Goal: Task Accomplishment & Management: Use online tool/utility

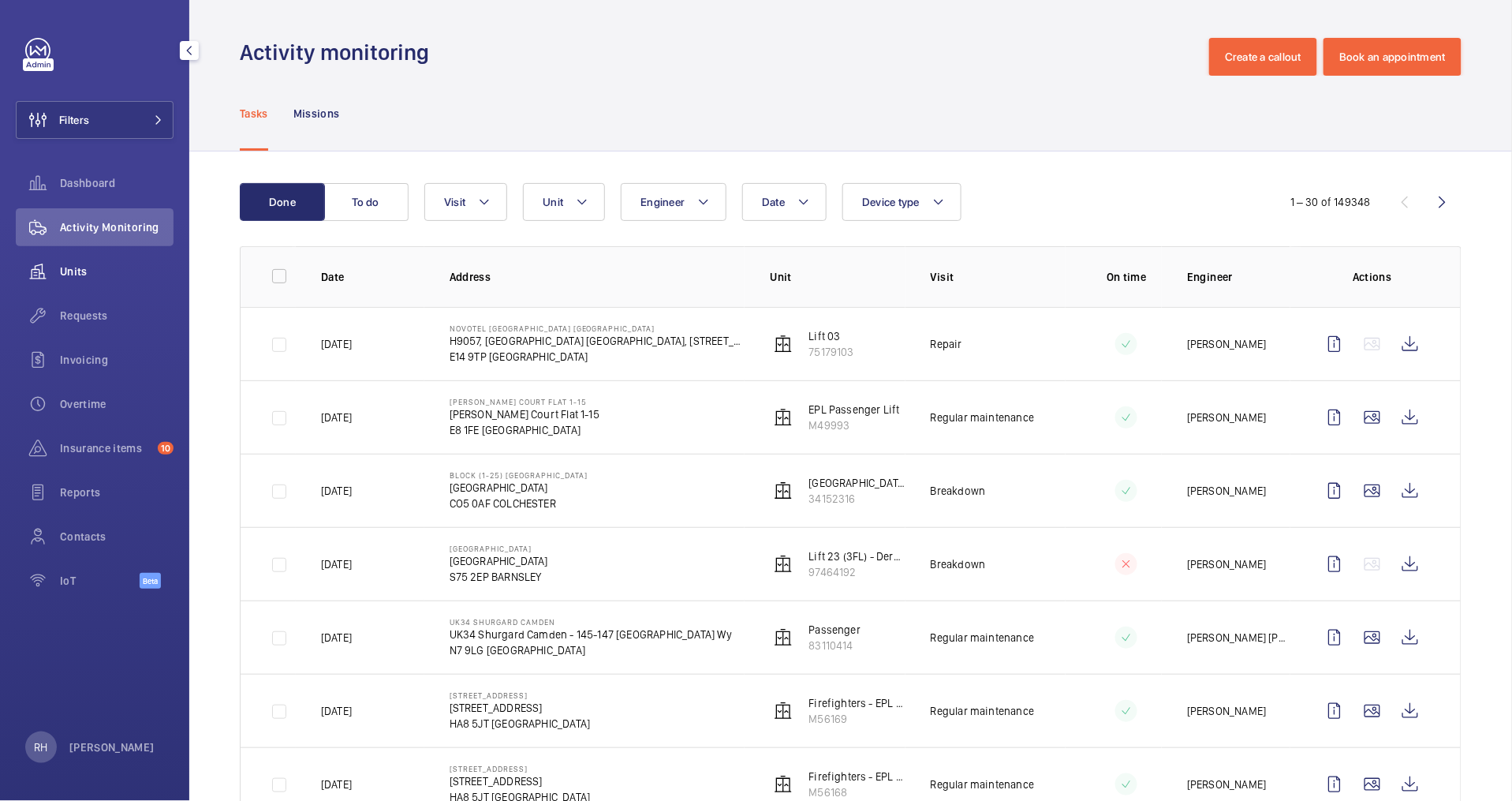
click at [69, 271] on span "Units" at bounding box center [117, 272] width 113 height 16
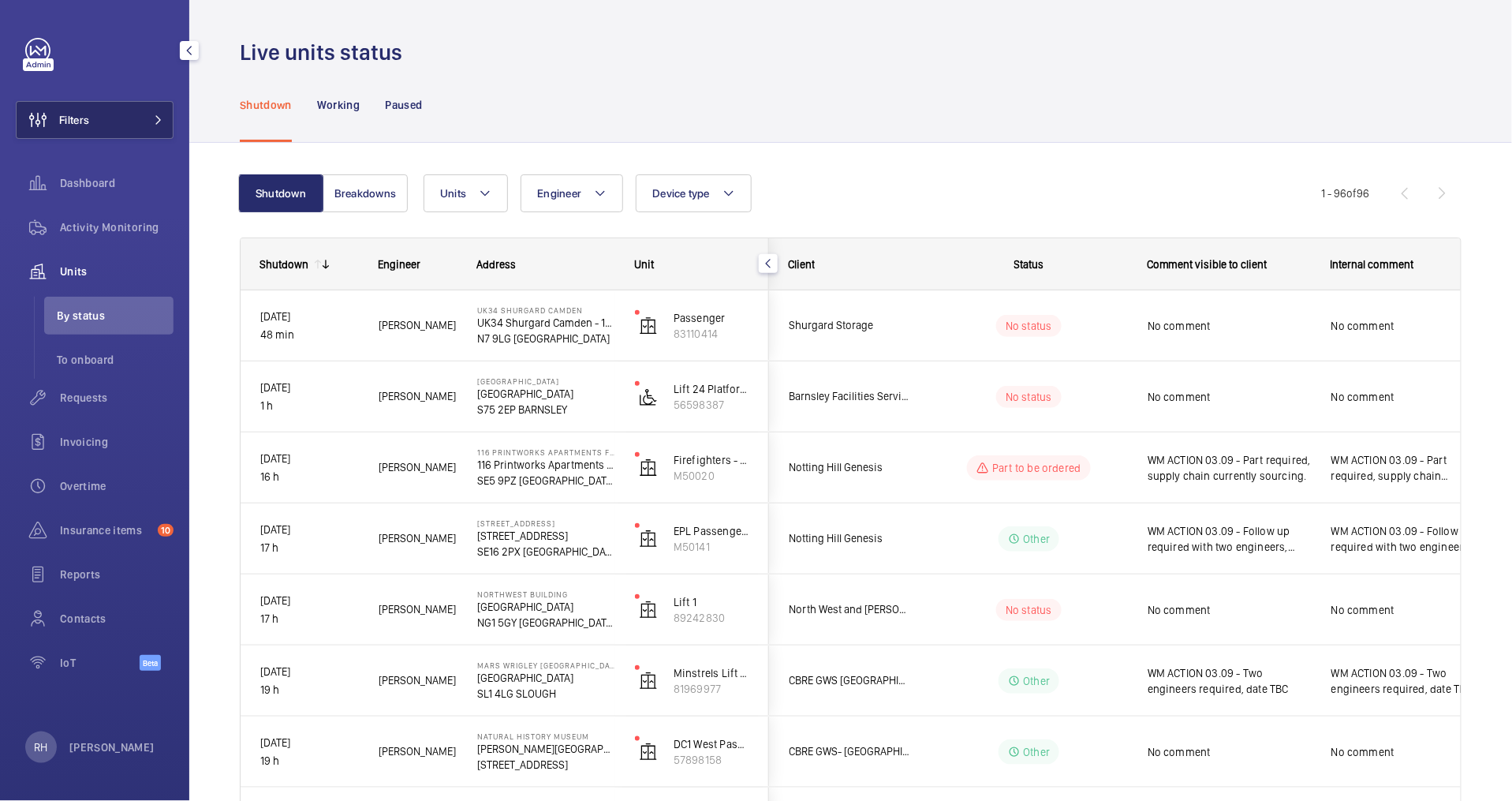
click at [118, 122] on button "Filters" at bounding box center [95, 120] width 158 height 38
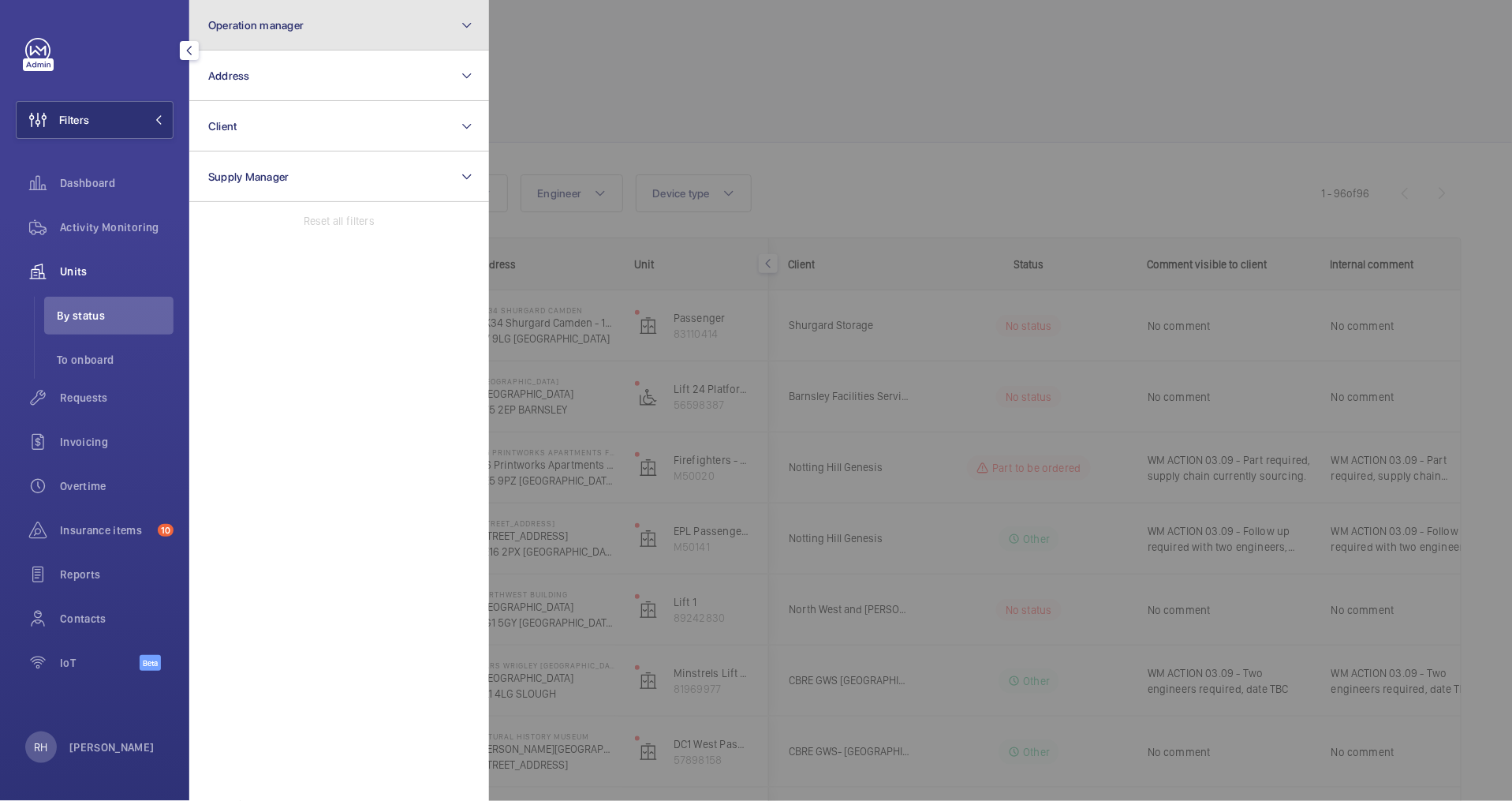
click at [311, 35] on button "Operation manager" at bounding box center [339, 25] width 300 height 50
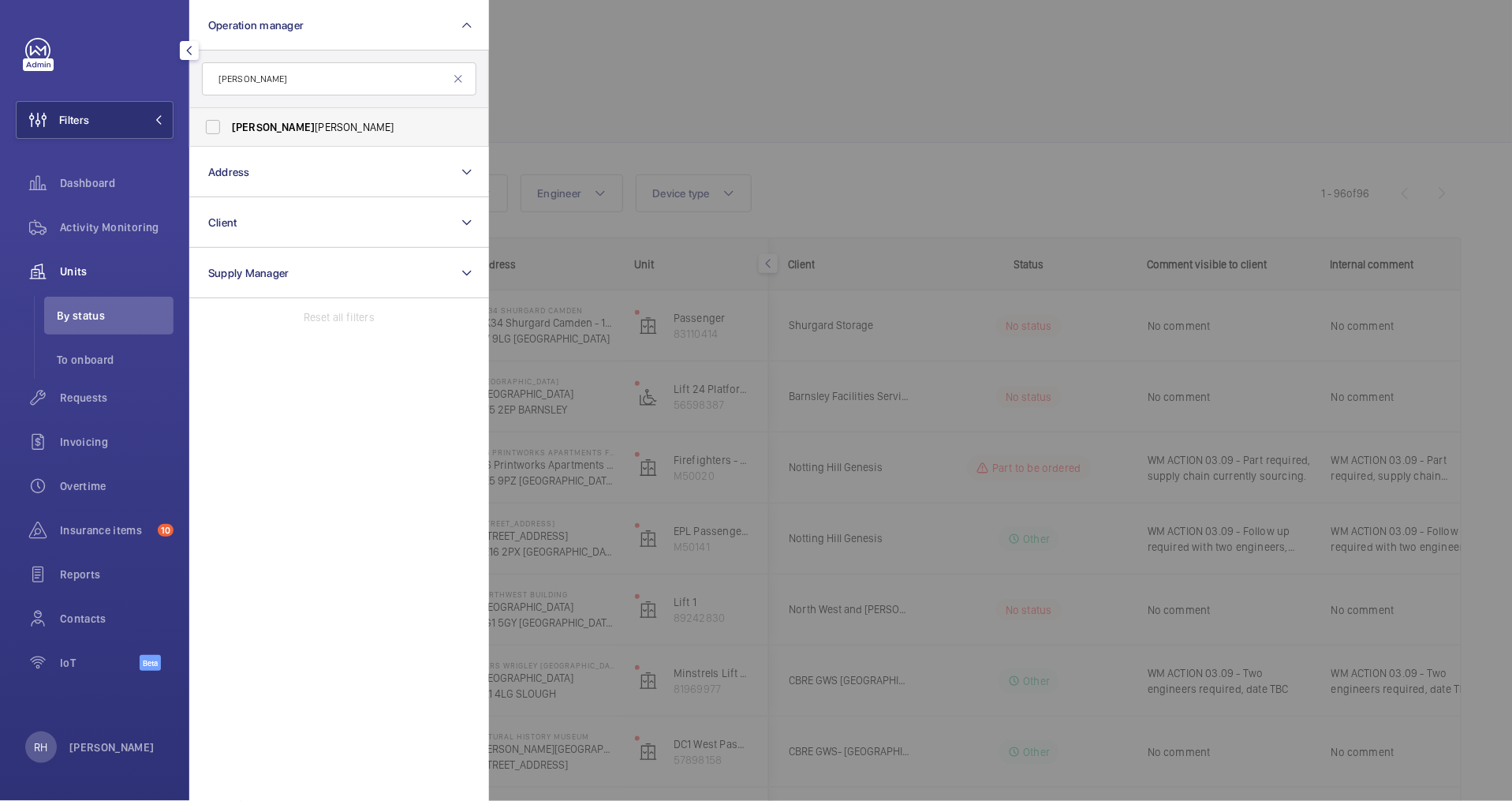
type input "john"
click at [245, 131] on span "John" at bounding box center [274, 127] width 83 height 13
click at [229, 131] on input "John Smith" at bounding box center [213, 127] width 32 height 32
checkbox input "true"
click at [593, 46] on div at bounding box center [1245, 400] width 1512 height 801
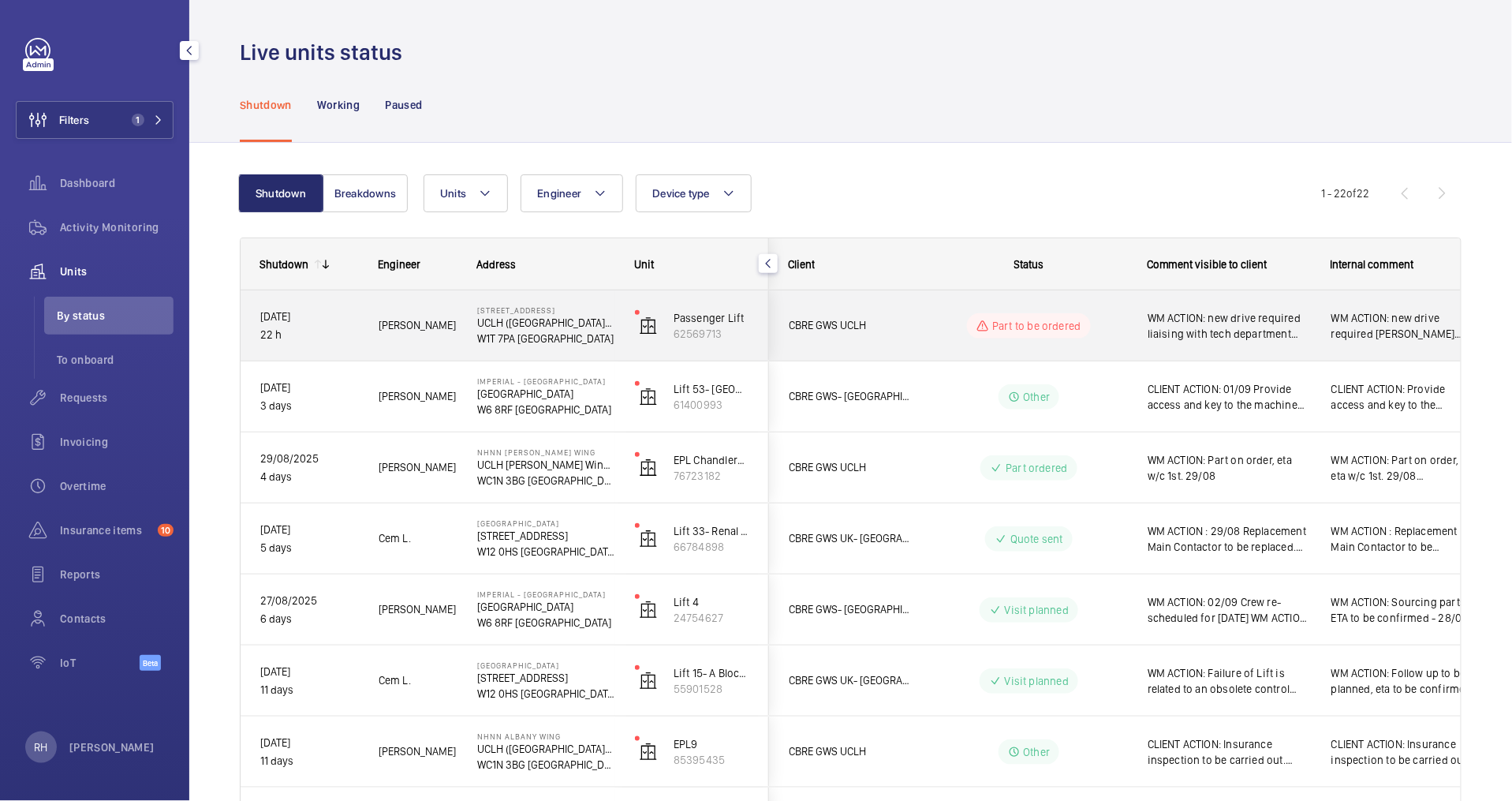
click at [1308, 341] on span "WM ACTION: new drive required liaising with tech department and lift manufactur…" at bounding box center [1229, 325] width 163 height 32
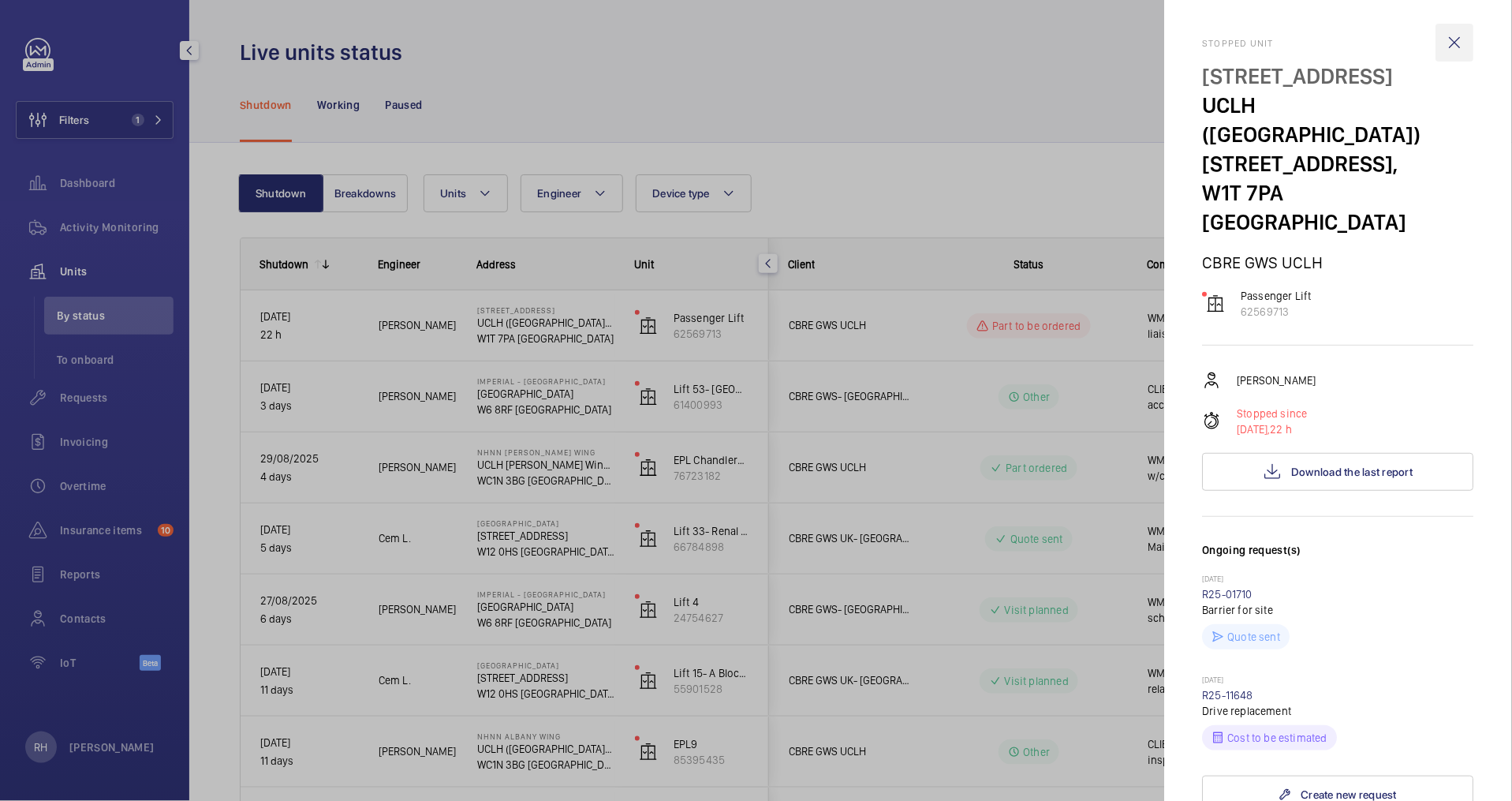
click at [1449, 44] on wm-front-icon-button at bounding box center [1455, 42] width 38 height 38
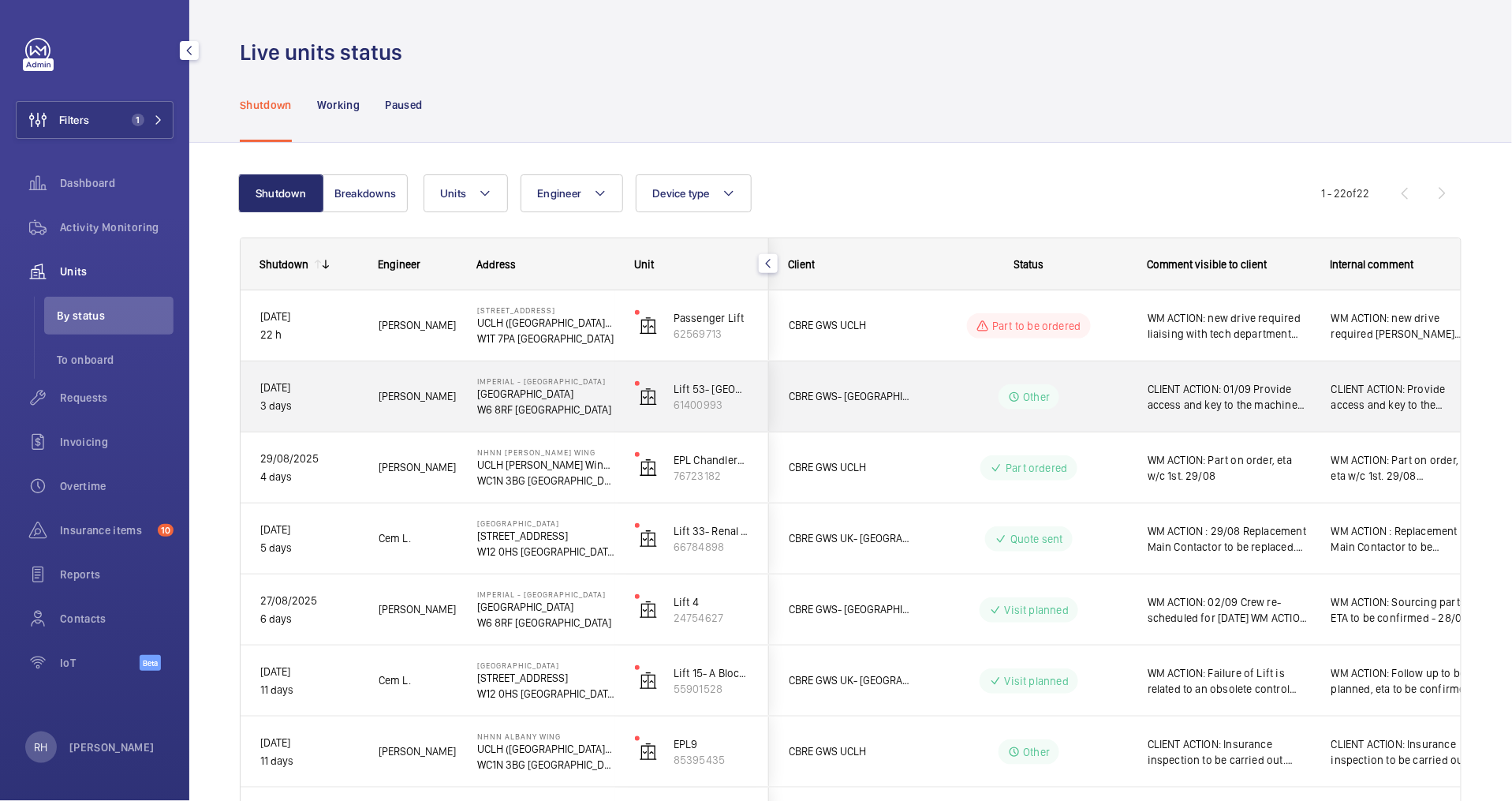
click at [1308, 407] on span "CLIENT ACTION: 01/09 Provide access and key to the machine room and deactivate …" at bounding box center [1229, 396] width 163 height 32
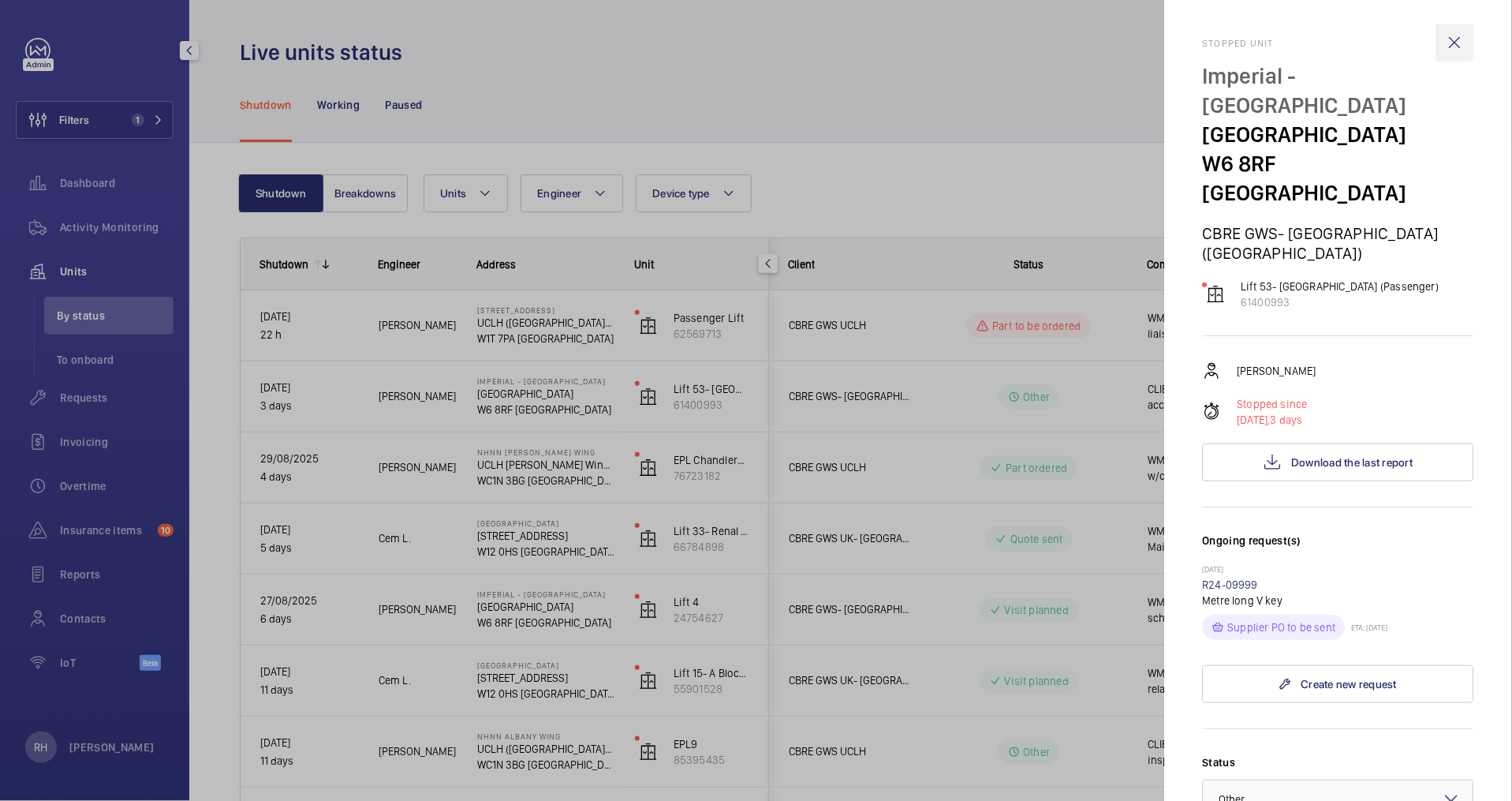
click at [1444, 31] on wm-front-icon-button at bounding box center [1455, 42] width 38 height 38
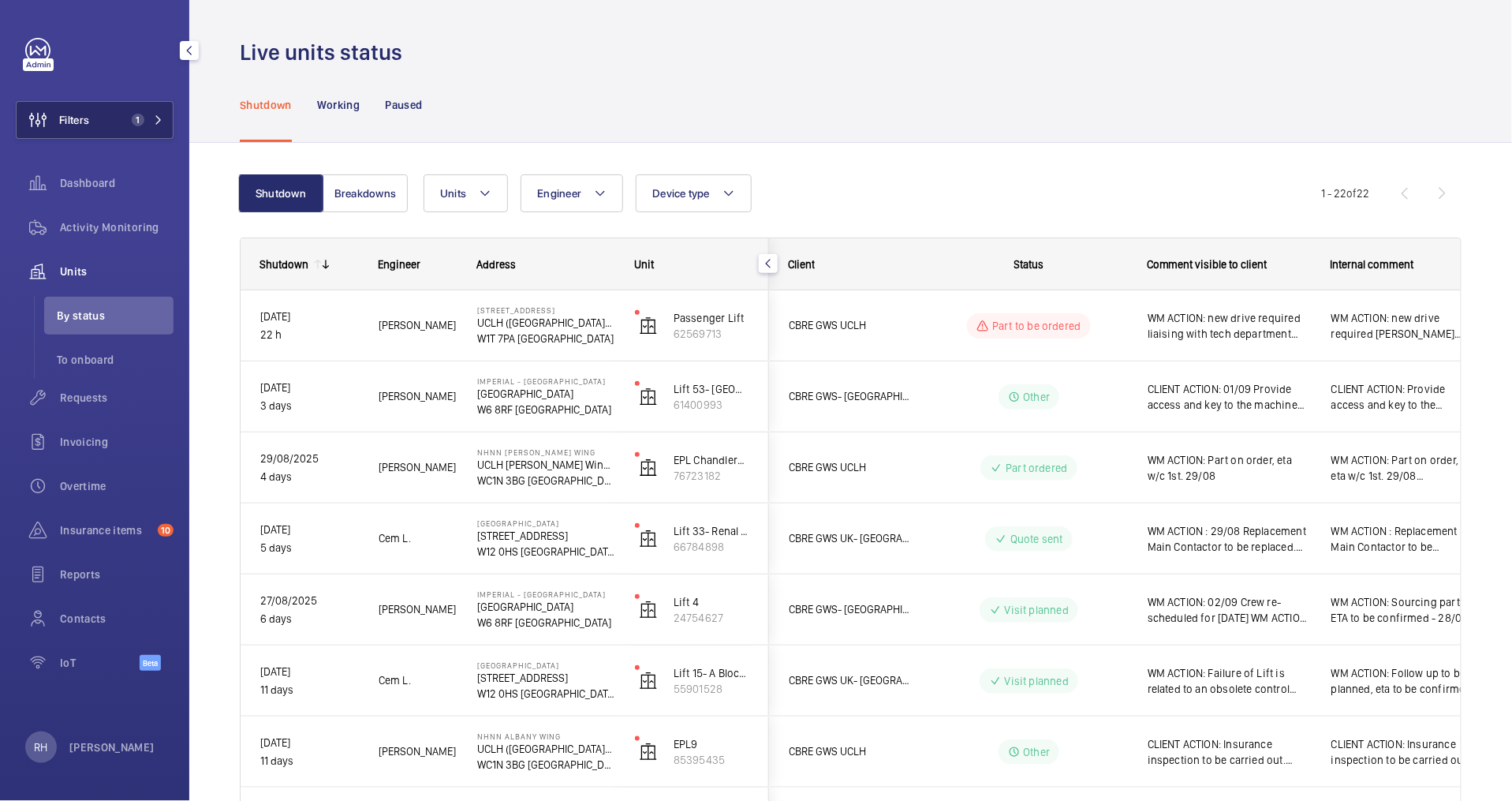
click at [131, 125] on span "1" at bounding box center [134, 120] width 19 height 13
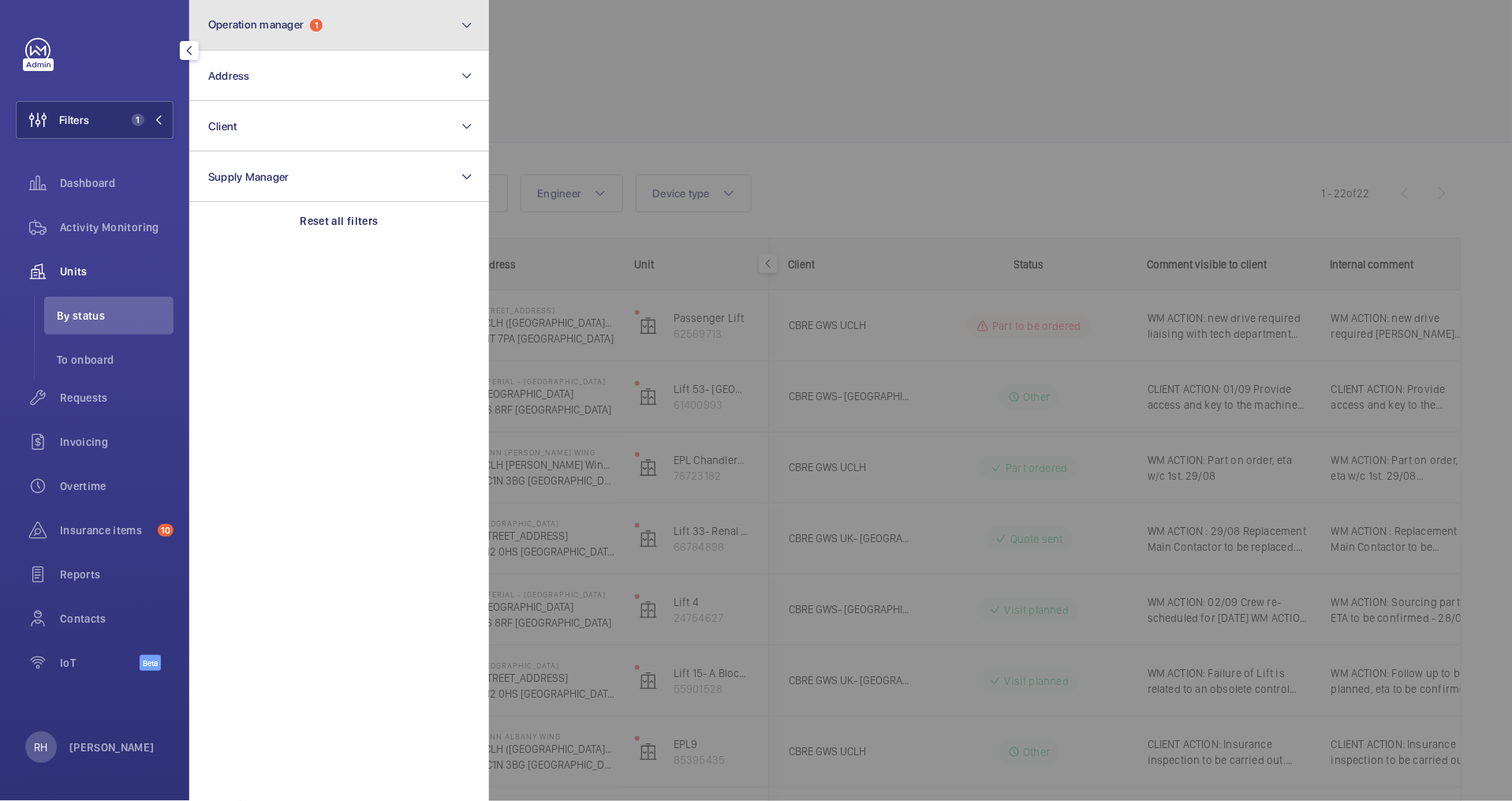
click at [349, 41] on button "Operation manager 1" at bounding box center [339, 25] width 300 height 50
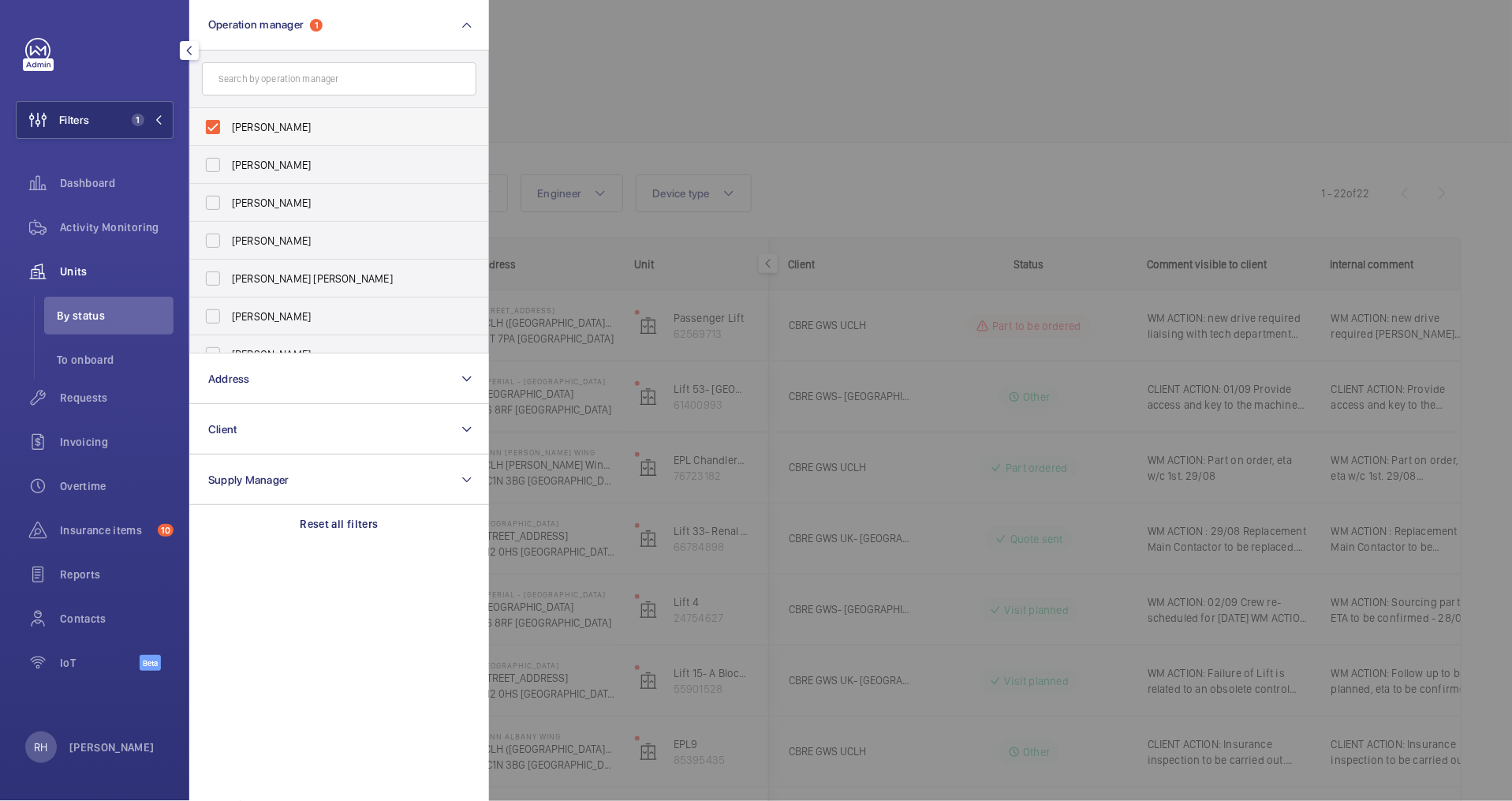
click at [256, 129] on span "John Smith" at bounding box center [340, 127] width 217 height 16
click at [229, 129] on input "John Smith" at bounding box center [213, 127] width 32 height 32
checkbox input "false"
click at [305, 60] on form at bounding box center [339, 79] width 298 height 58
drag, startPoint x: 300, startPoint y: 67, endPoint x: 308, endPoint y: 61, distance: 10.0
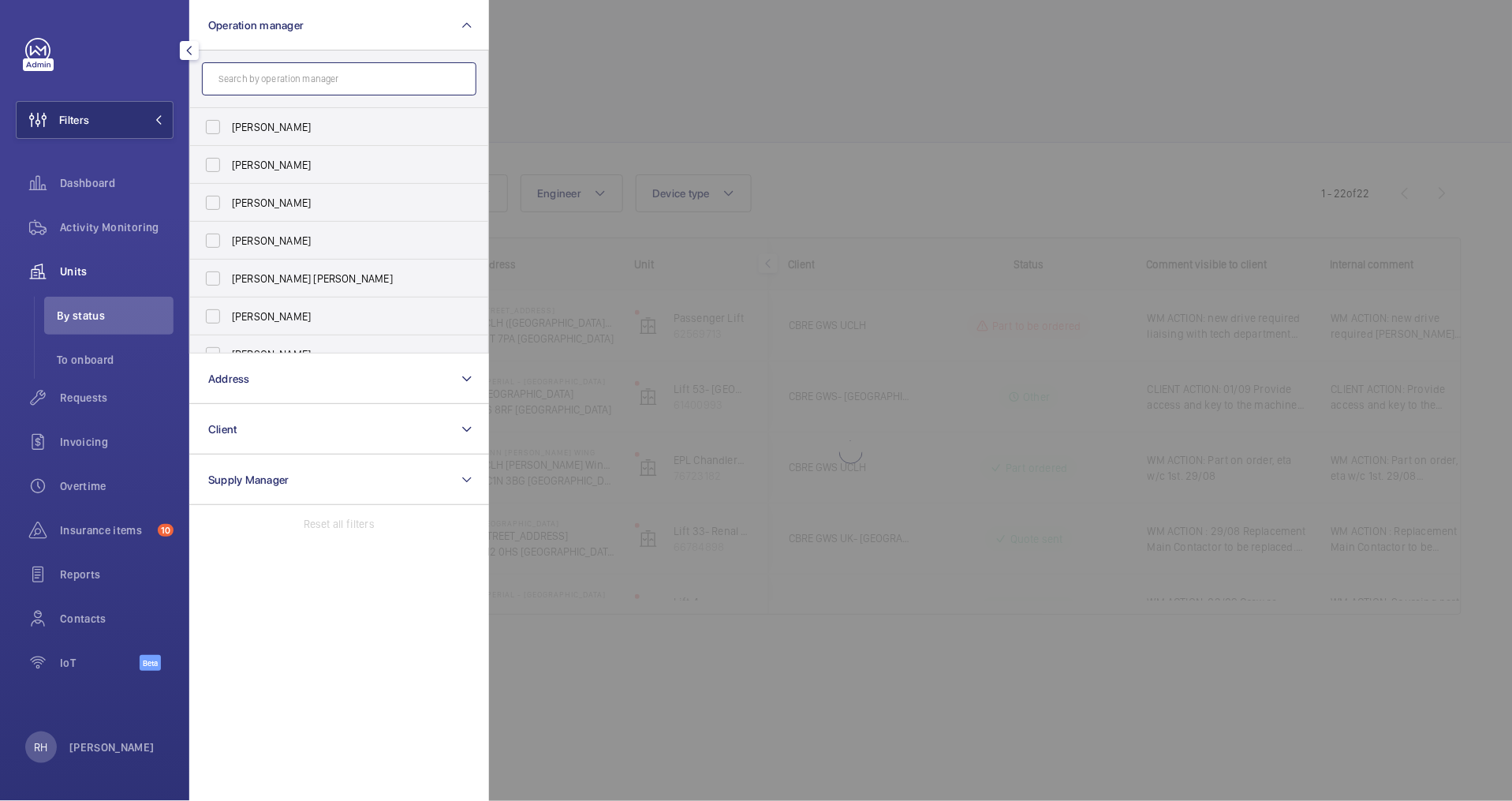
click at [299, 68] on input "text" at bounding box center [339, 78] width 275 height 33
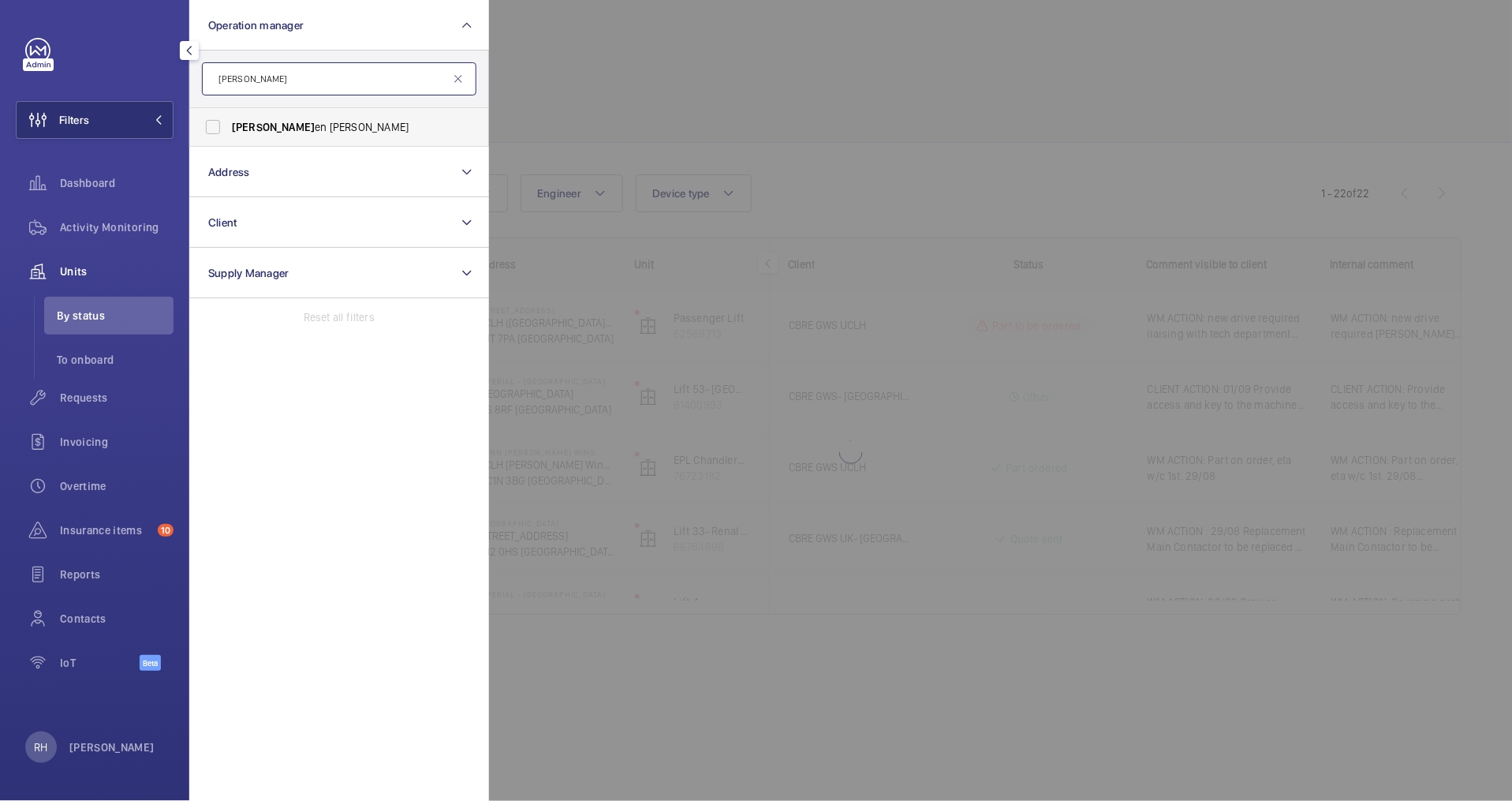
type input "kirst"
click at [281, 123] on span "Kirst en Kalaher" at bounding box center [340, 127] width 217 height 16
click at [229, 123] on input "Kirst en Kalaher" at bounding box center [213, 127] width 32 height 32
checkbox input "true"
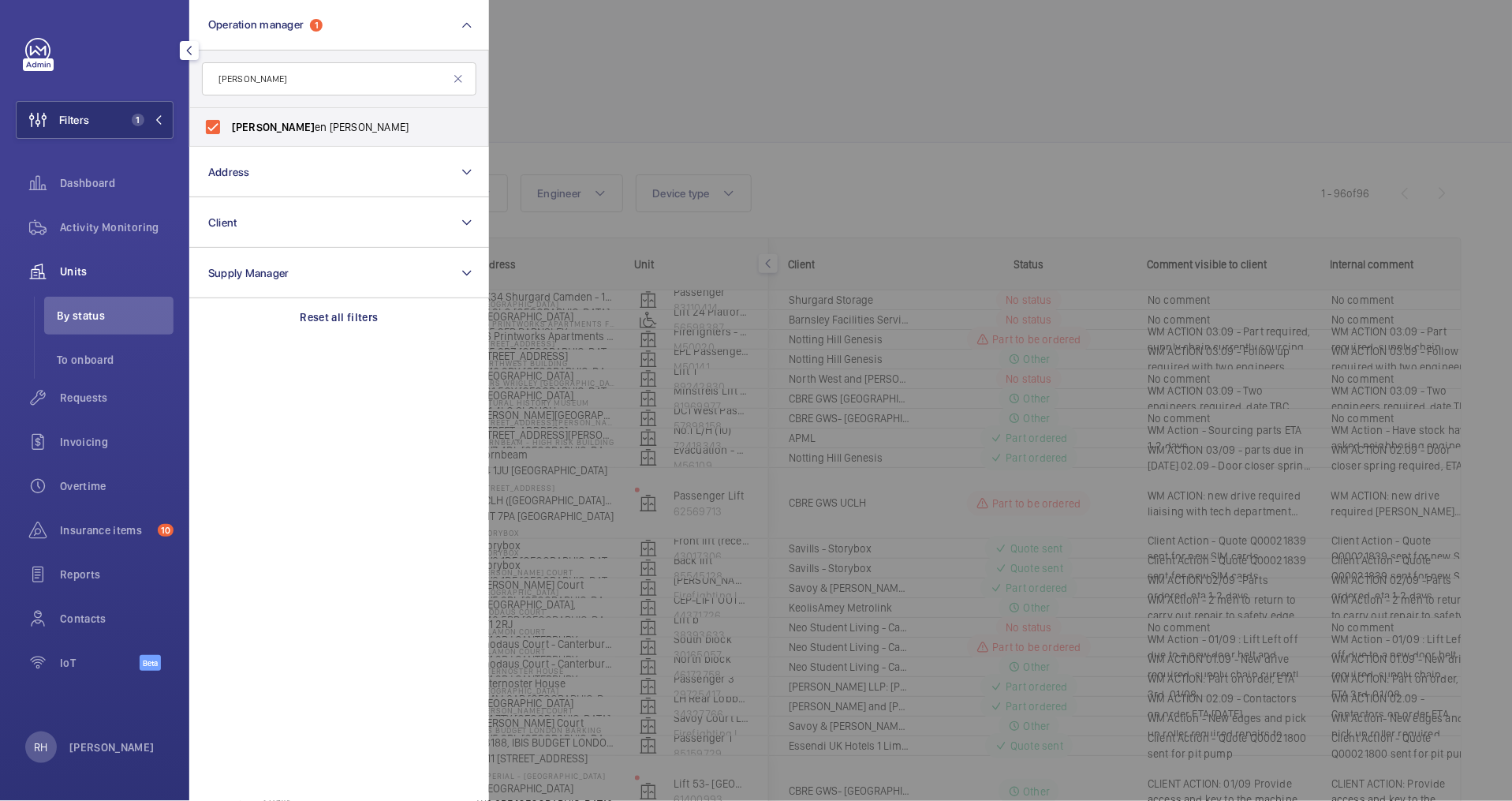
click at [617, 106] on div at bounding box center [1245, 400] width 1512 height 801
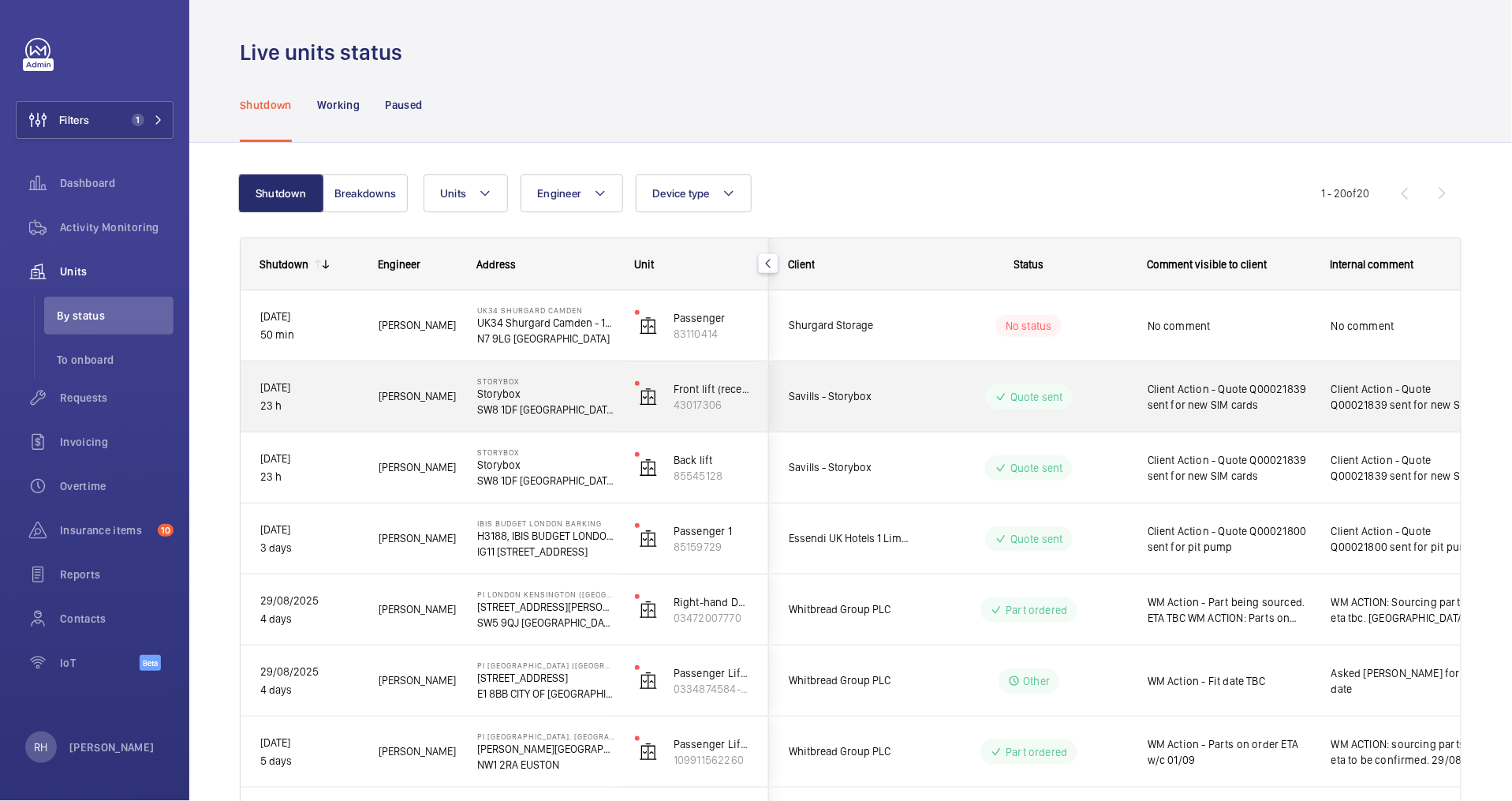
click at [1308, 405] on span "Client Action - Quote Q00021839 sent for new SIM cards" at bounding box center [1229, 396] width 163 height 32
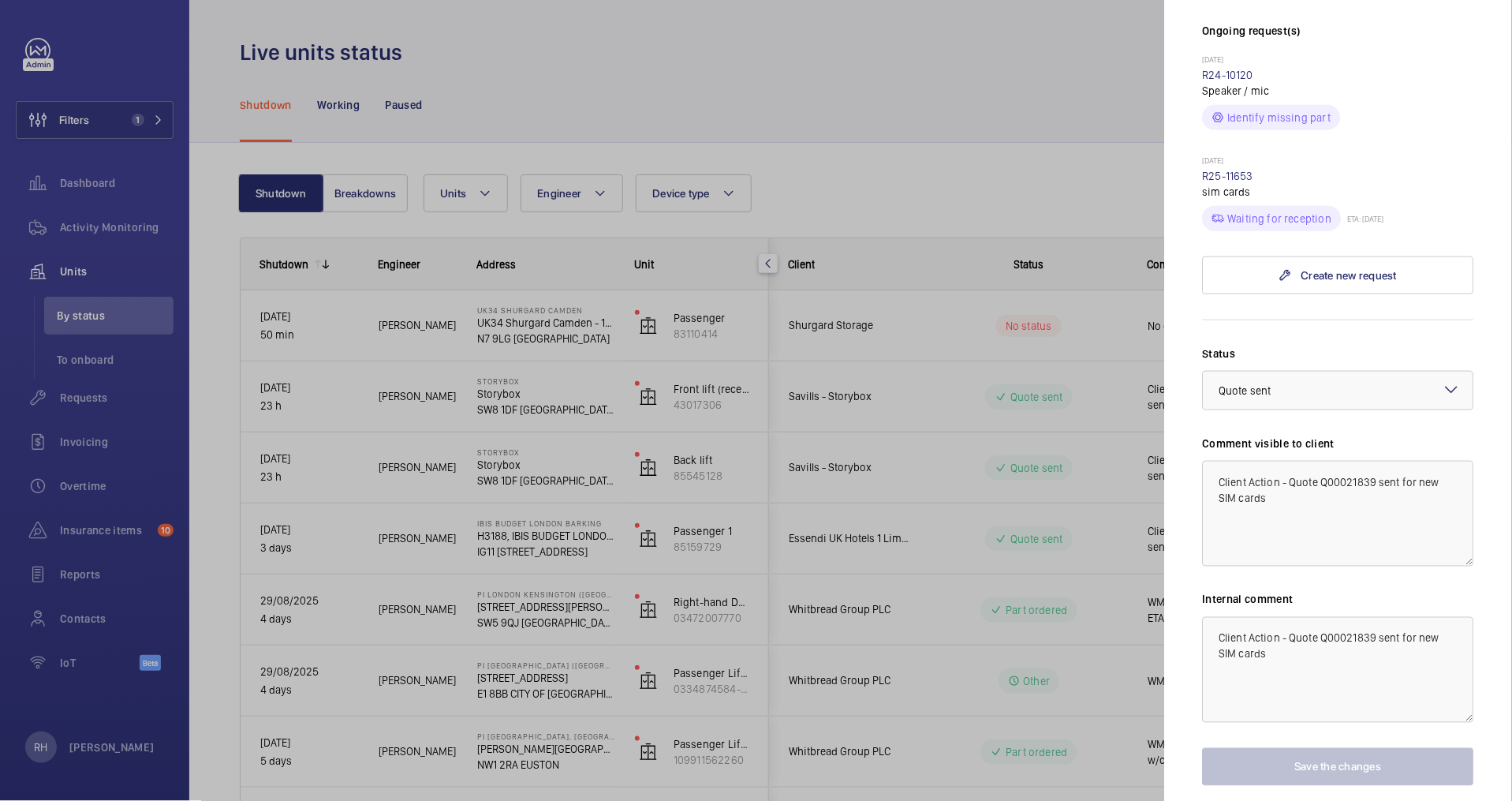
scroll to position [461, 0]
click at [1215, 616] on textarea "Client Action - Quote Q00021839 sent for new SIM cards" at bounding box center [1338, 669] width 271 height 105
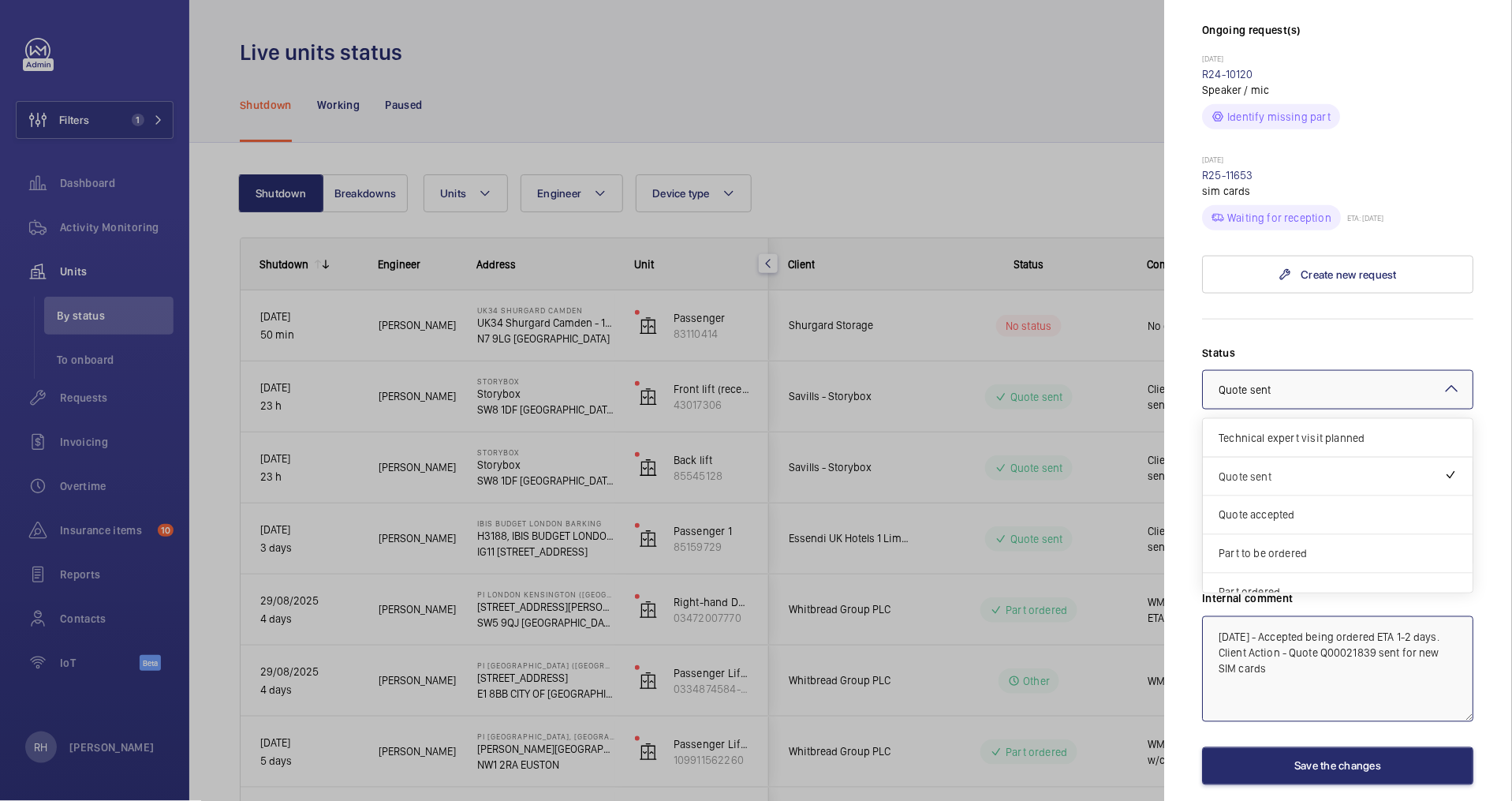
click at [1267, 384] on span "Quote sent" at bounding box center [1245, 390] width 52 height 13
click at [1320, 507] on span "Quote accepted" at bounding box center [1338, 515] width 239 height 16
type textarea "03/09/25 - Accepted being ordered ETA 1-2 days. Client Action - Quote Q00021839…"
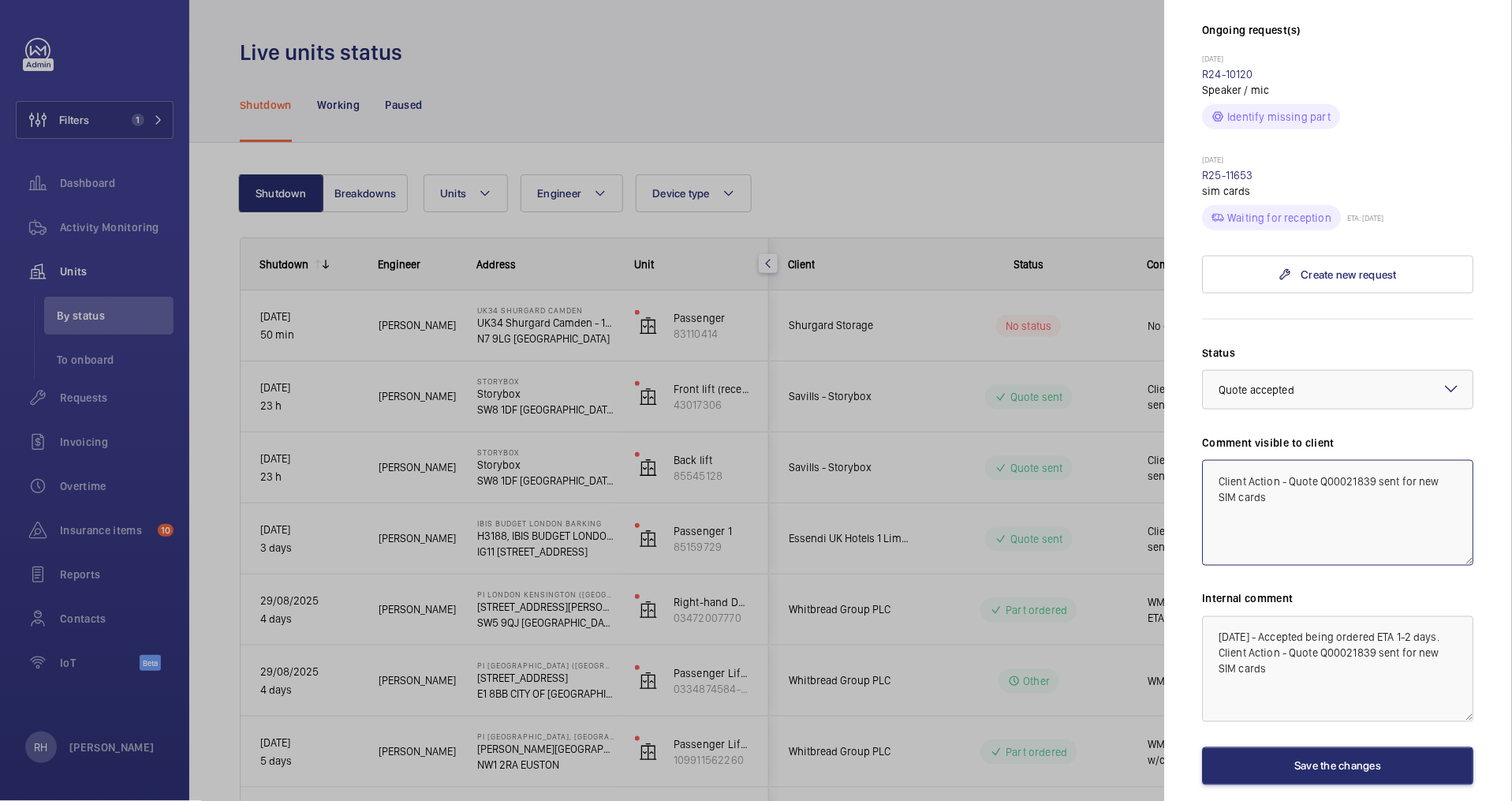
drag, startPoint x: 1213, startPoint y: 451, endPoint x: 1297, endPoint y: 476, distance: 87.6
click at [1297, 476] on textarea "Client Action - Quote Q00021839 sent for new SIM cards" at bounding box center [1338, 513] width 271 height 105
type textarea "Accepted on order ETA 1-2 days 03/09/25"
click at [1381, 748] on button "Save the changes" at bounding box center [1338, 767] width 271 height 38
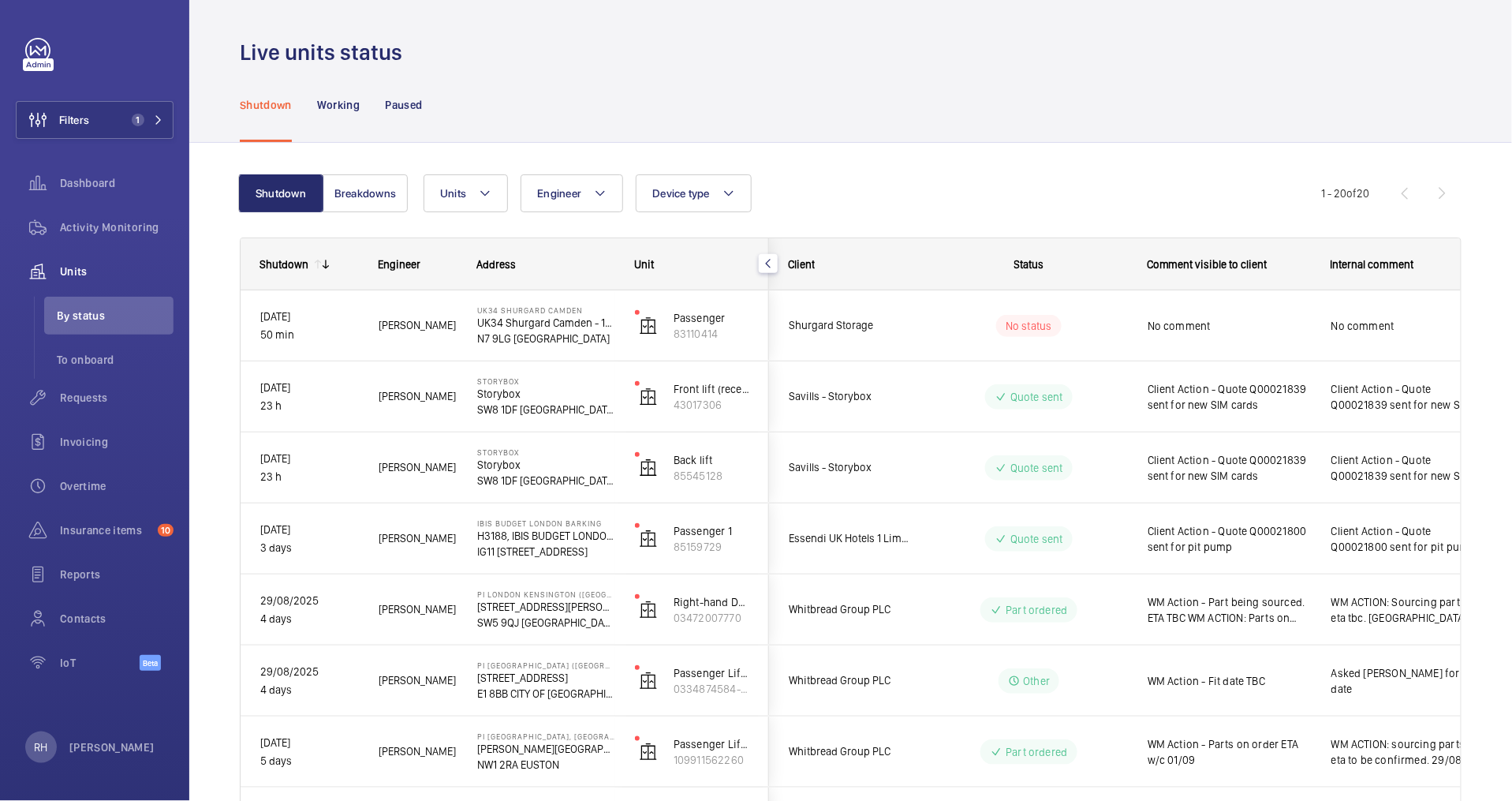
scroll to position [0, 0]
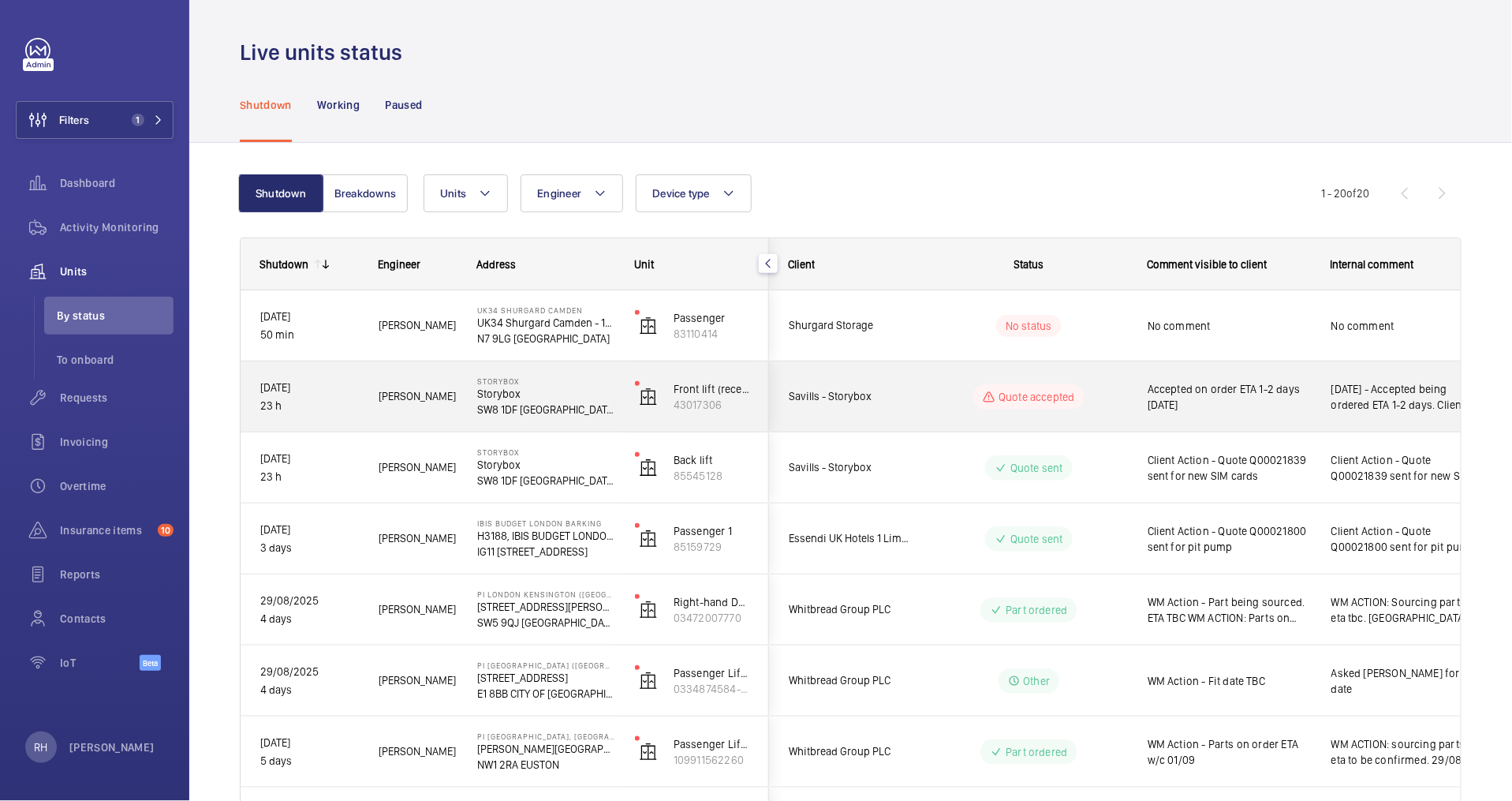
drag, startPoint x: 1142, startPoint y: 385, endPoint x: 1226, endPoint y: 405, distance: 86.3
click at [1226, 405] on div "Accepted on order ETA 1-2 days 03/09/25" at bounding box center [1220, 396] width 182 height 68
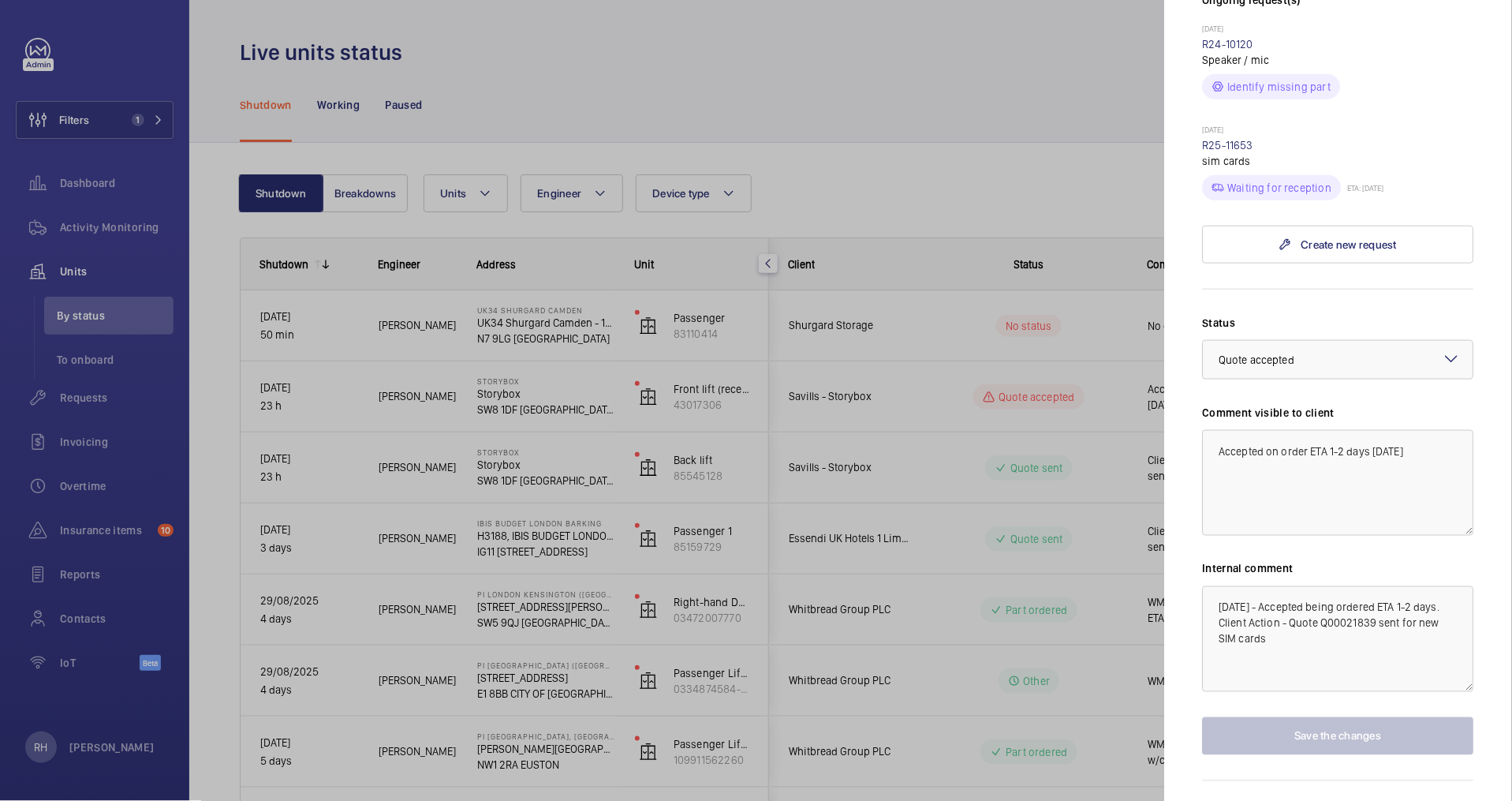
scroll to position [502, 0]
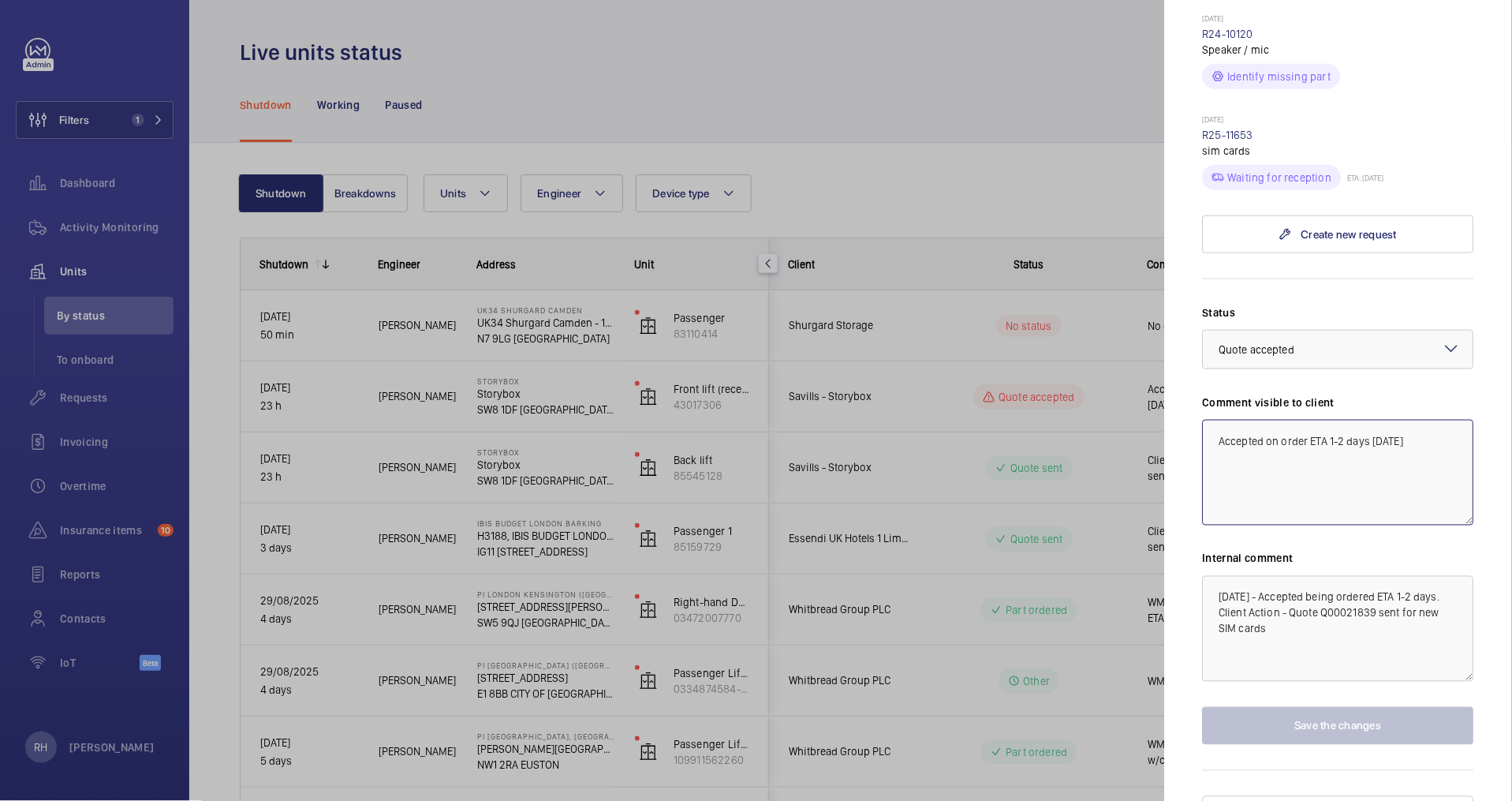
drag, startPoint x: 1218, startPoint y: 405, endPoint x: 1424, endPoint y: 411, distance: 206.1
click at [1424, 420] on textarea "Accepted on order ETA 1-2 days 03/09/25" at bounding box center [1338, 472] width 271 height 105
click at [1063, 471] on div at bounding box center [756, 400] width 1512 height 801
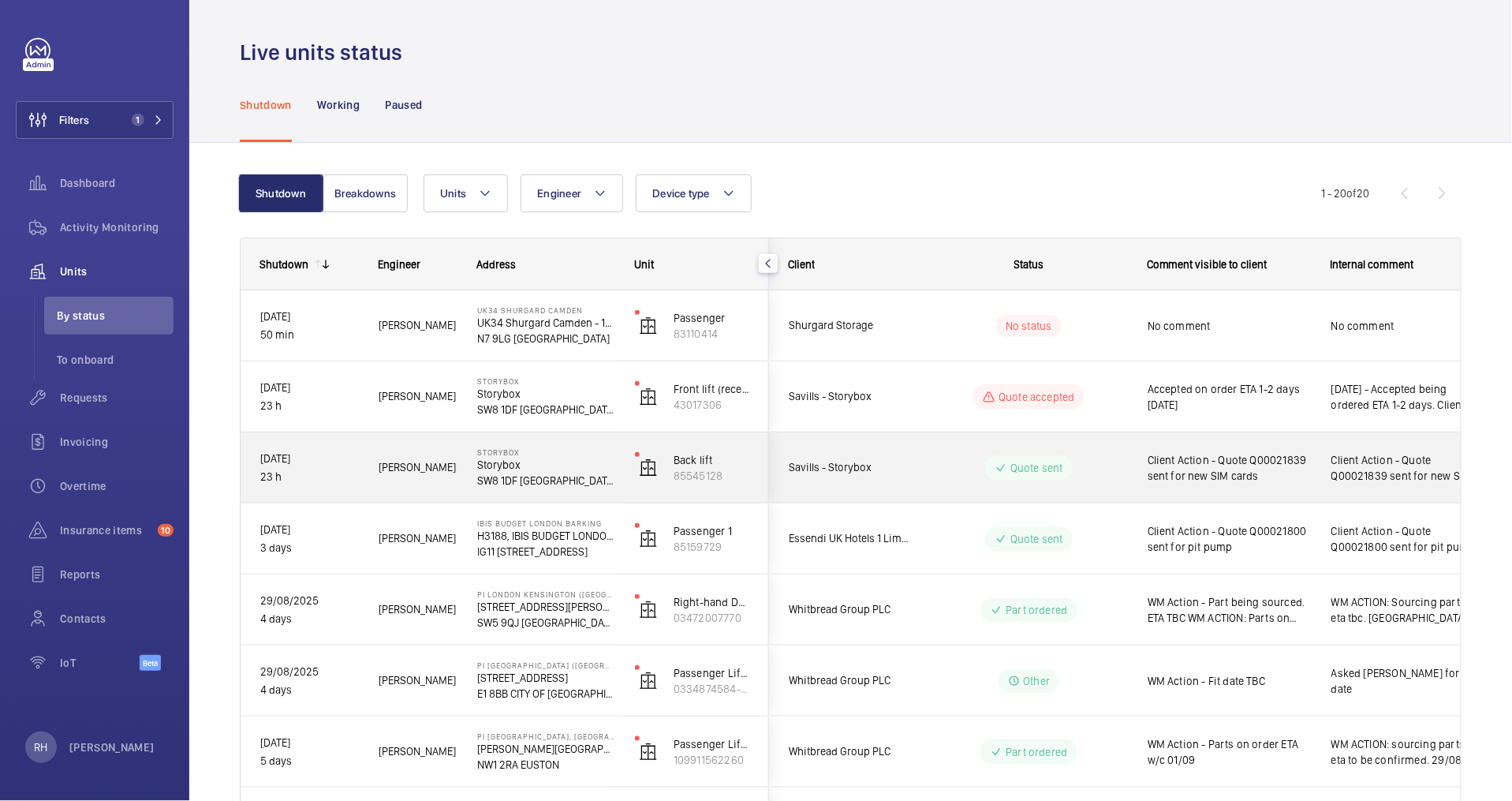
click at [1118, 470] on wm-front-pills-cell "Quote sent" at bounding box center [1029, 468] width 196 height 25
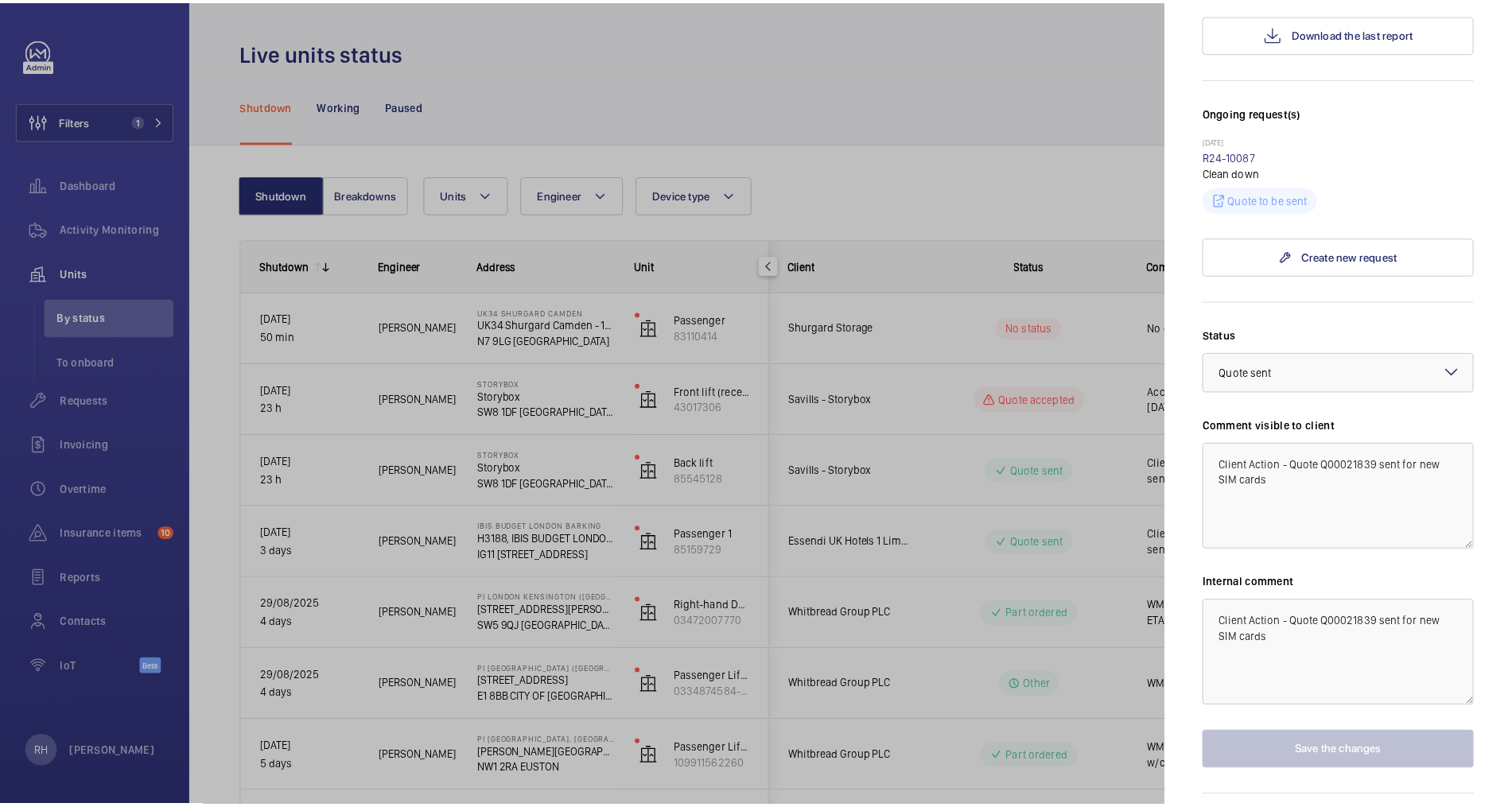
scroll to position [408, 0]
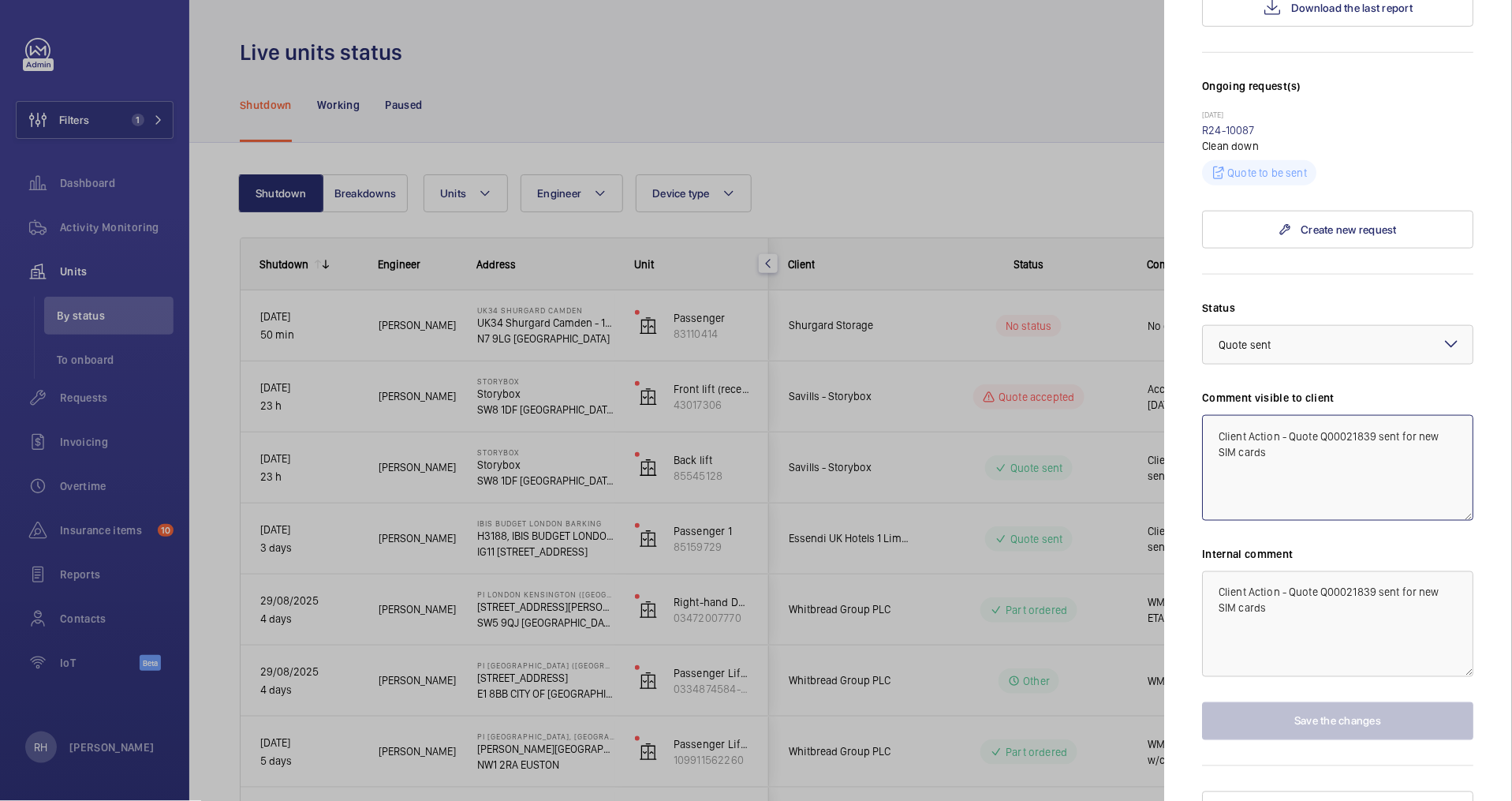
drag, startPoint x: 1264, startPoint y: 424, endPoint x: 1165, endPoint y: 405, distance: 100.8
click at [1165, 405] on mat-sidenav "Stopped unit Storybox Storybox SW8 1DF LONDON Savills - Storybox Back lift 8554…" at bounding box center [1338, 400] width 347 height 801
type textarea "√"
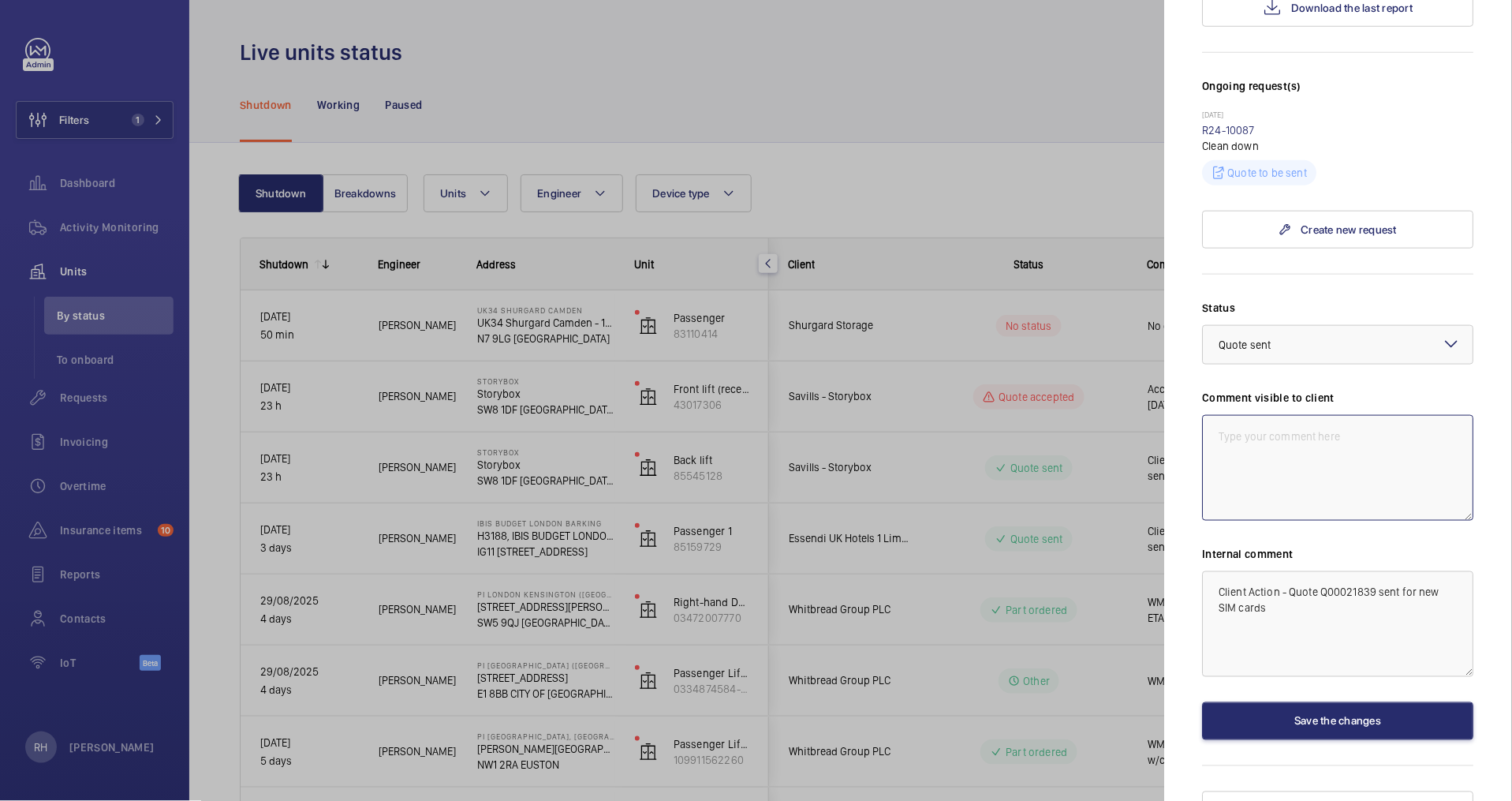
paste textarea "Accepted on order ETA 1-2 days 03/09/25"
type textarea "Accepted on order ETA 1-2 days 03/09/25"
click at [1089, 408] on div at bounding box center [756, 400] width 1512 height 801
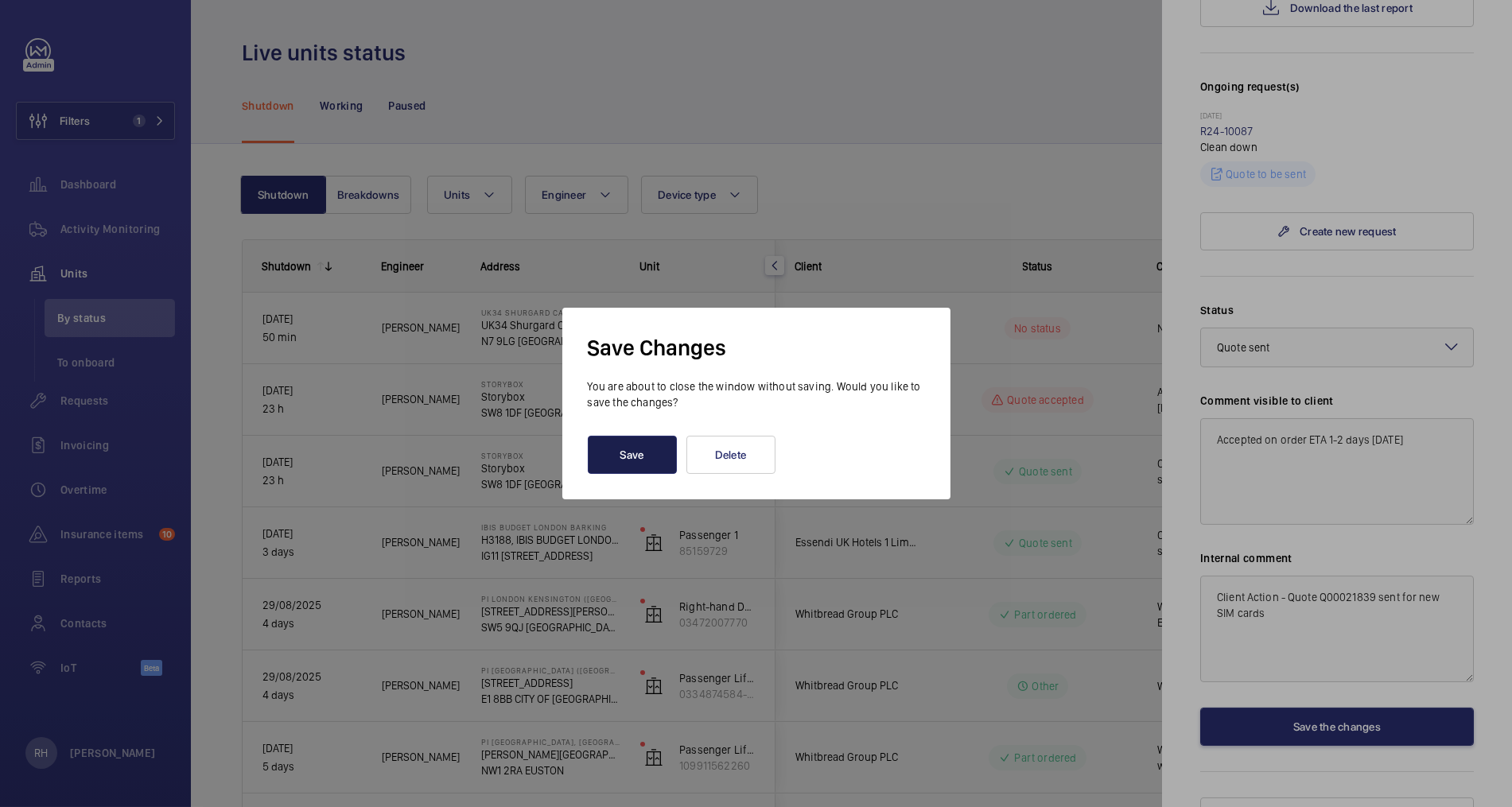
click at [645, 461] on button "Save" at bounding box center [632, 455] width 89 height 38
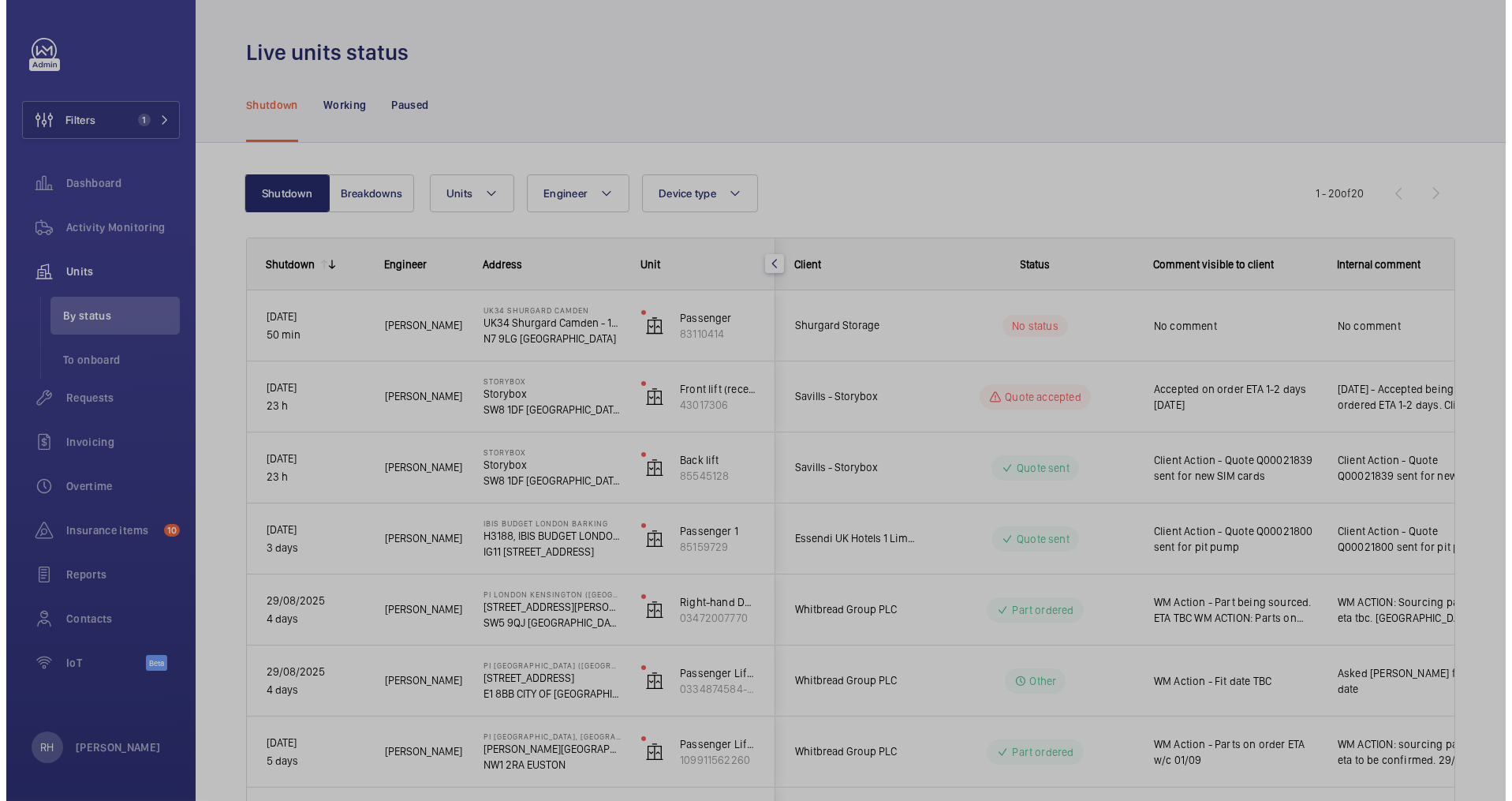
scroll to position [0, 0]
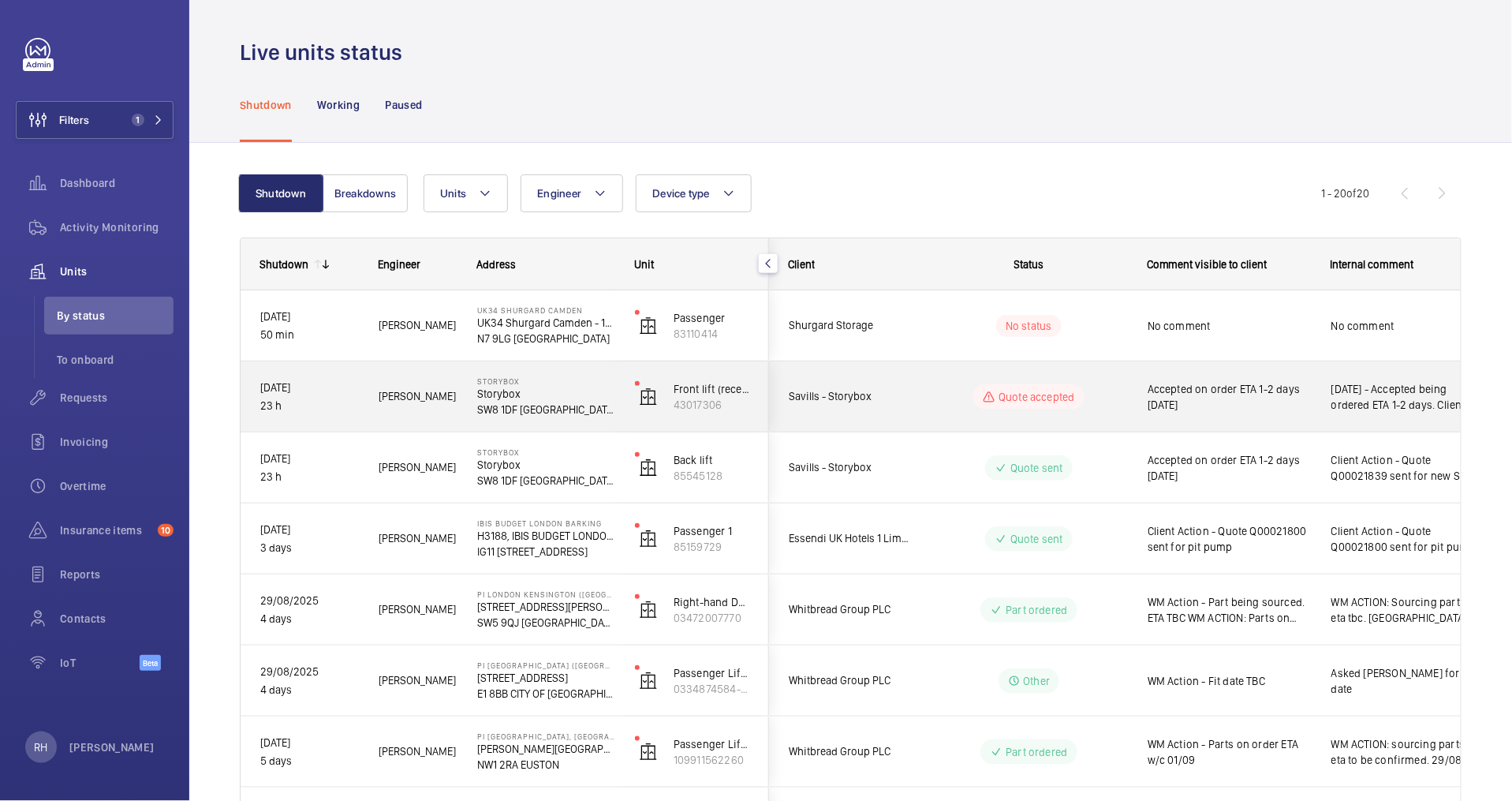
click at [1238, 405] on span "Accepted on order ETA 1-2 days 03/09/25" at bounding box center [1229, 396] width 163 height 32
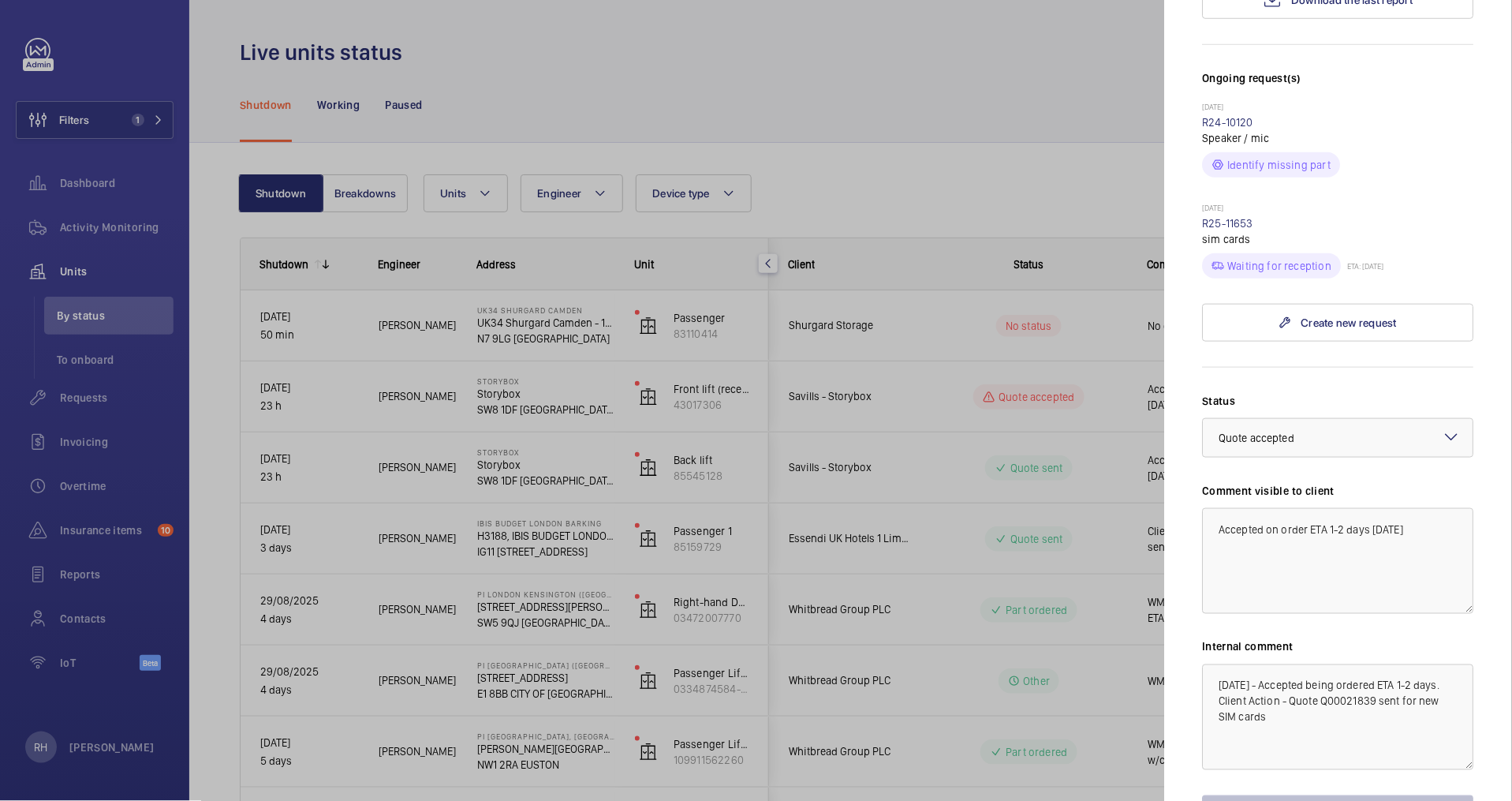
scroll to position [414, 0]
drag, startPoint x: 1216, startPoint y: 657, endPoint x: 1268, endPoint y: 672, distance: 54.1
click at [1268, 672] on textarea "03/09/25 - Accepted being ordered ETA 1-2 days. Client Action - Quote Q00021839…" at bounding box center [1338, 716] width 271 height 105
click at [1107, 448] on div at bounding box center [756, 400] width 1512 height 801
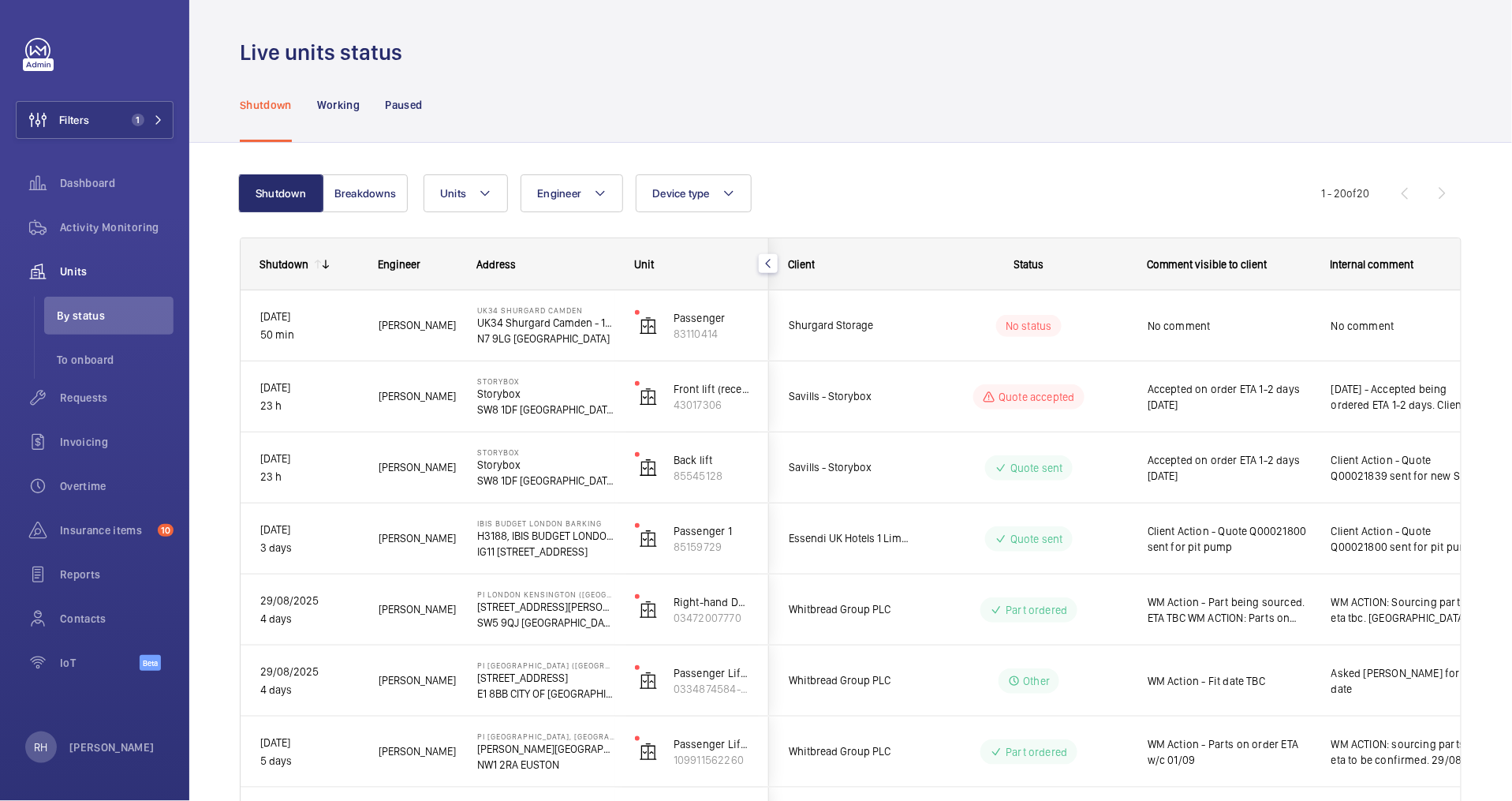
scroll to position [0, 0]
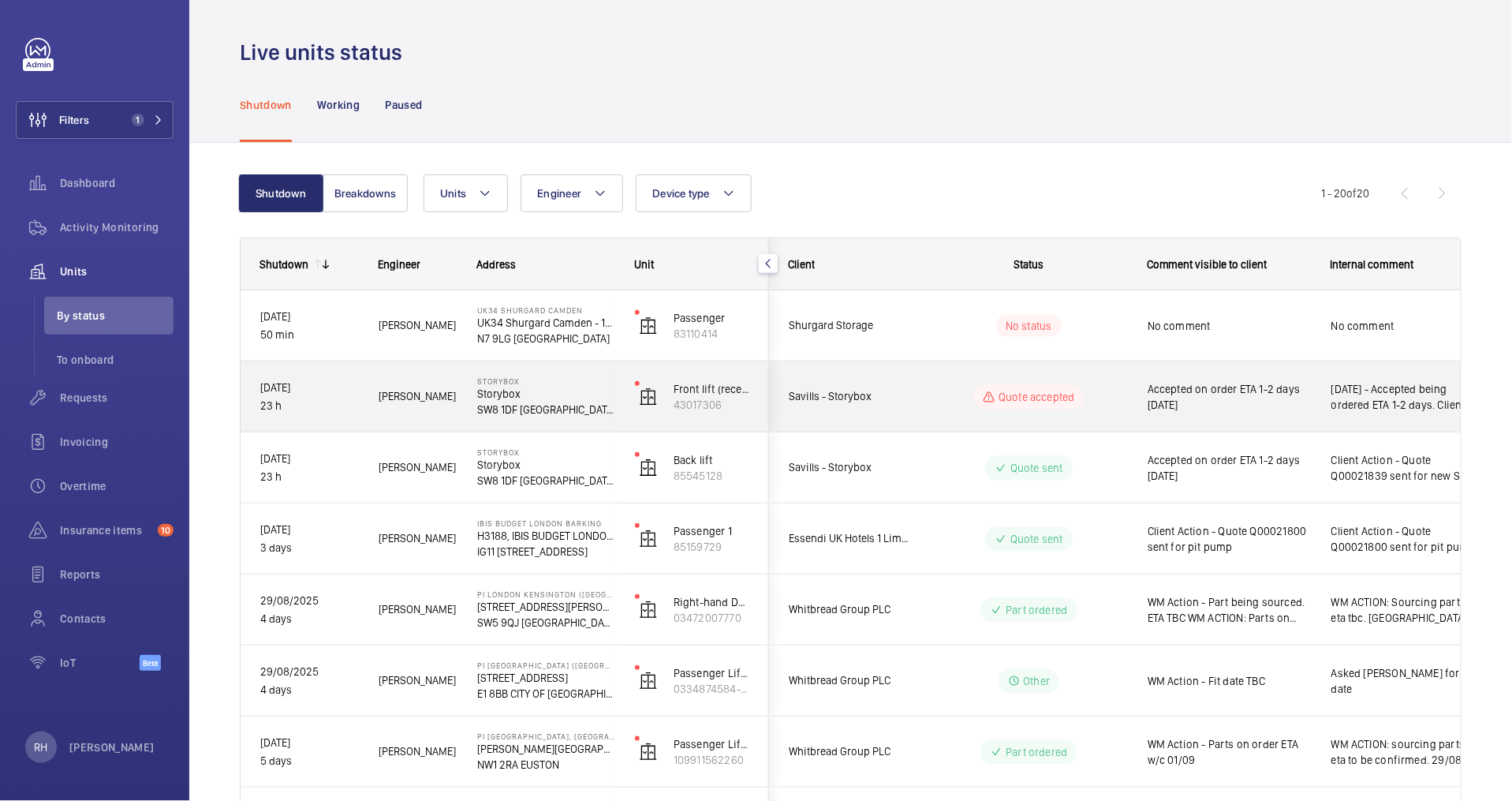
click at [1295, 385] on span "Accepted on order ETA 1-2 days 03/09/25" at bounding box center [1229, 396] width 163 height 32
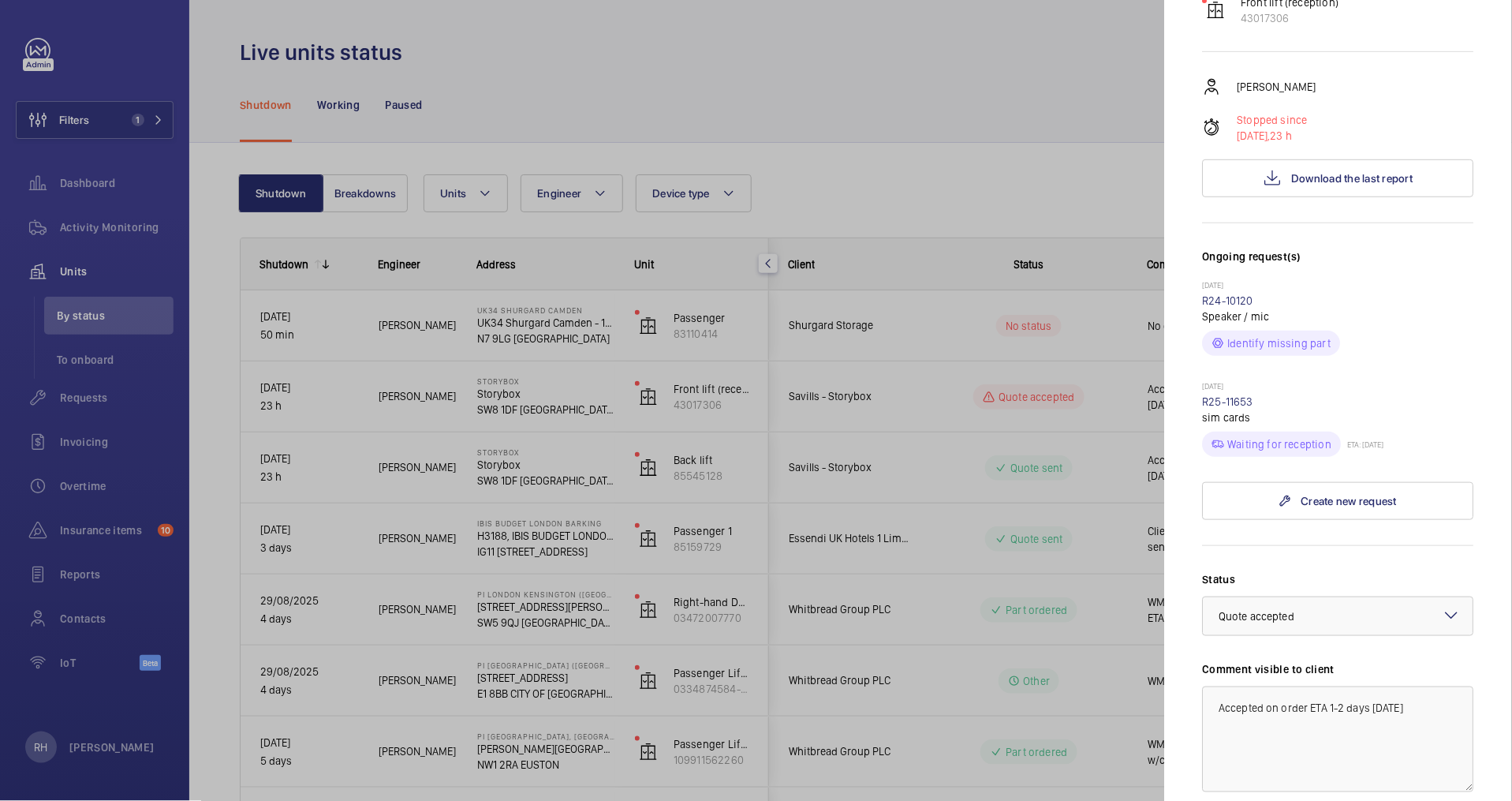
scroll to position [468, 0]
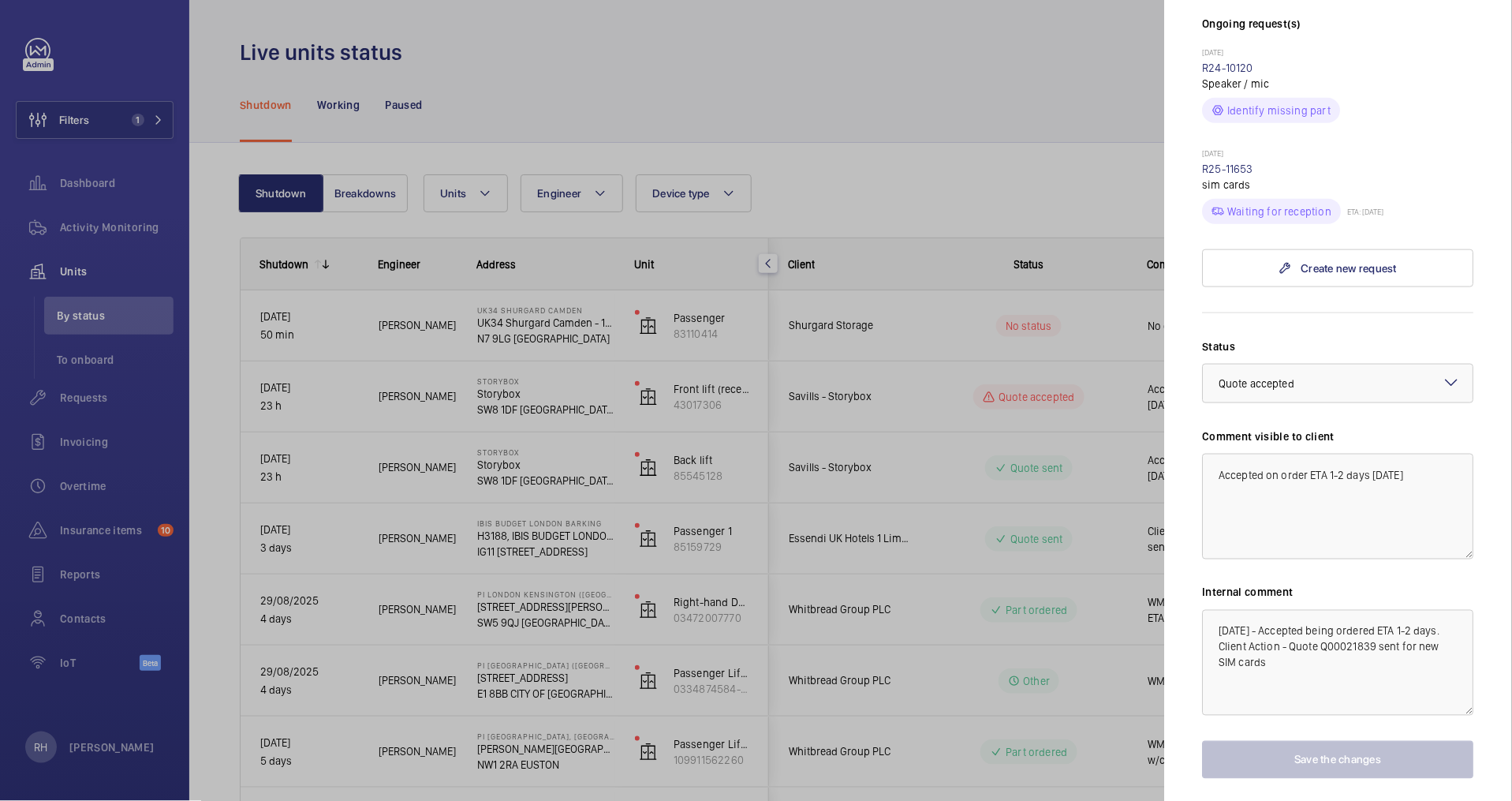
click at [1110, 455] on div at bounding box center [756, 400] width 1512 height 801
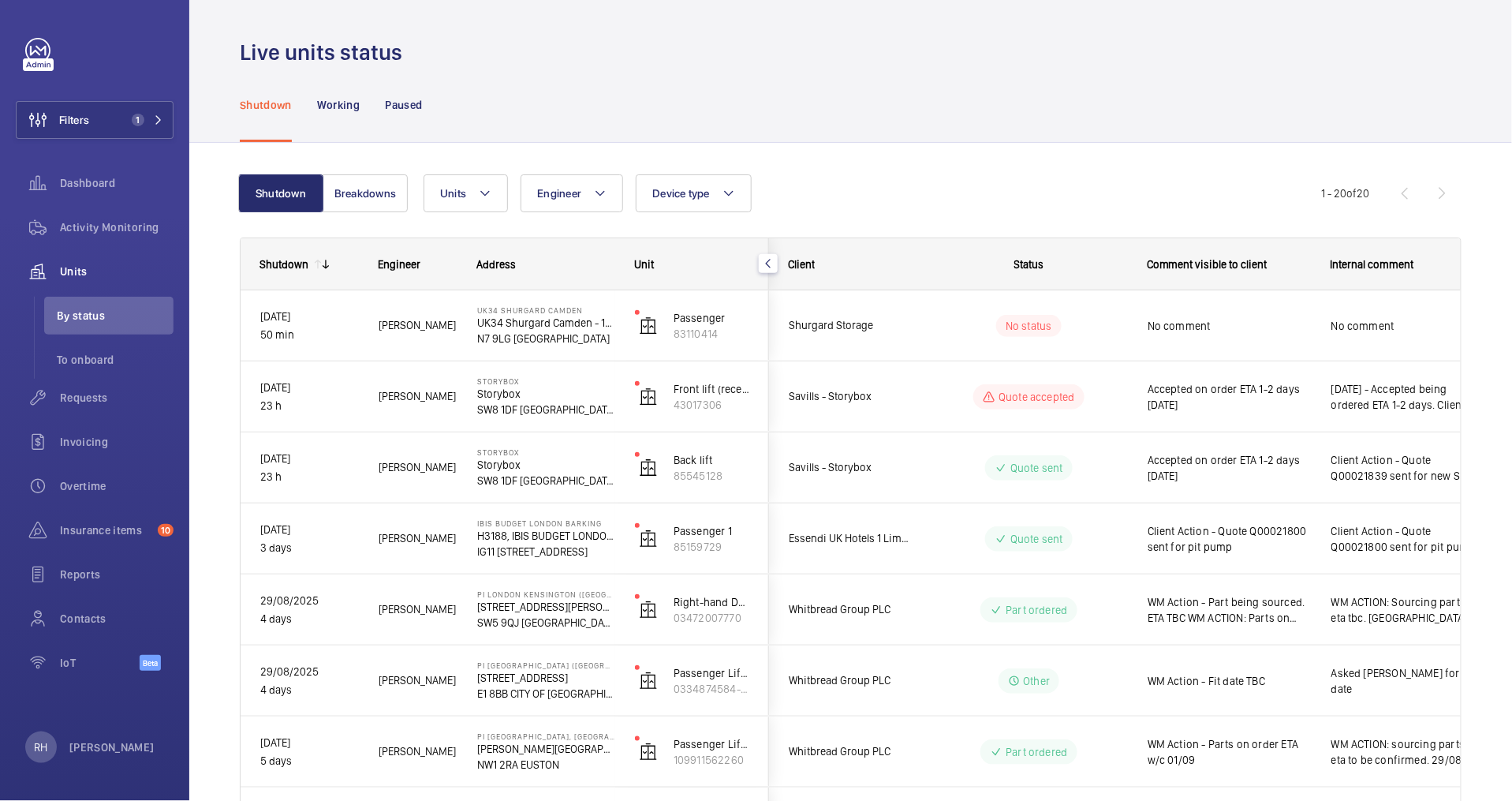
scroll to position [0, 0]
click at [1109, 465] on div at bounding box center [756, 400] width 1512 height 801
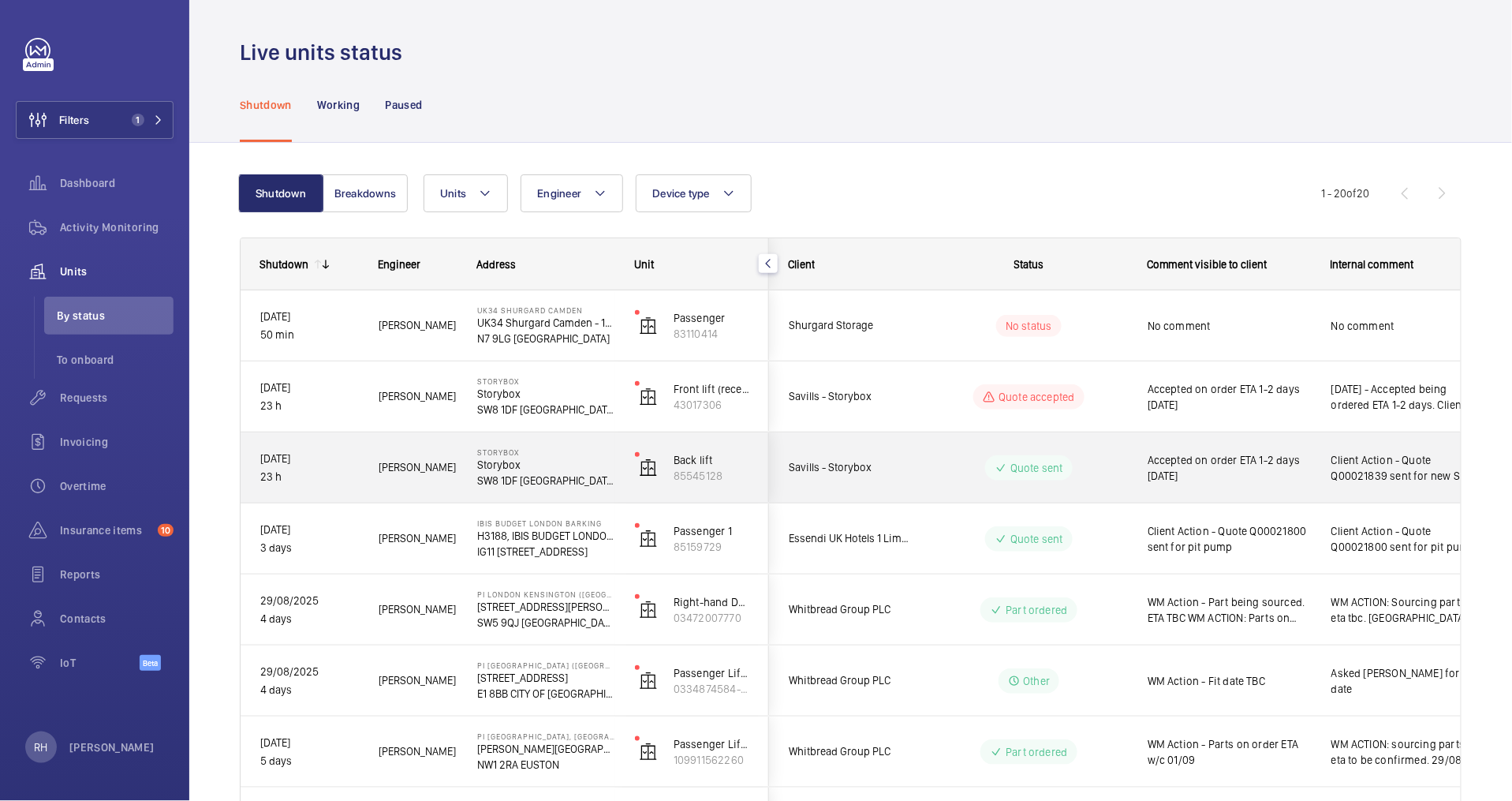
click at [1110, 467] on wm-front-pills-cell "Quote sent" at bounding box center [1029, 468] width 196 height 25
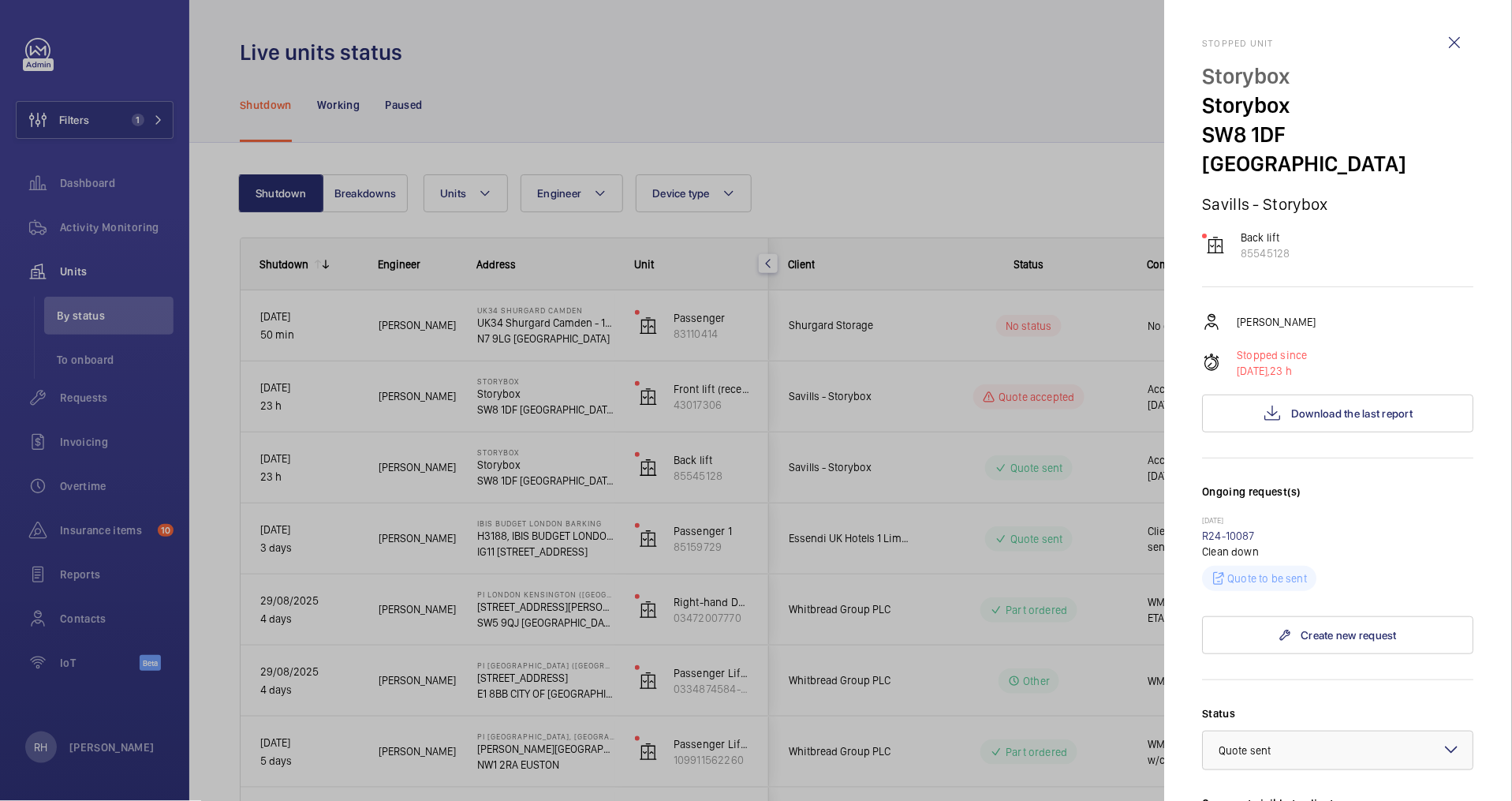
scroll to position [372, 0]
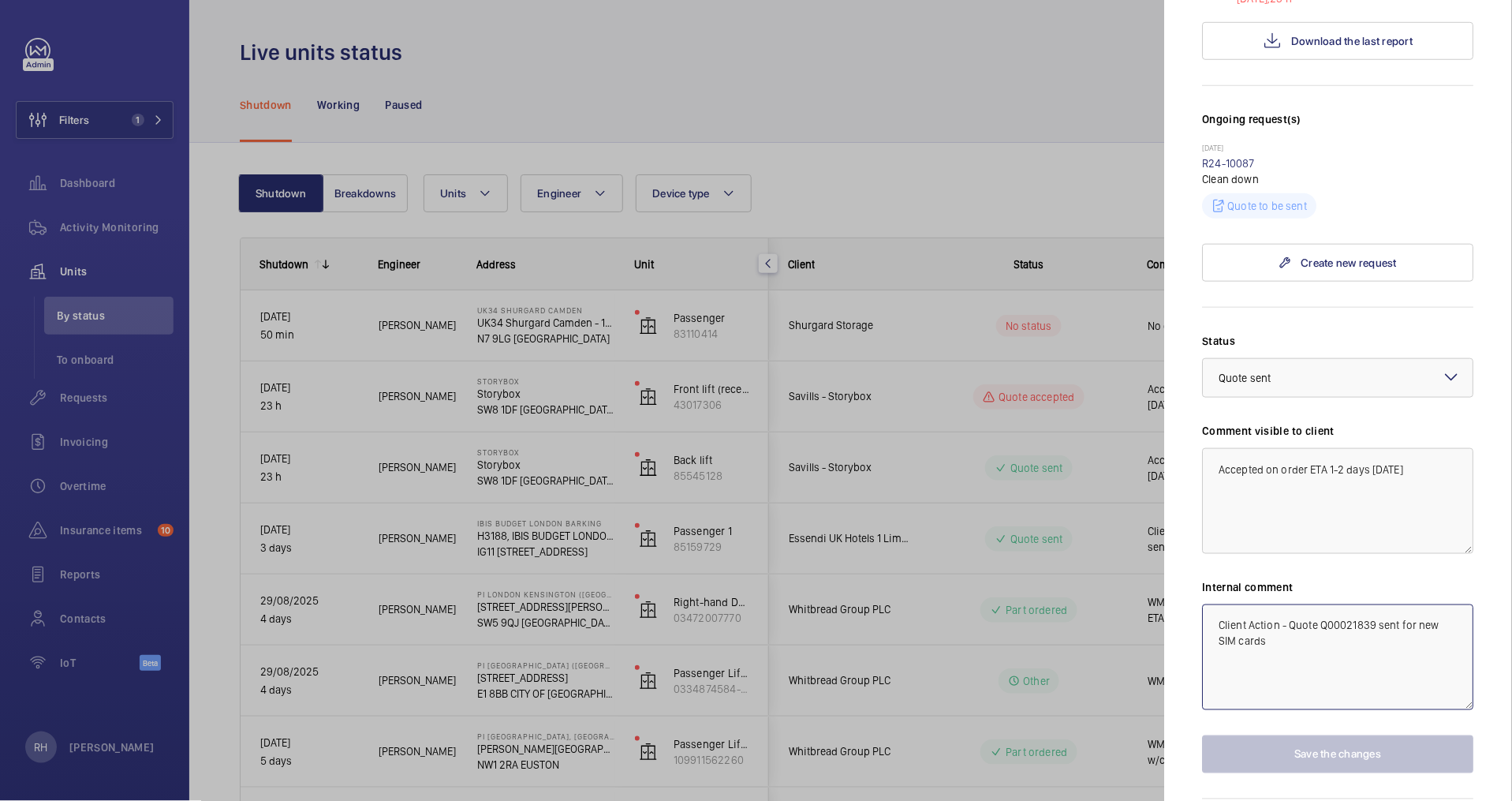
click at [1209, 605] on textarea "Client Action - Quote Q00021839 sent for new SIM cards" at bounding box center [1338, 657] width 271 height 105
paste textarea "03/09/25 - Accepted being ordered ETA 1-2 days."
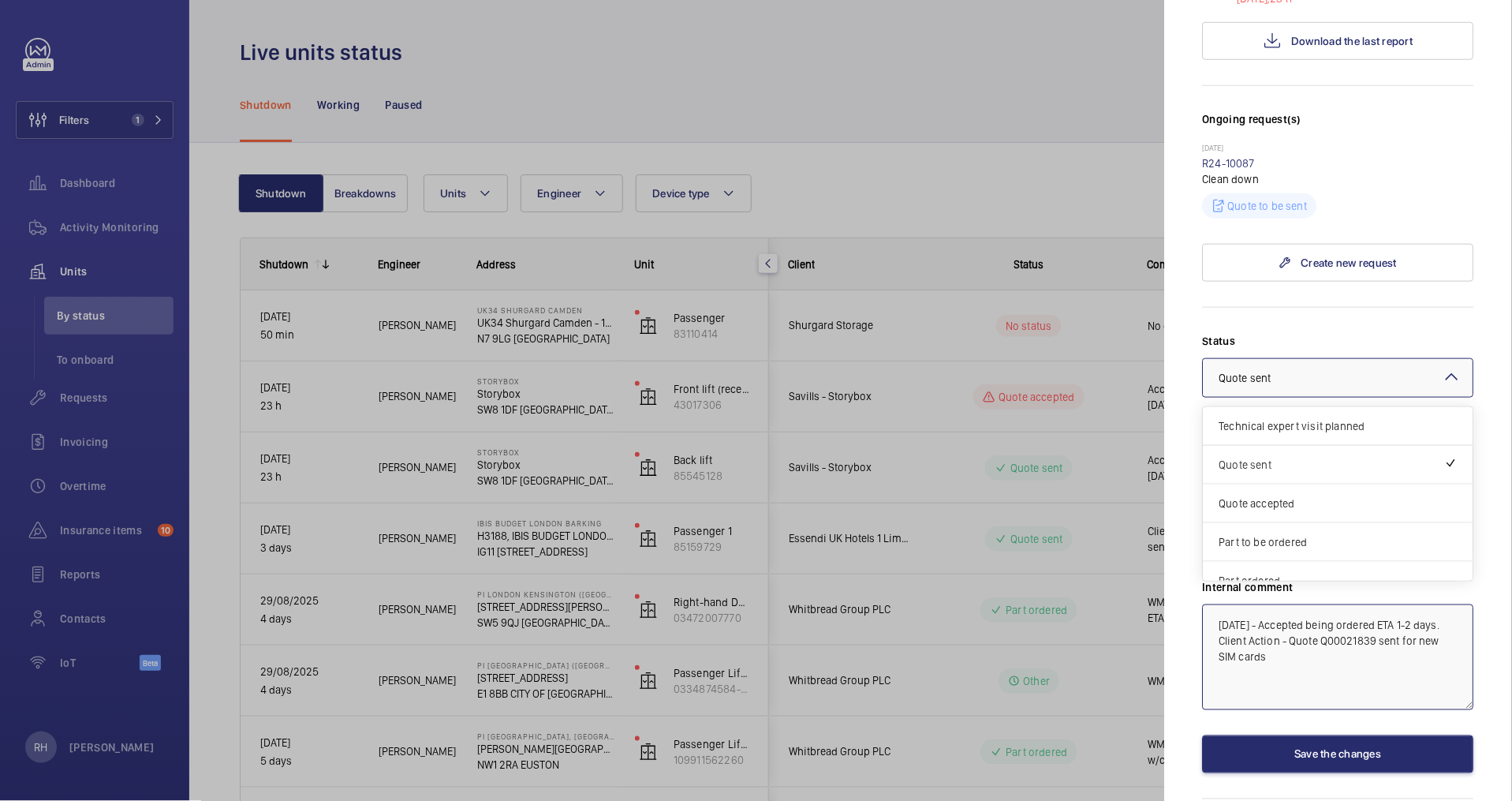
click at [1317, 360] on div at bounding box center [1339, 378] width 270 height 38
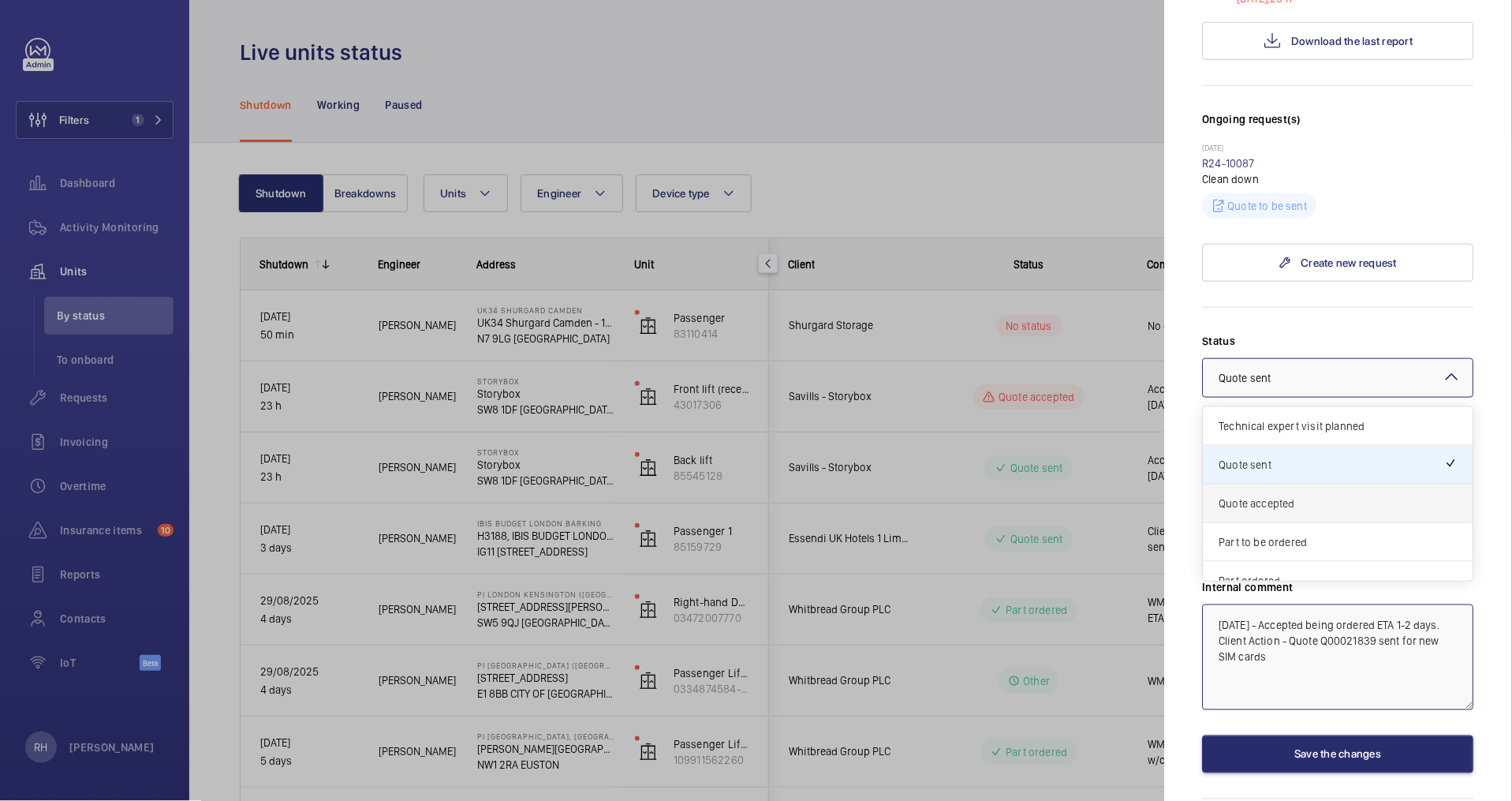
click at [1331, 496] on span "Quote accepted" at bounding box center [1338, 504] width 239 height 16
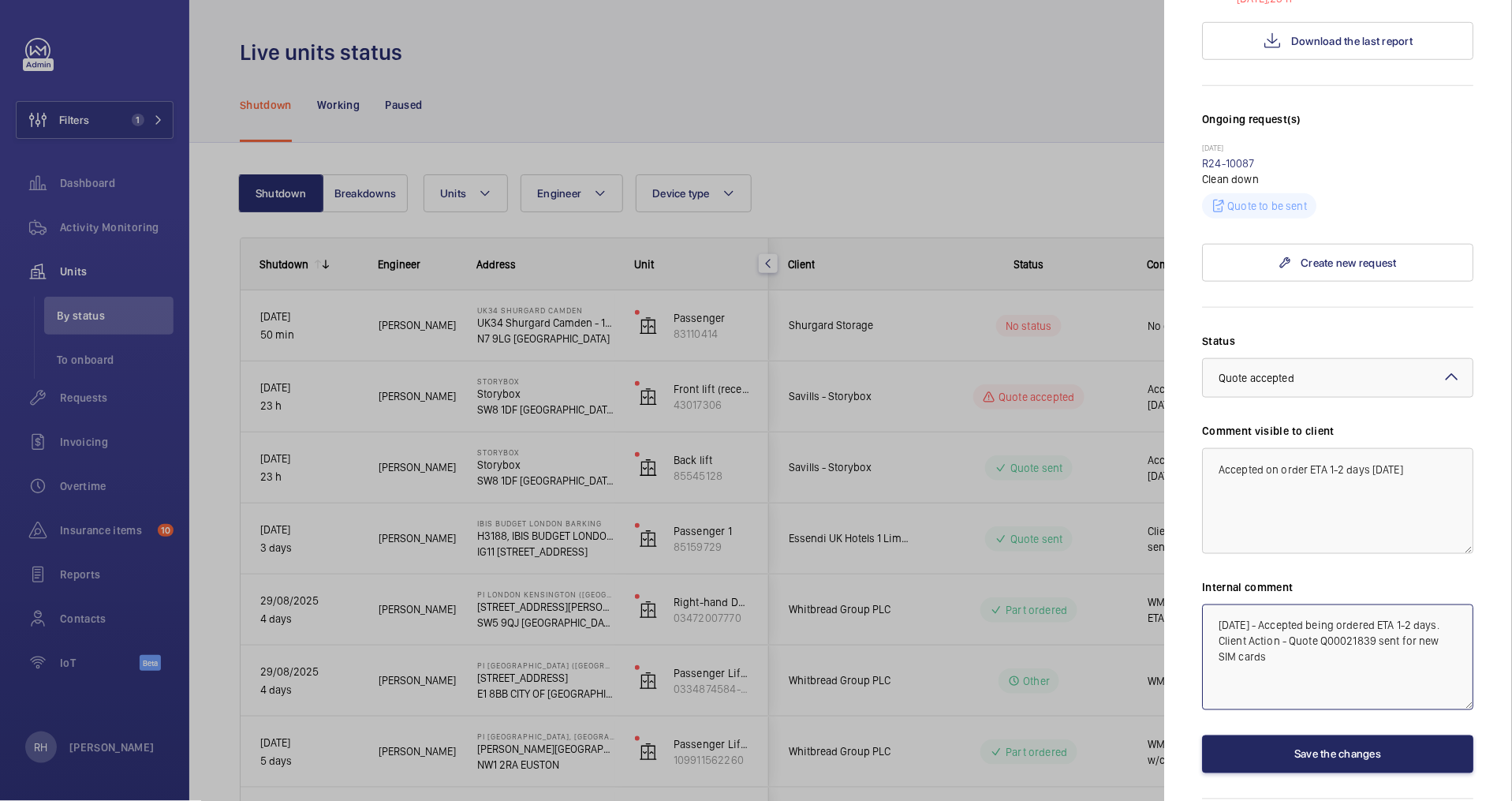
type textarea "03/09/25 - Accepted being ordered ETA 1-2 days. Client Action - Quote Q00021839…"
click at [1377, 735] on button "Save the changes" at bounding box center [1338, 754] width 271 height 38
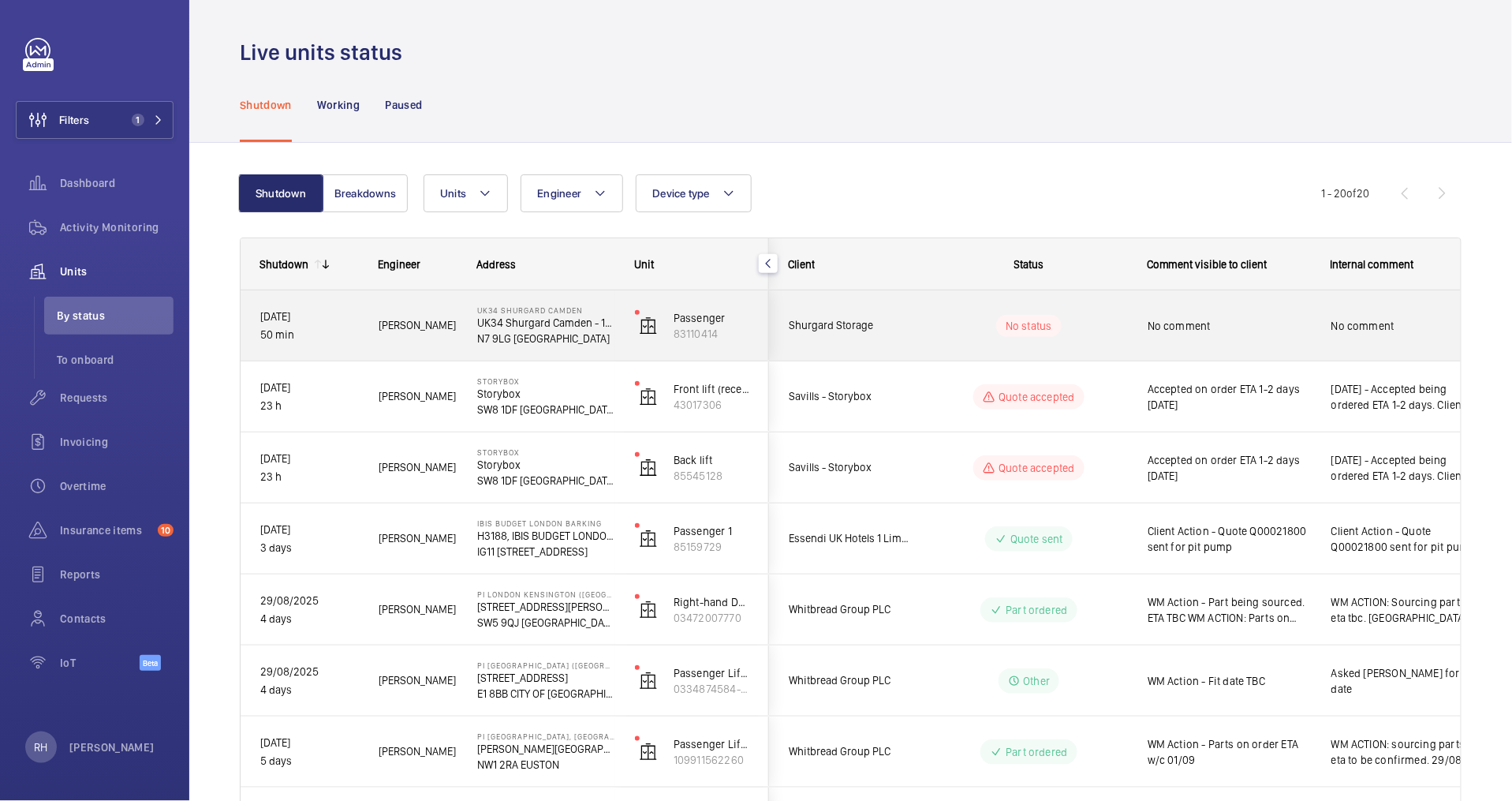
click at [959, 323] on wm-front-pills-cell "No status" at bounding box center [1029, 326] width 196 height 23
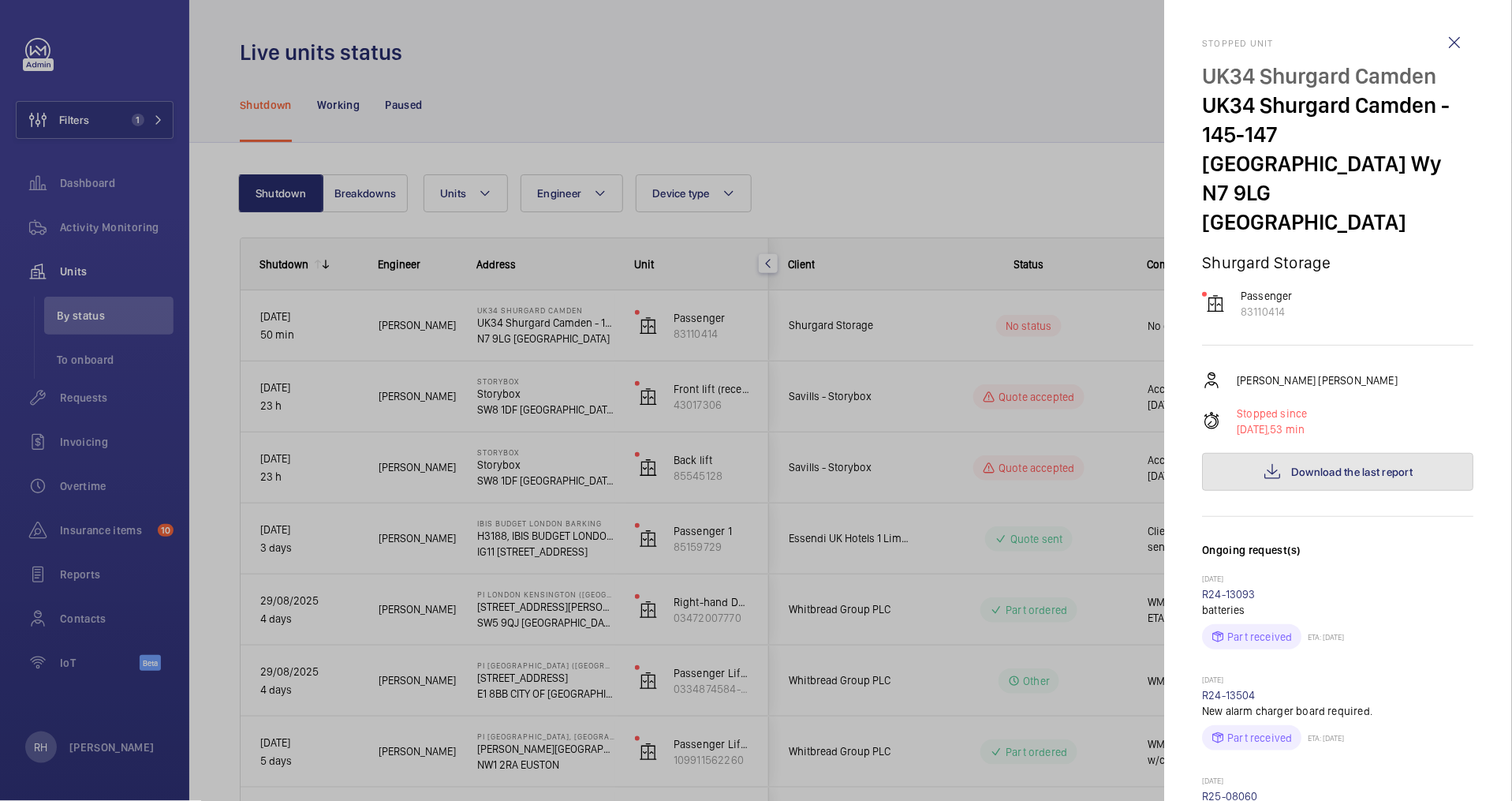
click at [1352, 466] on span "Download the last report" at bounding box center [1353, 472] width 122 height 13
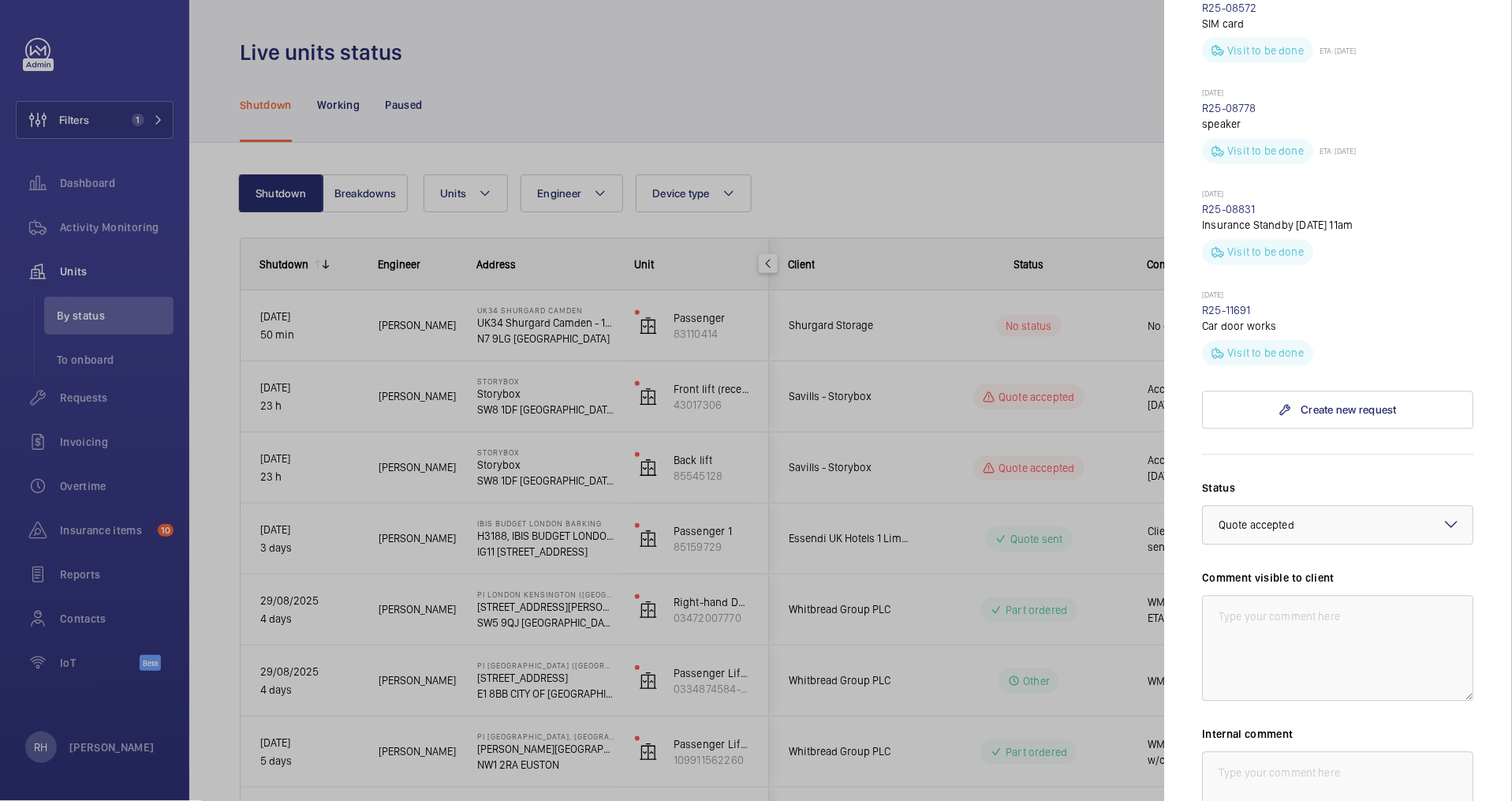
scroll to position [934, 0]
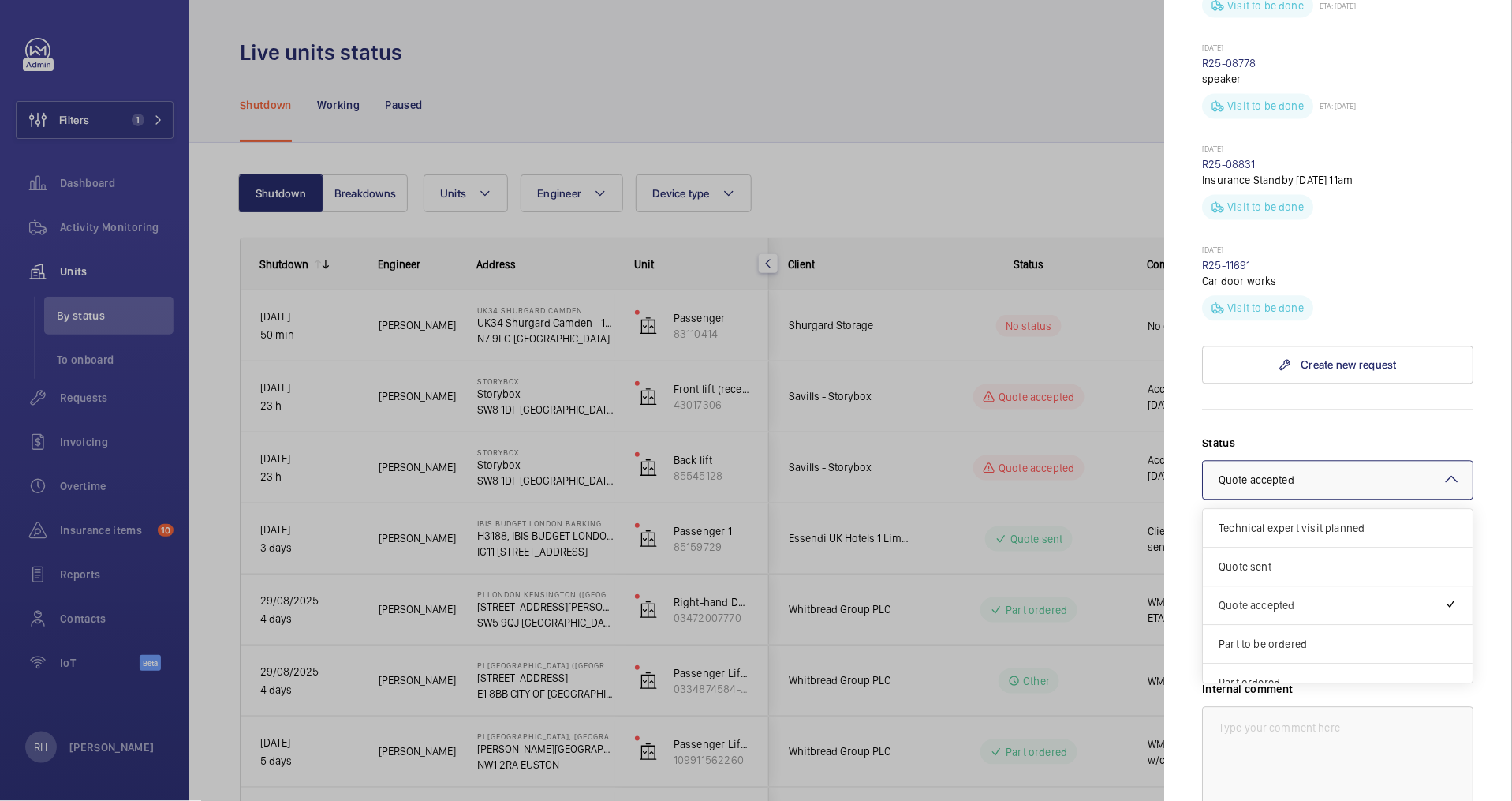
click at [1374, 461] on div at bounding box center [1339, 480] width 270 height 38
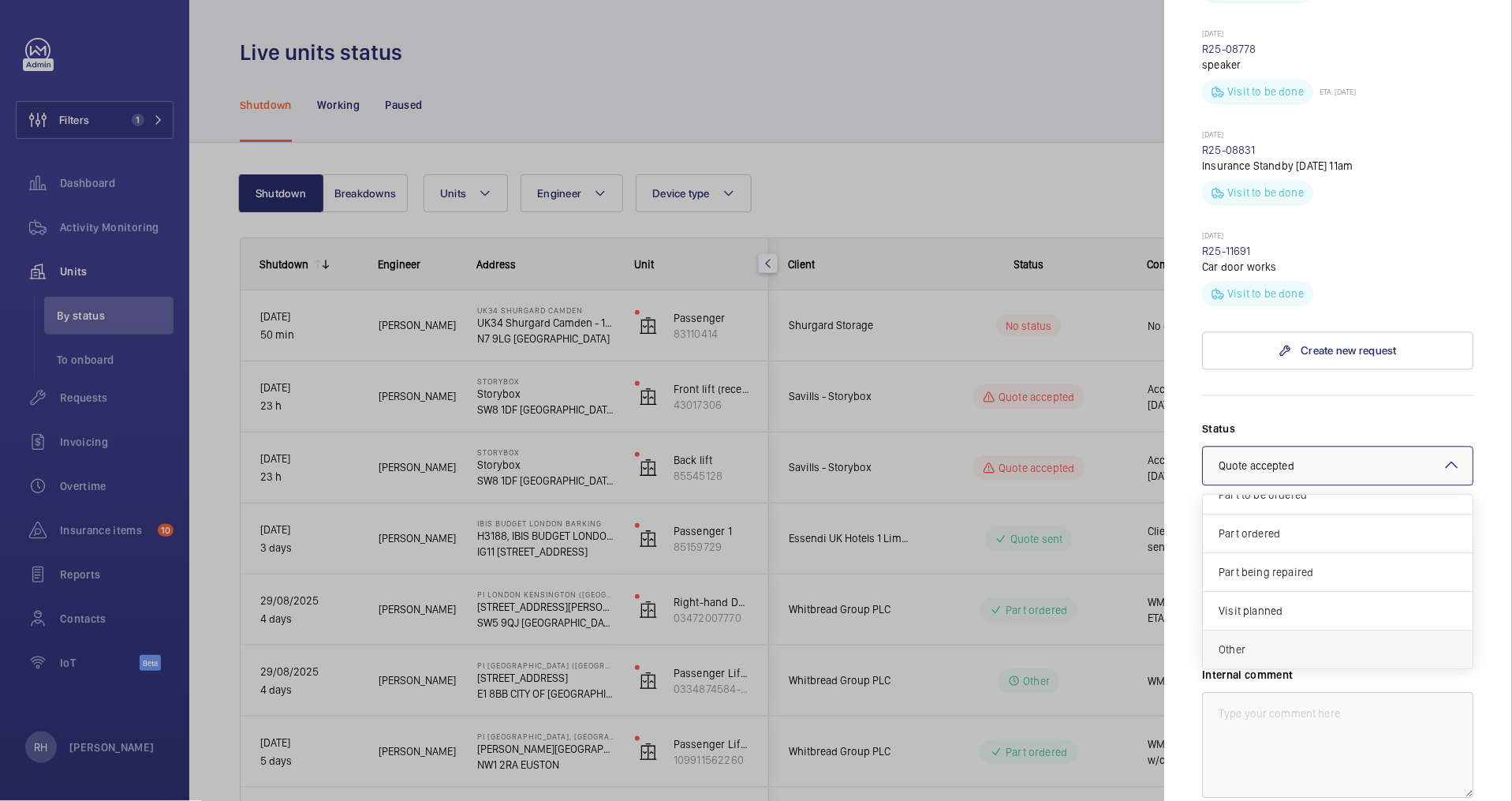
scroll to position [968, 0]
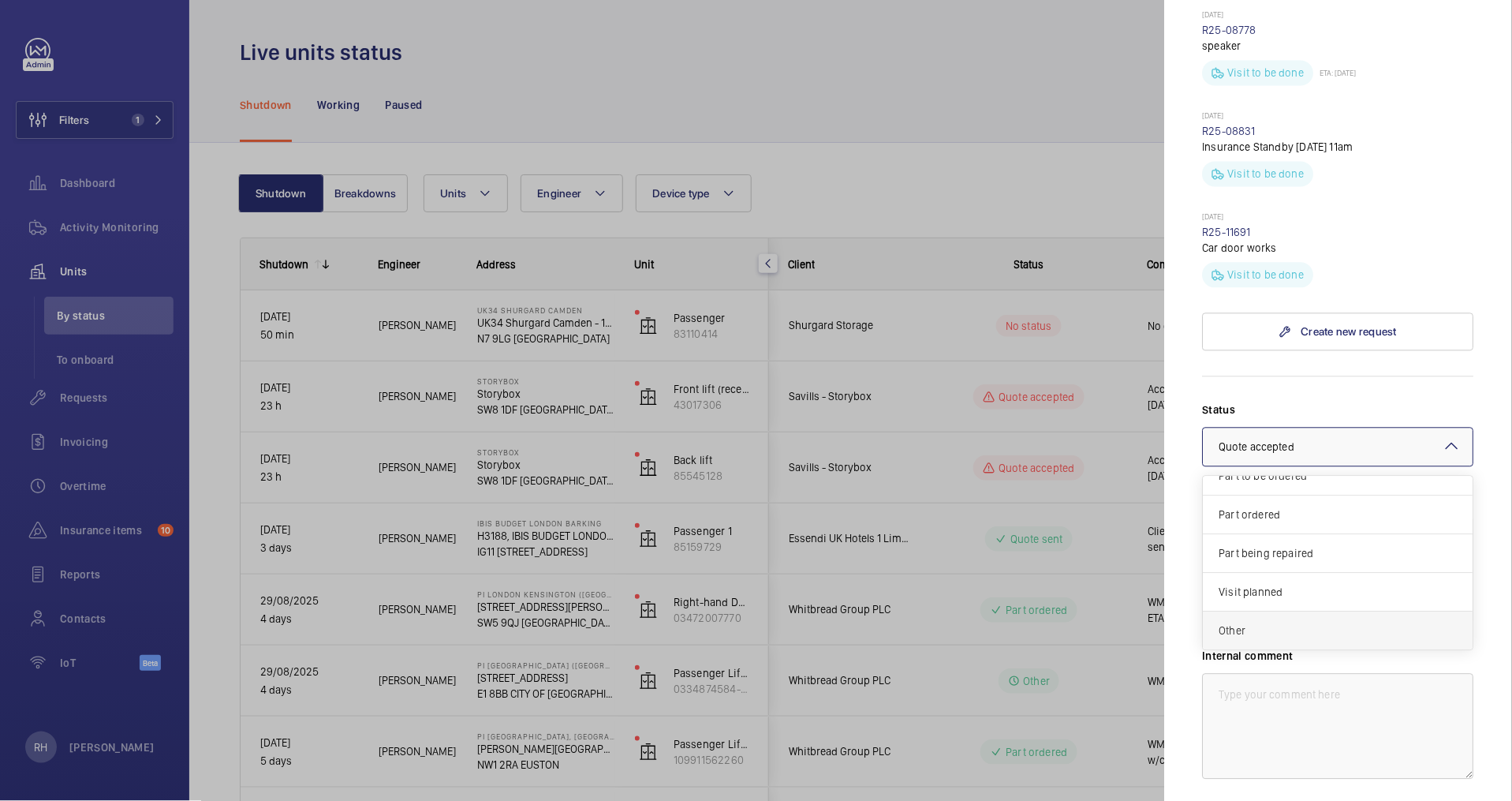
click at [1289, 624] on span "Other" at bounding box center [1338, 632] width 239 height 16
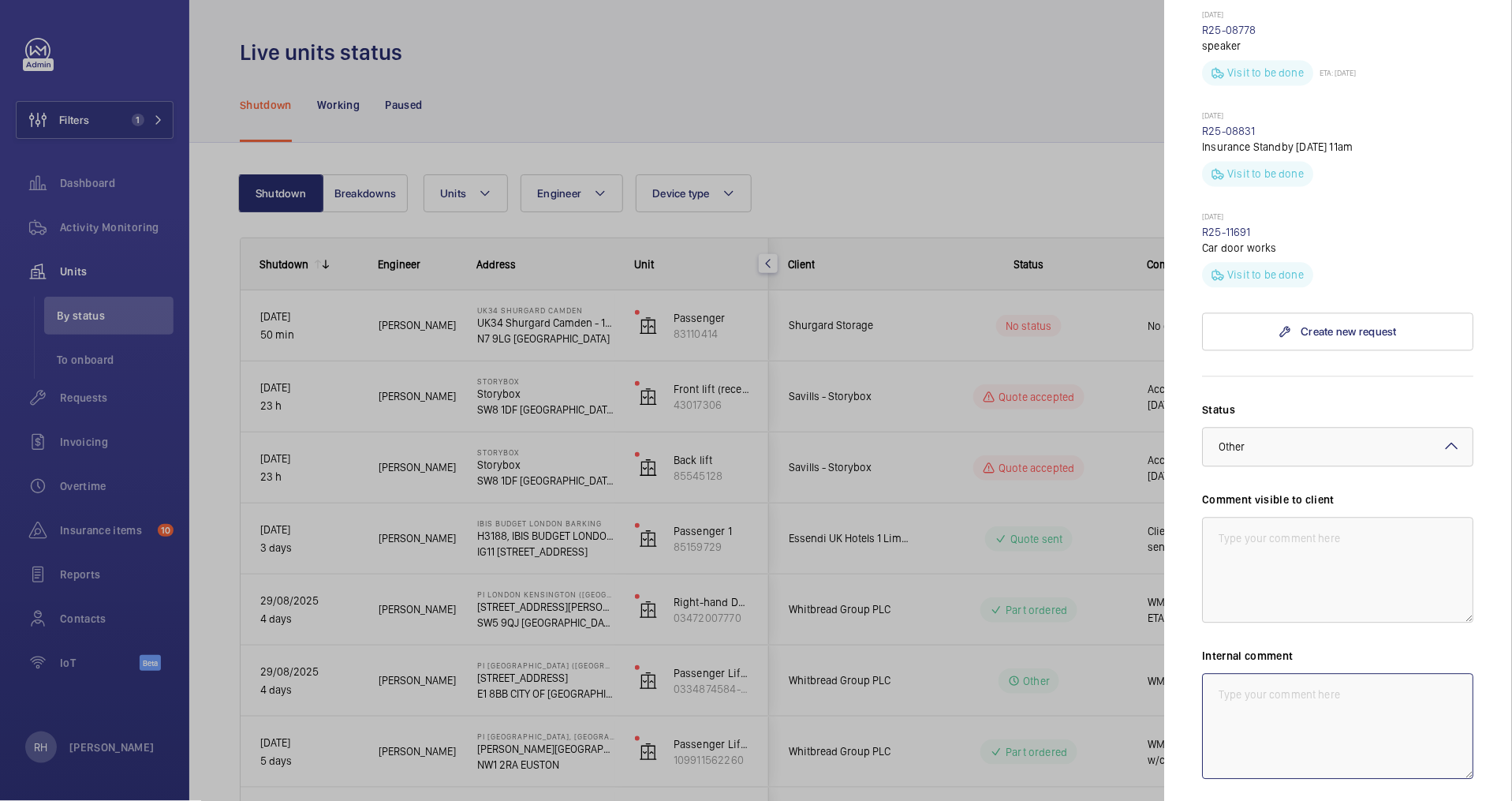
click at [1304, 674] on textarea at bounding box center [1338, 726] width 271 height 105
type textarea "R"
click at [1447, 674] on textarea "Repair request raised for two men to return set up hanging assembly and straigh…" at bounding box center [1338, 726] width 271 height 105
type textarea "Repair request raised for two men to return set up hanging assembly and straigh…"
click at [1295, 518] on textarea at bounding box center [1338, 570] width 271 height 105
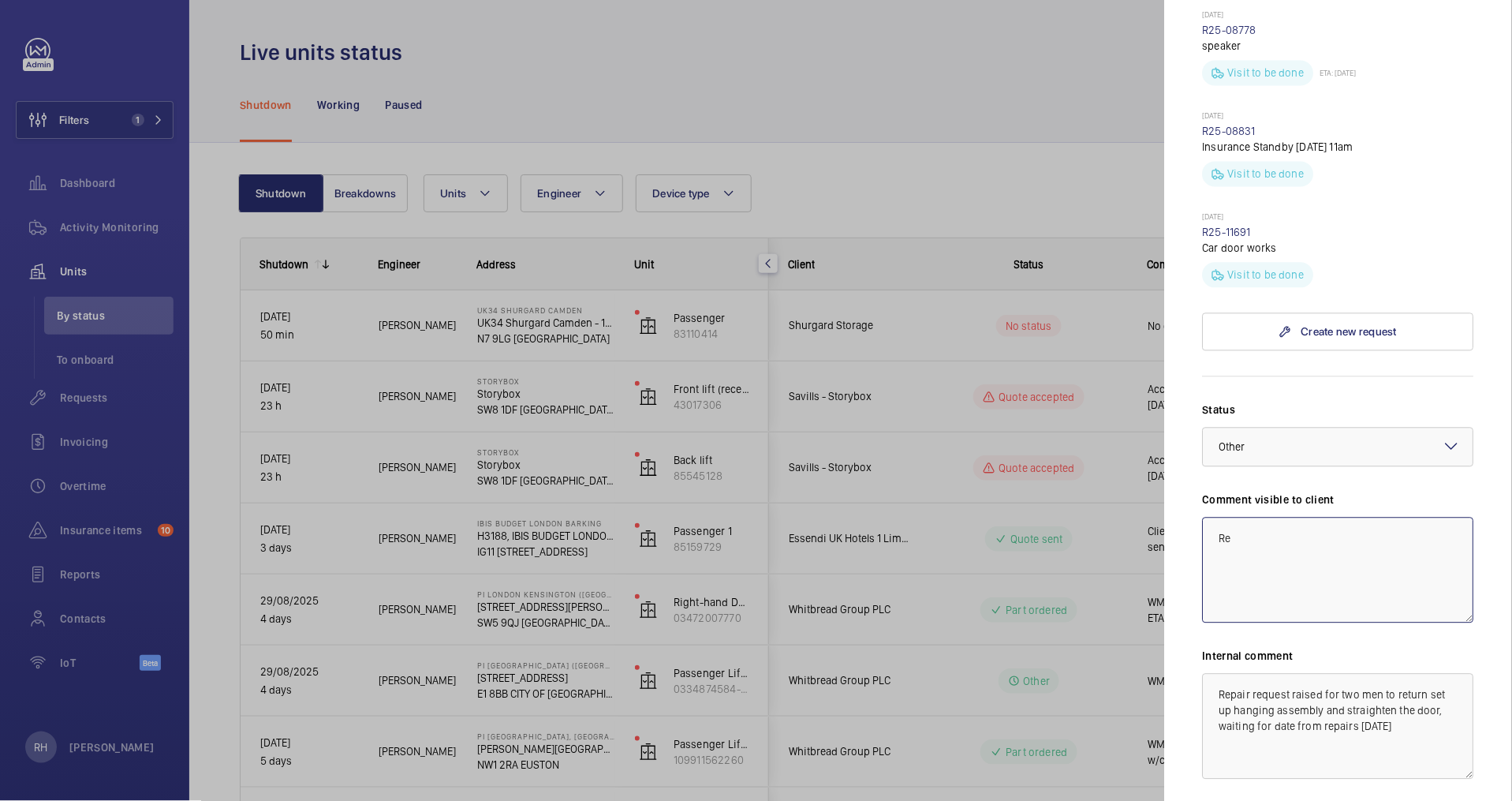
type textarea "R"
drag, startPoint x: 1397, startPoint y: 640, endPoint x: 1405, endPoint y: 675, distance: 35.9
click at [1406, 674] on textarea "Repair request raised for two men to return set up hanging assembly and straigh…" at bounding box center [1338, 726] width 271 height 105
click at [1363, 518] on textarea "Two men required to" at bounding box center [1338, 570] width 271 height 105
paste textarea "return set up hanging assembly and straighten the door, waiting for date from r…"
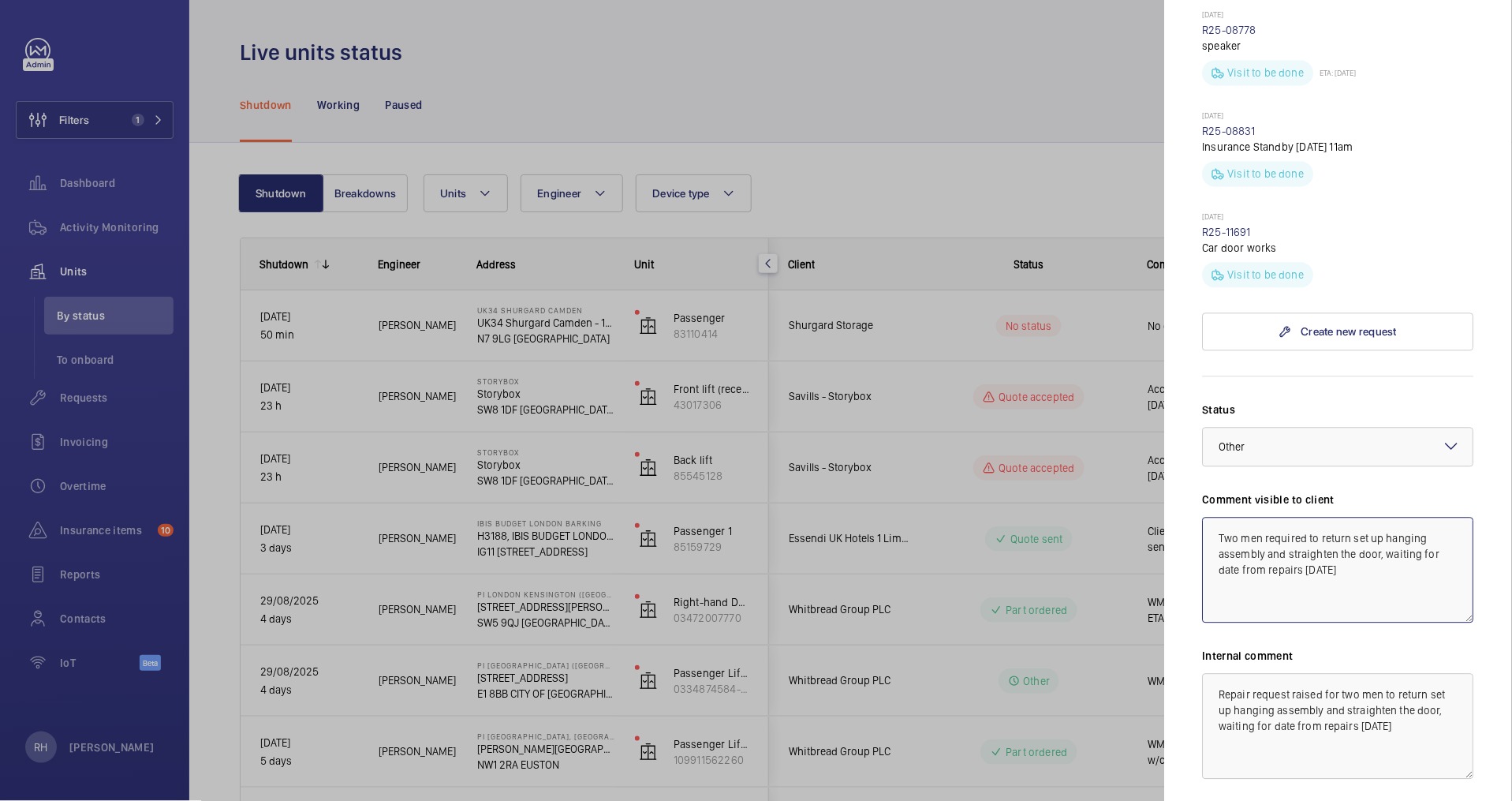
type textarea "Two men required to return set up hanging assembly and straighten the door, wai…"
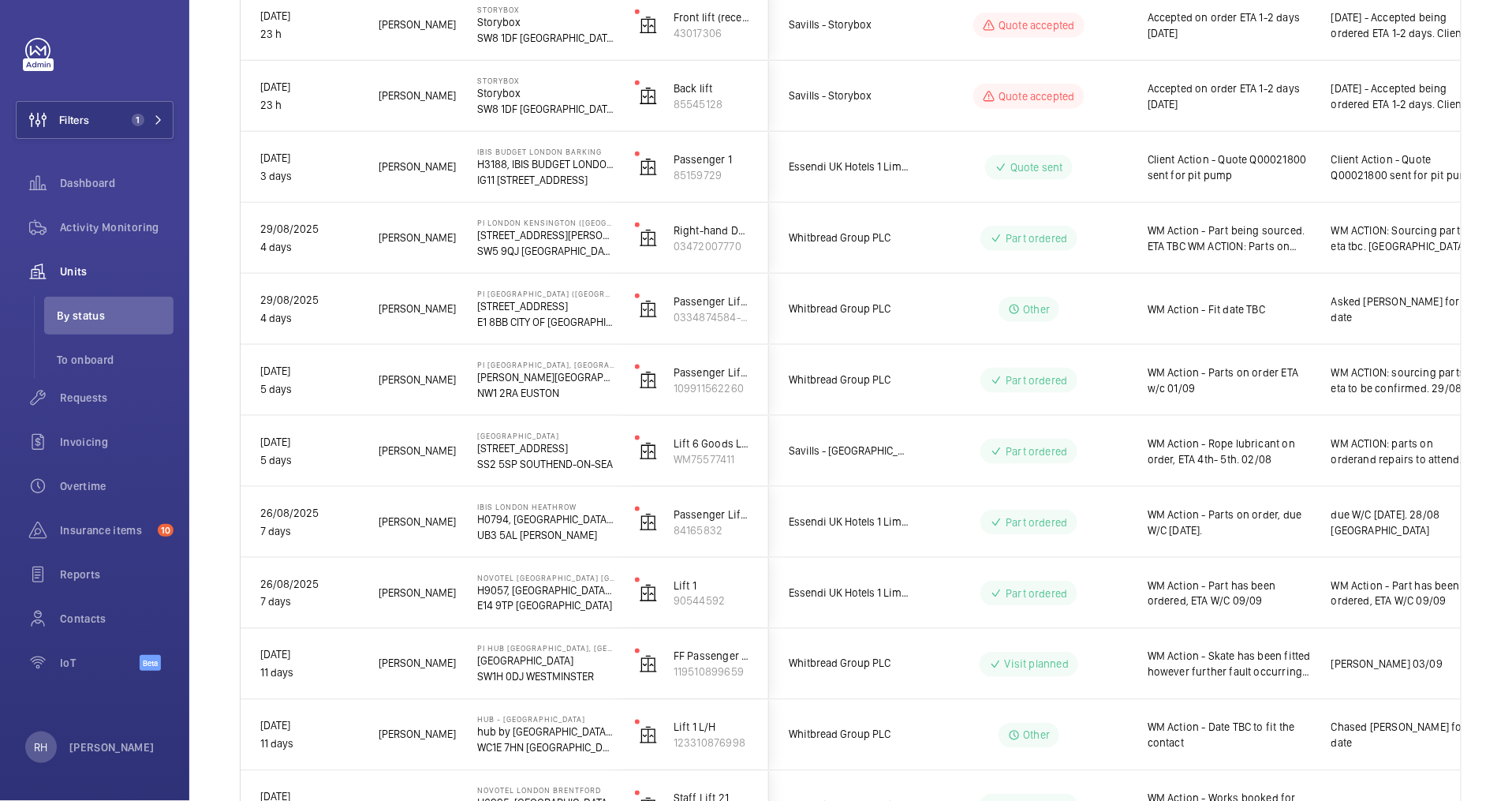
scroll to position [0, 0]
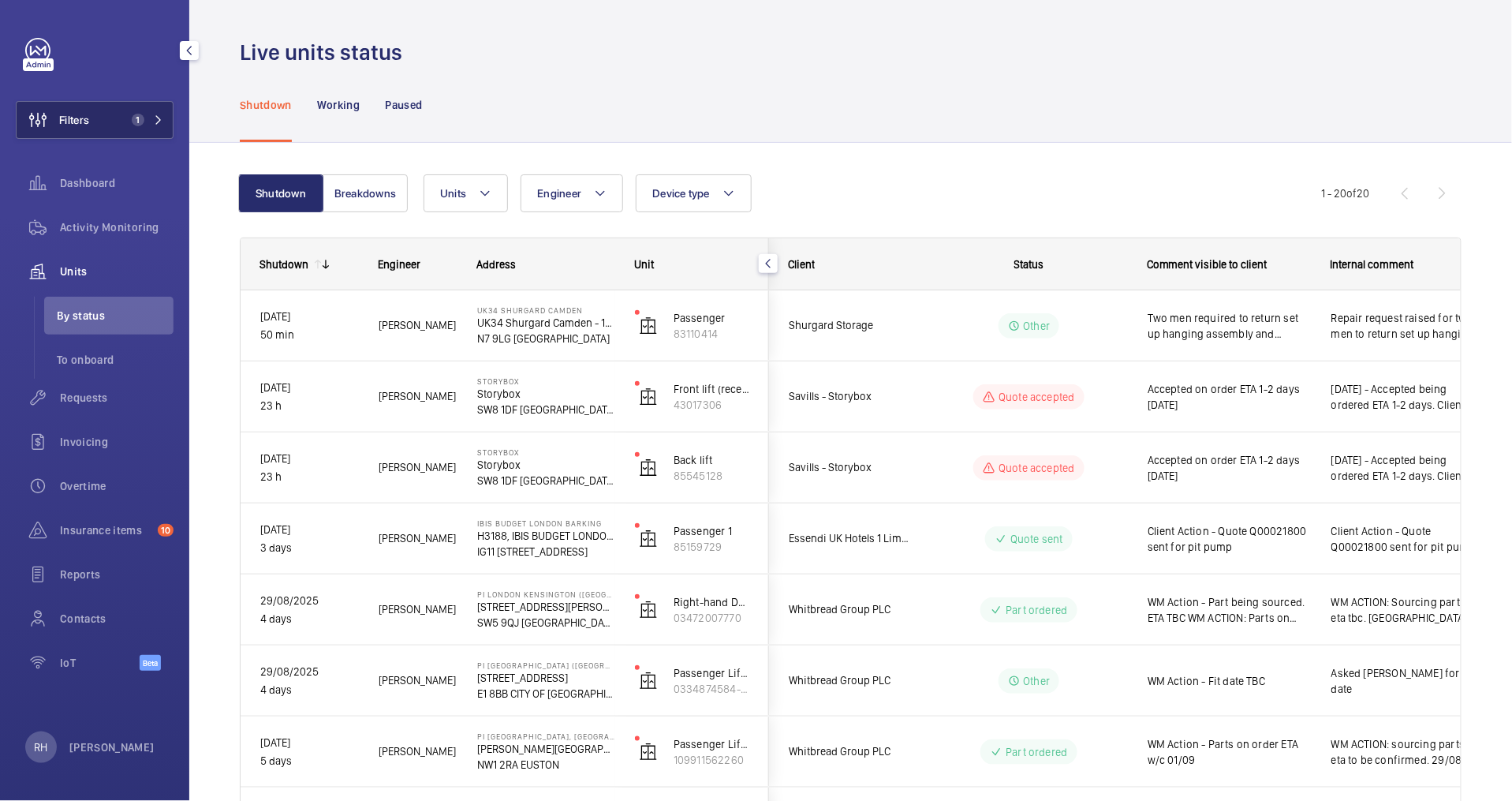
click at [99, 120] on button "Filters 1" at bounding box center [95, 120] width 158 height 38
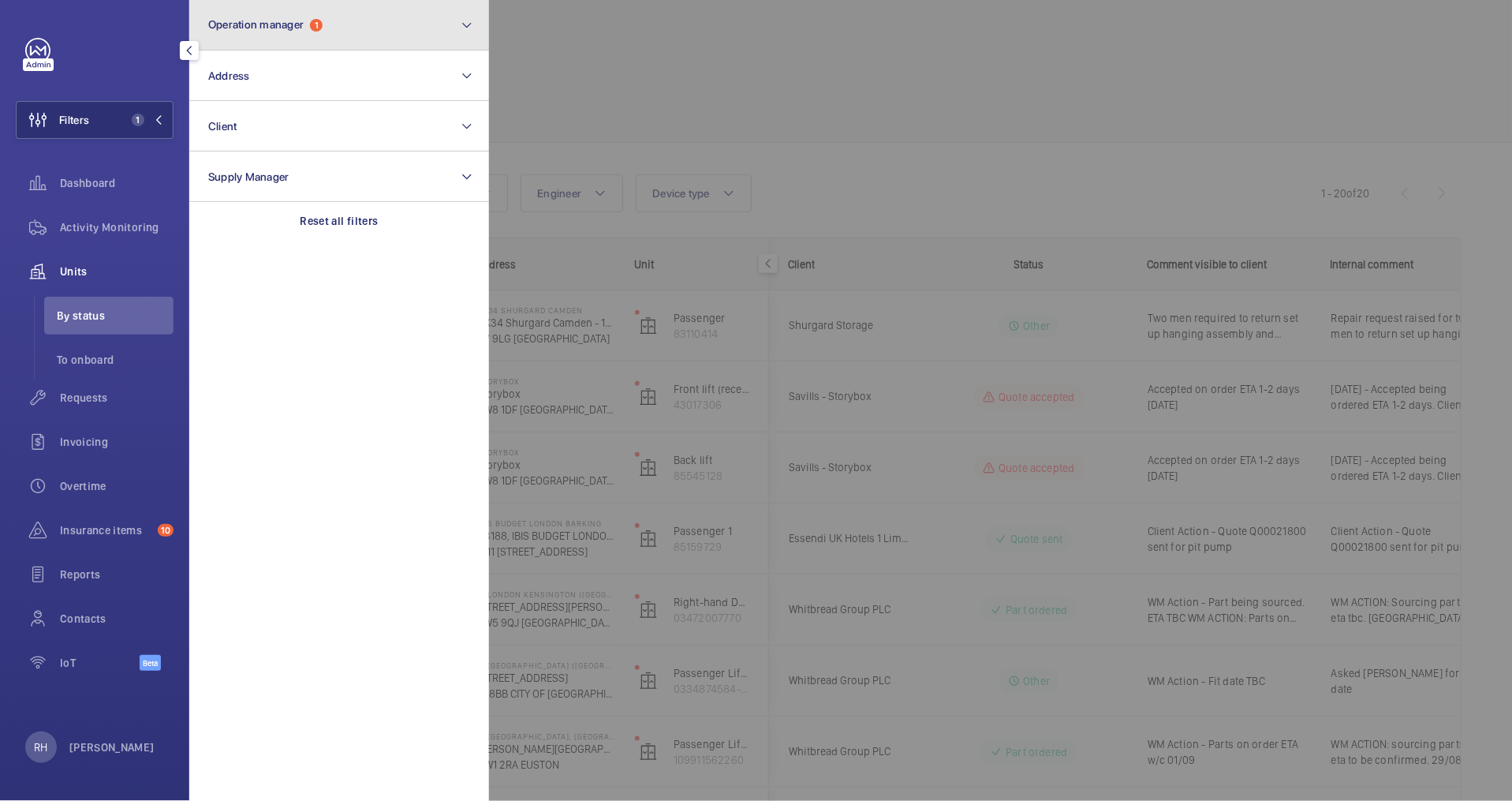
click at [294, 22] on span "Operation manager" at bounding box center [256, 24] width 95 height 13
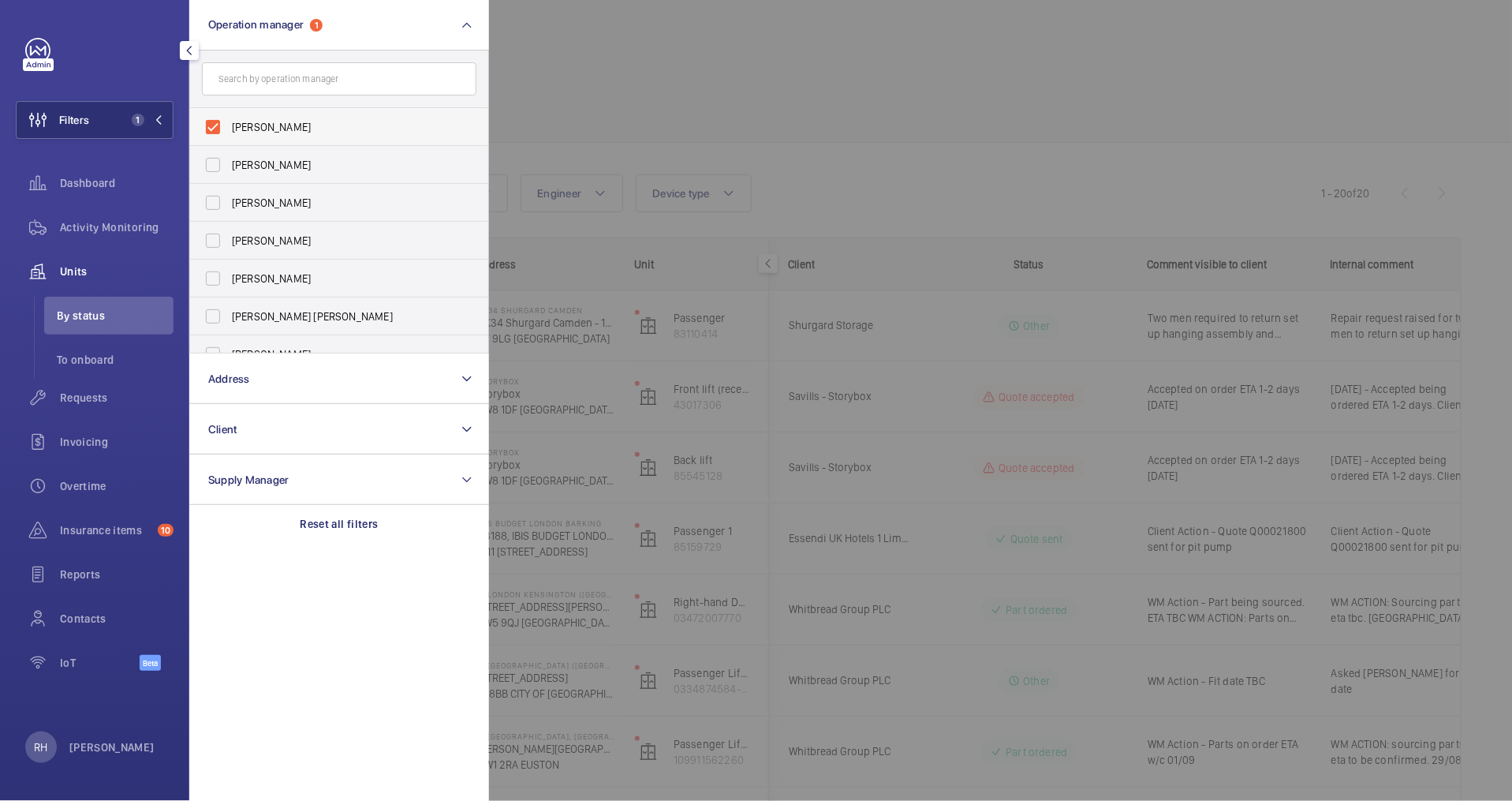
click at [276, 119] on span "[PERSON_NAME]" at bounding box center [340, 127] width 217 height 16
click at [229, 118] on input "[PERSON_NAME]" at bounding box center [213, 127] width 32 height 32
checkbox input "false"
click at [538, 54] on div at bounding box center [1245, 400] width 1512 height 801
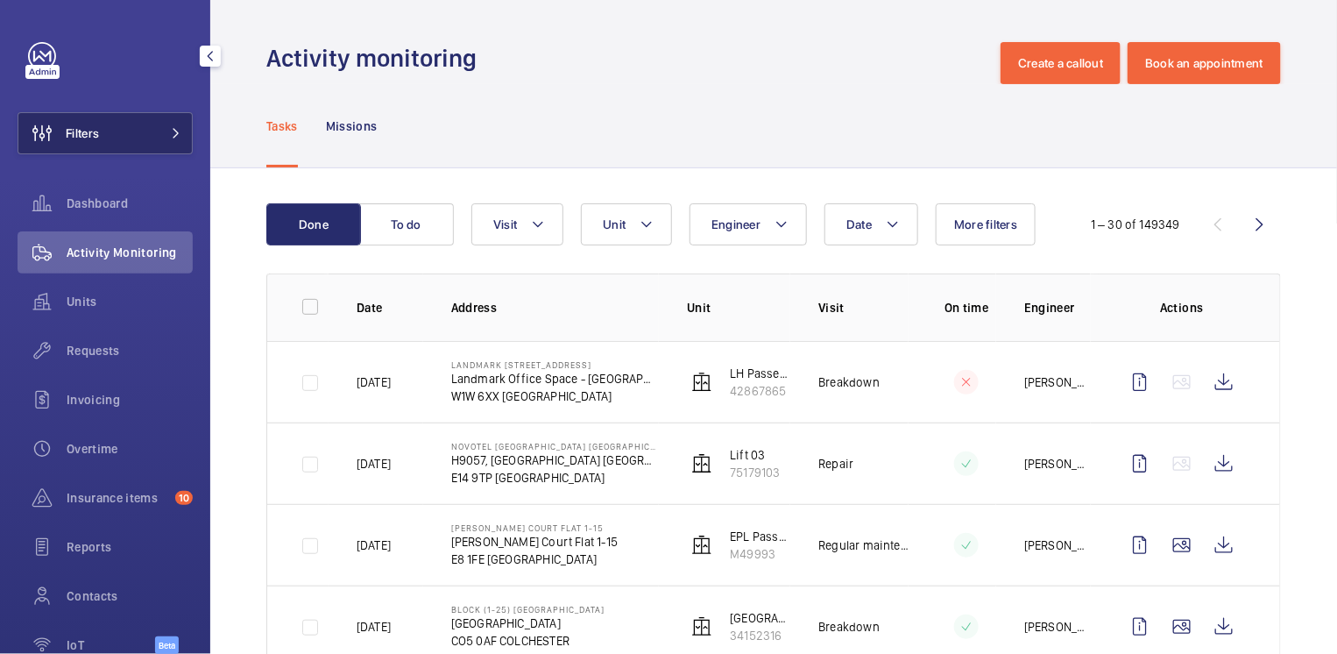
click at [112, 140] on button "Filters" at bounding box center [105, 133] width 175 height 42
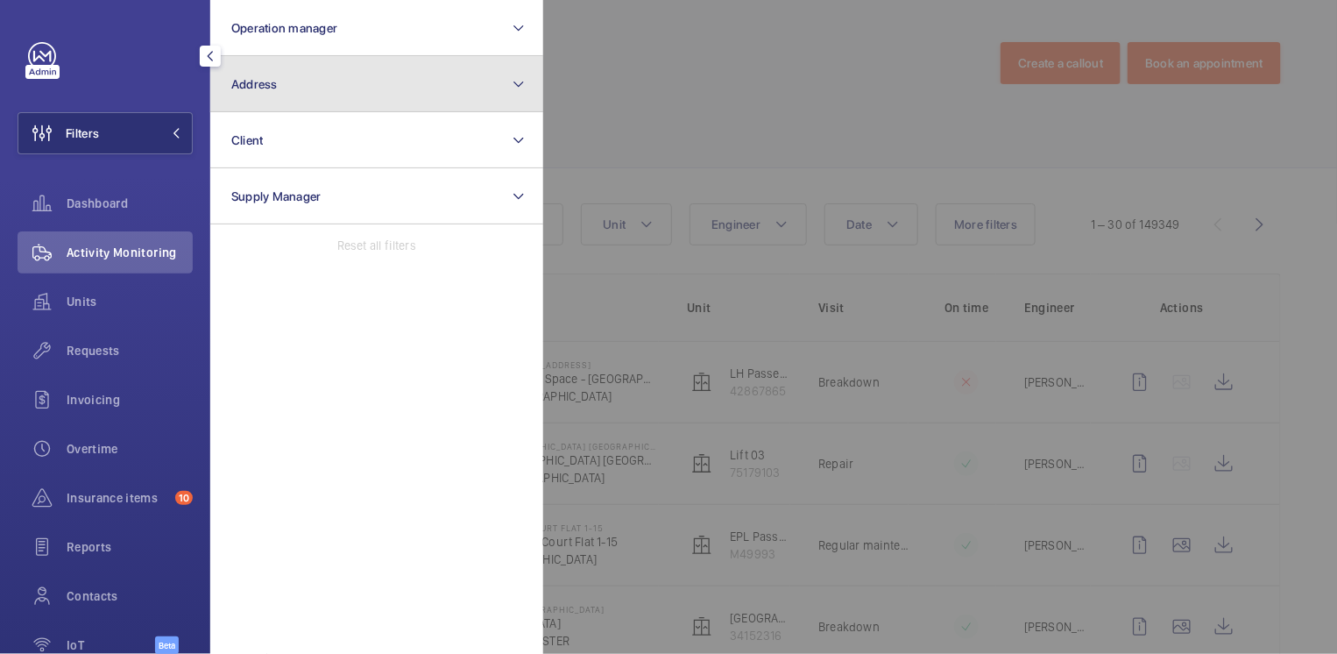
click at [280, 84] on button "Address" at bounding box center [376, 84] width 333 height 56
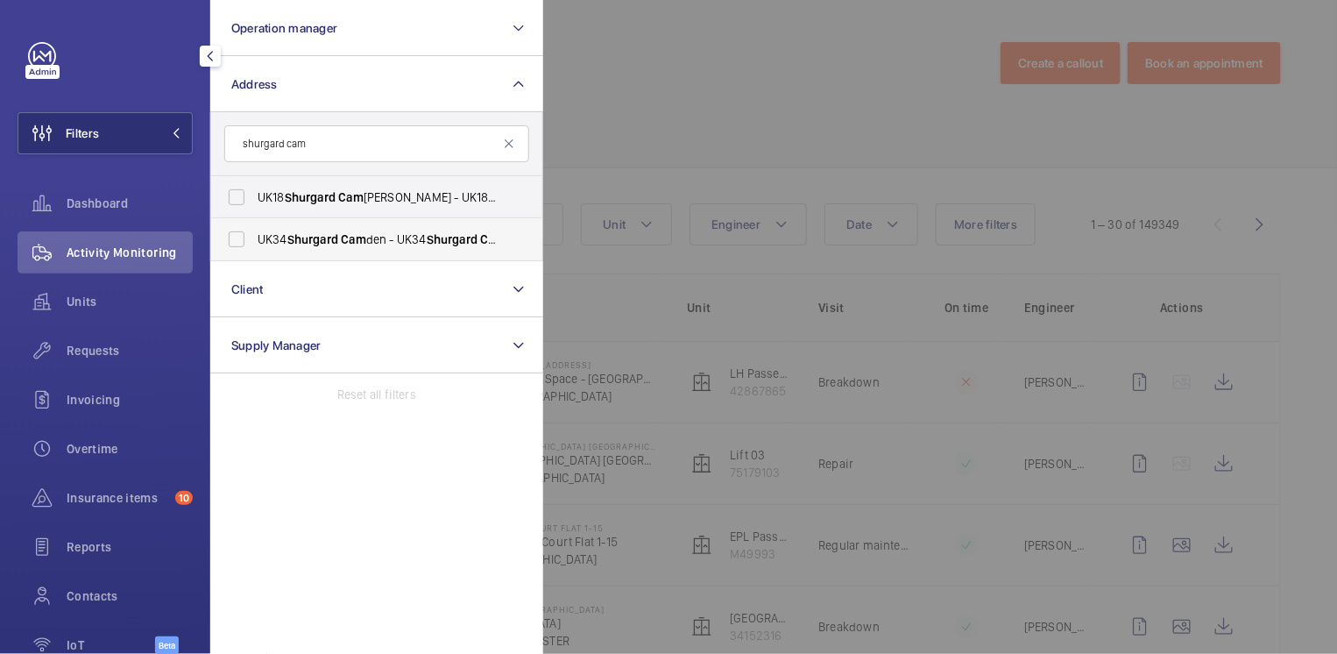
type input "shurgard cam"
click at [370, 236] on span "UK34 Shurgard Cam den - UK34 Shurgard Cam den - [STREET_ADDRESS]" at bounding box center [378, 239] width 241 height 18
click at [254, 236] on input "UK34 Shurgard Cam den - UK34 Shurgard Cam den - [STREET_ADDRESS]" at bounding box center [236, 239] width 35 height 35
checkbox input "true"
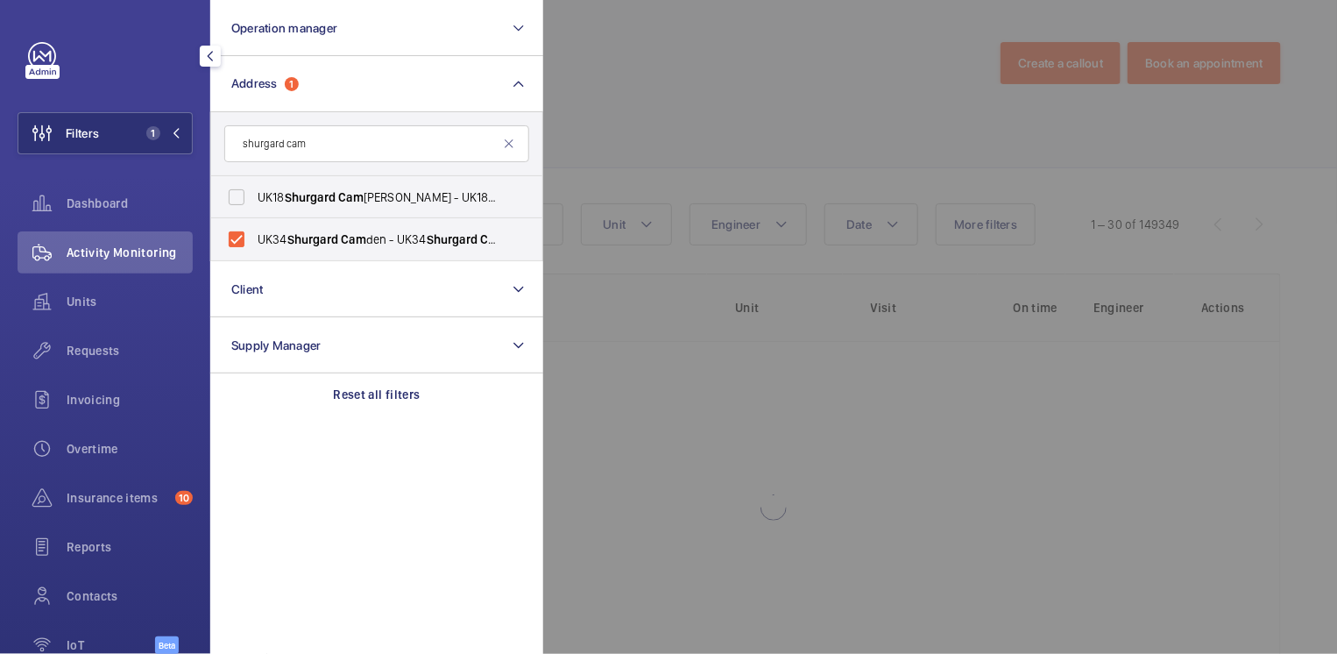
click at [623, 93] on div at bounding box center [1211, 327] width 1337 height 654
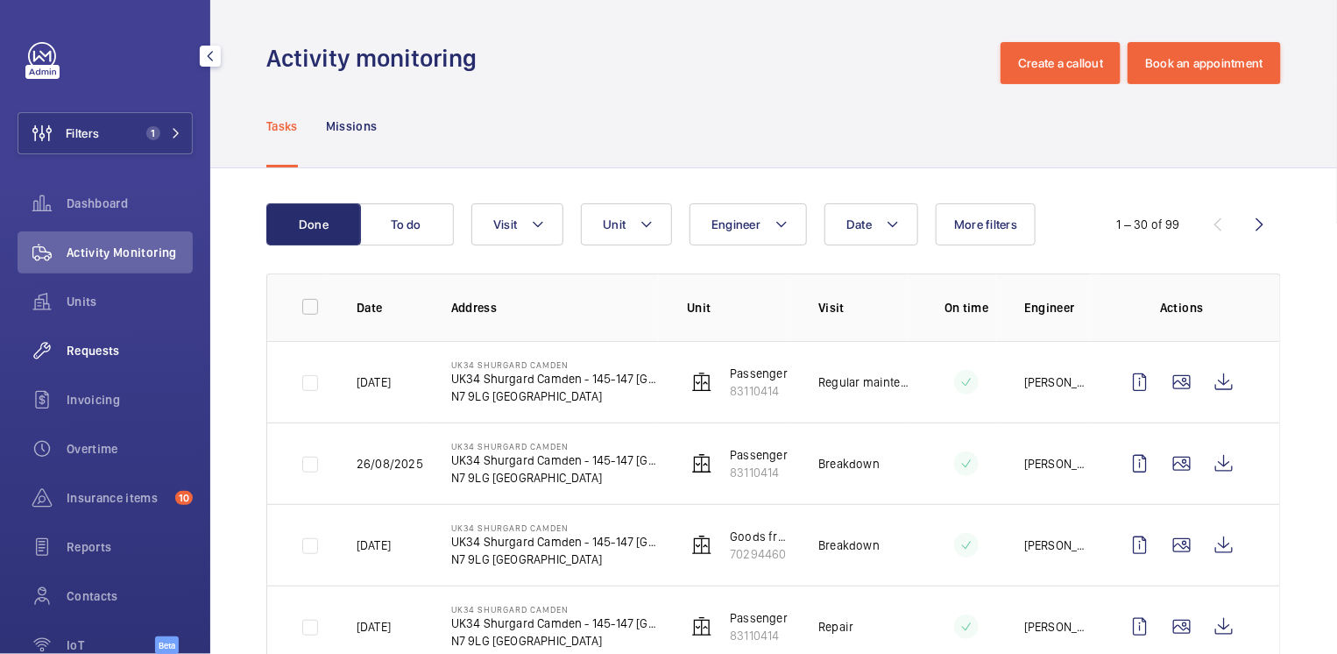
click at [118, 357] on span "Requests" at bounding box center [130, 351] width 126 height 18
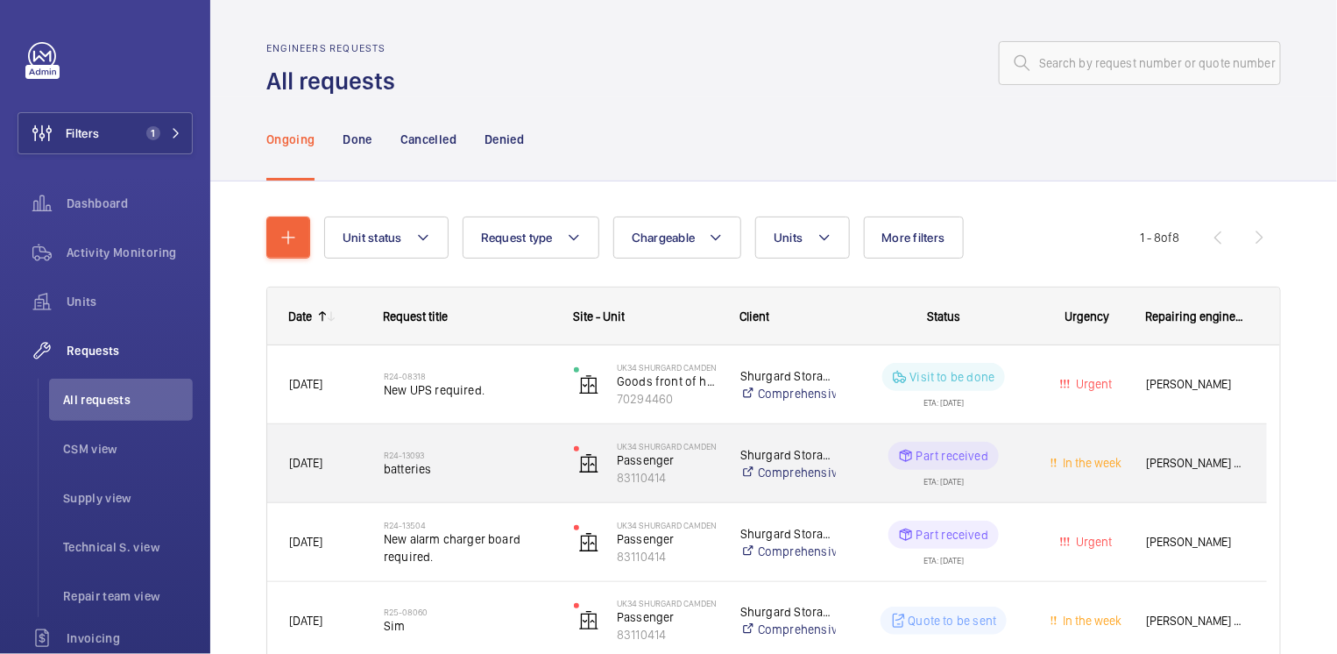
scroll to position [404, 0]
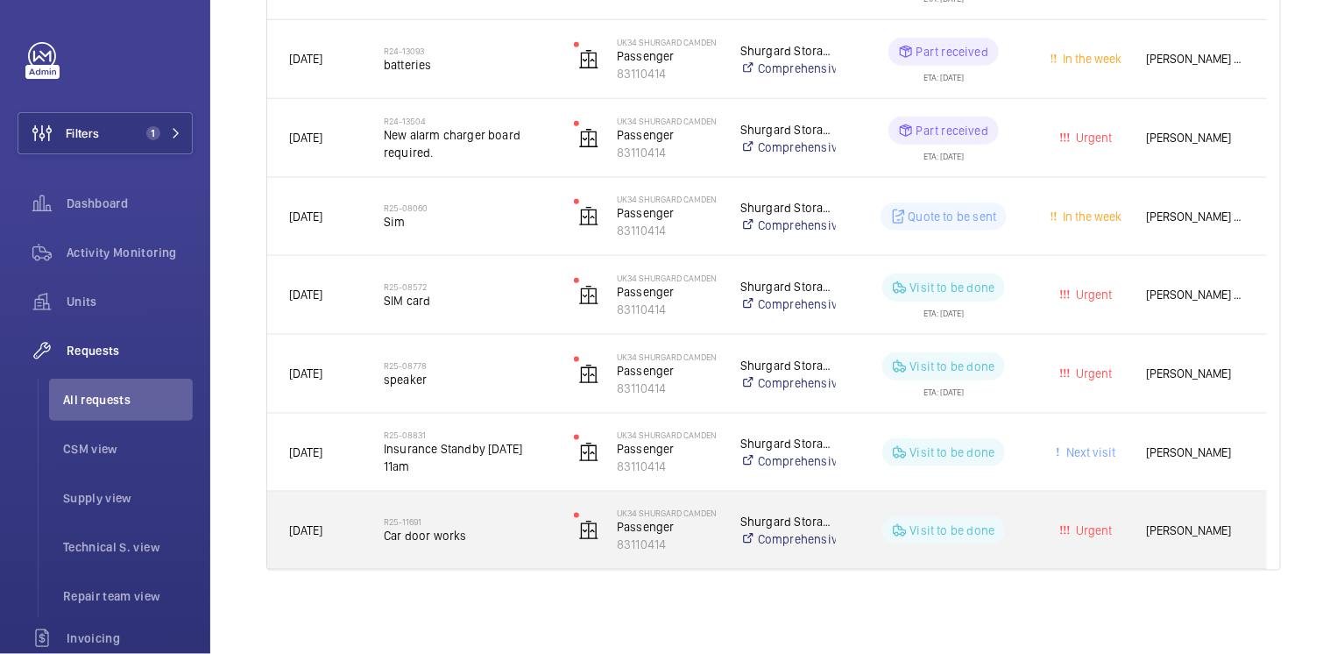
click at [498, 534] on span "Car door works" at bounding box center [467, 535] width 167 height 18
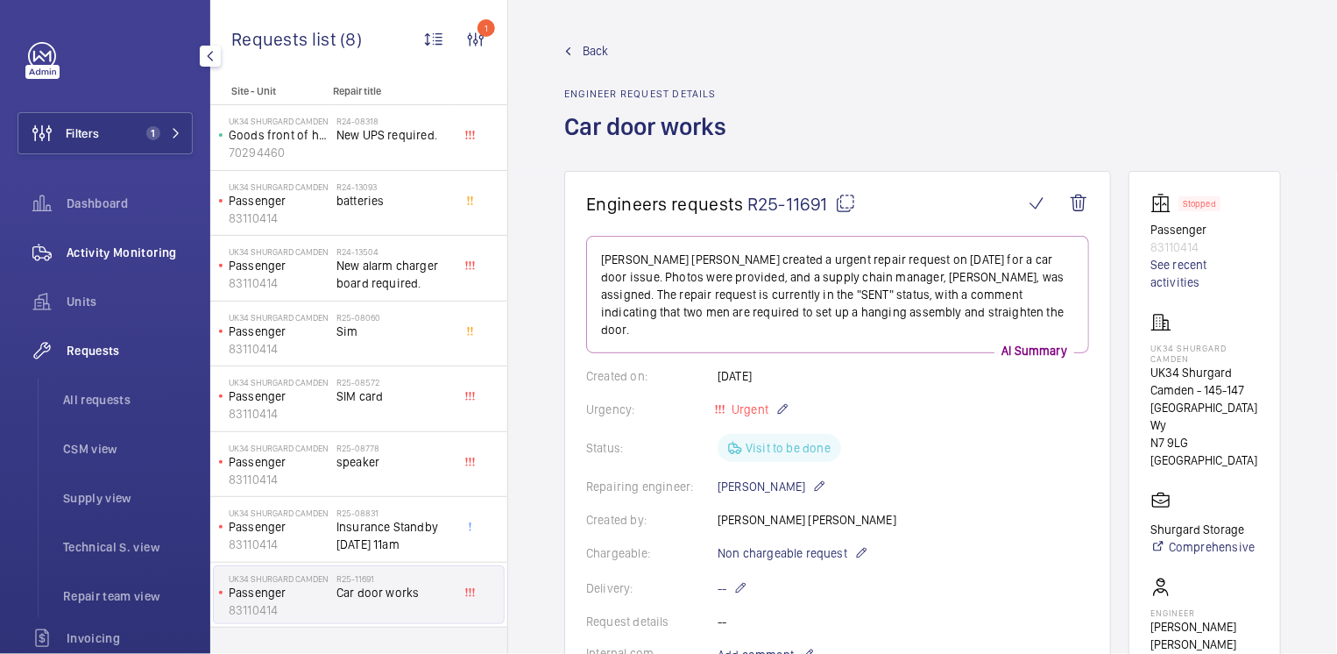
click at [129, 246] on span "Activity Monitoring" at bounding box center [130, 253] width 126 height 18
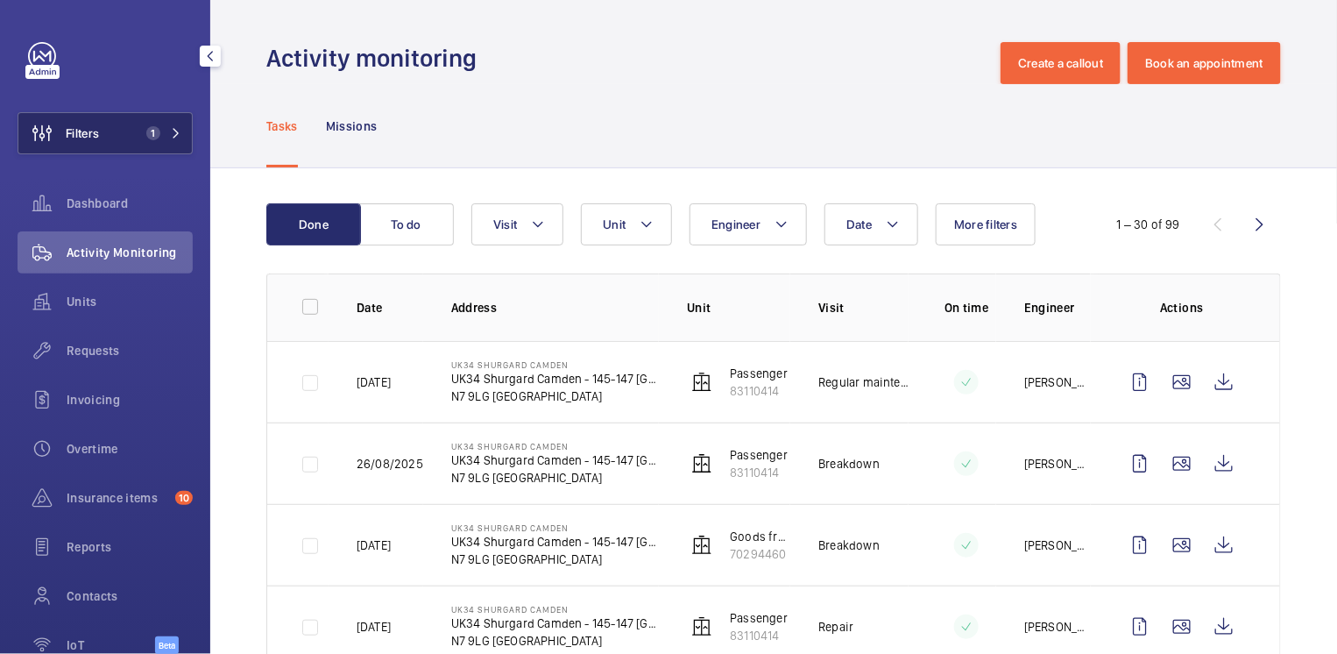
click at [139, 139] on span "1" at bounding box center [149, 133] width 21 height 14
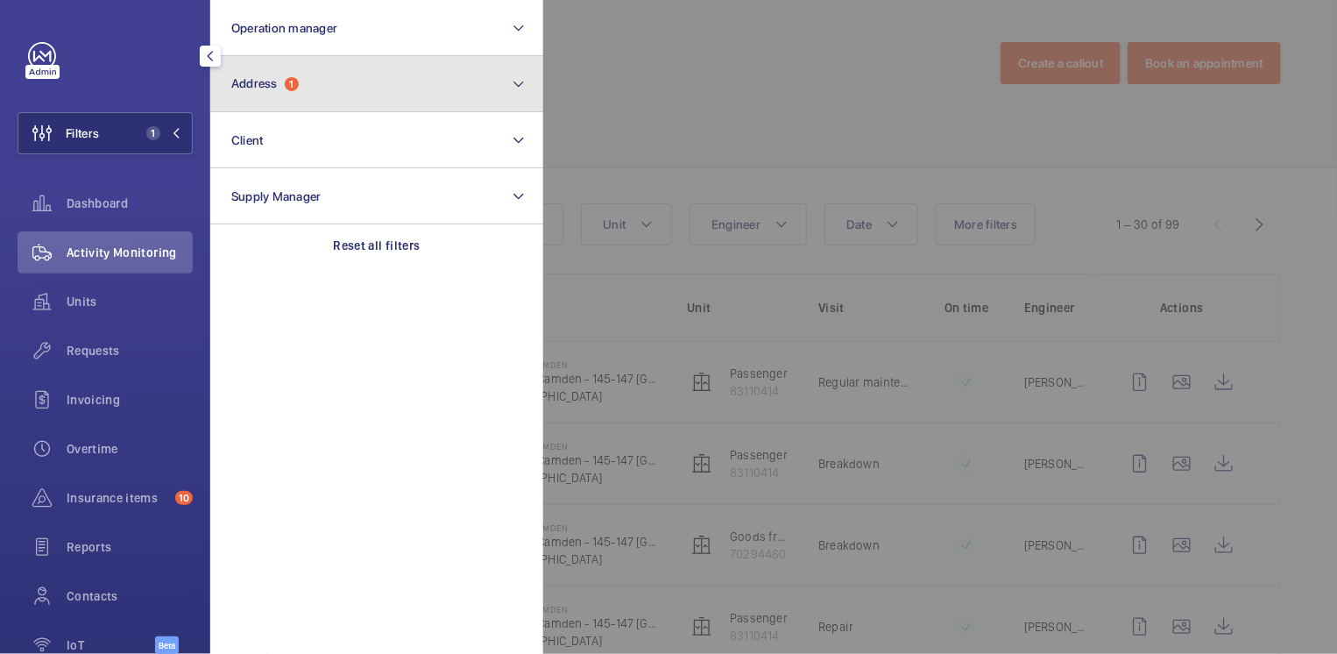
click at [278, 97] on button "Address 1" at bounding box center [376, 84] width 333 height 56
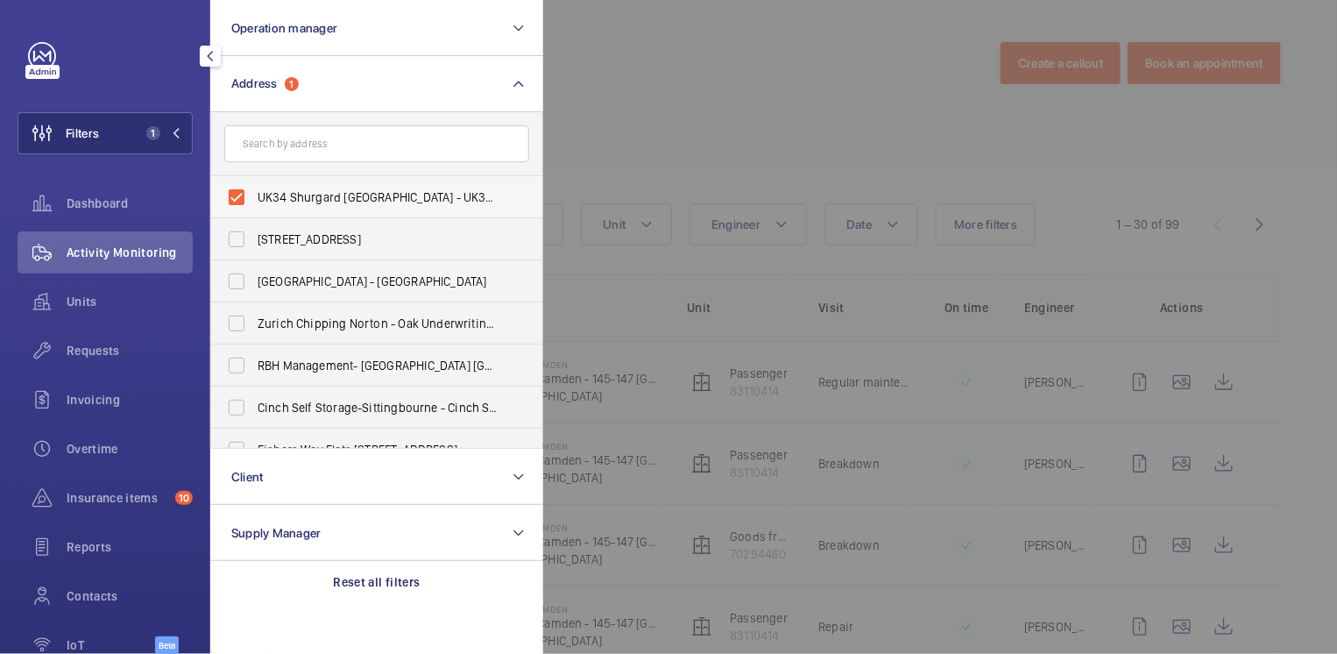
click at [287, 191] on span "UK34 Shurgard [GEOGRAPHIC_DATA] - UK34 [GEOGRAPHIC_DATA] [GEOGRAPHIC_DATA] - [S…" at bounding box center [378, 197] width 241 height 18
click at [254, 191] on input "UK34 Shurgard [GEOGRAPHIC_DATA] - UK34 [GEOGRAPHIC_DATA] [GEOGRAPHIC_DATA] - [S…" at bounding box center [236, 197] width 35 height 35
checkbox input "false"
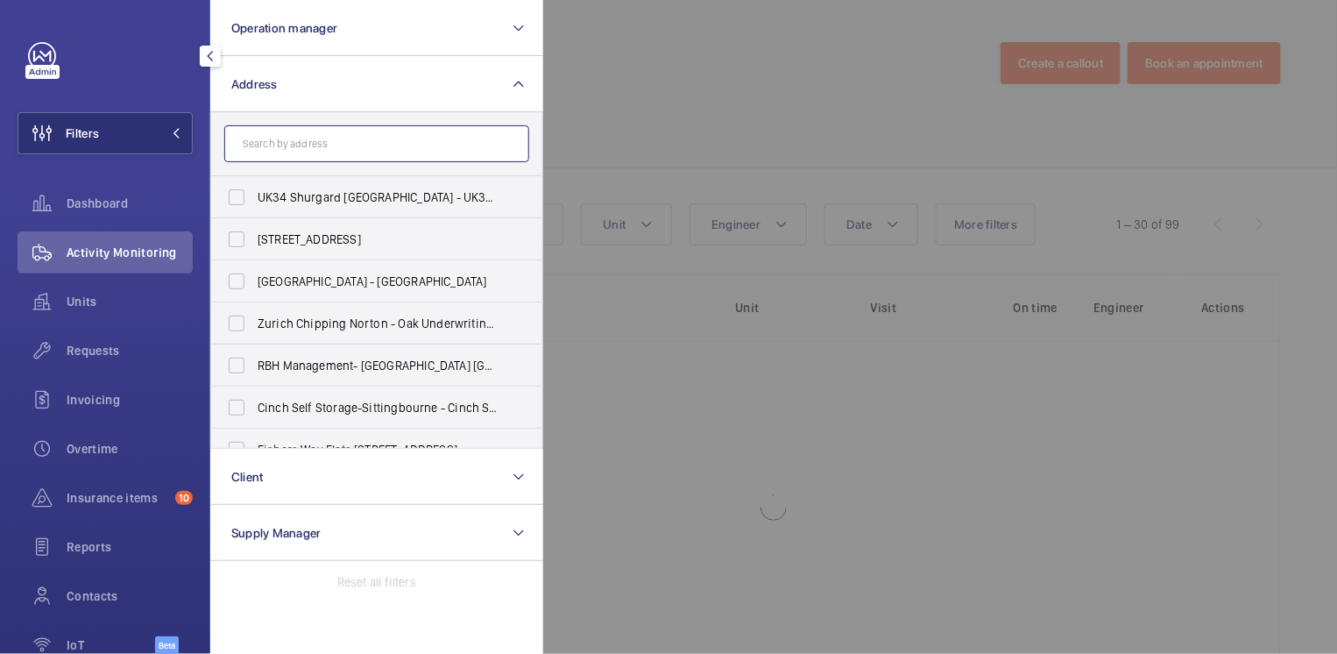
click at [306, 143] on input "text" at bounding box center [376, 143] width 305 height 37
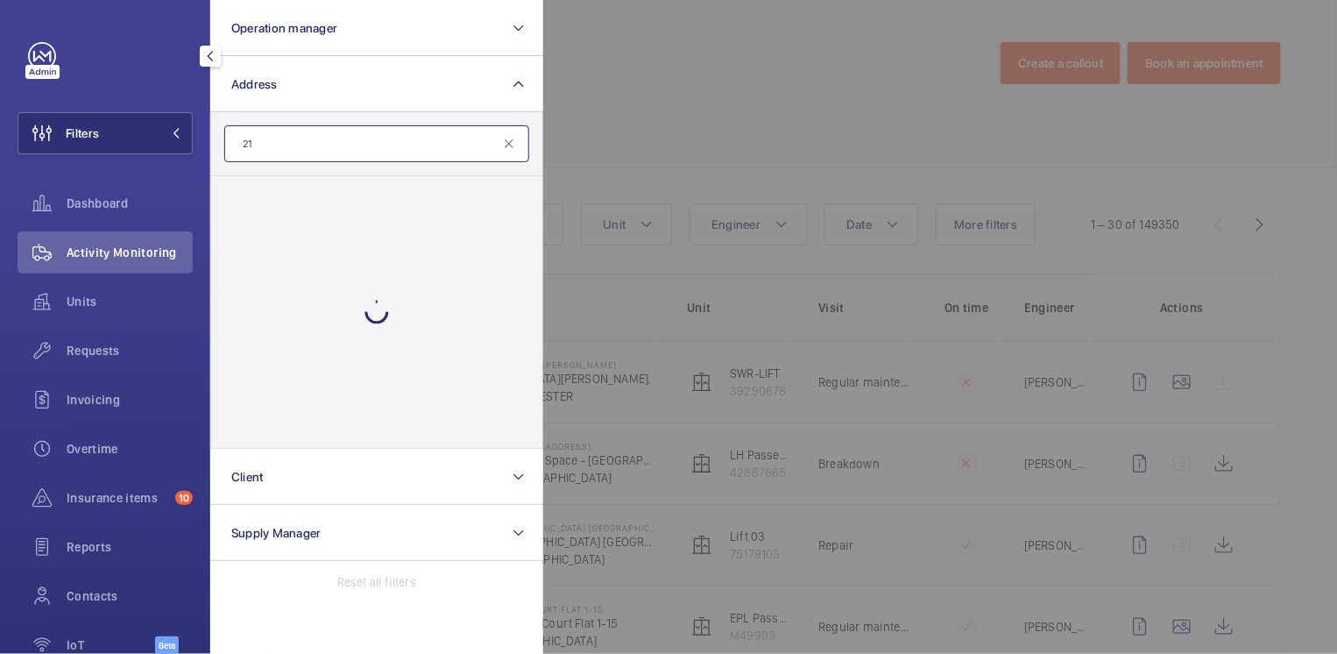
type input "2"
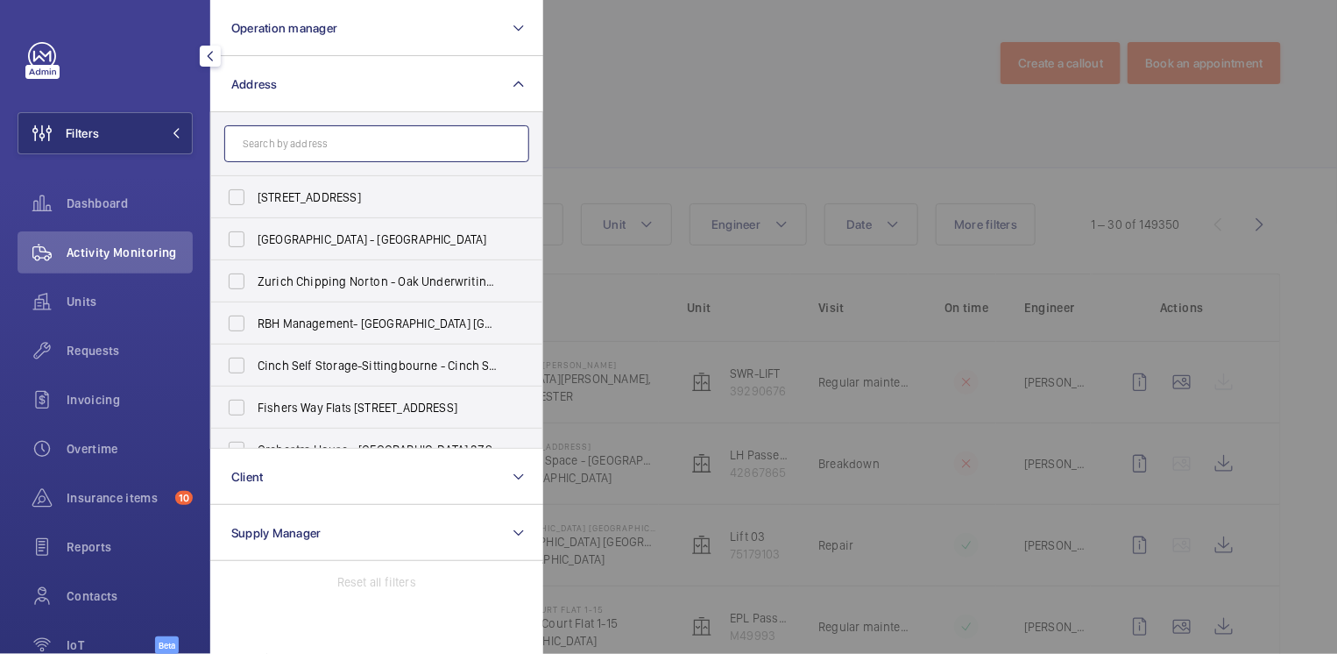
click at [359, 138] on input "text" at bounding box center [376, 143] width 305 height 37
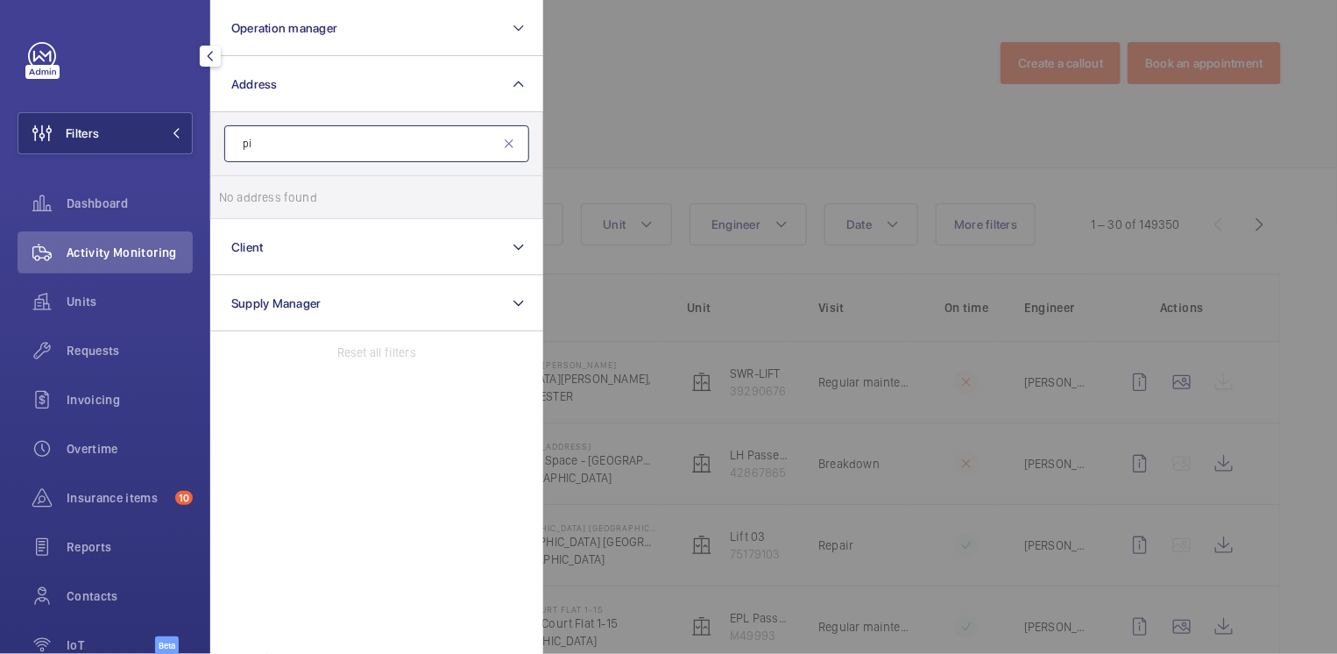
type input "p"
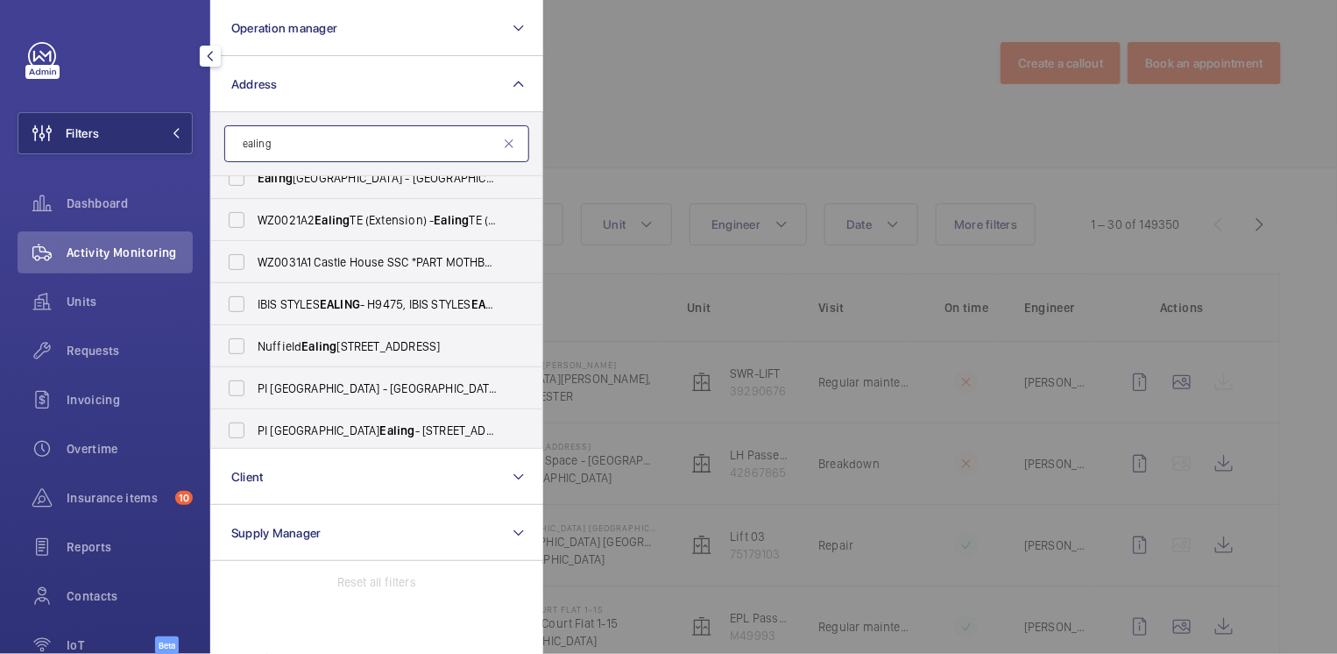
scroll to position [149, 0]
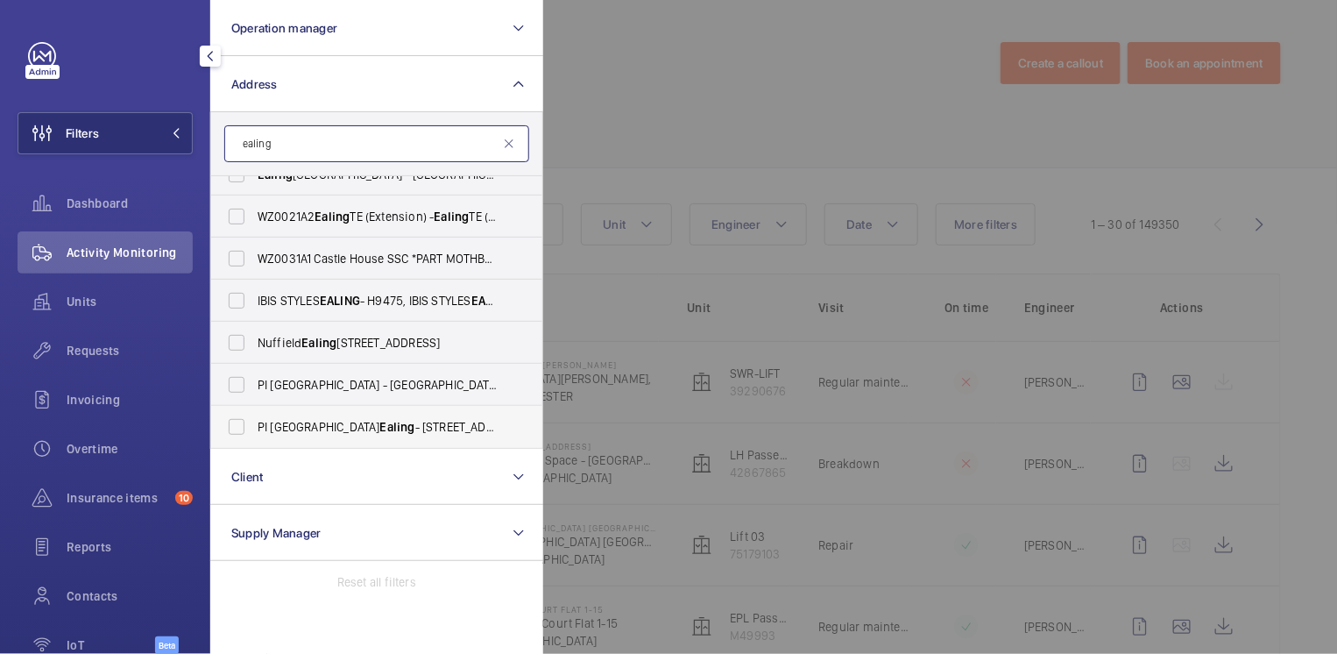
type input "ealing"
click at [371, 418] on span "PI London Ealing - [STREET_ADDRESS]" at bounding box center [378, 427] width 241 height 18
click at [254, 418] on input "PI London Ealing - [STREET_ADDRESS]" at bounding box center [236, 426] width 35 height 35
checkbox input "true"
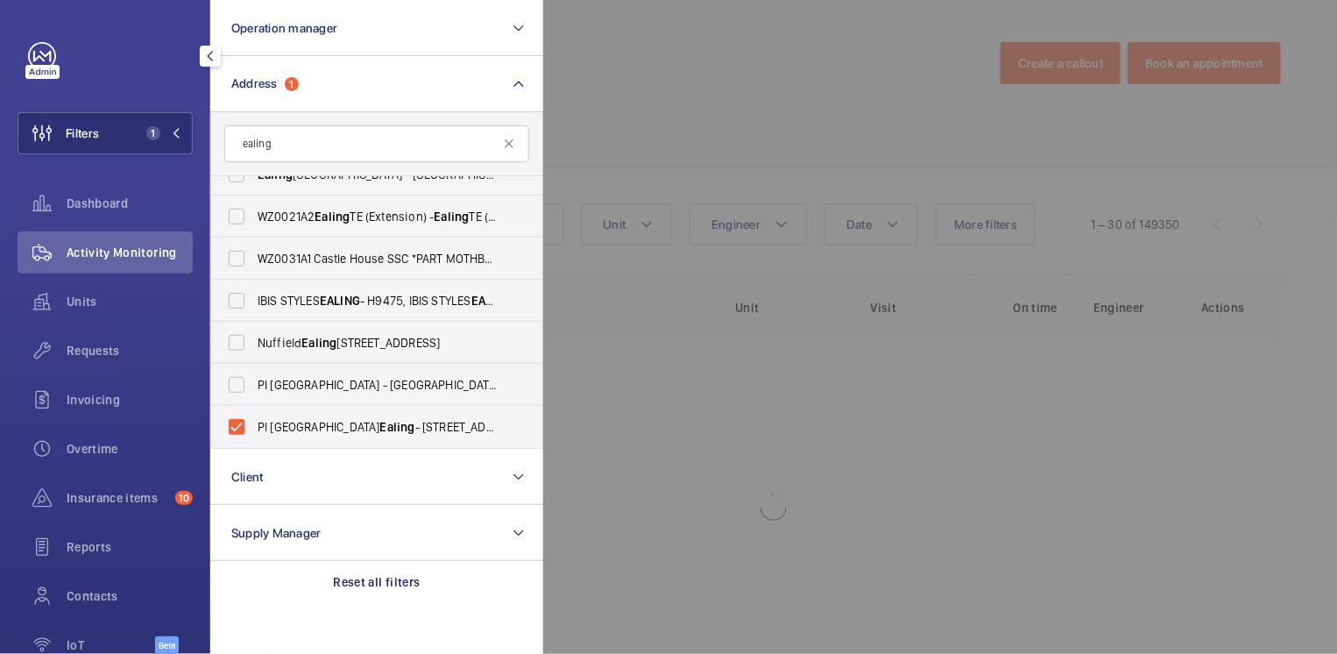
click at [703, 81] on div at bounding box center [1211, 327] width 1337 height 654
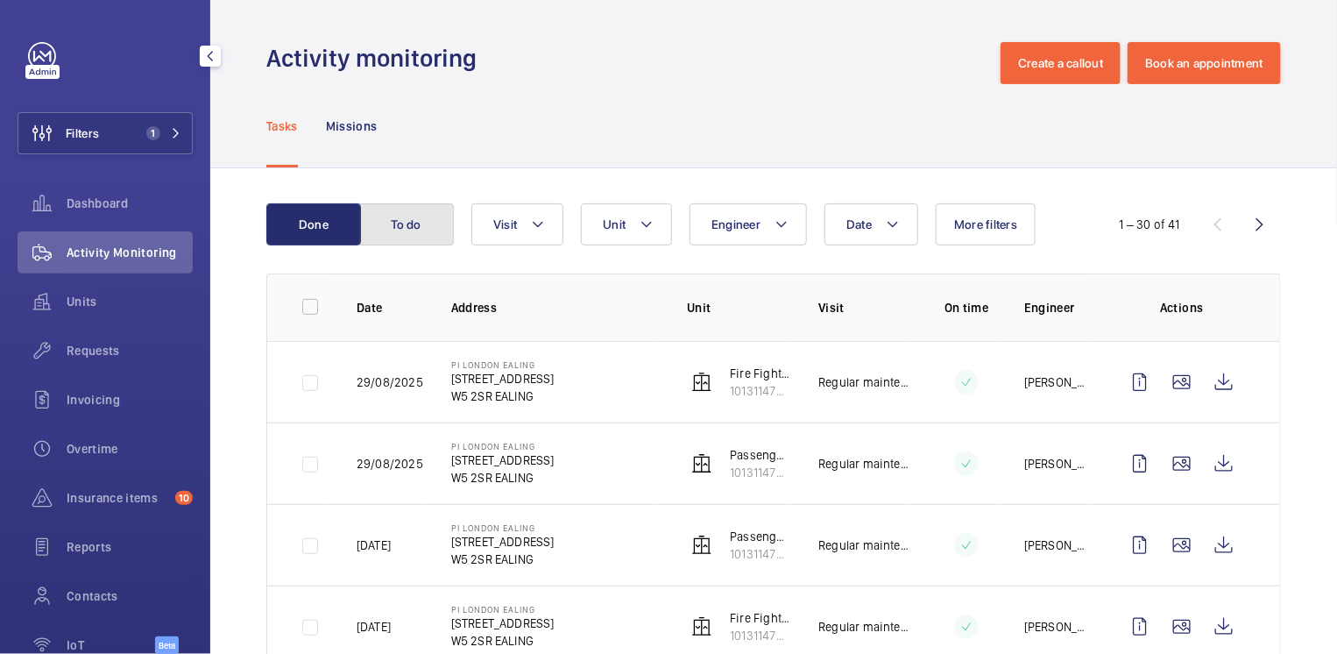
click at [418, 222] on button "To do" at bounding box center [406, 224] width 95 height 42
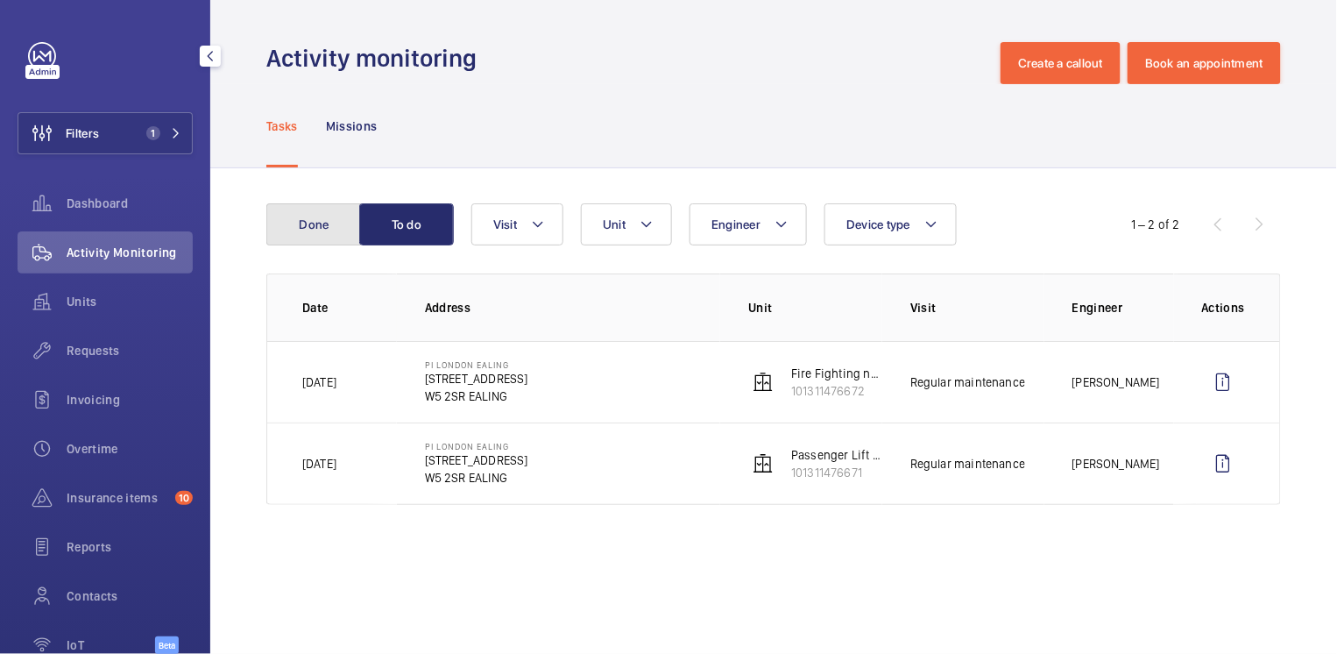
click at [323, 224] on button "Done" at bounding box center [313, 224] width 95 height 42
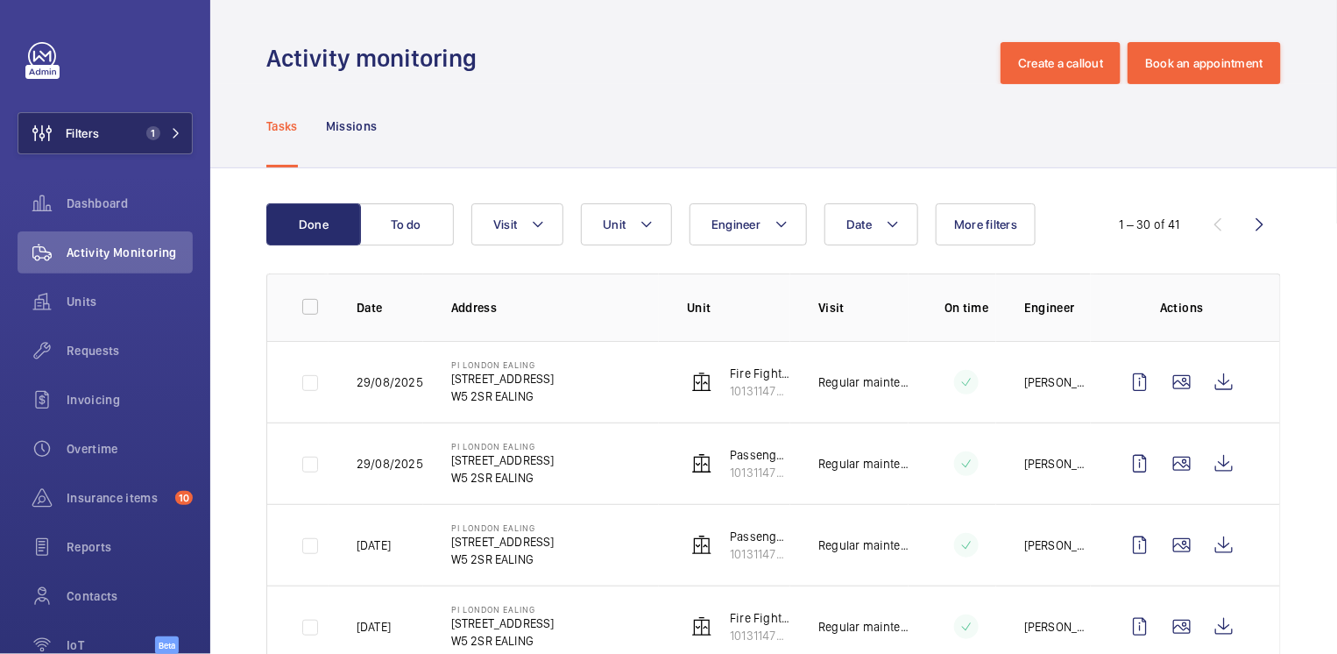
click at [98, 136] on span "Filters" at bounding box center [82, 133] width 33 height 18
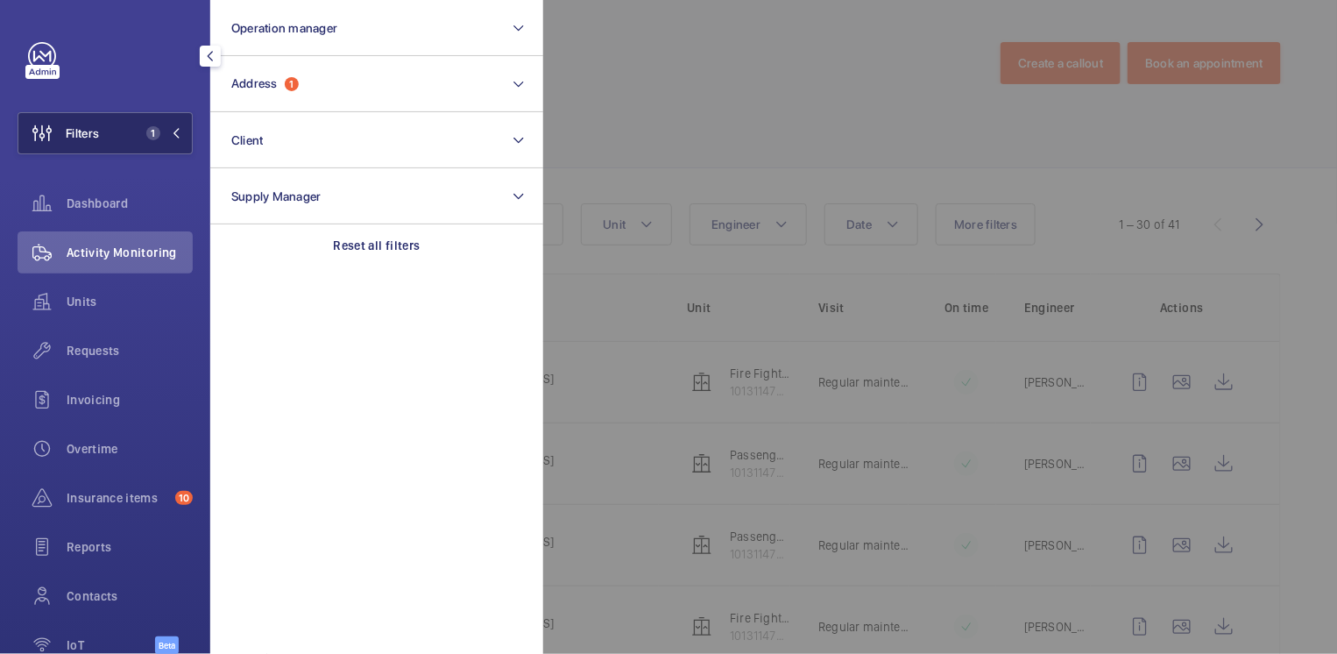
click at [98, 137] on span "Filters" at bounding box center [82, 133] width 33 height 18
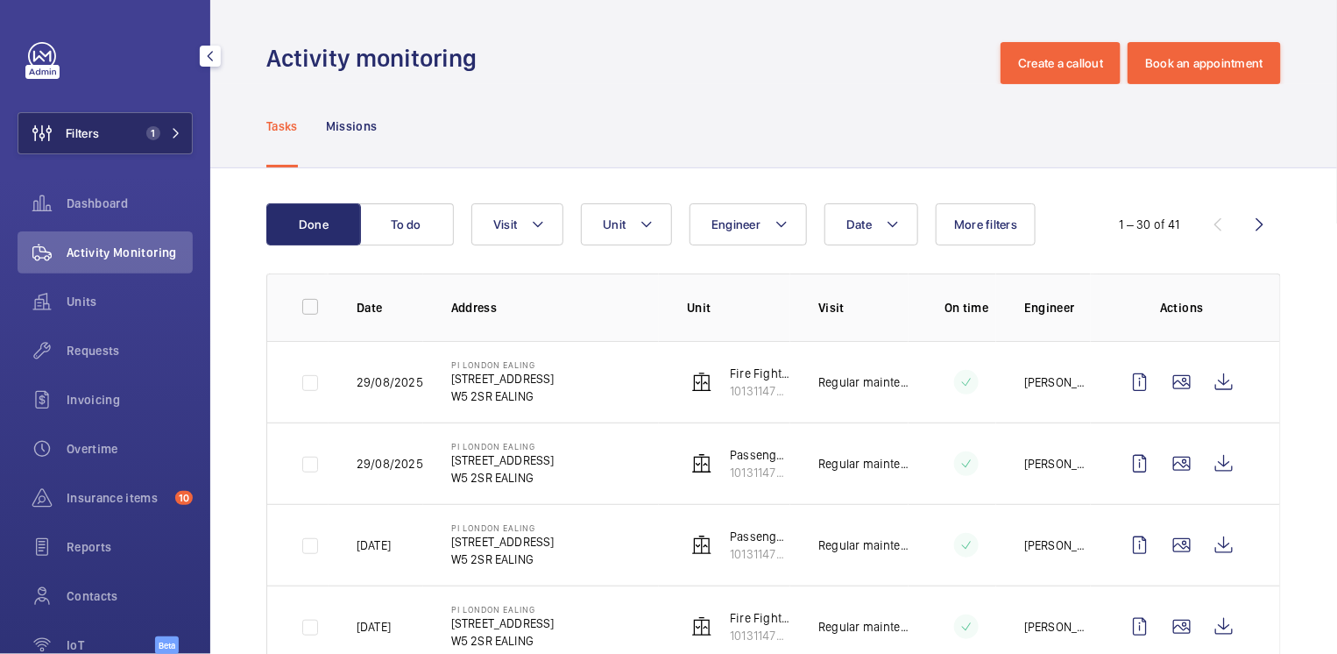
click at [115, 127] on button "Filters 1" at bounding box center [105, 133] width 175 height 42
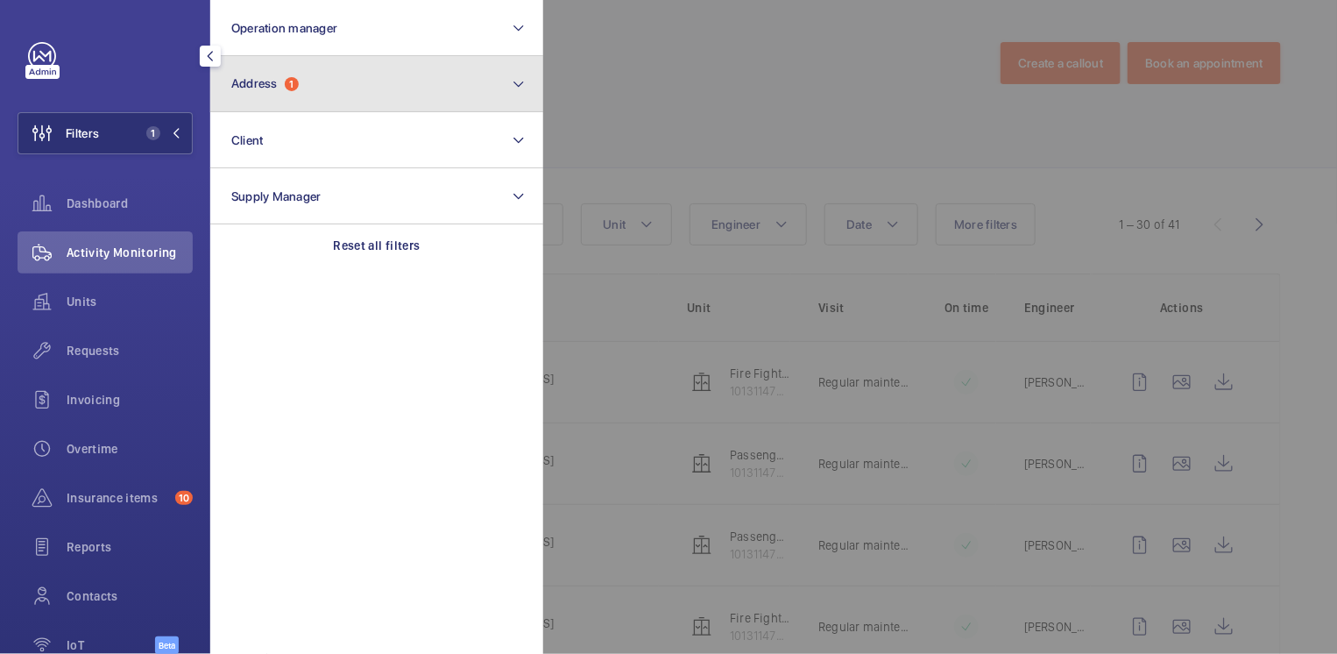
click at [327, 87] on button "Address 1" at bounding box center [376, 84] width 333 height 56
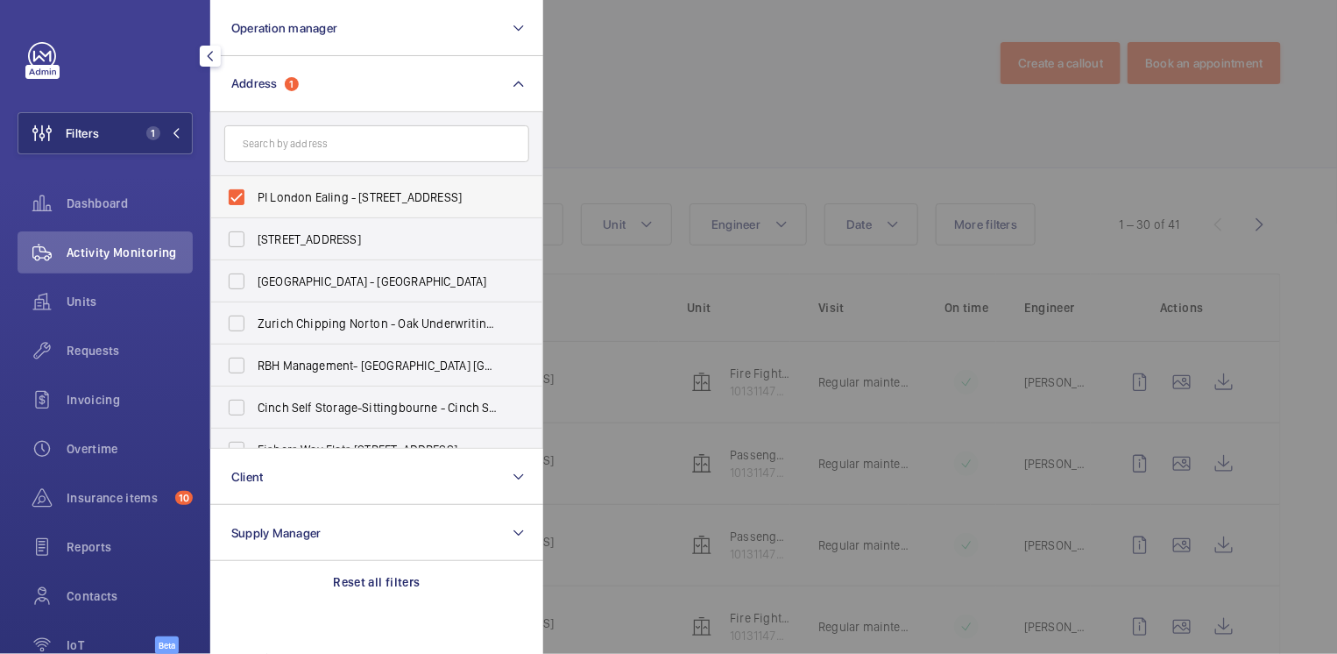
click at [288, 200] on span "PI London Ealing - [STREET_ADDRESS]" at bounding box center [378, 197] width 241 height 18
click at [254, 200] on input "PI London Ealing - [STREET_ADDRESS]" at bounding box center [236, 197] width 35 height 35
checkbox input "false"
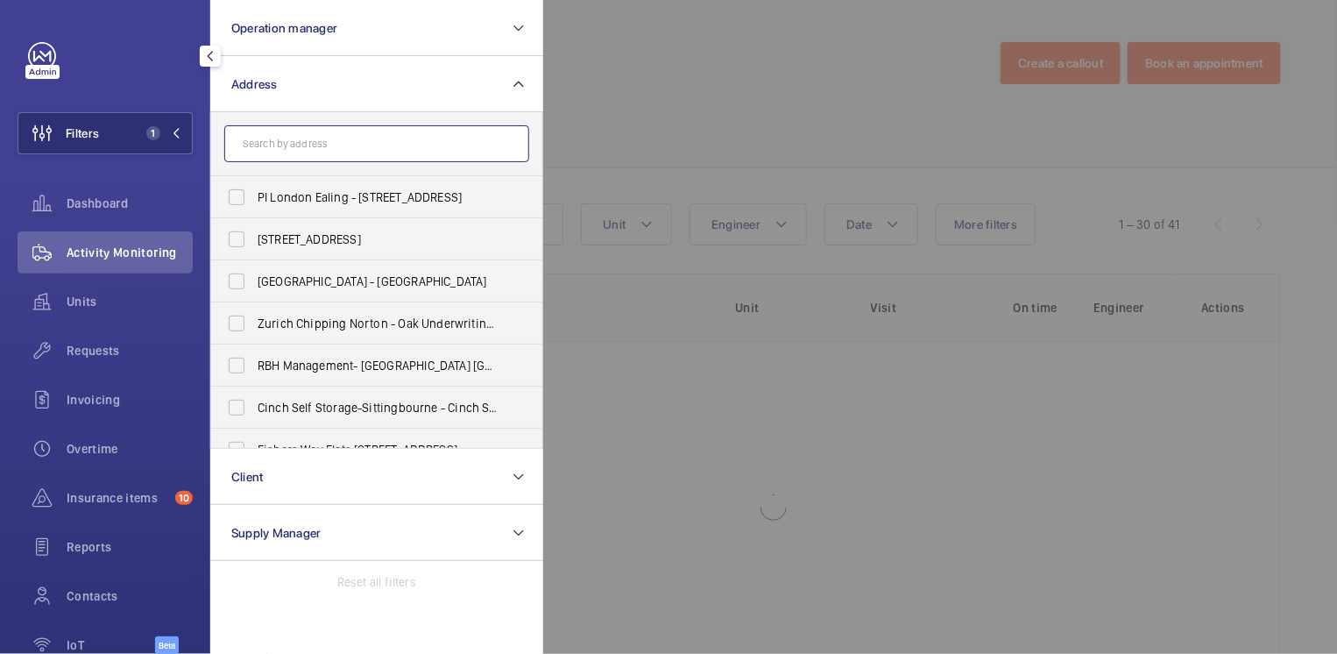
click at [299, 148] on input "text" at bounding box center [376, 143] width 305 height 37
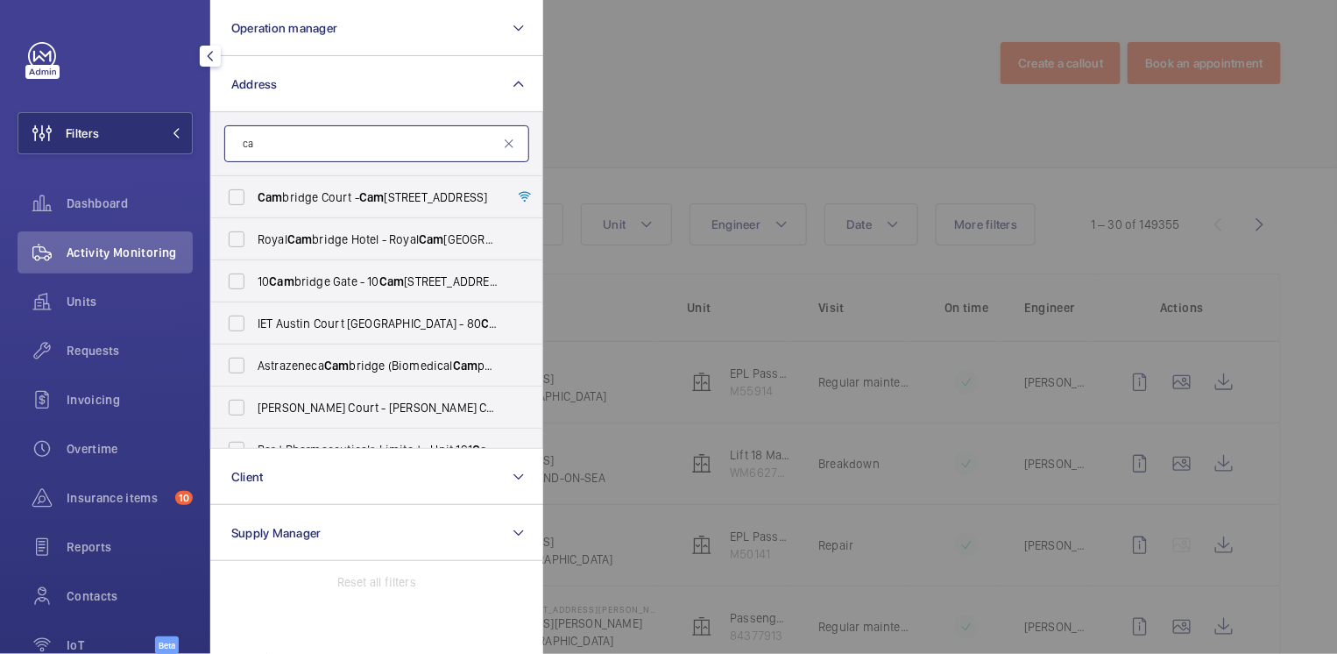
type input "c"
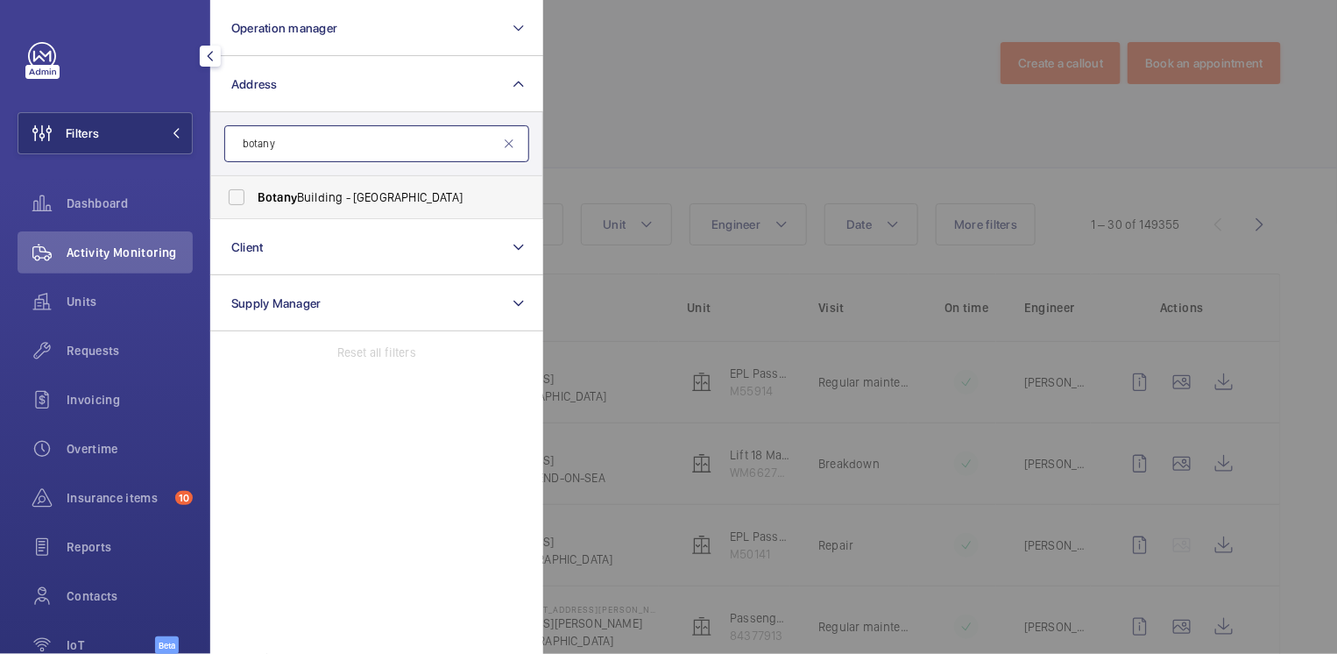
type input "botany"
click at [374, 193] on span "[GEOGRAPHIC_DATA] - [GEOGRAPHIC_DATA]" at bounding box center [378, 197] width 241 height 18
click at [254, 193] on input "[GEOGRAPHIC_DATA] - [GEOGRAPHIC_DATA]" at bounding box center [236, 197] width 35 height 35
checkbox input "true"
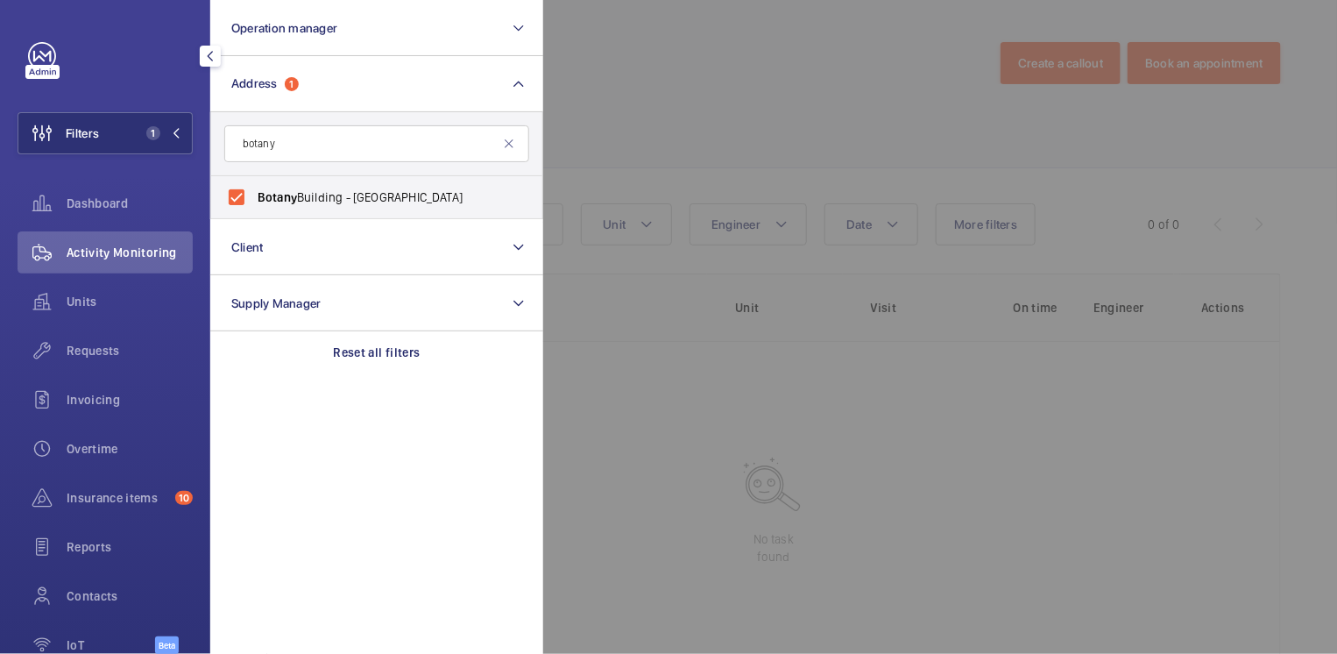
click at [702, 85] on div at bounding box center [1211, 327] width 1337 height 654
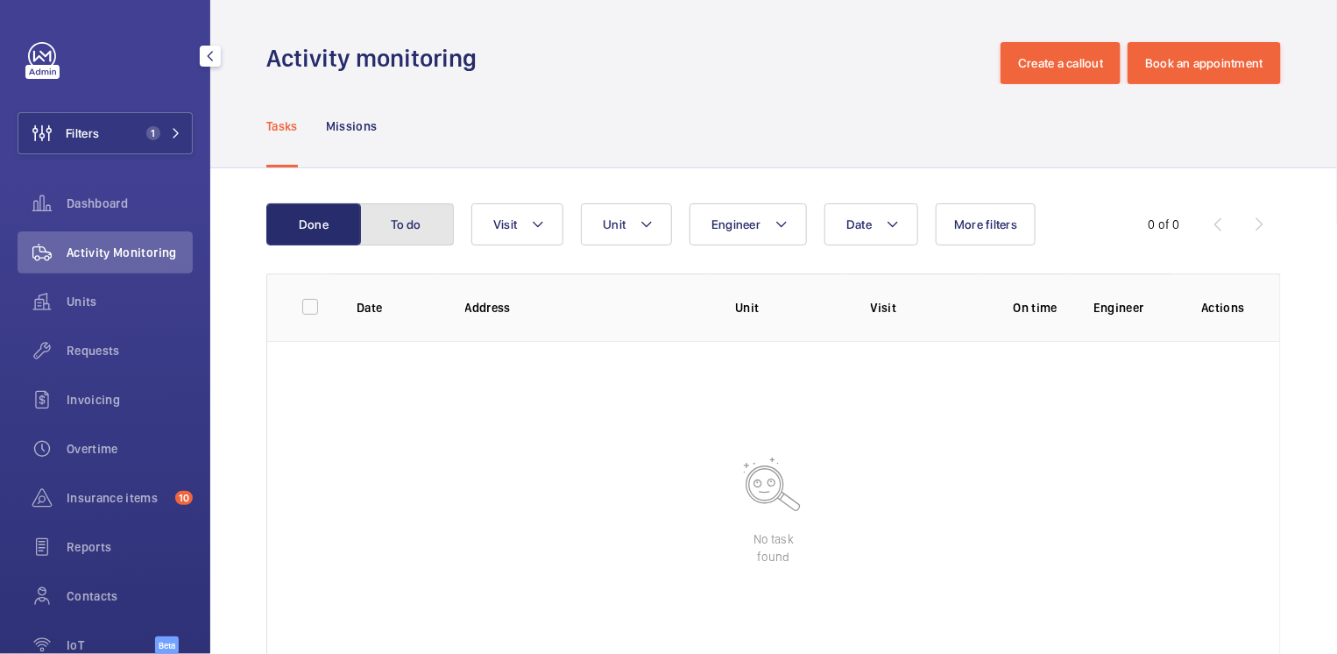
click at [418, 231] on button "To do" at bounding box center [406, 224] width 95 height 42
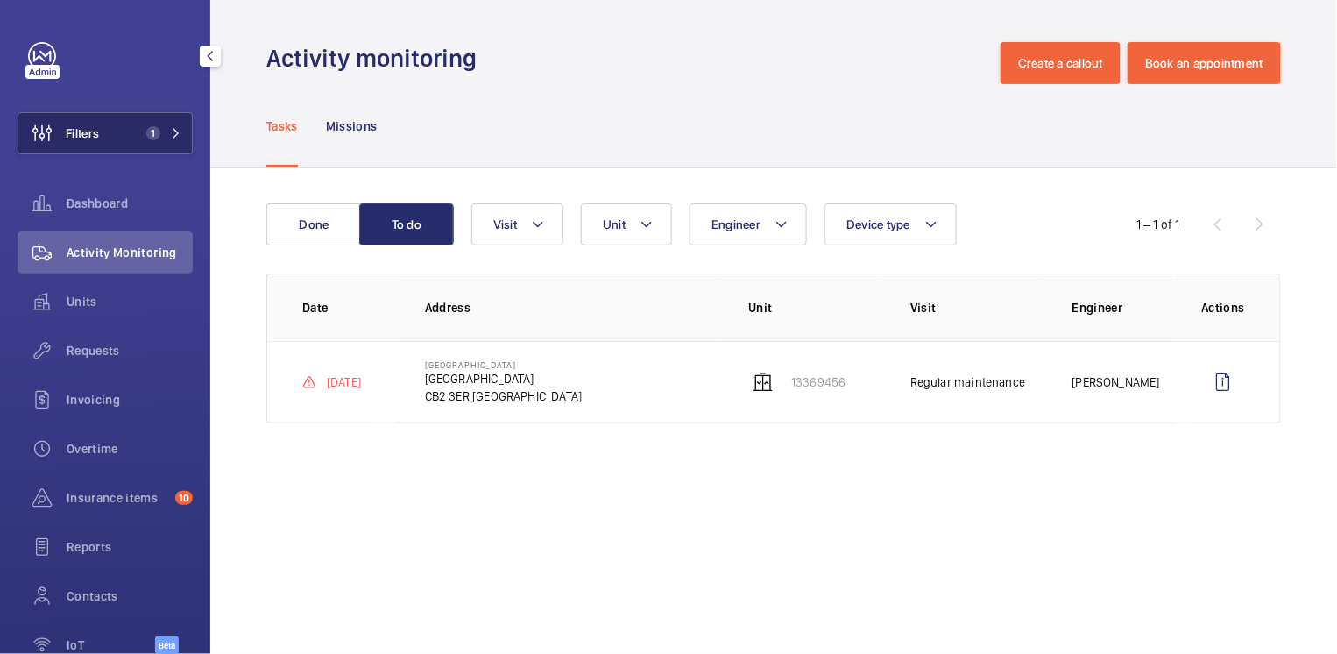
click at [139, 136] on span "1" at bounding box center [149, 133] width 21 height 14
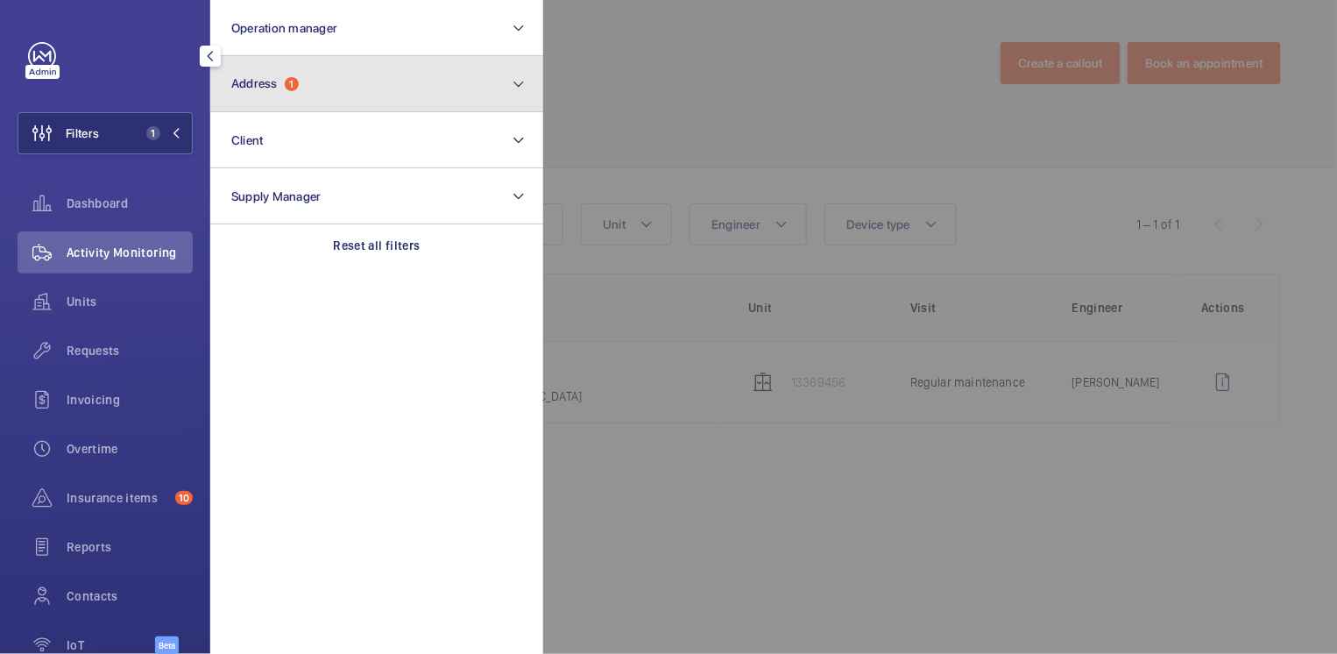
click at [292, 83] on span "1" at bounding box center [292, 84] width 14 height 14
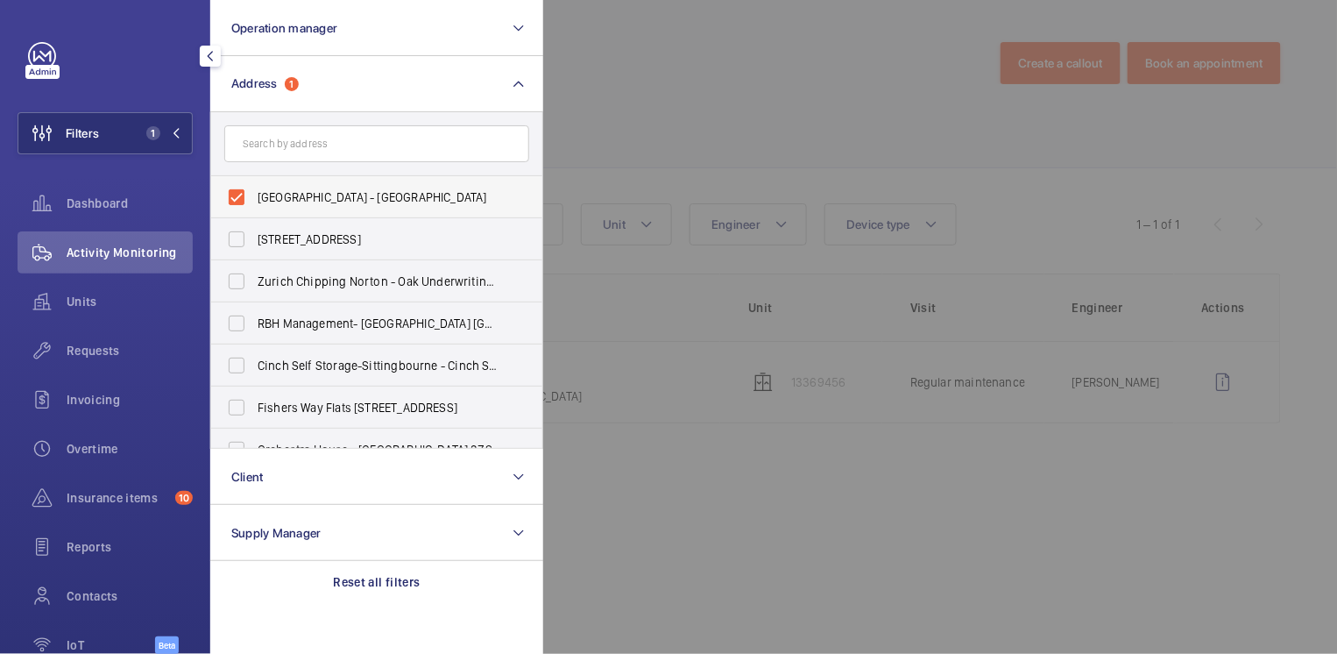
click at [265, 188] on span "[GEOGRAPHIC_DATA] - [GEOGRAPHIC_DATA]" at bounding box center [378, 197] width 241 height 18
click at [254, 188] on input "[GEOGRAPHIC_DATA] - [GEOGRAPHIC_DATA]" at bounding box center [236, 197] width 35 height 35
checkbox input "false"
click at [279, 141] on input "text" at bounding box center [376, 143] width 305 height 37
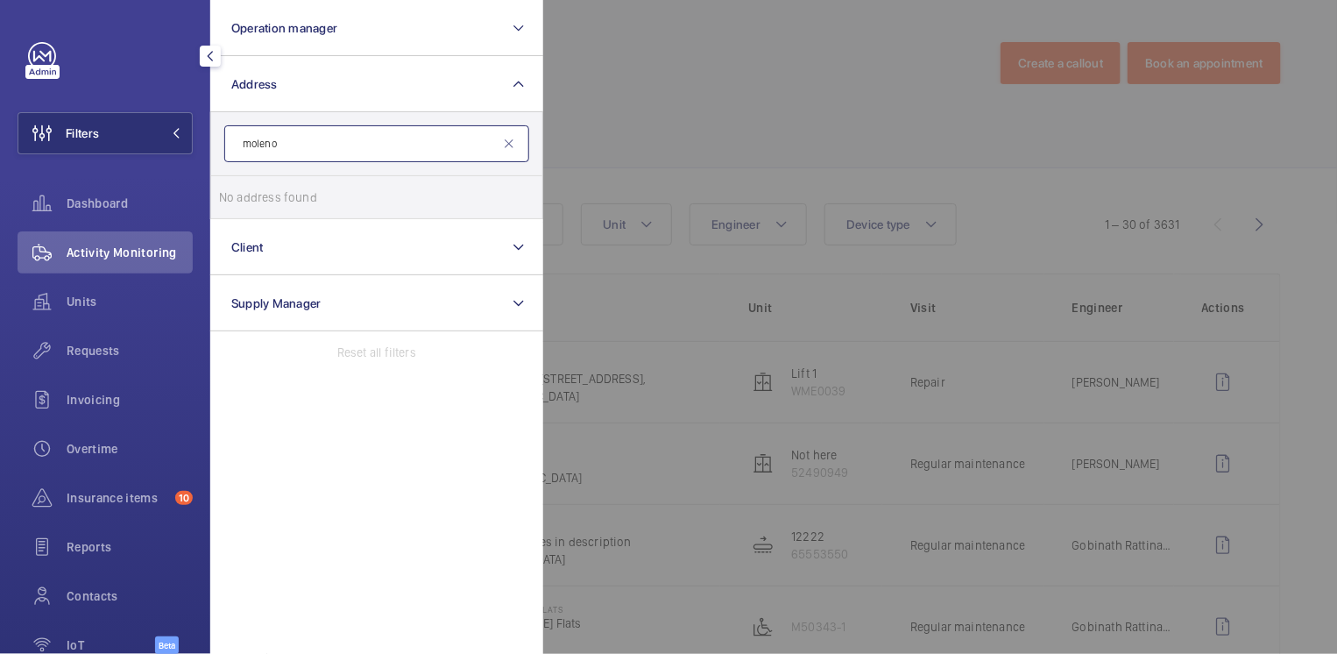
click at [293, 143] on input "moleno" at bounding box center [376, 143] width 305 height 37
type input "molteno"
click at [347, 192] on span "[GEOGRAPHIC_DATA] - [GEOGRAPHIC_DATA]" at bounding box center [378, 197] width 241 height 18
click at [254, 192] on input "[GEOGRAPHIC_DATA] - [GEOGRAPHIC_DATA]" at bounding box center [236, 197] width 35 height 35
checkbox input "true"
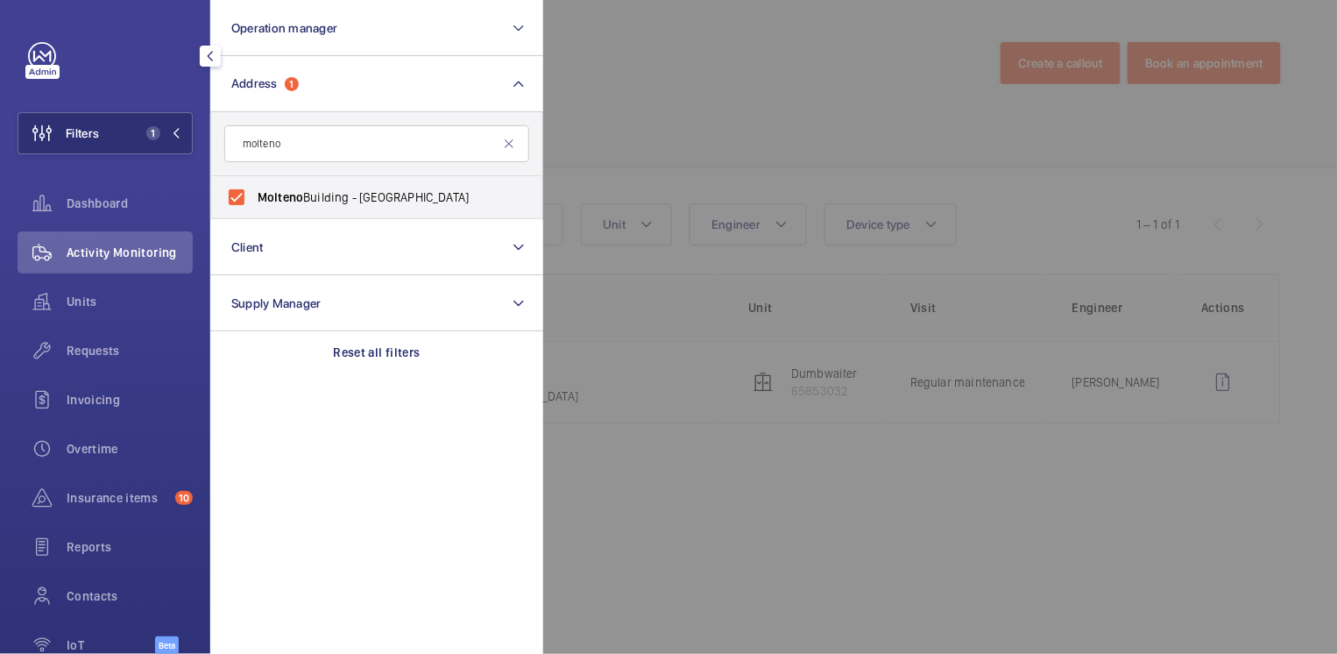
click at [731, 87] on div at bounding box center [1211, 327] width 1337 height 654
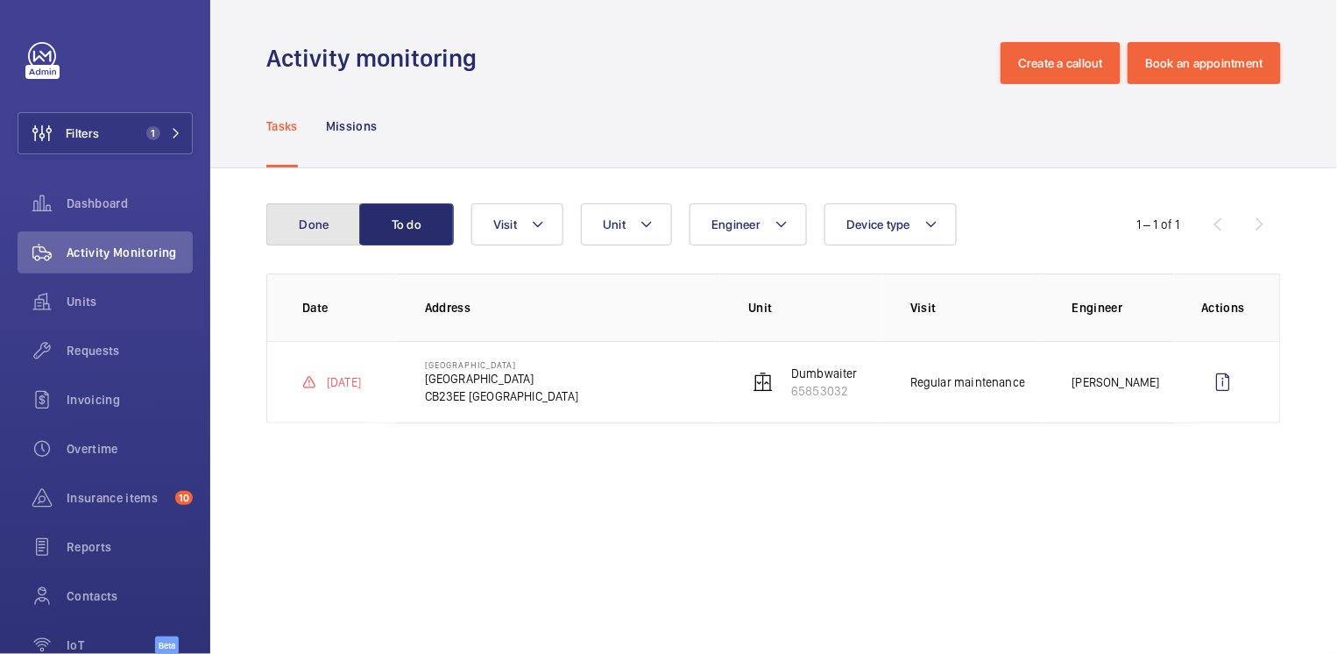
click at [294, 230] on button "Done" at bounding box center [313, 224] width 95 height 42
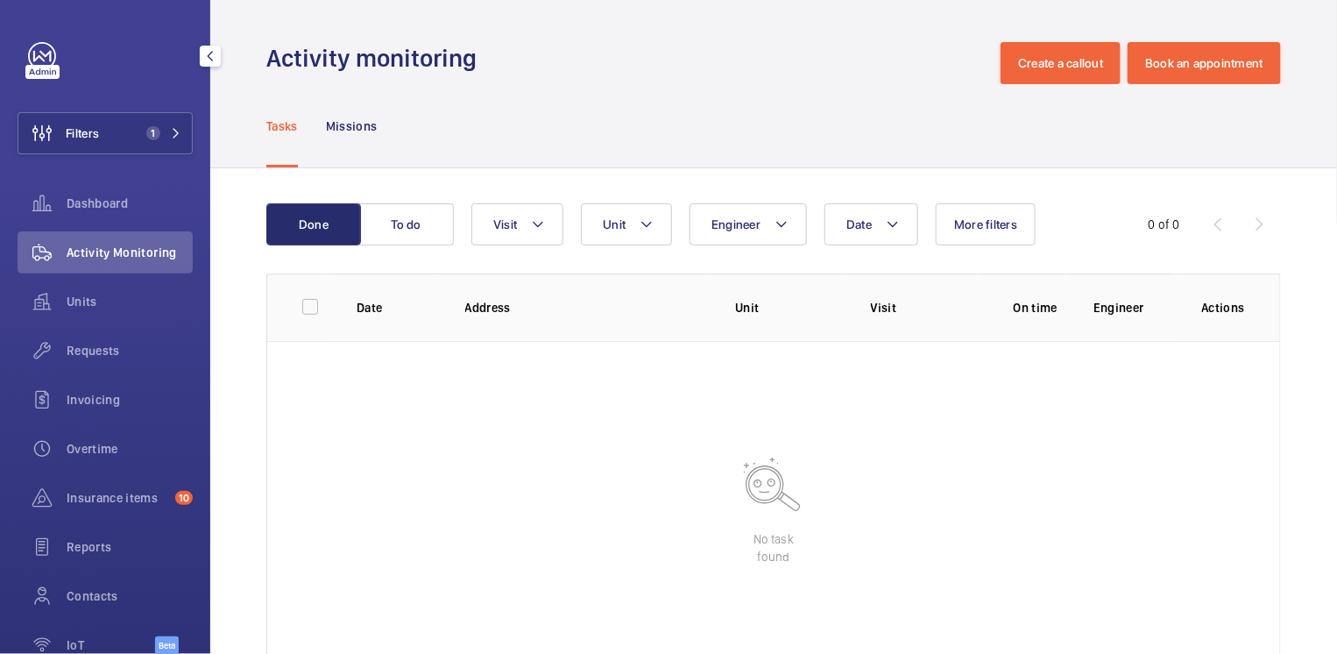
drag, startPoint x: 124, startPoint y: 132, endPoint x: 184, endPoint y: 116, distance: 61.9
click at [139, 132] on span "1" at bounding box center [149, 133] width 21 height 14
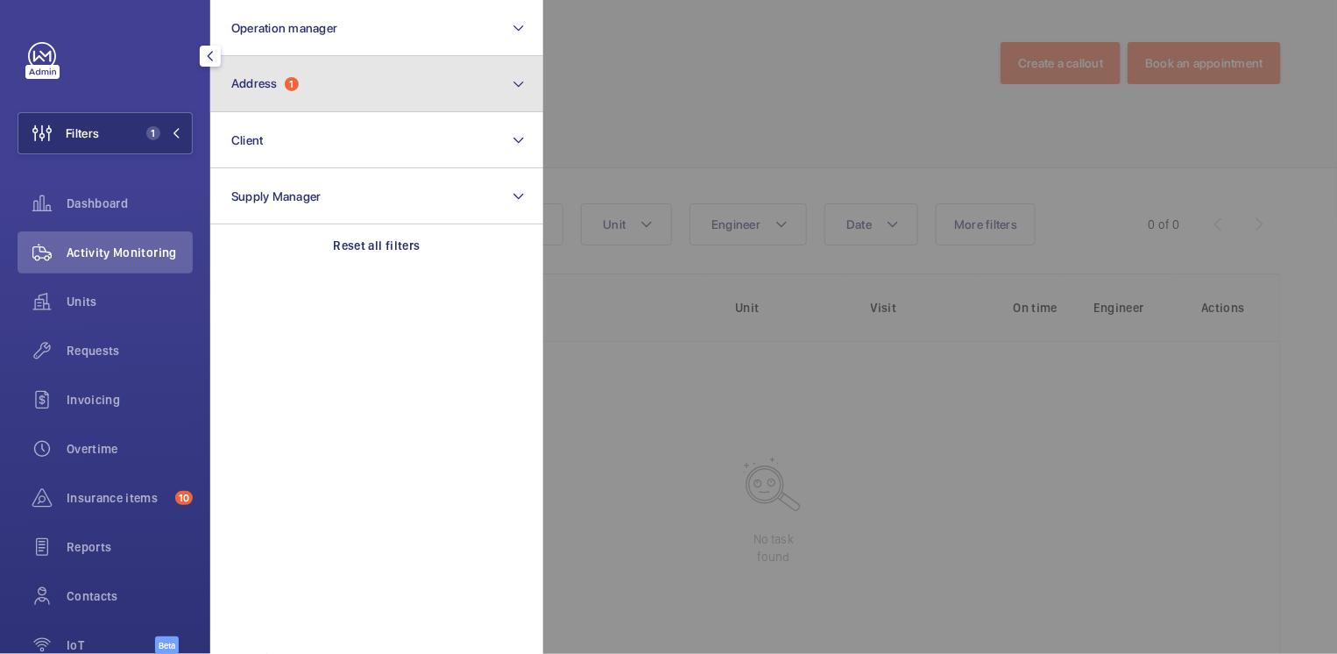
click at [297, 75] on button "Address 1" at bounding box center [376, 84] width 333 height 56
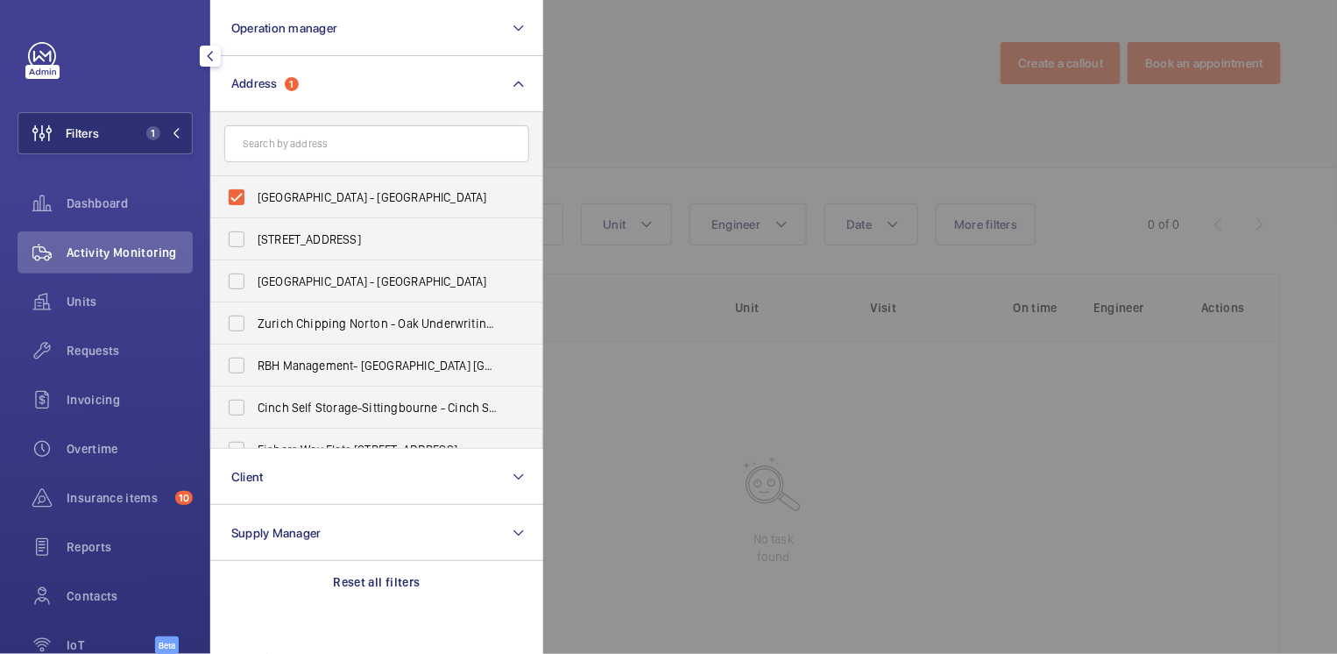
drag, startPoint x: 300, startPoint y: 196, endPoint x: 300, endPoint y: 154, distance: 42.1
click at [300, 196] on span "[GEOGRAPHIC_DATA] - [GEOGRAPHIC_DATA]" at bounding box center [378, 197] width 241 height 18
click at [254, 196] on input "[GEOGRAPHIC_DATA] - [GEOGRAPHIC_DATA]" at bounding box center [236, 197] width 35 height 35
checkbox input "false"
click at [301, 143] on input "text" at bounding box center [376, 143] width 305 height 37
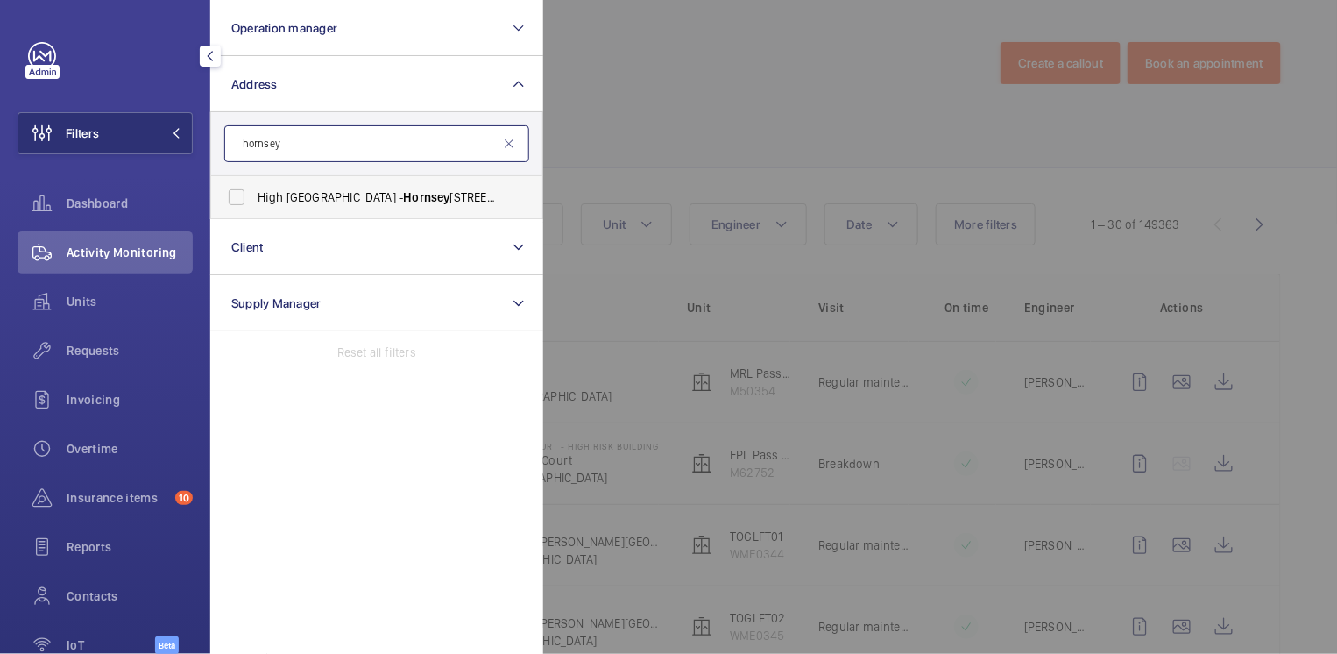
type input "hornsey"
click at [403, 195] on span "Hornsey" at bounding box center [426, 197] width 46 height 14
click at [254, 195] on input "High [GEOGRAPHIC_DATA] - [GEOGRAPHIC_DATA] 5NP" at bounding box center [236, 197] width 35 height 35
checkbox input "true"
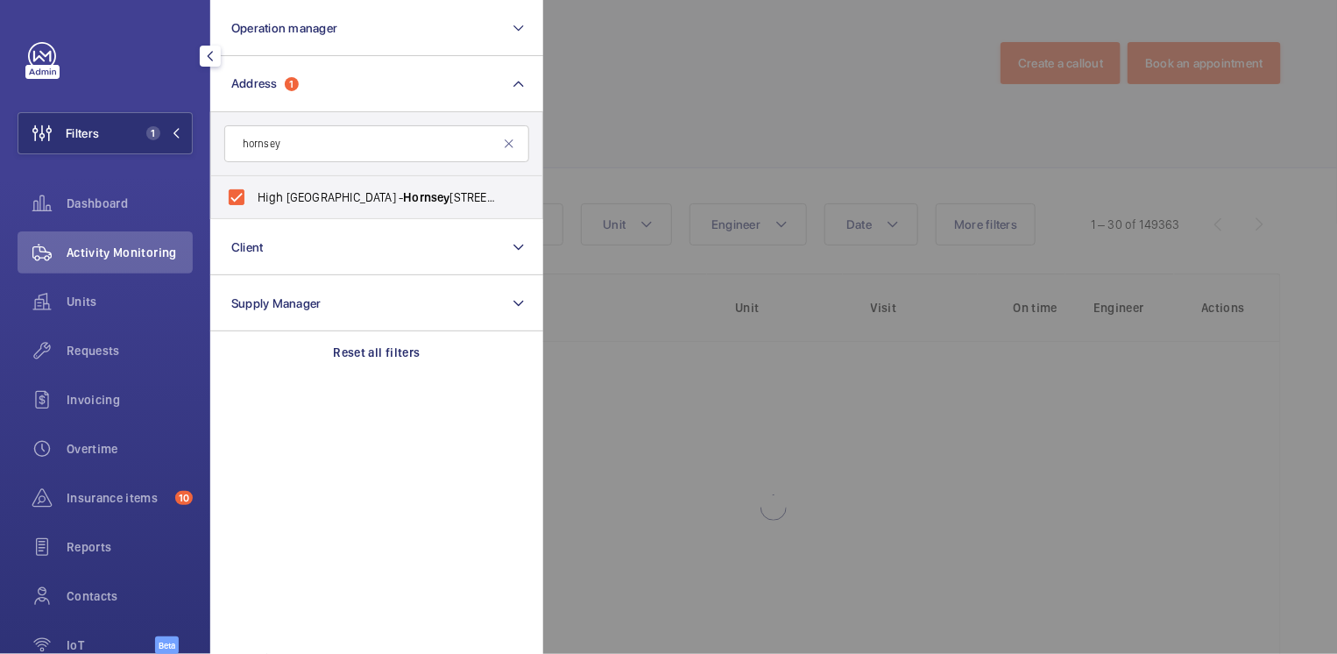
click at [635, 102] on div at bounding box center [1211, 327] width 1337 height 654
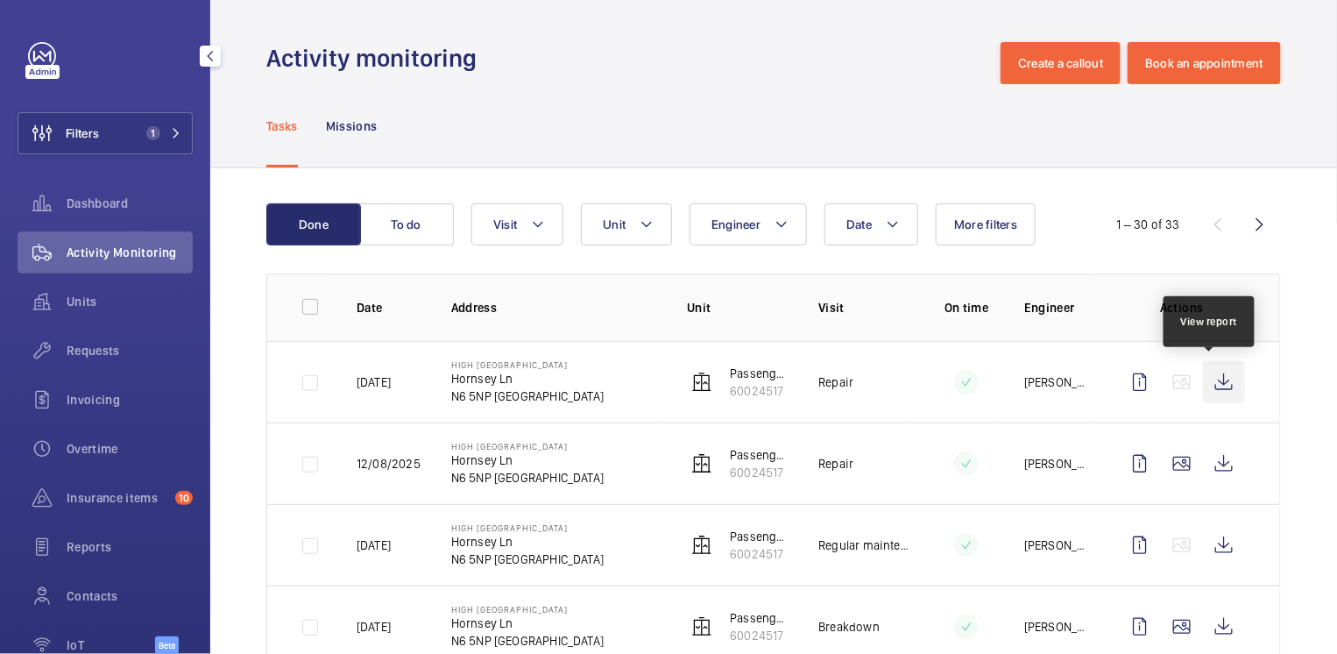
click at [1209, 392] on wm-front-icon-button at bounding box center [1224, 382] width 42 height 42
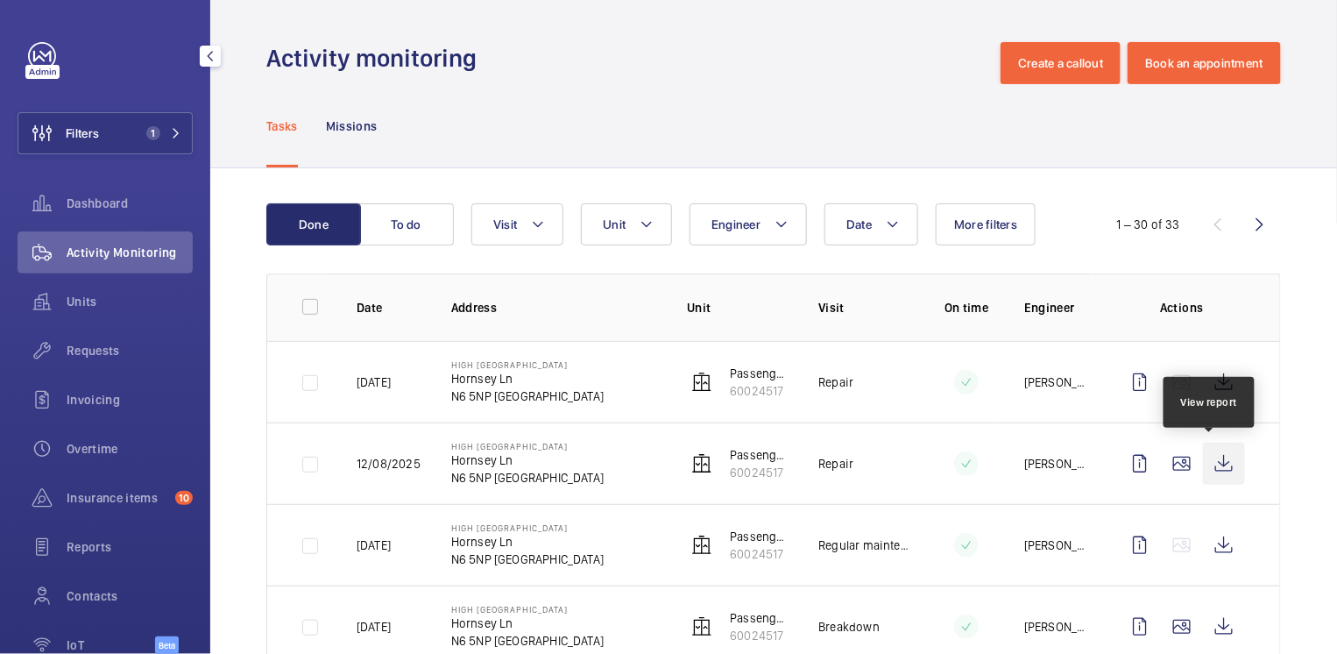
click at [1212, 466] on wm-front-icon-button at bounding box center [1224, 463] width 42 height 42
click at [104, 353] on span "Requests" at bounding box center [130, 351] width 126 height 18
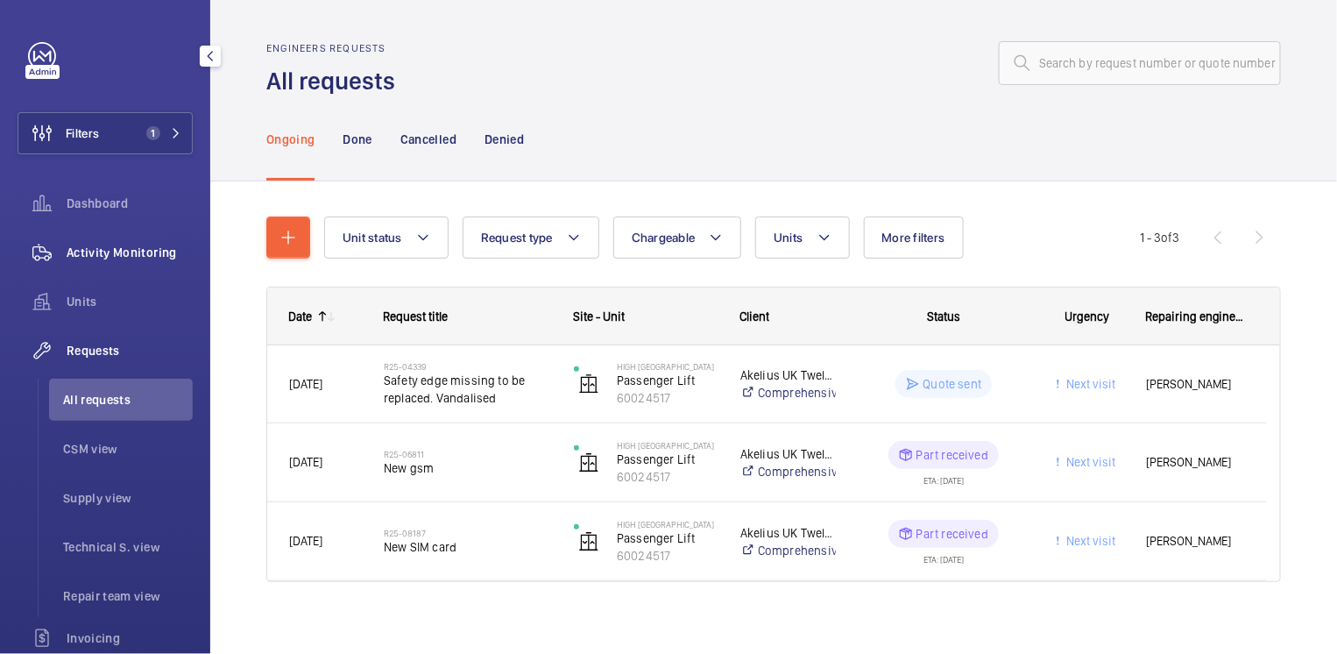
click at [117, 252] on span "Activity Monitoring" at bounding box center [130, 253] width 126 height 18
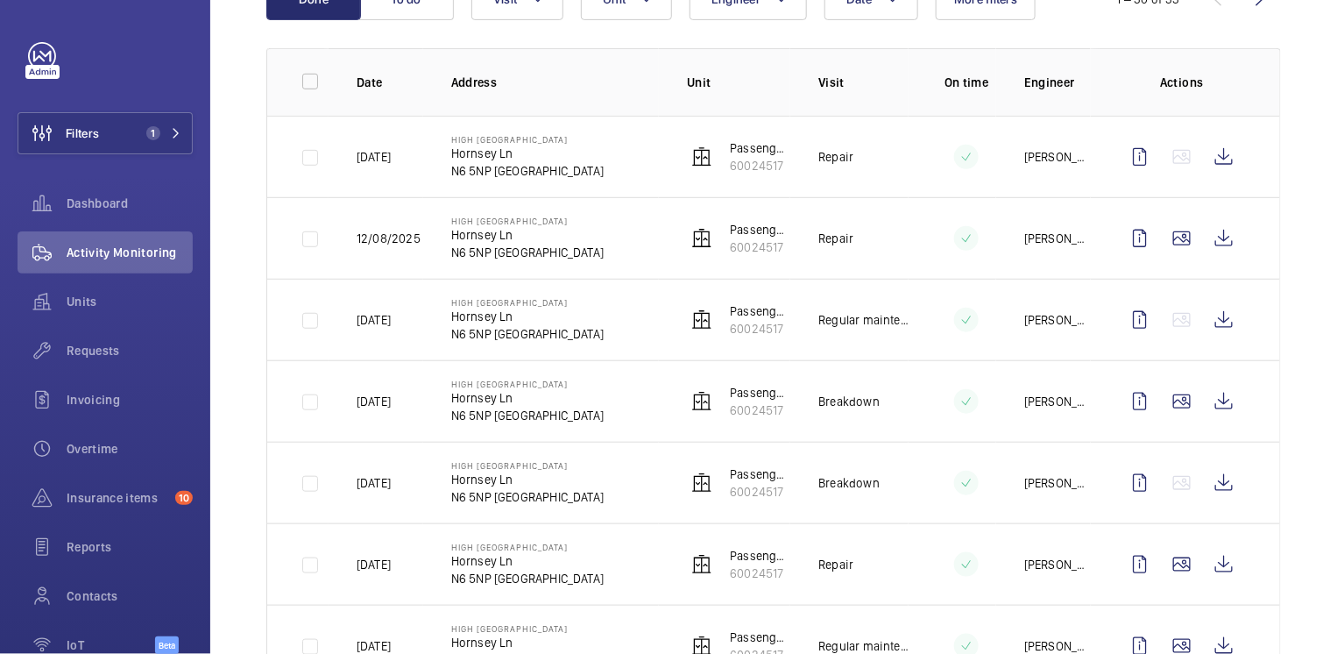
scroll to position [280, 0]
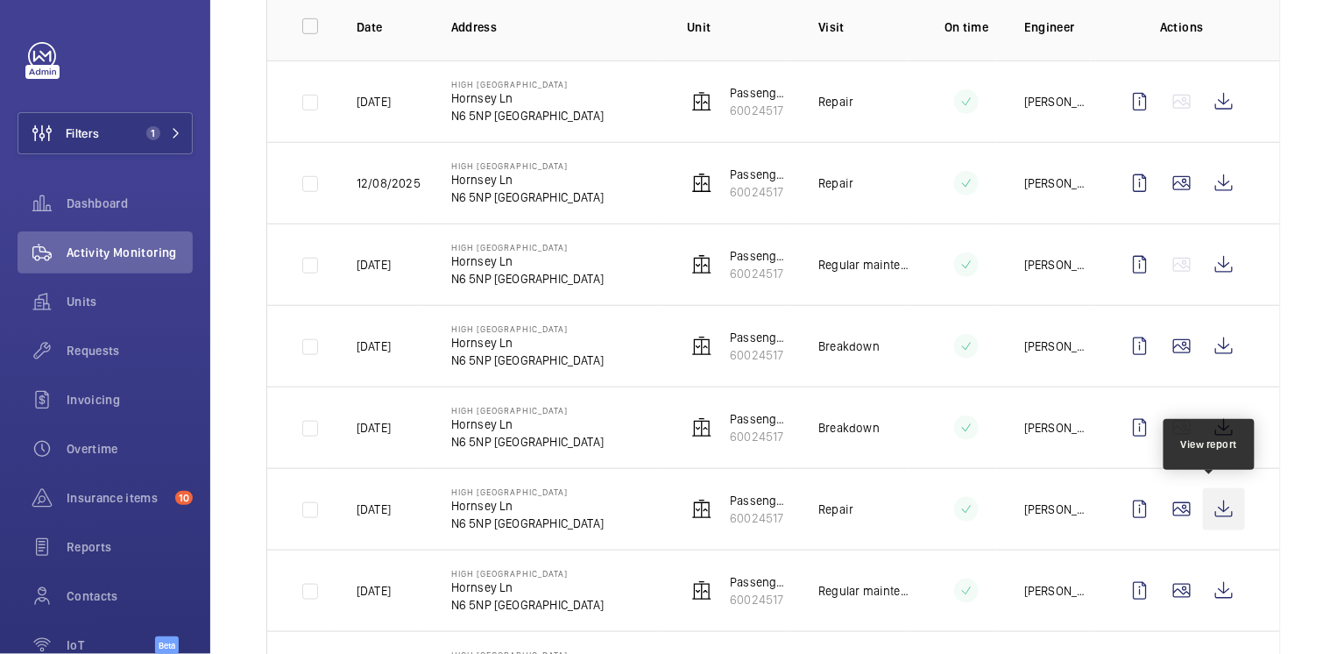
click at [1205, 506] on wm-front-icon-button at bounding box center [1224, 509] width 42 height 42
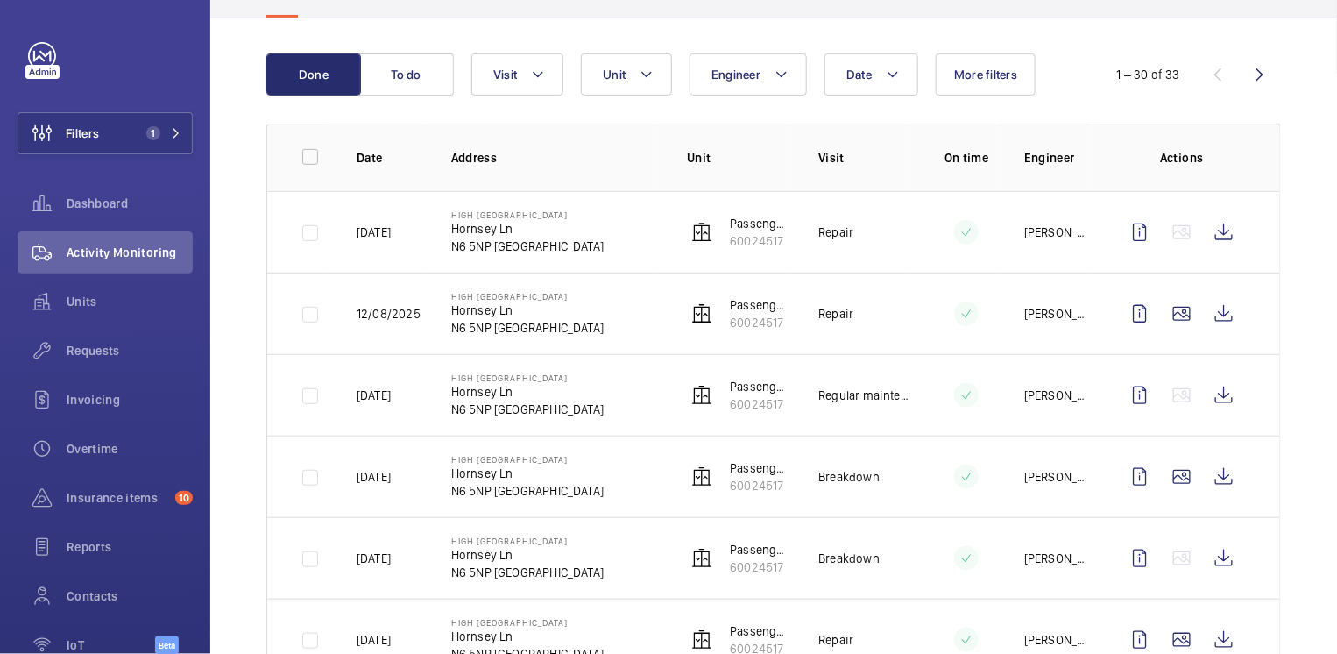
scroll to position [150, 0]
click at [1218, 230] on wm-front-icon-button at bounding box center [1224, 232] width 42 height 42
click at [399, 78] on button "To do" at bounding box center [406, 74] width 95 height 42
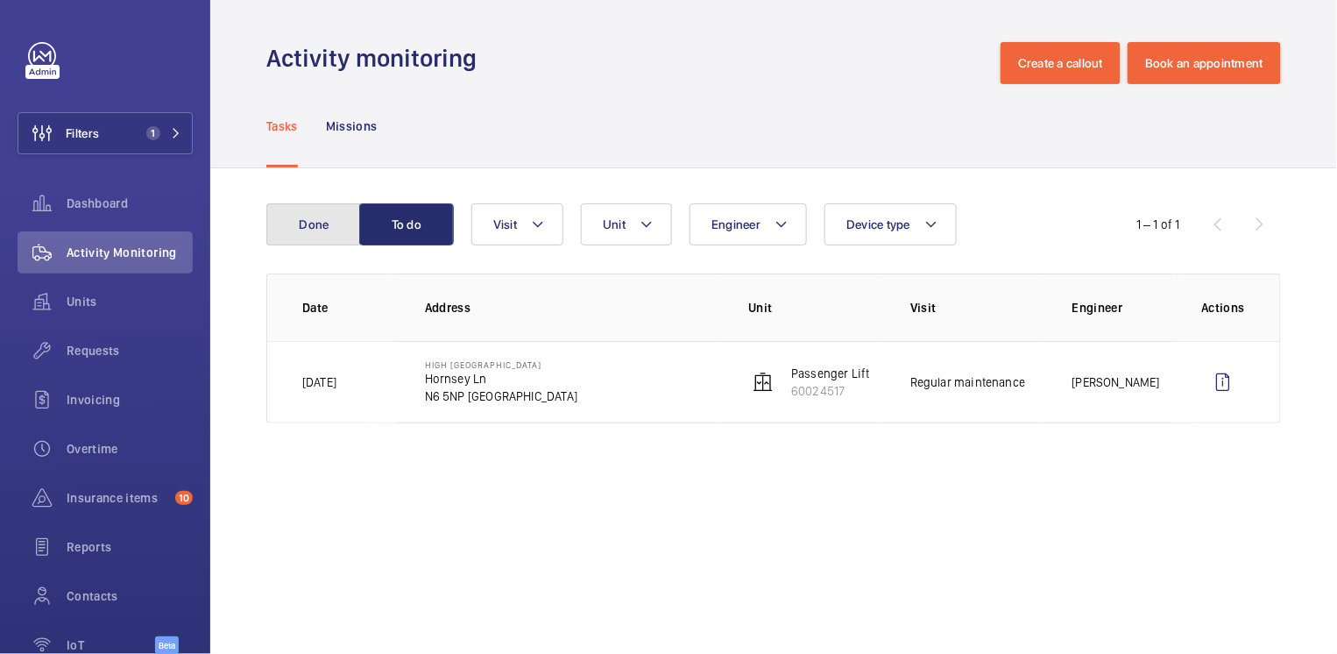
click at [317, 228] on button "Done" at bounding box center [313, 224] width 95 height 42
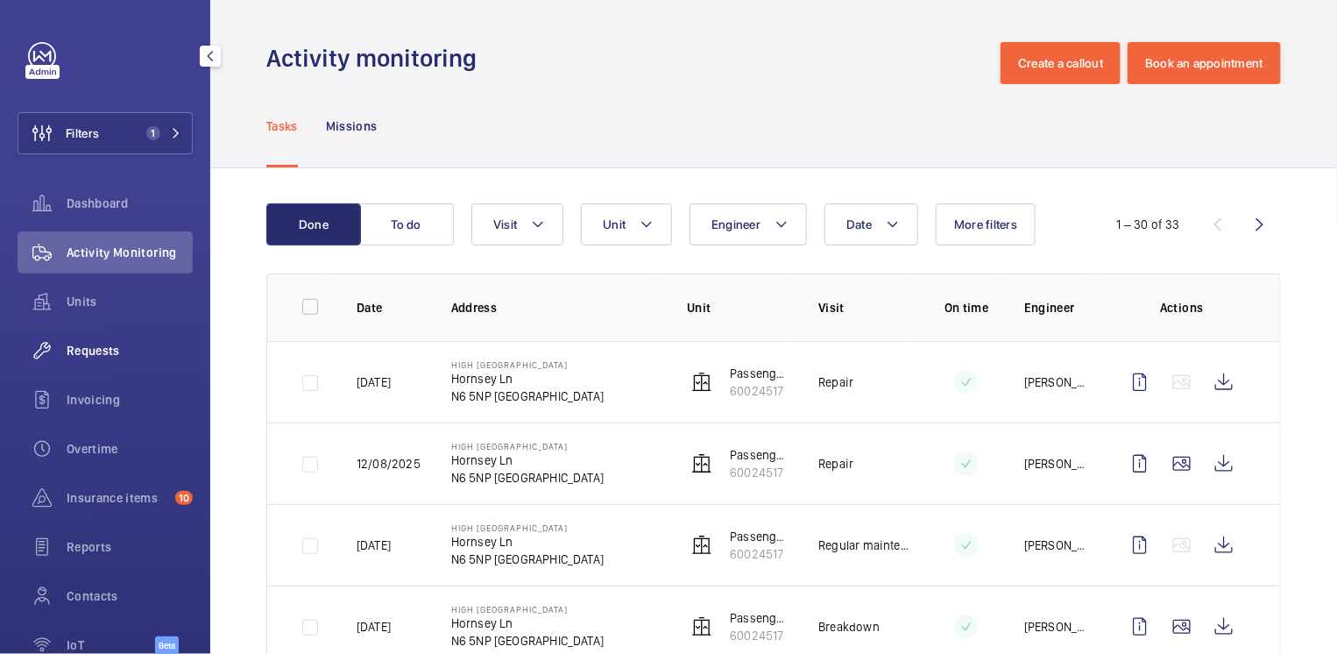
click at [94, 353] on span "Requests" at bounding box center [130, 351] width 126 height 18
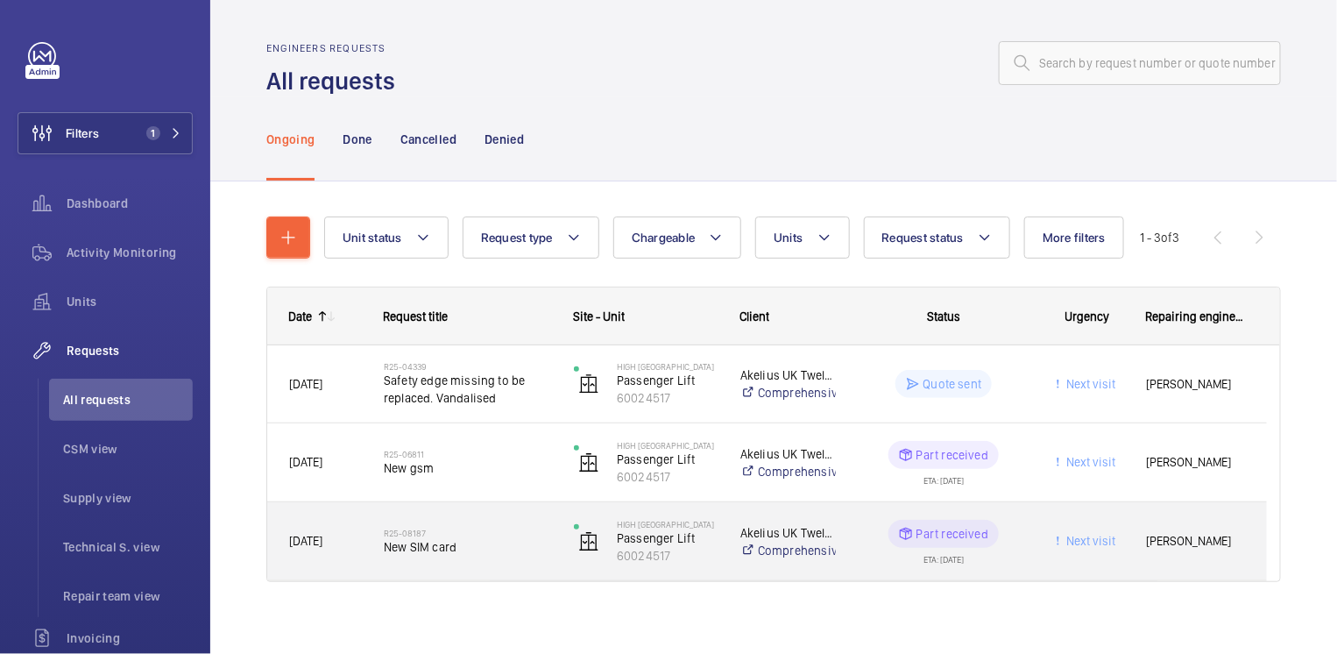
click at [512, 542] on span "New SIM card" at bounding box center [467, 547] width 167 height 18
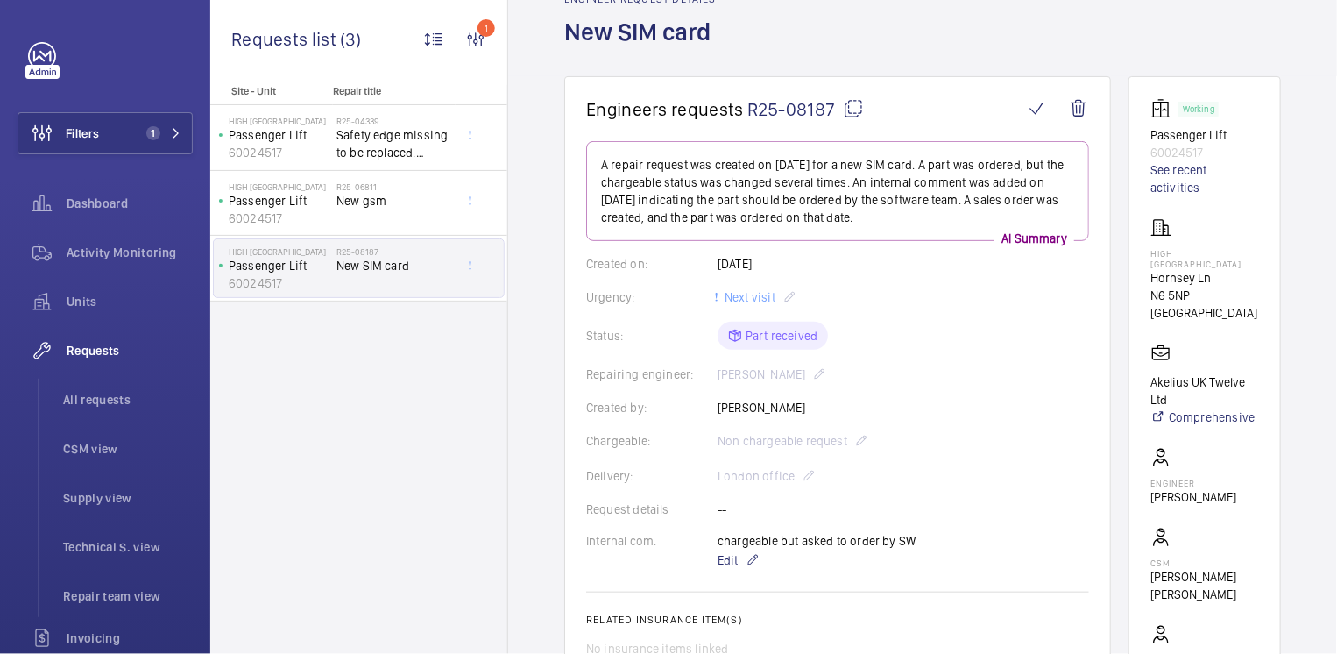
scroll to position [94, 0]
drag, startPoint x: 116, startPoint y: 255, endPoint x: 123, endPoint y: 155, distance: 100.1
click at [117, 255] on span "Activity Monitoring" at bounding box center [130, 253] width 126 height 18
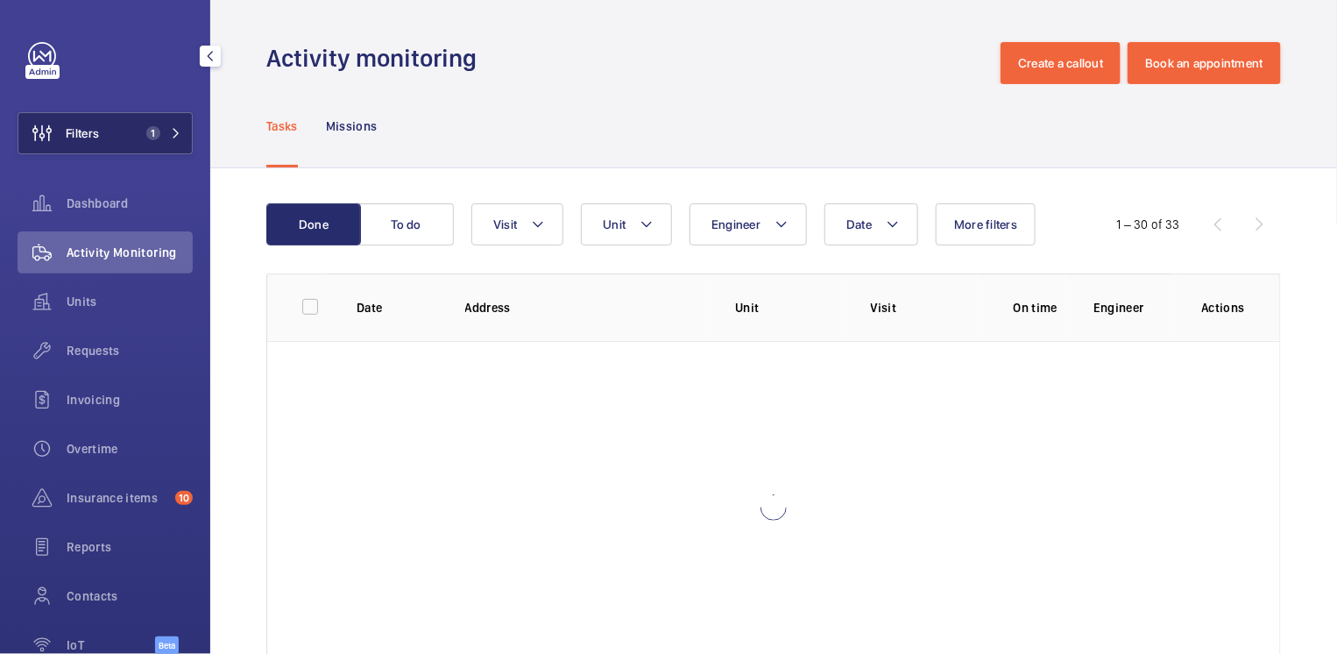
click at [122, 116] on button "Filters 1" at bounding box center [105, 133] width 175 height 42
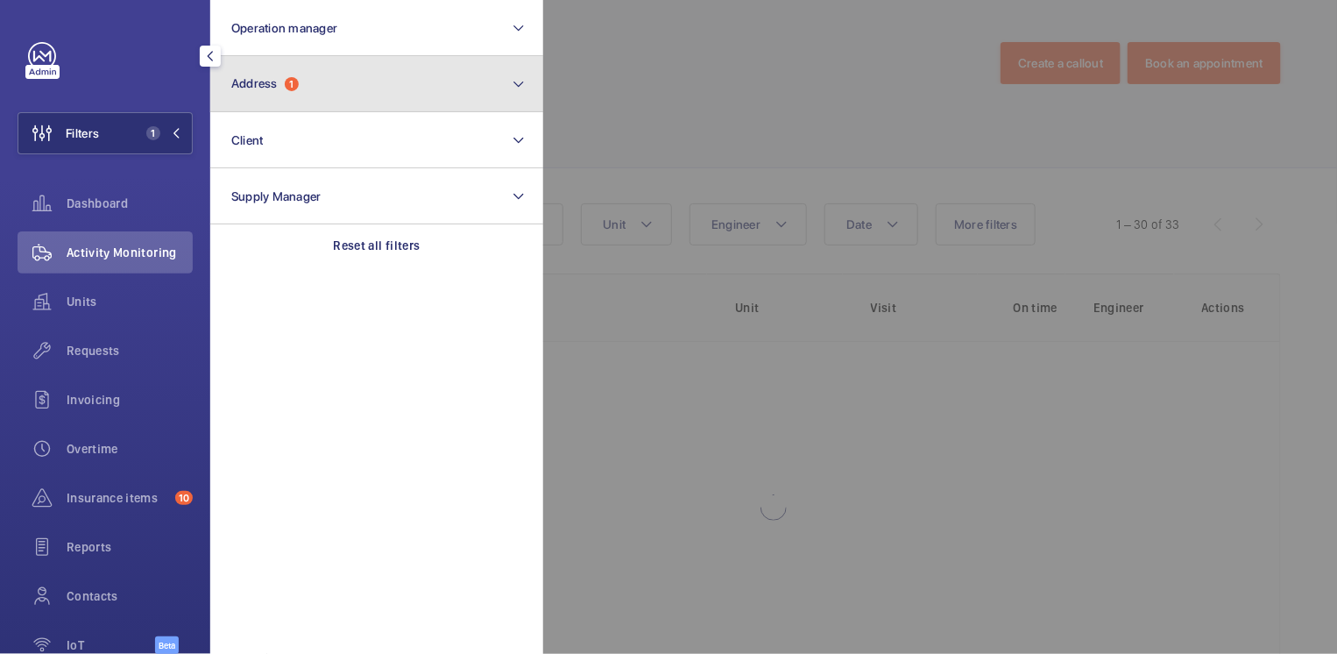
click at [340, 77] on button "Address 1" at bounding box center [376, 84] width 333 height 56
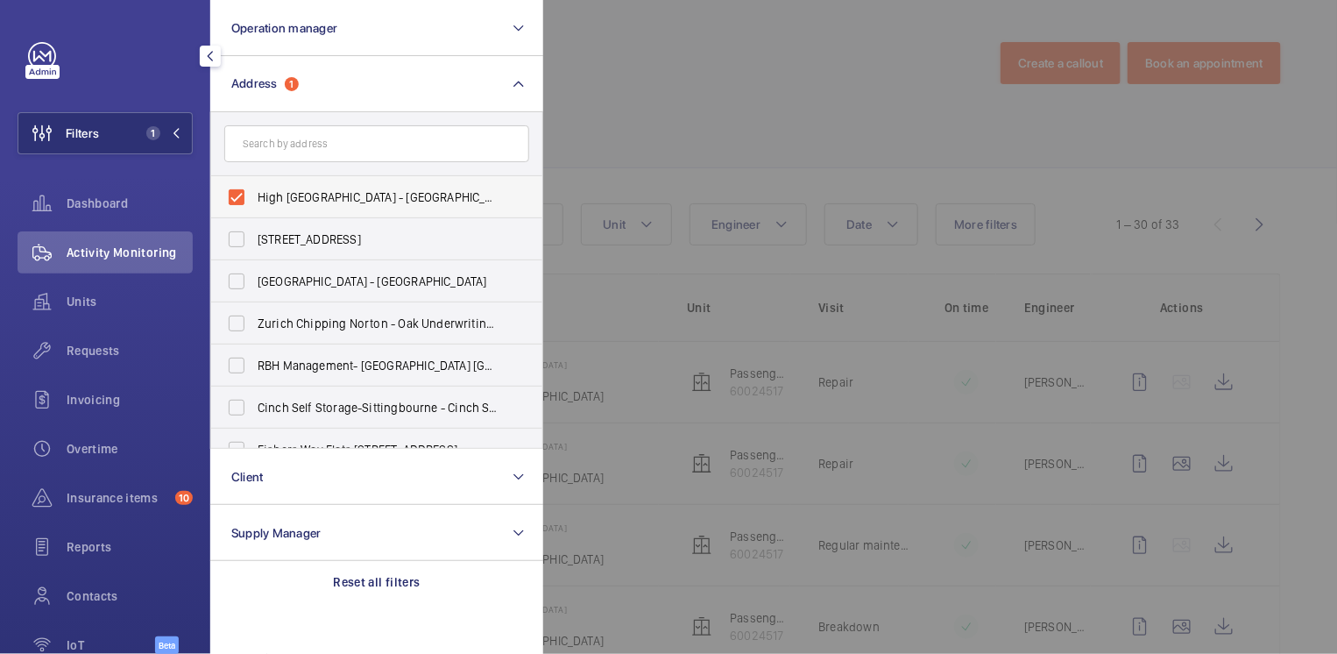
click at [289, 206] on label "High [GEOGRAPHIC_DATA] - [GEOGRAPHIC_DATA] 5NP" at bounding box center [363, 197] width 305 height 42
click at [254, 206] on input "High [GEOGRAPHIC_DATA] - [GEOGRAPHIC_DATA] 5NP" at bounding box center [236, 197] width 35 height 35
checkbox input "false"
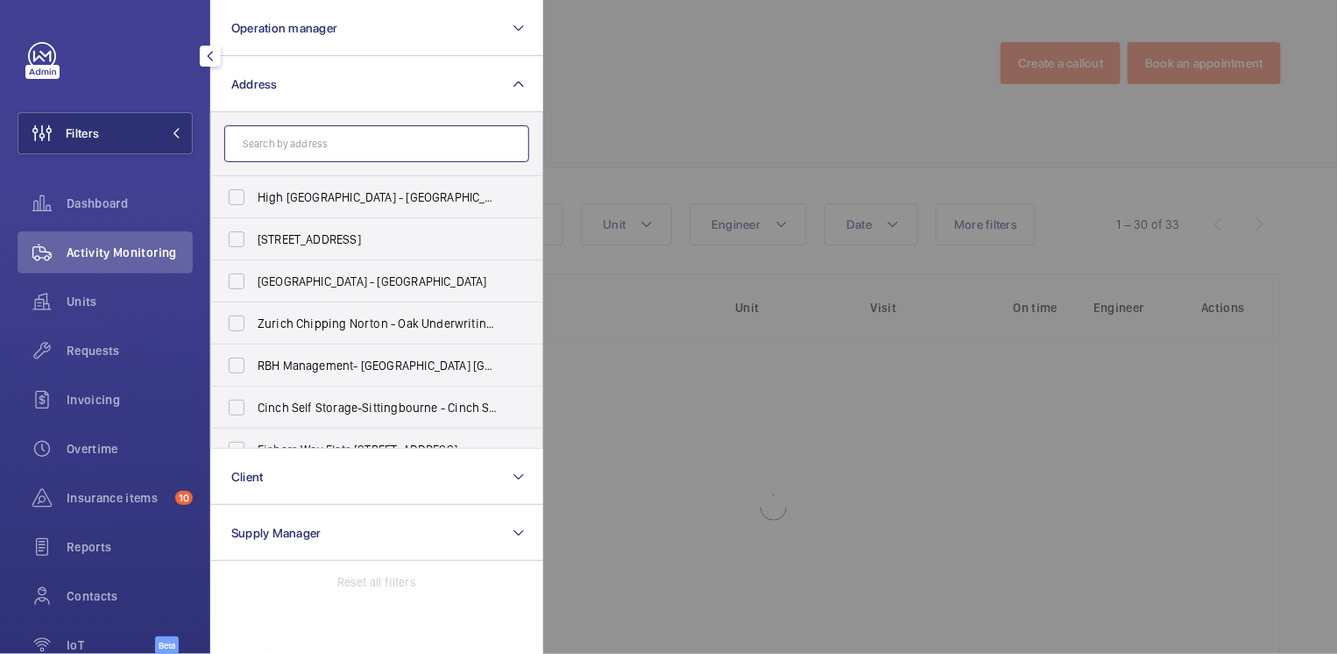
click at [302, 138] on input "text" at bounding box center [376, 143] width 305 height 37
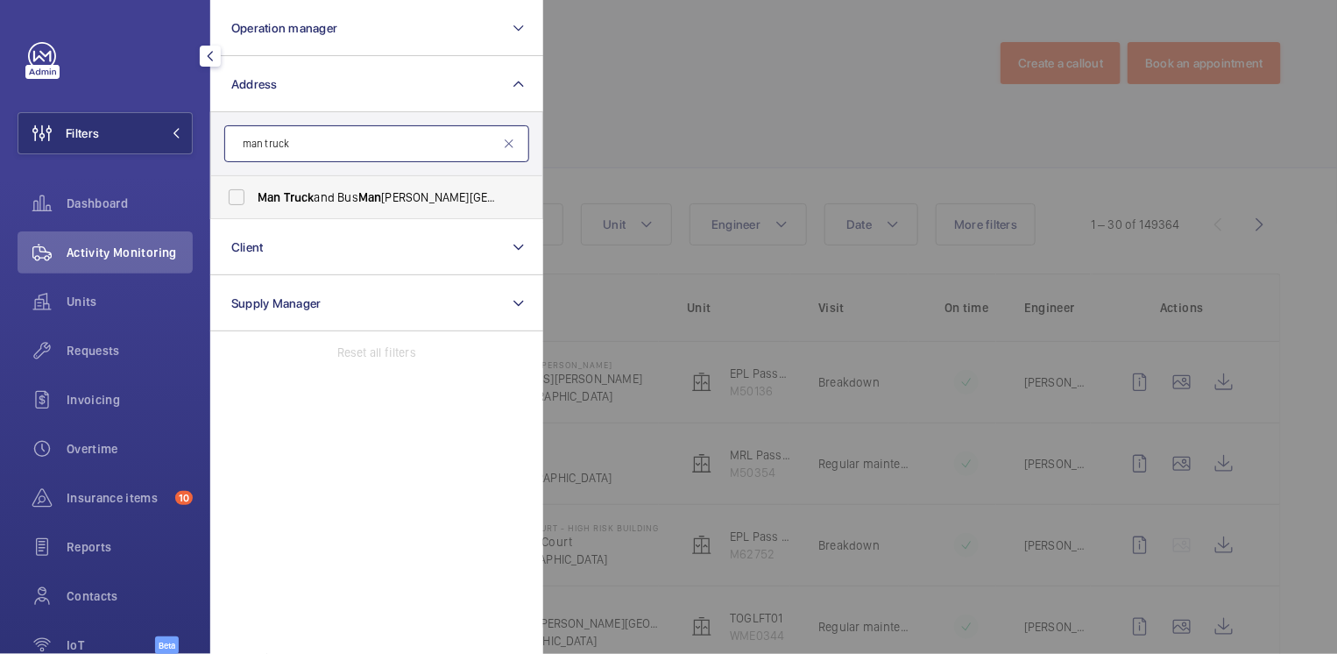
type input "man truck"
click at [344, 187] on label "Man Truck and Bus Man [PERSON_NAME][GEOGRAPHIC_DATA] off [GEOGRAPHIC_DATA][PERS…" at bounding box center [363, 197] width 305 height 42
click at [254, 187] on input "Man Truck and Bus Man [PERSON_NAME][GEOGRAPHIC_DATA] off [GEOGRAPHIC_DATA][PERS…" at bounding box center [236, 197] width 35 height 35
checkbox input "true"
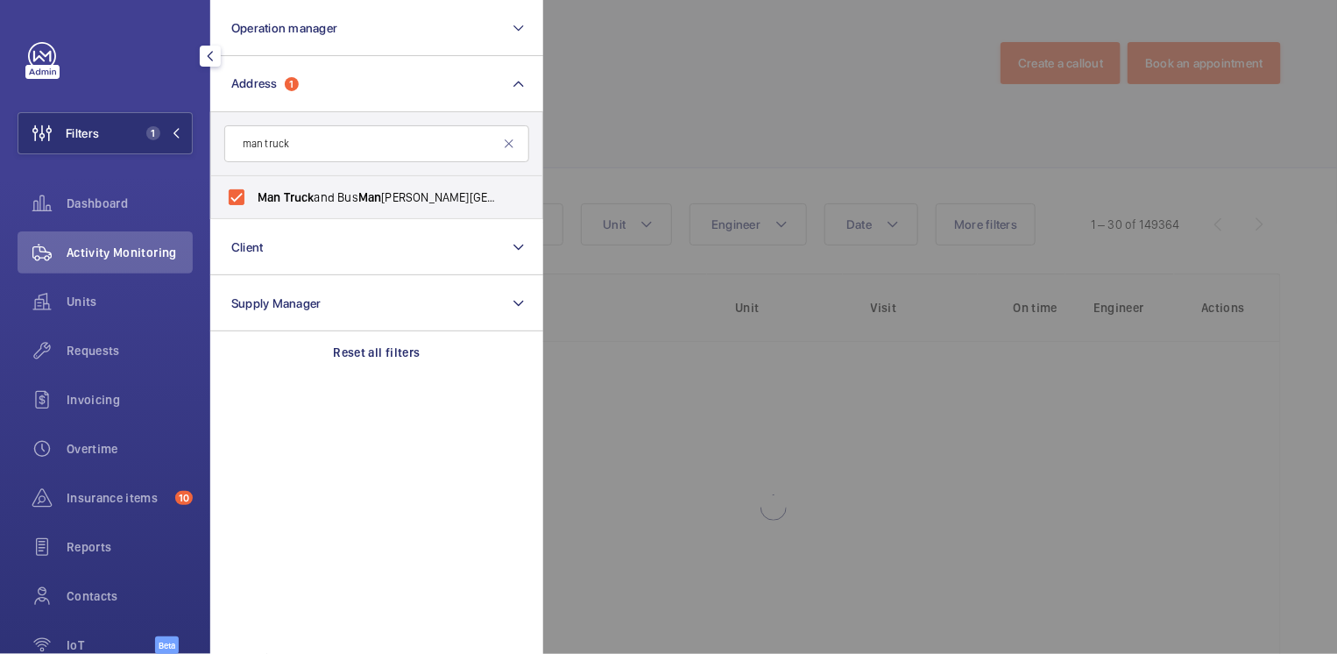
click at [639, 119] on div at bounding box center [1211, 327] width 1337 height 654
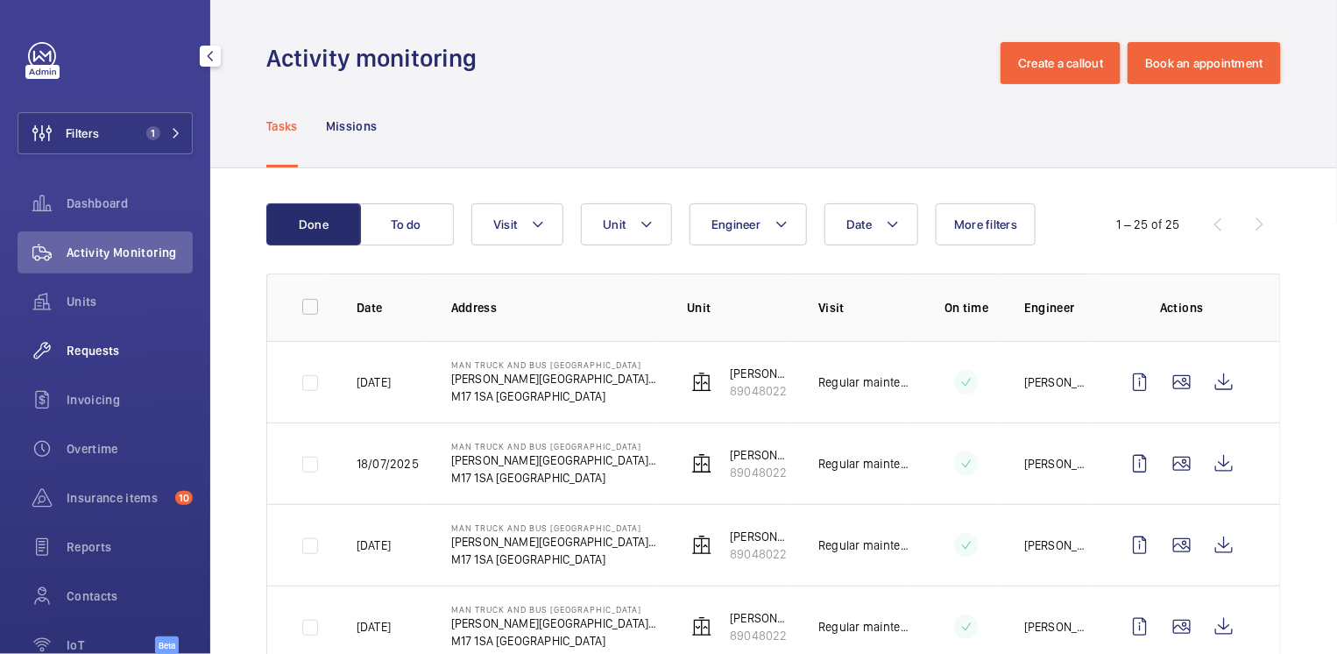
click at [81, 357] on span "Requests" at bounding box center [130, 351] width 126 height 18
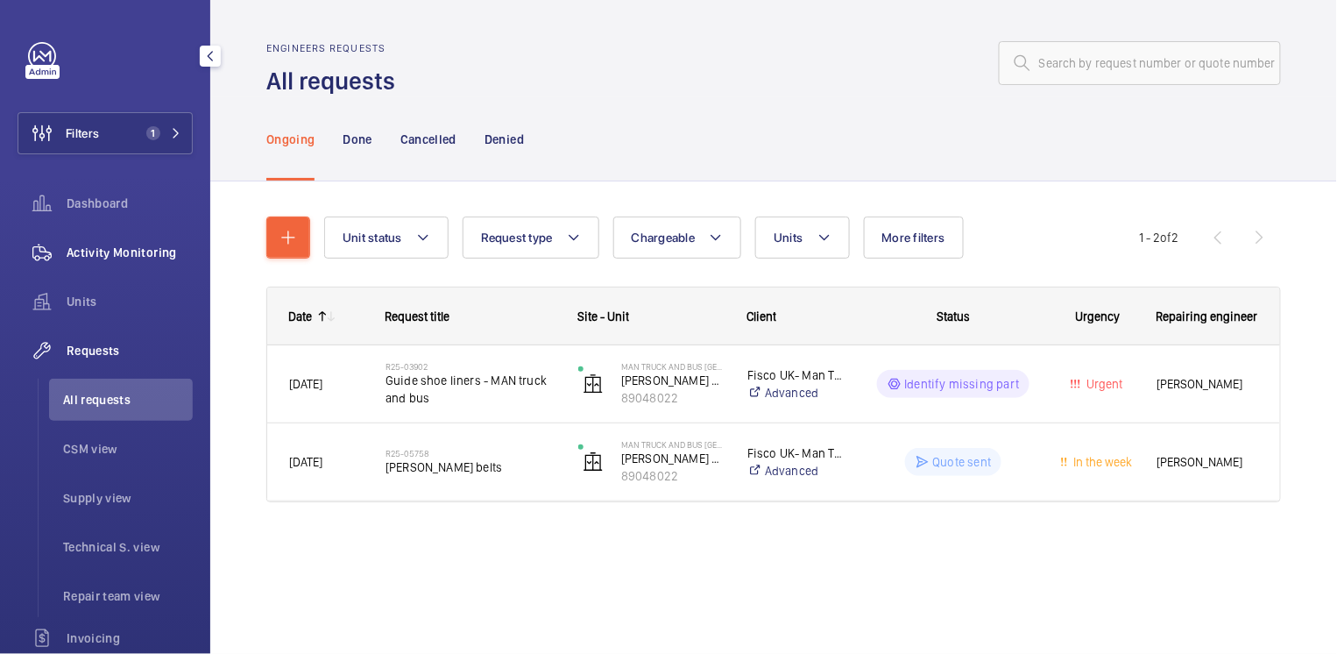
click at [117, 247] on span "Activity Monitoring" at bounding box center [130, 253] width 126 height 18
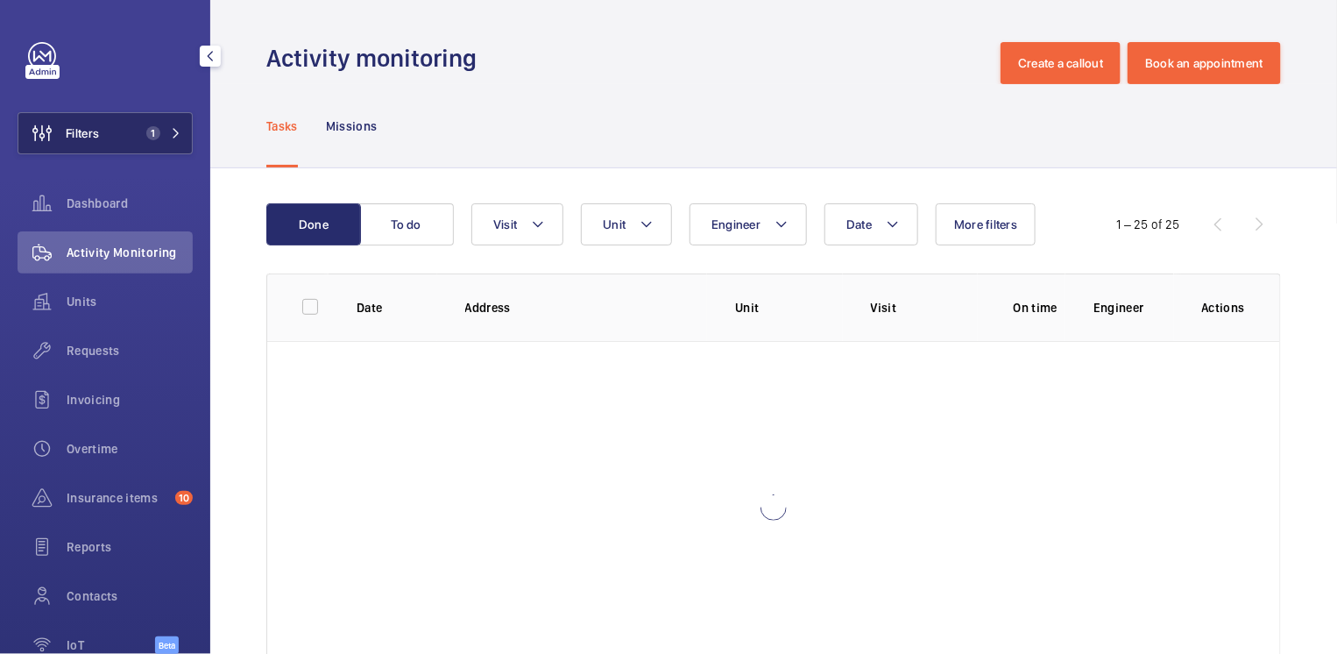
click at [120, 137] on button "Filters 1" at bounding box center [105, 133] width 175 height 42
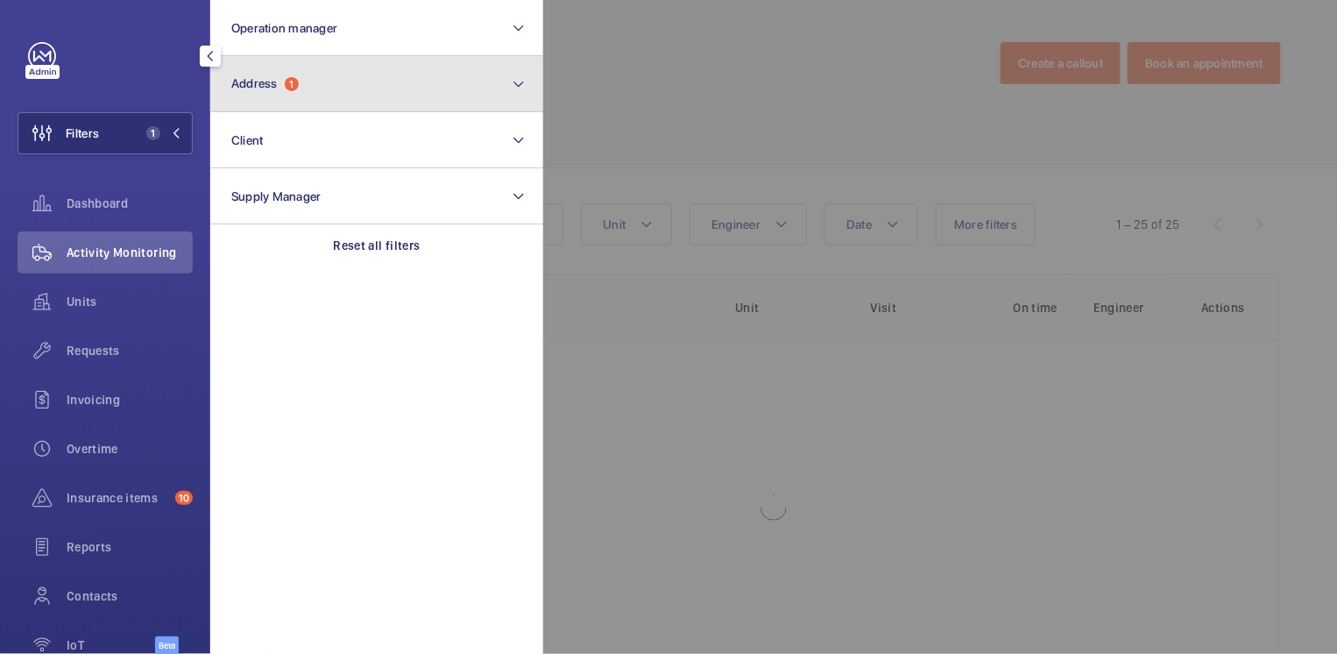
click at [339, 88] on button "Address 1" at bounding box center [376, 84] width 333 height 56
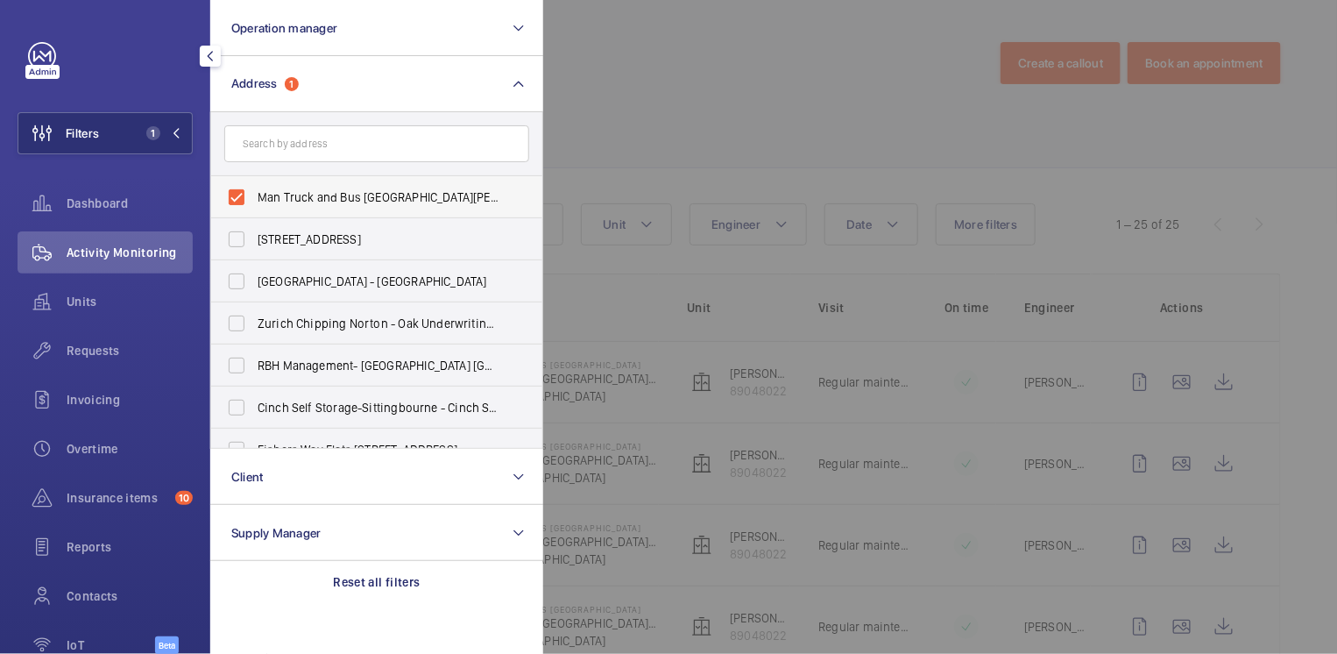
click at [283, 188] on span "Man Truck and Bus [GEOGRAPHIC_DATA][PERSON_NAME] off [GEOGRAPHIC_DATA]" at bounding box center [378, 197] width 241 height 18
click at [254, 187] on input "Man Truck and Bus [GEOGRAPHIC_DATA][PERSON_NAME] off [GEOGRAPHIC_DATA]" at bounding box center [236, 197] width 35 height 35
checkbox input "false"
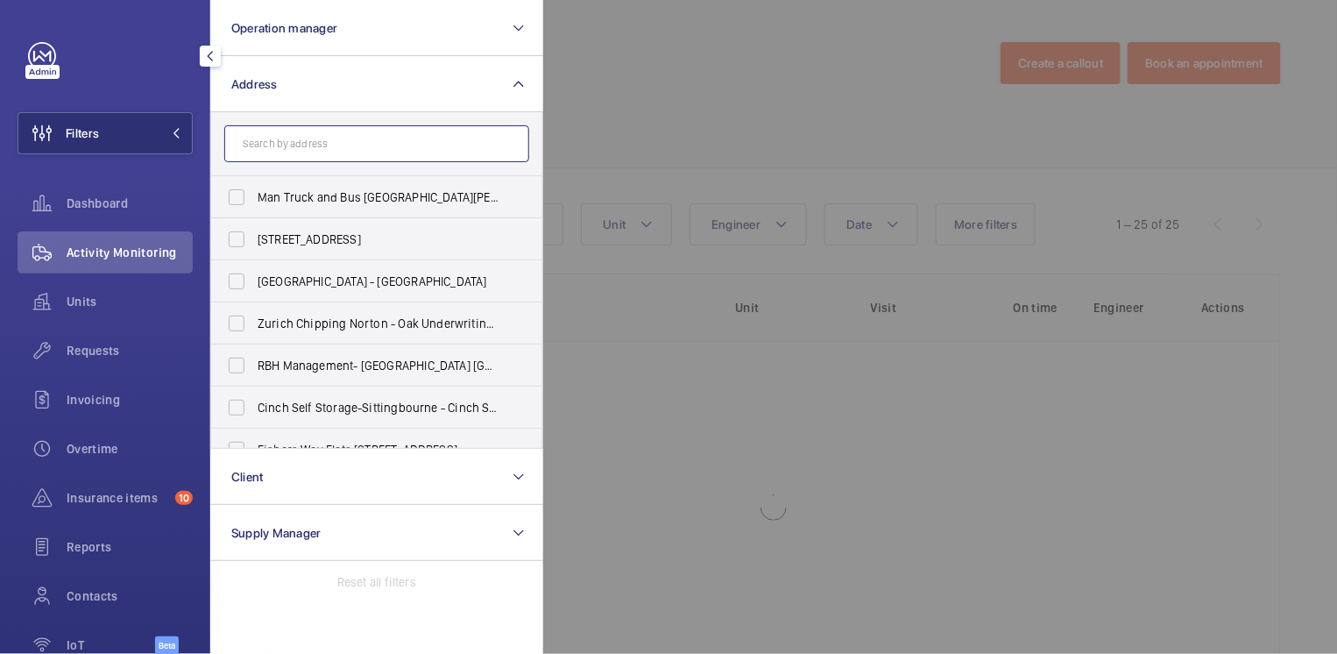
click at [290, 154] on input "text" at bounding box center [376, 143] width 305 height 37
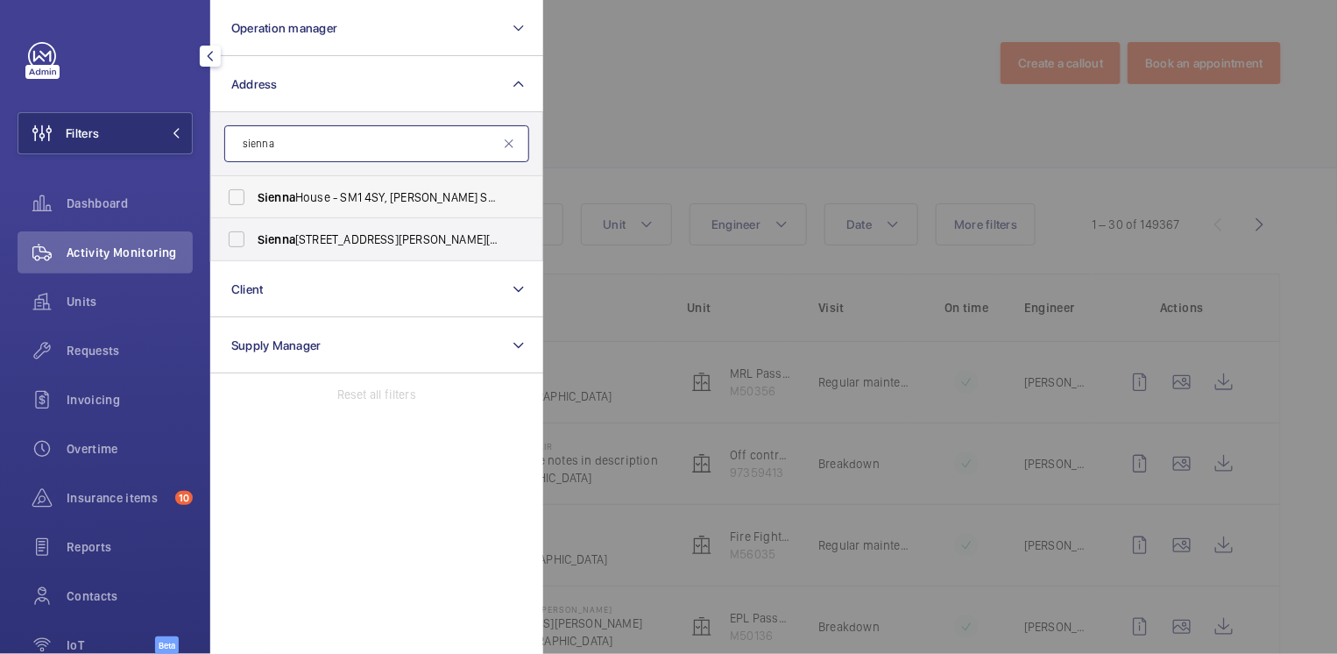
type input "sienna"
click at [323, 199] on span "Sienna House - SM1 4SY, [PERSON_NAME] SM1 4SY" at bounding box center [378, 197] width 241 height 18
click at [254, 199] on input "Sienna House - SM1 4SY, [PERSON_NAME] SM1 4SY" at bounding box center [236, 197] width 35 height 35
checkbox input "true"
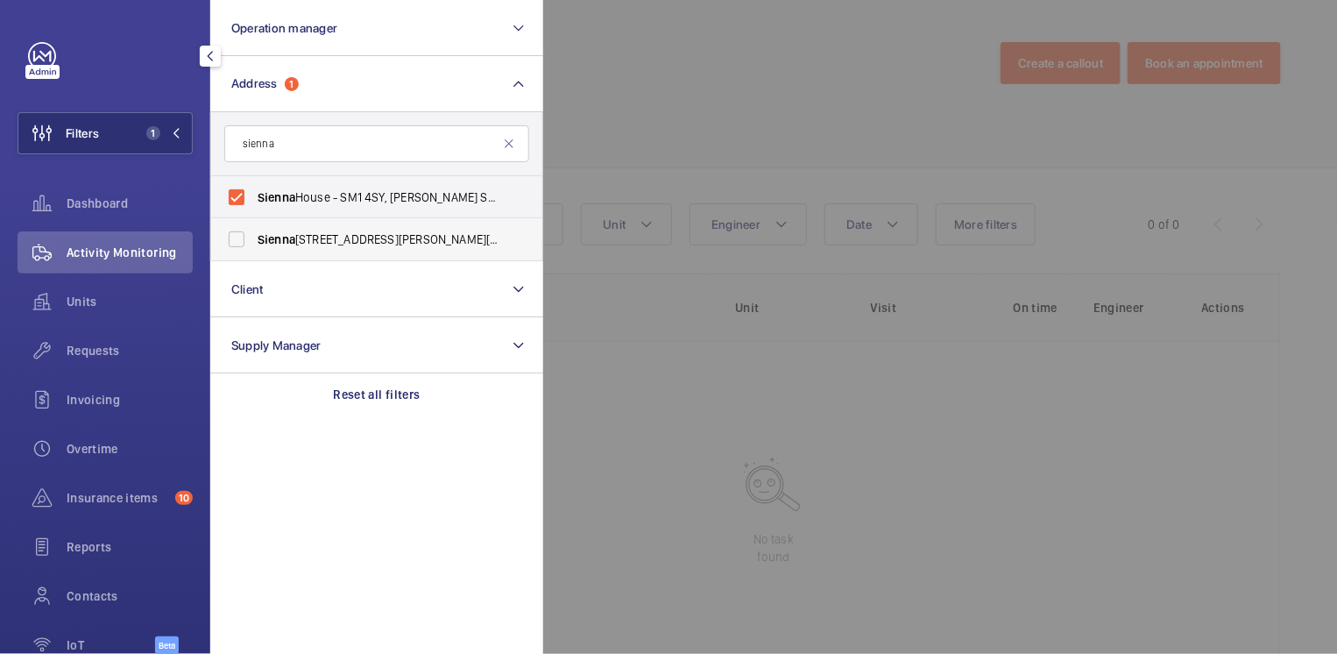
drag, startPoint x: 329, startPoint y: 230, endPoint x: 348, endPoint y: 234, distance: 18.7
click at [329, 230] on span "[GEOGRAPHIC_DATA] - [PERSON_NAME][STREET_ADDRESS][PERSON_NAME]" at bounding box center [378, 239] width 241 height 18
click at [254, 230] on input "[GEOGRAPHIC_DATA] - [PERSON_NAME][STREET_ADDRESS][PERSON_NAME]" at bounding box center [236, 239] width 35 height 35
checkbox input "true"
click at [637, 110] on div at bounding box center [1211, 327] width 1337 height 654
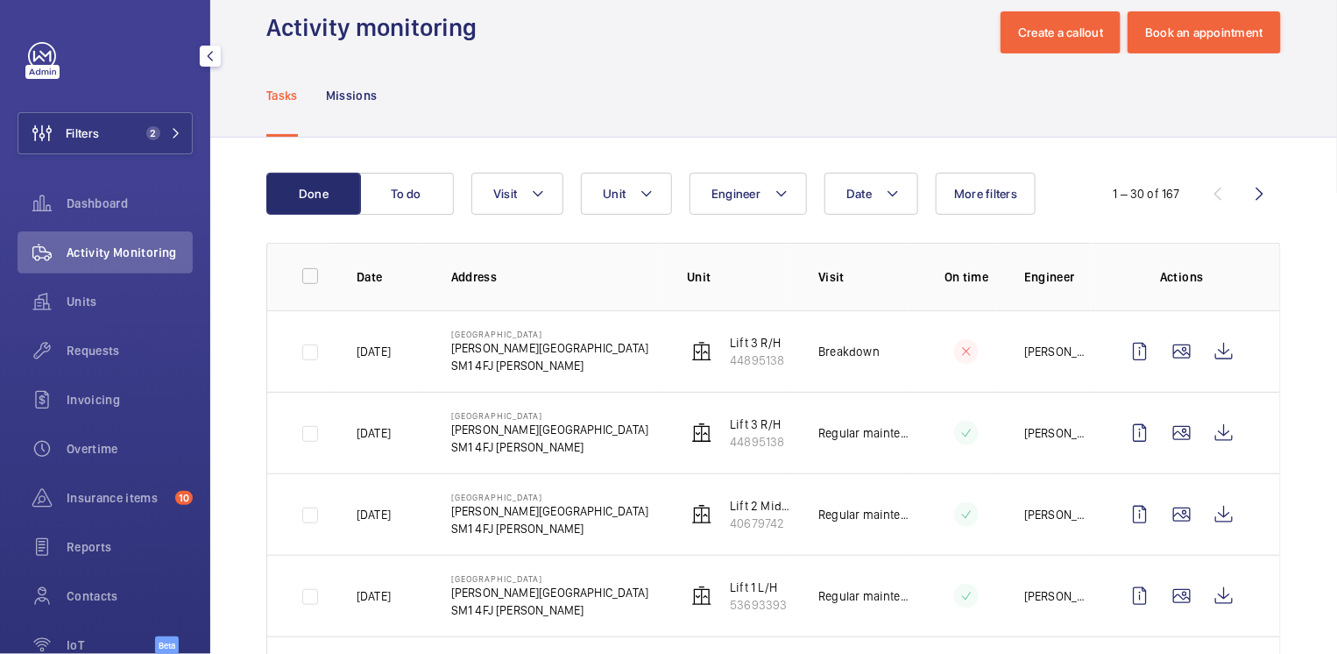
scroll to position [7, 0]
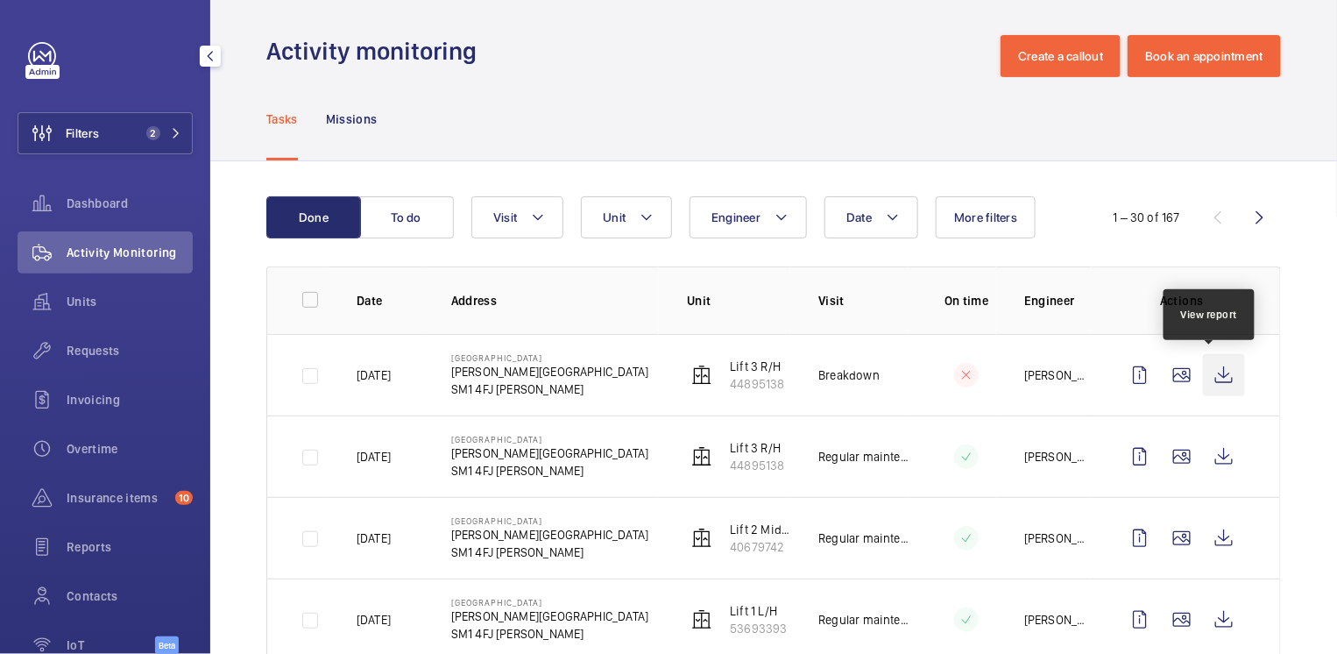
click at [1210, 380] on wm-front-icon-button at bounding box center [1224, 375] width 42 height 42
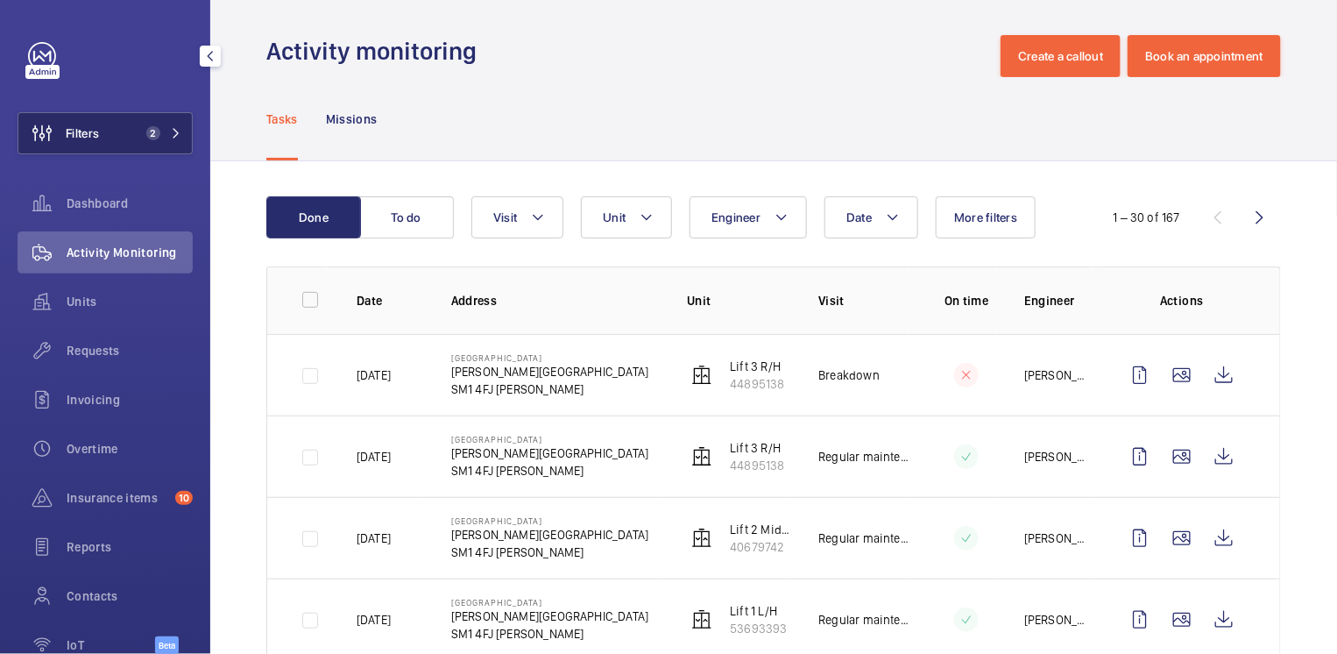
click at [88, 129] on span "Filters" at bounding box center [82, 133] width 33 height 18
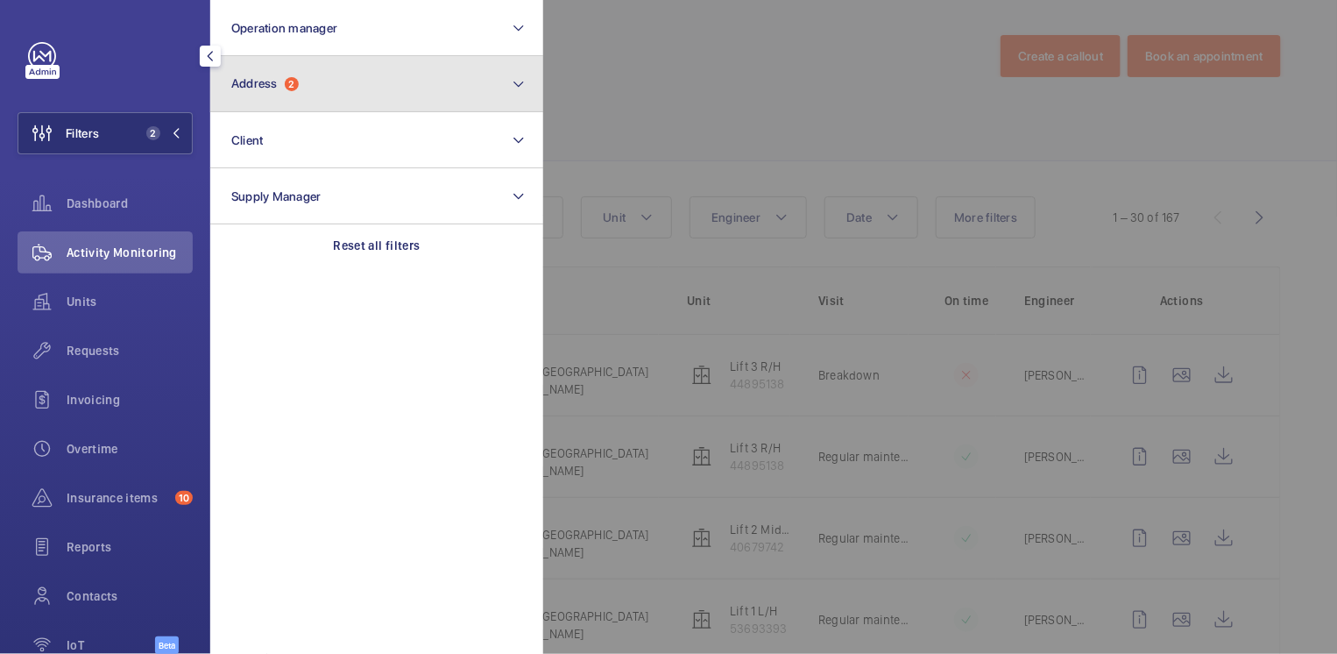
click at [263, 82] on span "Address" at bounding box center [254, 83] width 46 height 14
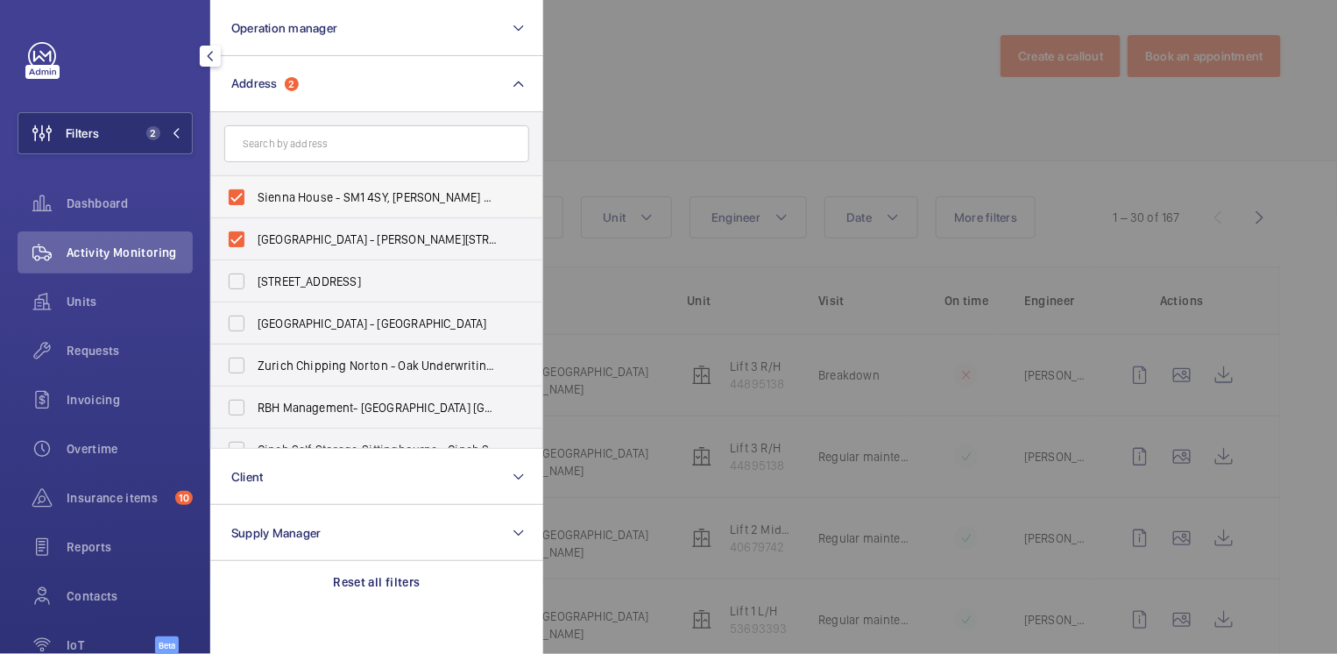
click at [283, 201] on span "Sienna House - SM1 4SY, [PERSON_NAME] SM1 4SY" at bounding box center [378, 197] width 241 height 18
click at [254, 201] on input "Sienna House - SM1 4SY, [PERSON_NAME] SM1 4SY" at bounding box center [236, 197] width 35 height 35
checkbox input "false"
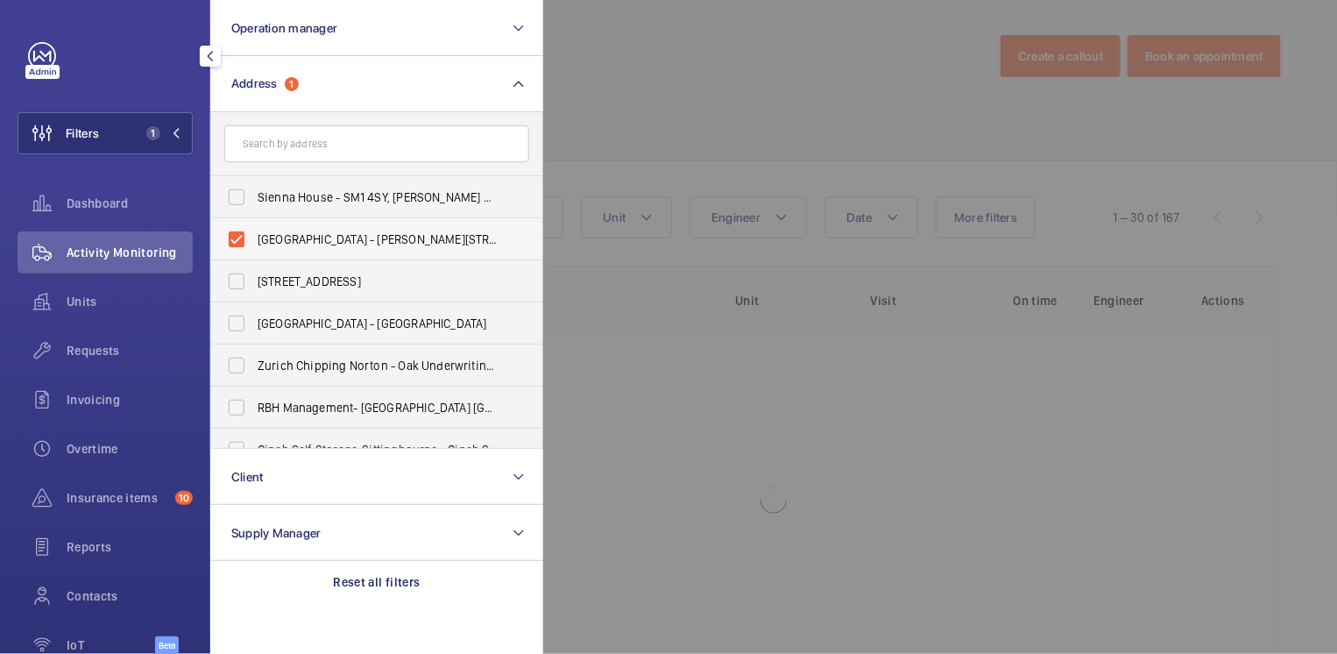
click at [274, 243] on span "[GEOGRAPHIC_DATA] - [PERSON_NAME][STREET_ADDRESS][PERSON_NAME]" at bounding box center [378, 239] width 241 height 18
click at [254, 243] on input "[GEOGRAPHIC_DATA] - [PERSON_NAME][STREET_ADDRESS][PERSON_NAME]" at bounding box center [236, 239] width 35 height 35
checkbox input "false"
click at [273, 144] on input "text" at bounding box center [376, 143] width 305 height 37
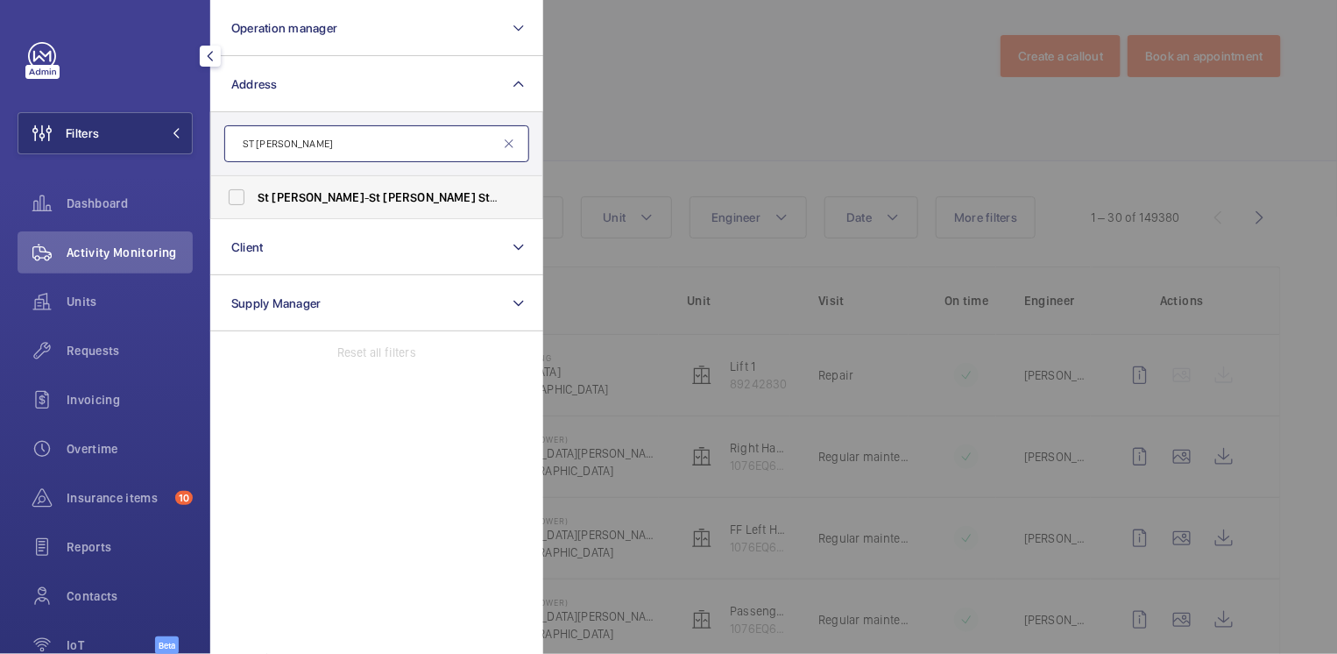
type input "ST [PERSON_NAME]"
drag, startPoint x: 281, startPoint y: 199, endPoint x: 298, endPoint y: 196, distance: 16.9
click at [281, 199] on span "[PERSON_NAME]" at bounding box center [318, 197] width 92 height 14
click at [254, 199] on input "St [PERSON_NAME] - [GEOGRAPHIC_DATA][PERSON_NAME] 2FH" at bounding box center [236, 197] width 35 height 35
checkbox input "true"
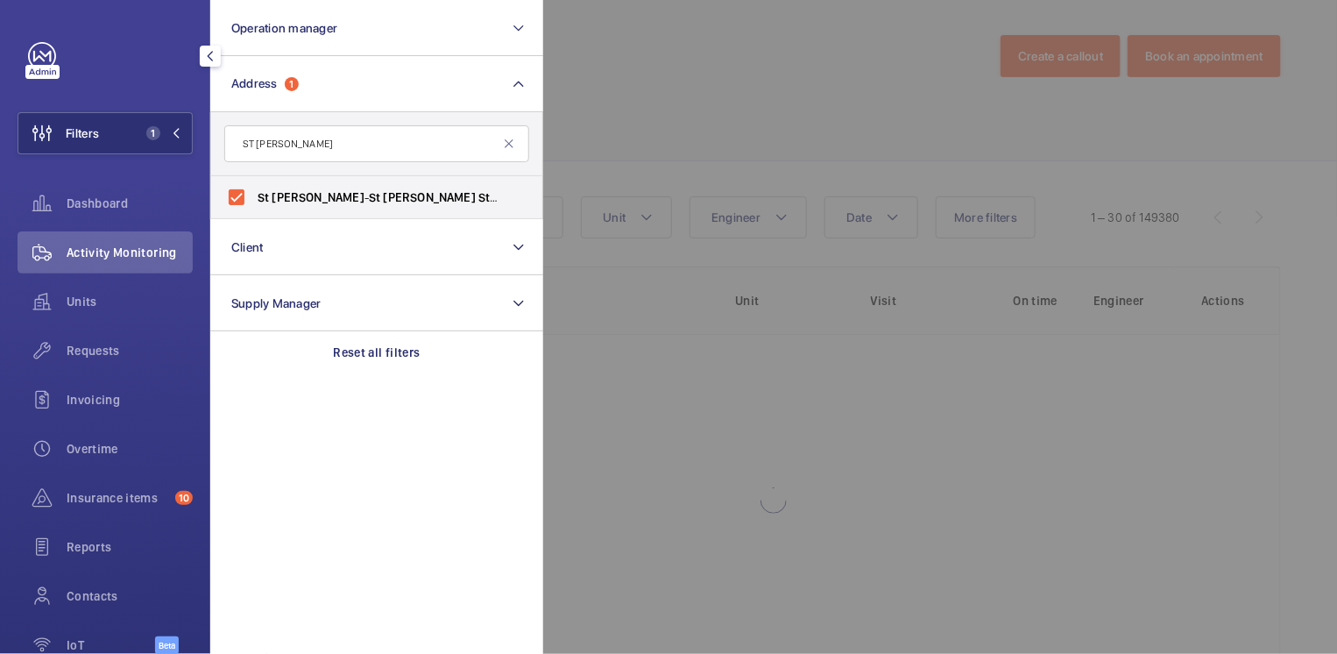
click at [604, 110] on div at bounding box center [1211, 327] width 1337 height 654
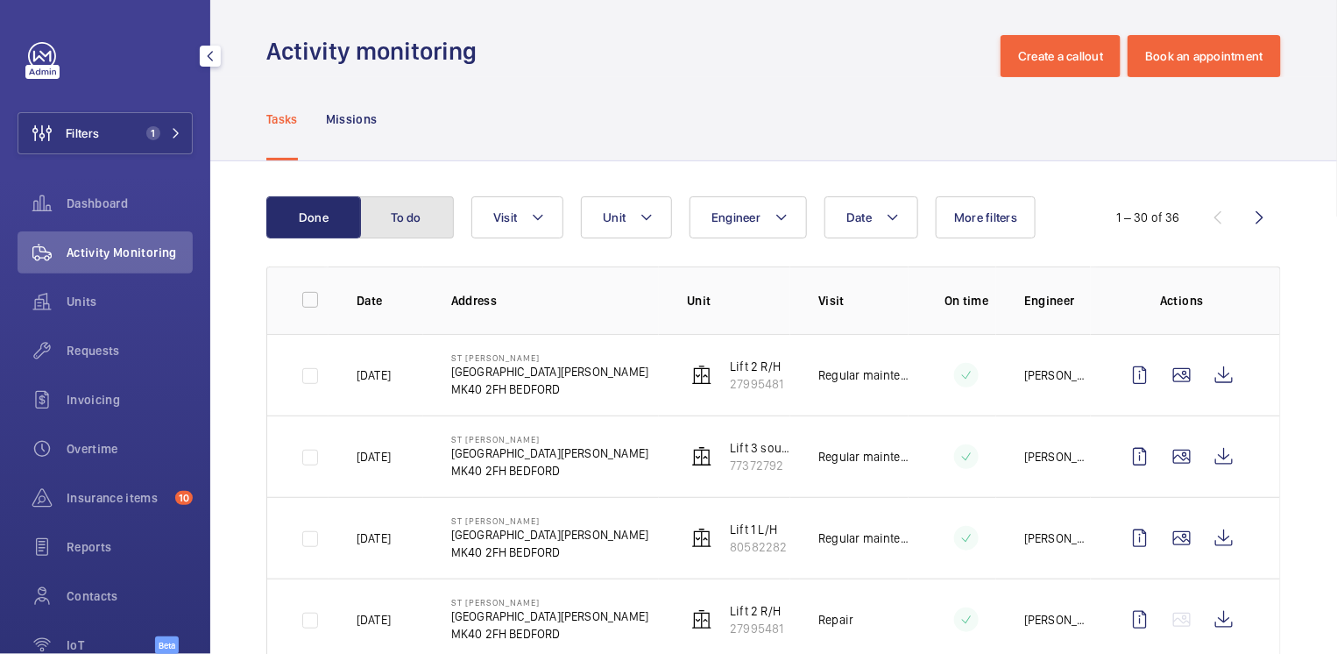
click at [393, 213] on button "To do" at bounding box center [406, 217] width 95 height 42
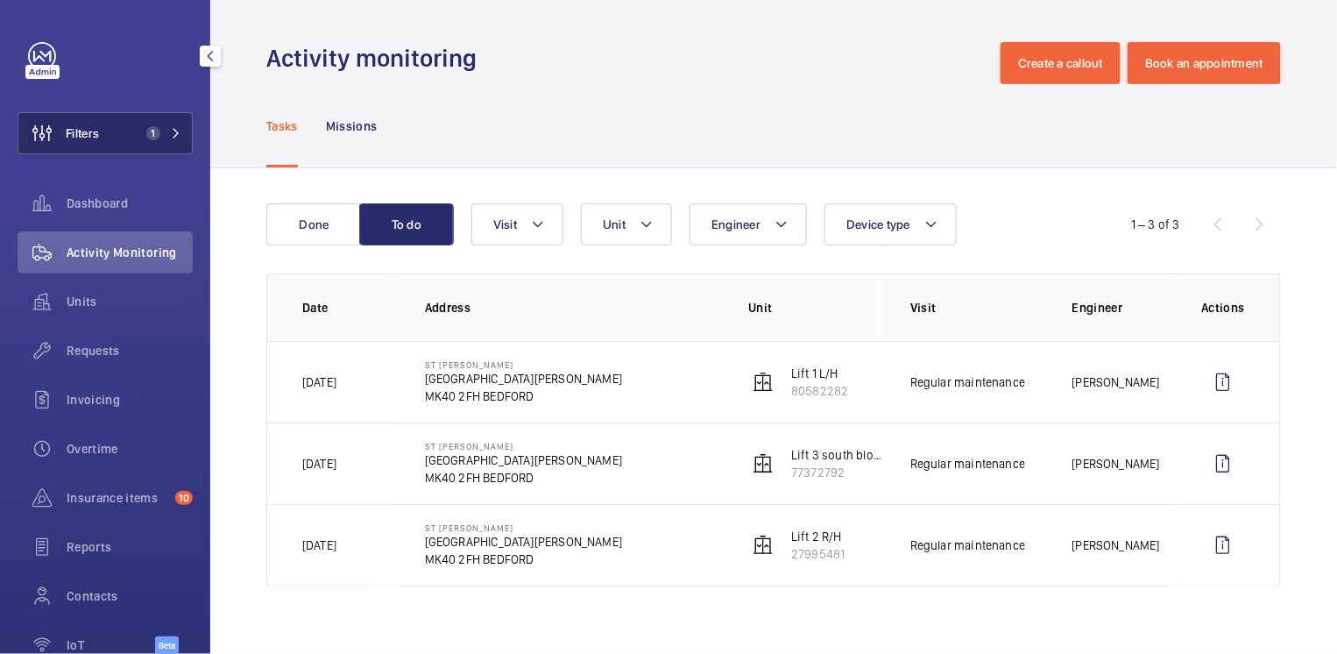
click at [146, 131] on span "1" at bounding box center [153, 133] width 14 height 14
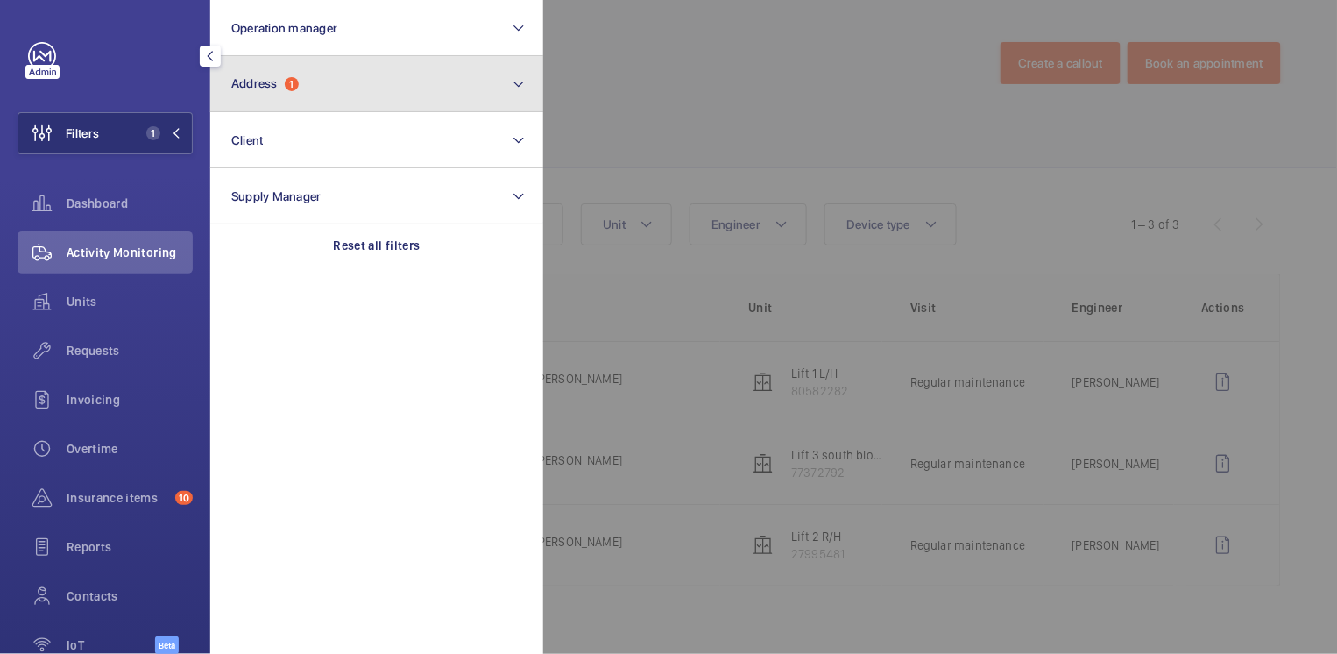
click at [286, 97] on button "Address 1" at bounding box center [376, 84] width 333 height 56
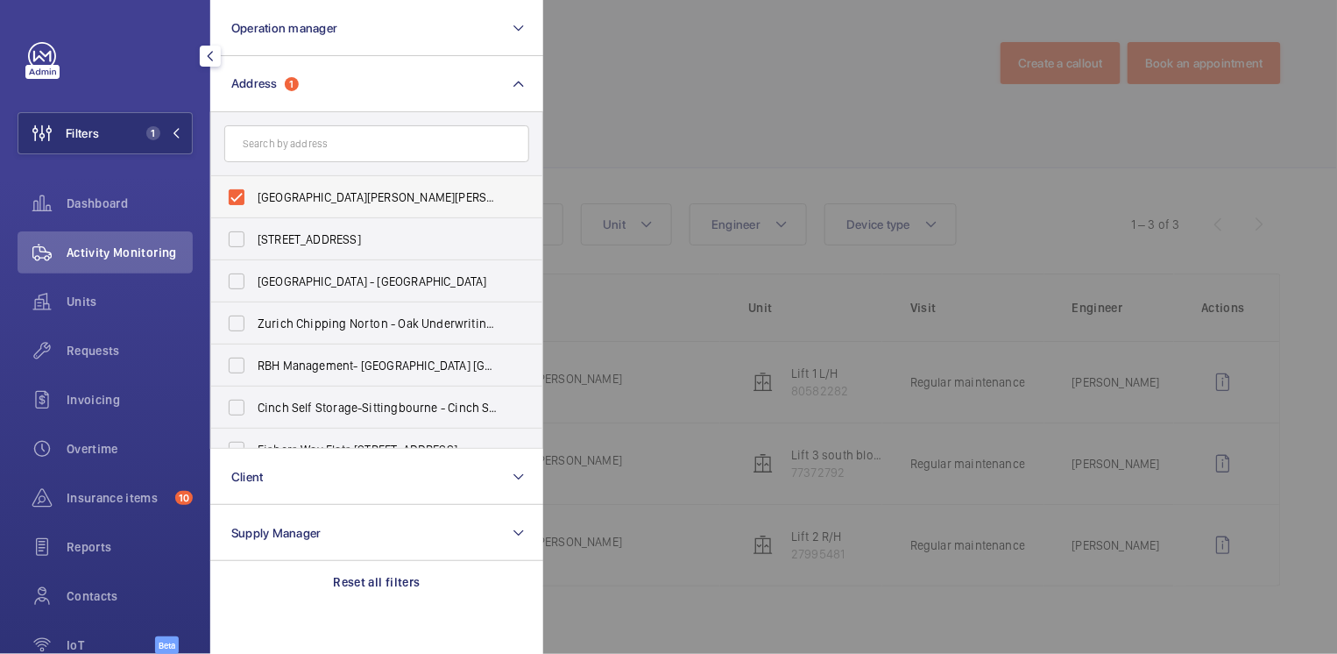
click at [302, 194] on span "[GEOGRAPHIC_DATA][PERSON_NAME][PERSON_NAME]" at bounding box center [378, 197] width 241 height 18
click at [254, 194] on input "[GEOGRAPHIC_DATA][PERSON_NAME][PERSON_NAME]" at bounding box center [236, 197] width 35 height 35
checkbox input "false"
click at [311, 142] on input "text" at bounding box center [376, 143] width 305 height 37
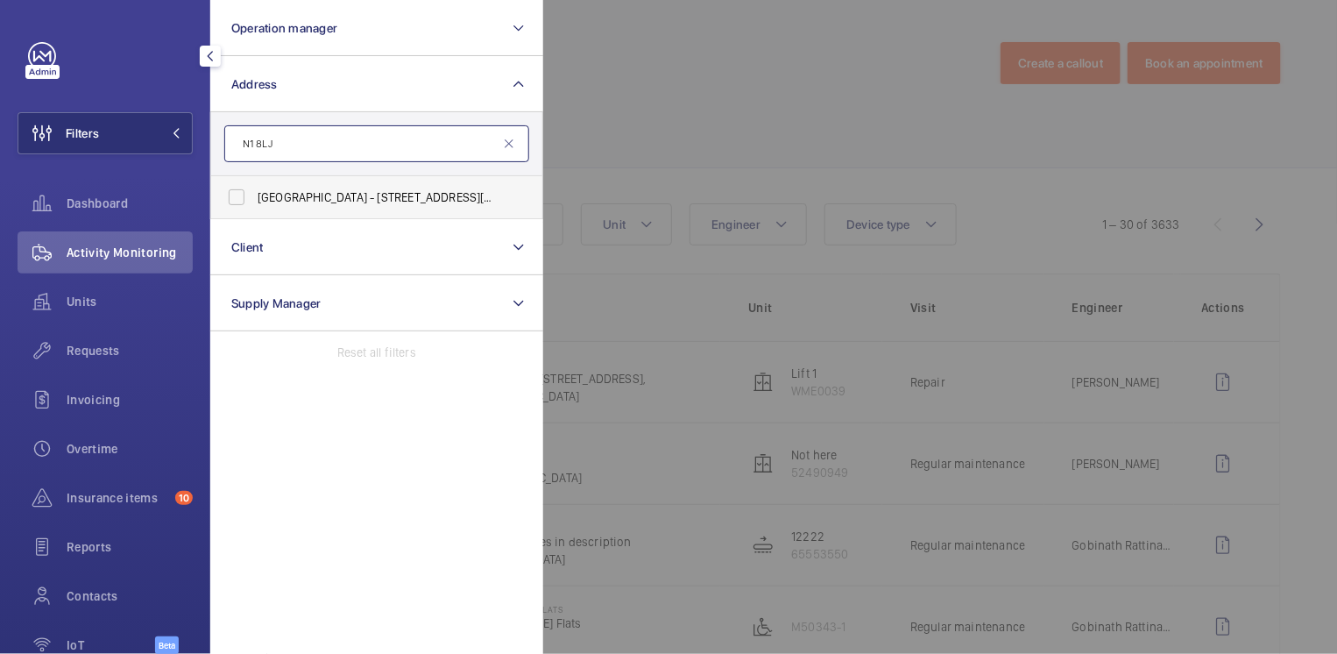
type input "N1 8LJ"
drag, startPoint x: 371, startPoint y: 197, endPoint x: 446, endPoint y: 166, distance: 81.3
click at [371, 197] on span "[GEOGRAPHIC_DATA] - [STREET_ADDRESS][PERSON_NAME]" at bounding box center [378, 197] width 241 height 18
click at [254, 197] on input "[GEOGRAPHIC_DATA] - [STREET_ADDRESS][PERSON_NAME]" at bounding box center [236, 197] width 35 height 35
checkbox input "true"
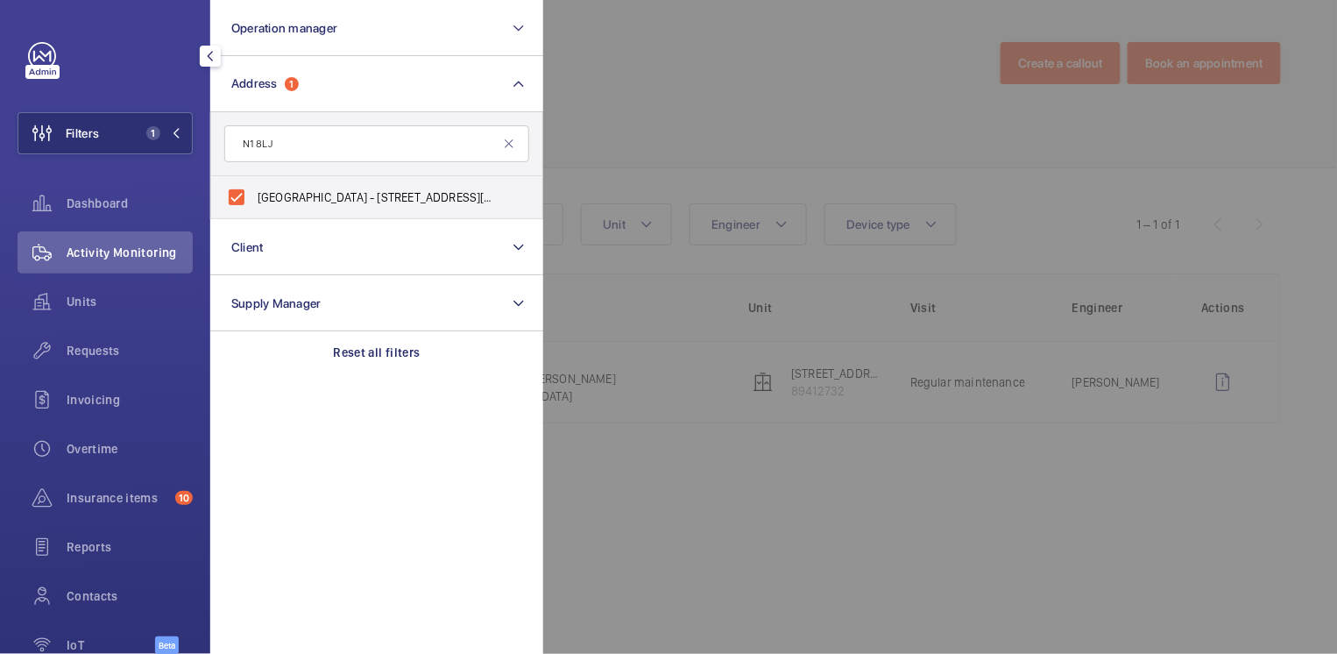
click at [608, 83] on div at bounding box center [1211, 327] width 1337 height 654
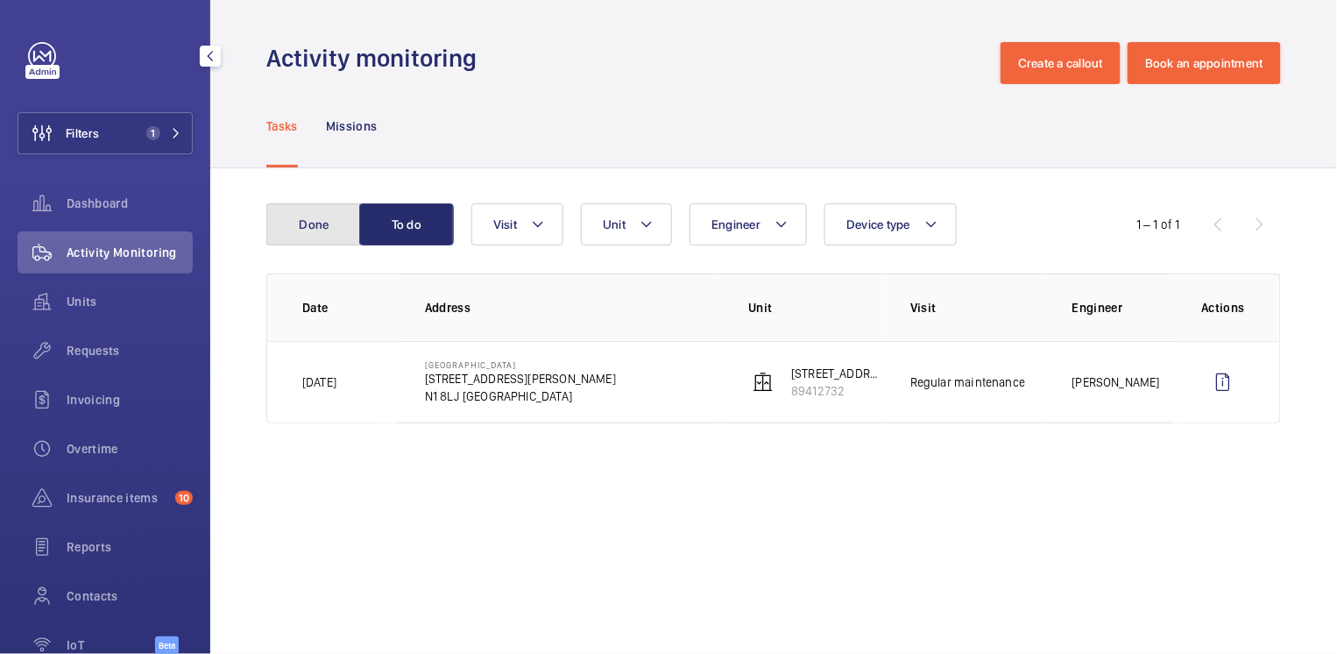
click at [288, 229] on button "Done" at bounding box center [313, 224] width 95 height 42
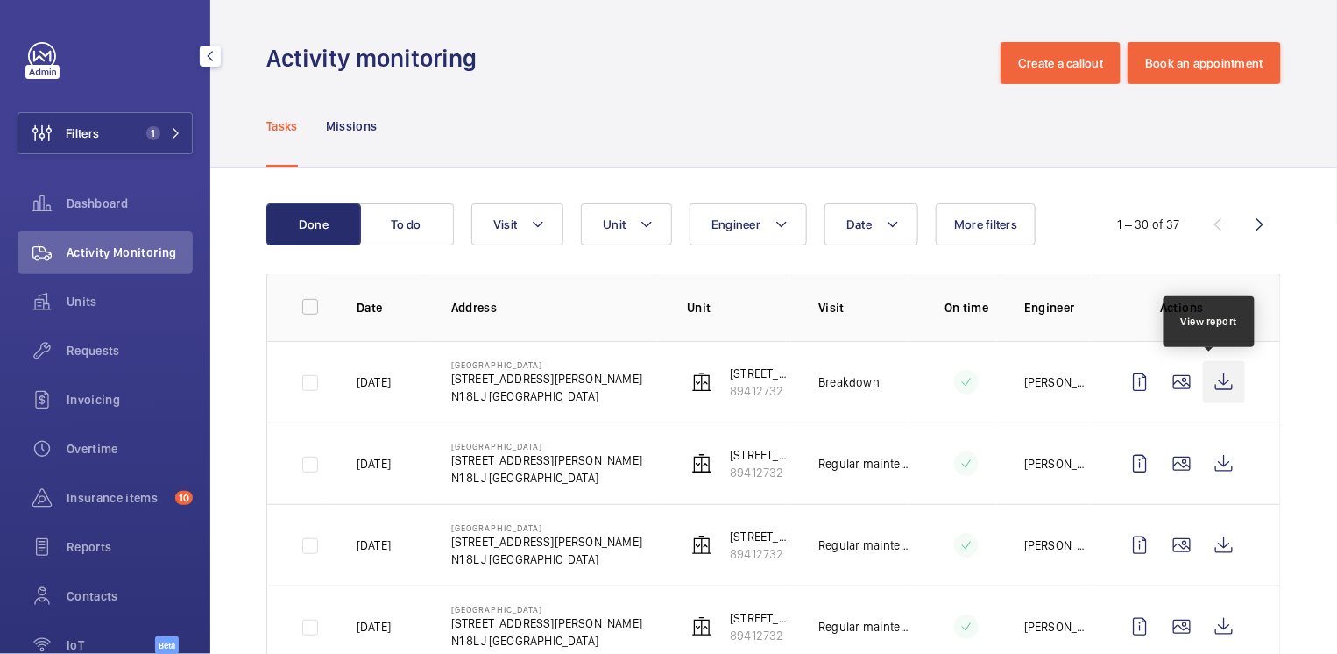
click at [1215, 382] on wm-front-icon-button at bounding box center [1224, 382] width 42 height 42
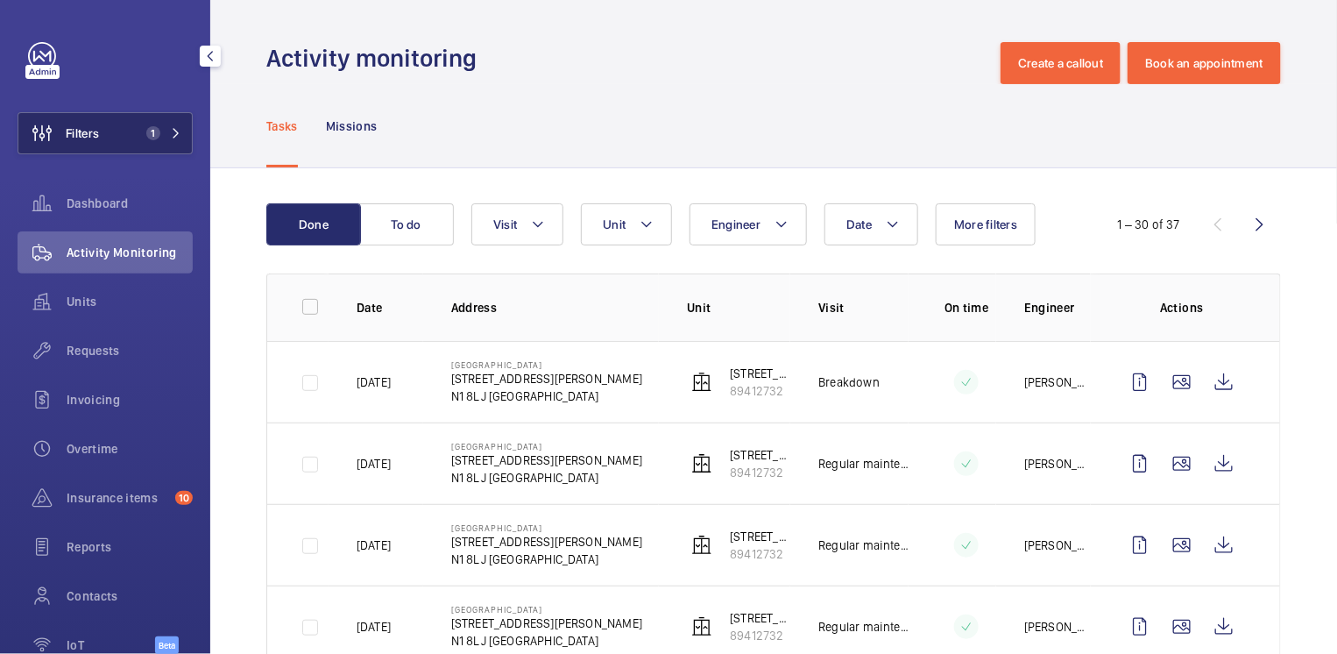
click at [90, 136] on span "Filters" at bounding box center [82, 133] width 33 height 18
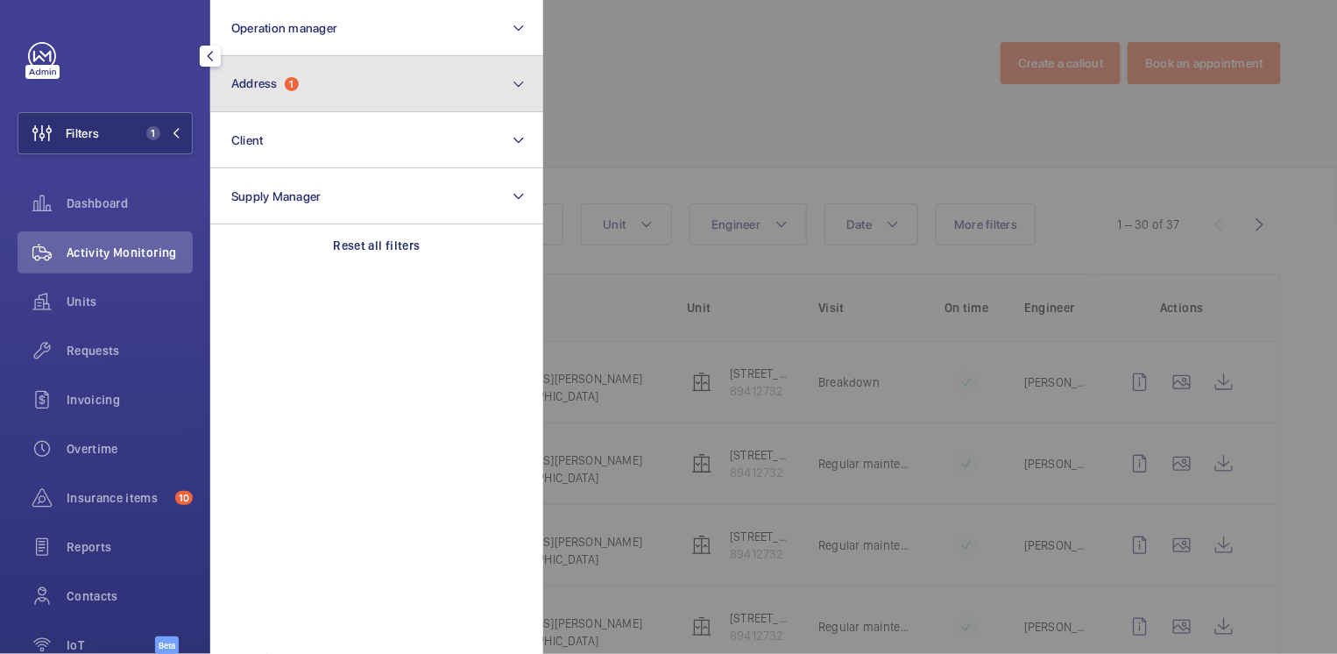
click at [296, 85] on span "1" at bounding box center [292, 84] width 14 height 14
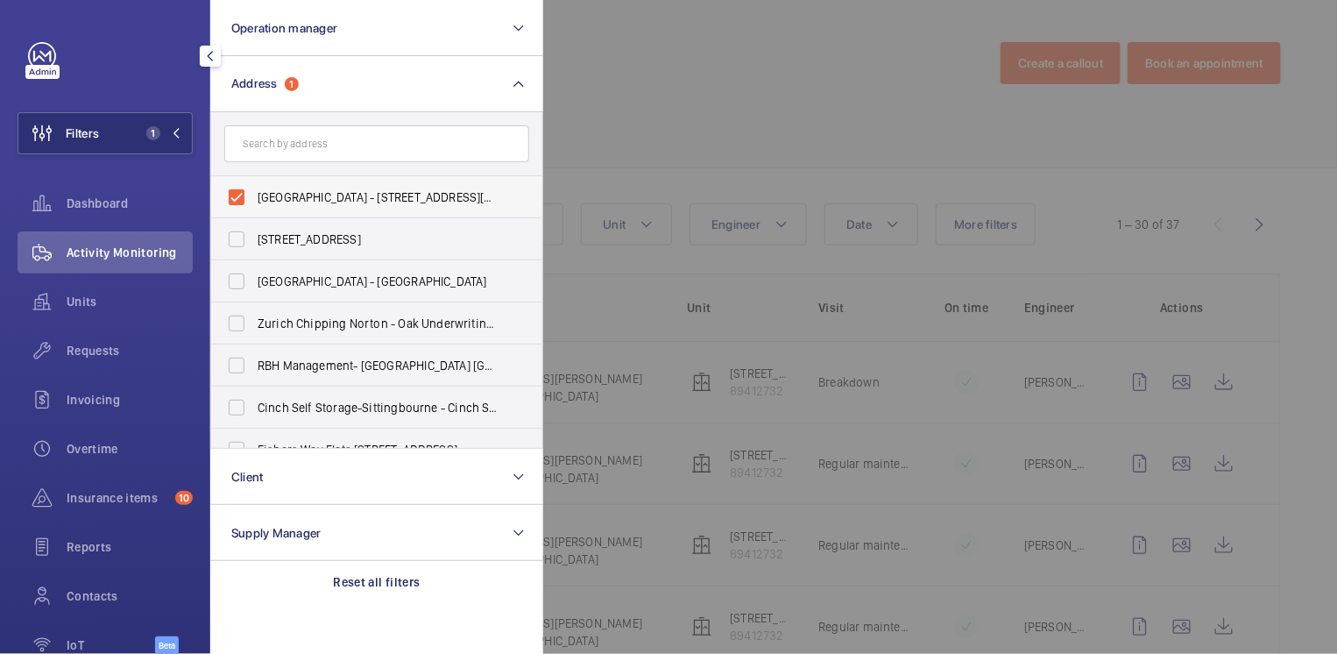
click at [299, 193] on span "[GEOGRAPHIC_DATA] - [STREET_ADDRESS][PERSON_NAME]" at bounding box center [378, 197] width 241 height 18
click at [254, 193] on input "[GEOGRAPHIC_DATA] - [STREET_ADDRESS][PERSON_NAME]" at bounding box center [236, 197] width 35 height 35
checkbox input "false"
click at [327, 137] on input "text" at bounding box center [376, 143] width 305 height 37
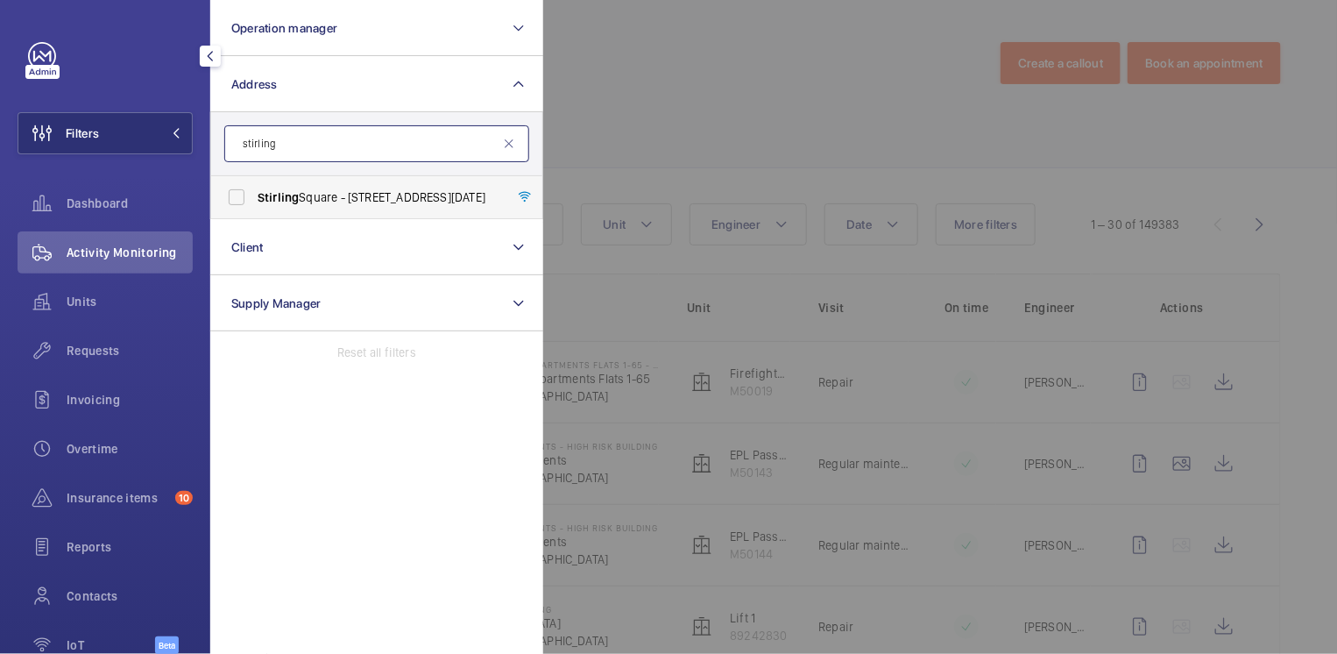
type input "stirling"
click at [343, 190] on span "[GEOGRAPHIC_DATA] - [STREET_ADDRESS][DATE]" at bounding box center [378, 197] width 241 height 18
click at [254, 190] on input "[GEOGRAPHIC_DATA] - [STREET_ADDRESS][DATE]" at bounding box center [236, 197] width 35 height 35
checkbox input "true"
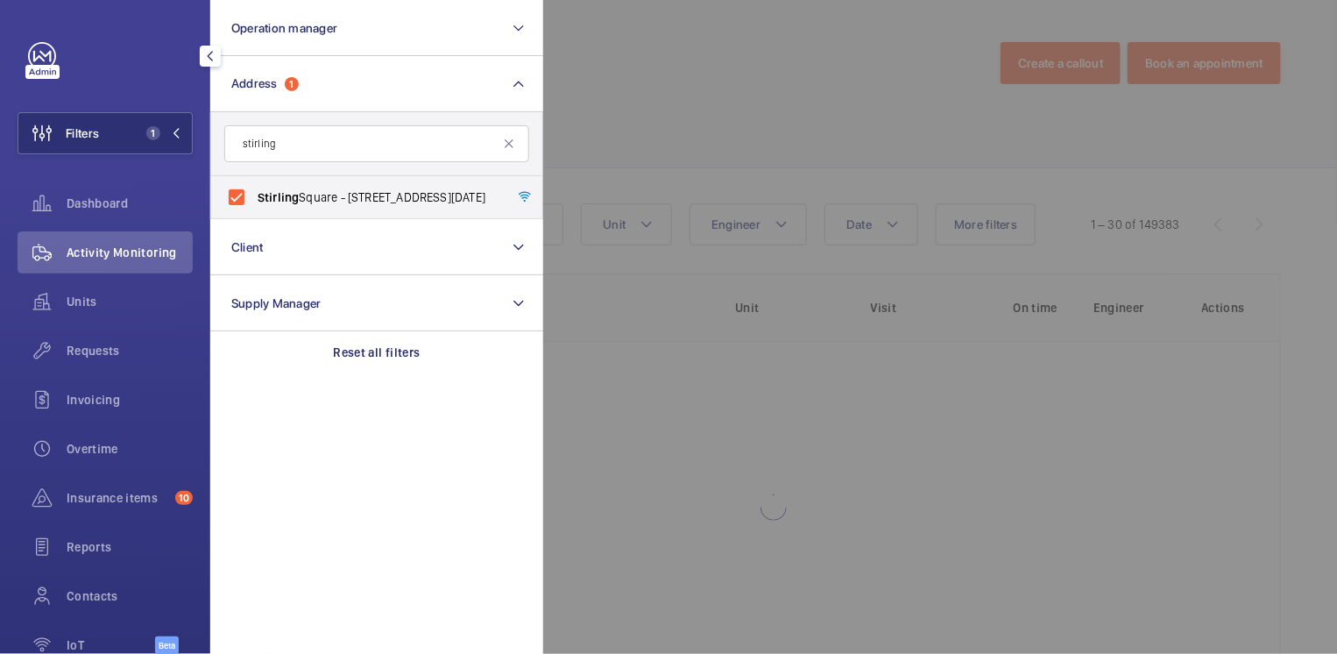
click at [717, 98] on div at bounding box center [1211, 327] width 1337 height 654
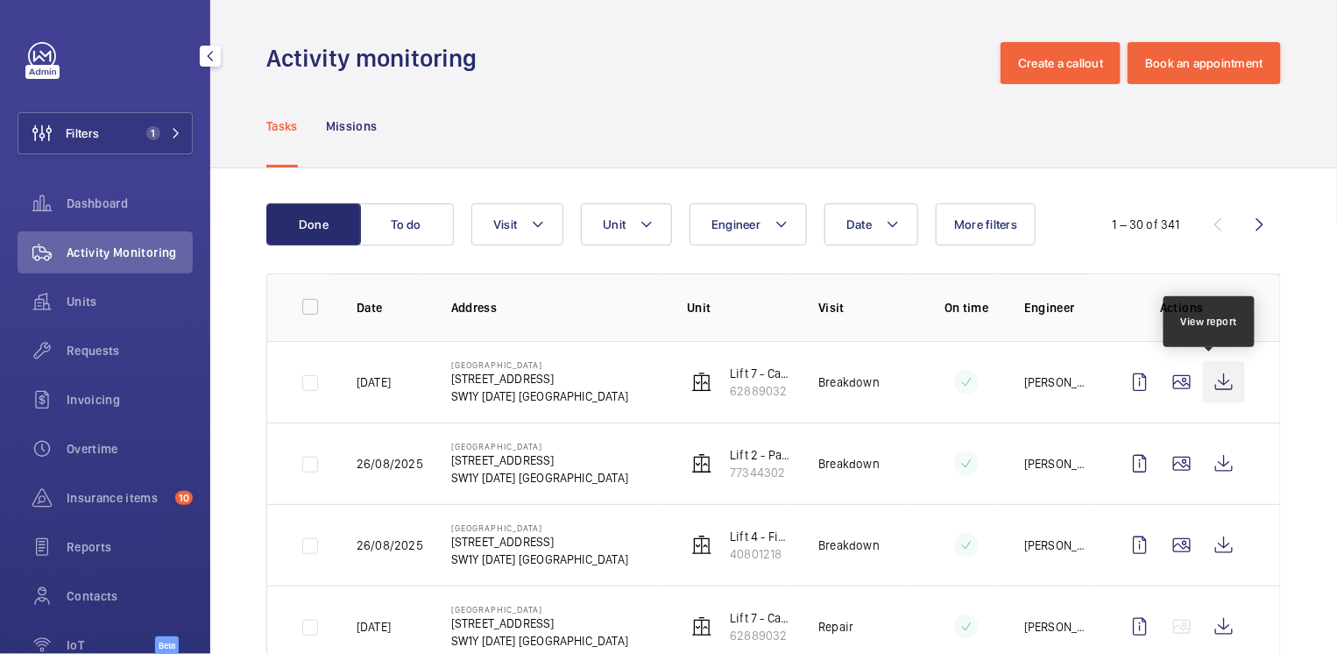
click at [1212, 382] on wm-front-icon-button at bounding box center [1224, 382] width 42 height 42
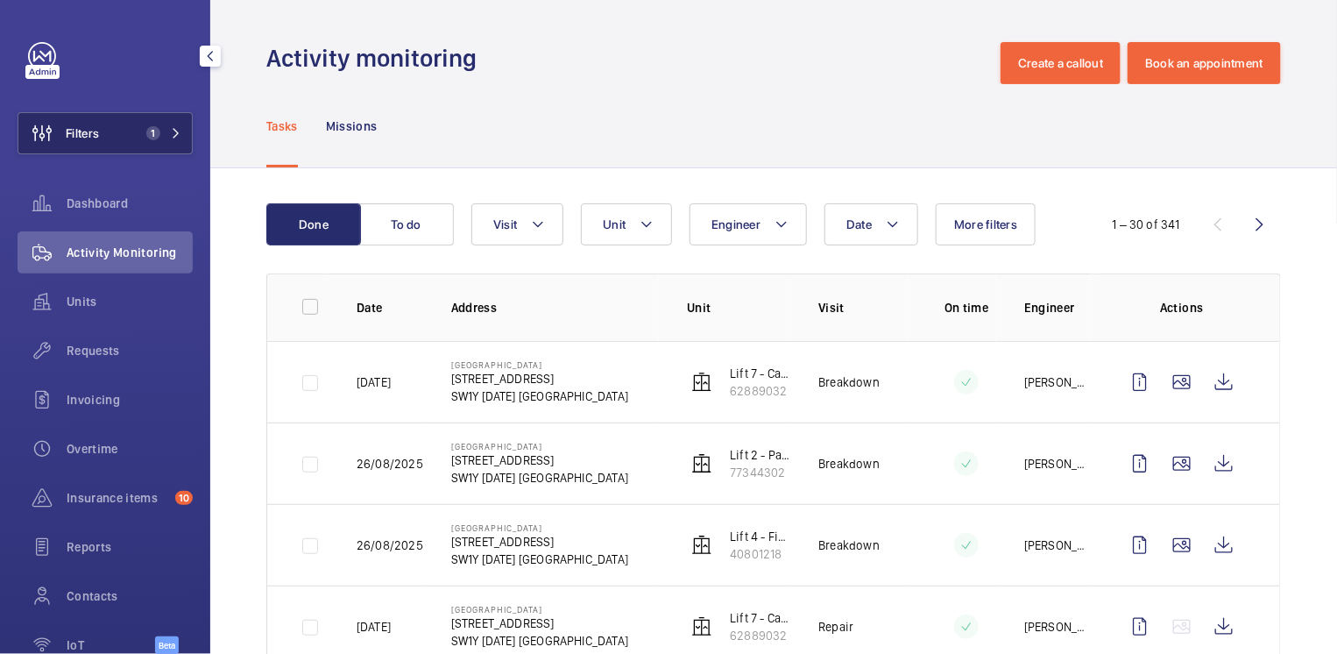
click at [115, 125] on button "Filters 1" at bounding box center [105, 133] width 175 height 42
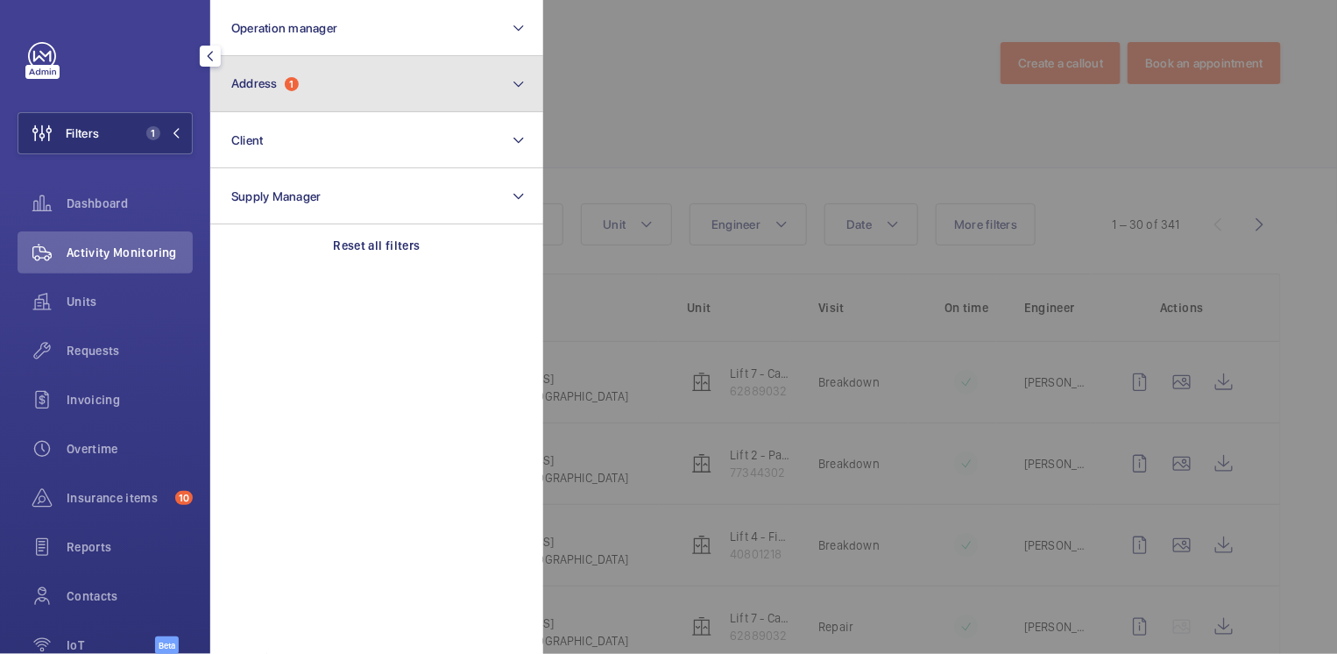
click at [290, 94] on button "Address 1" at bounding box center [376, 84] width 333 height 56
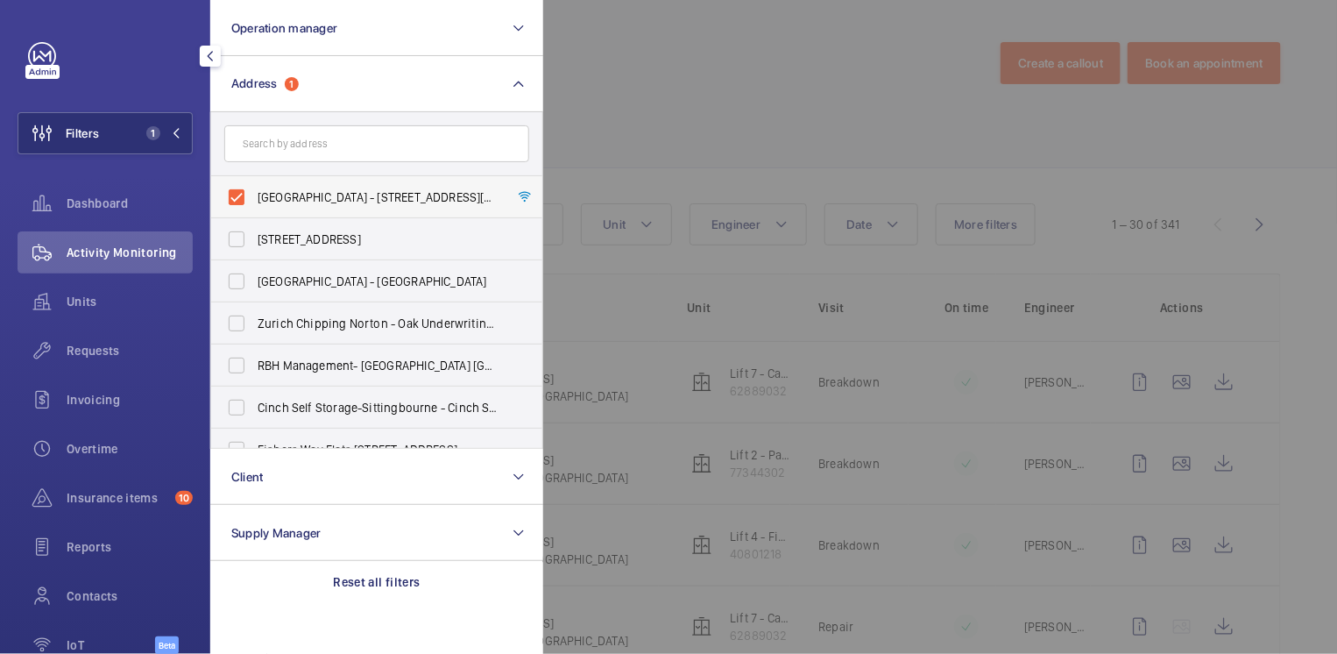
drag, startPoint x: 267, startPoint y: 192, endPoint x: 271, endPoint y: 177, distance: 15.3
click at [267, 192] on span "[GEOGRAPHIC_DATA] - [STREET_ADDRESS][DATE]" at bounding box center [378, 197] width 241 height 18
click at [254, 192] on input "[GEOGRAPHIC_DATA] - [STREET_ADDRESS][DATE]" at bounding box center [236, 197] width 35 height 35
checkbox input "false"
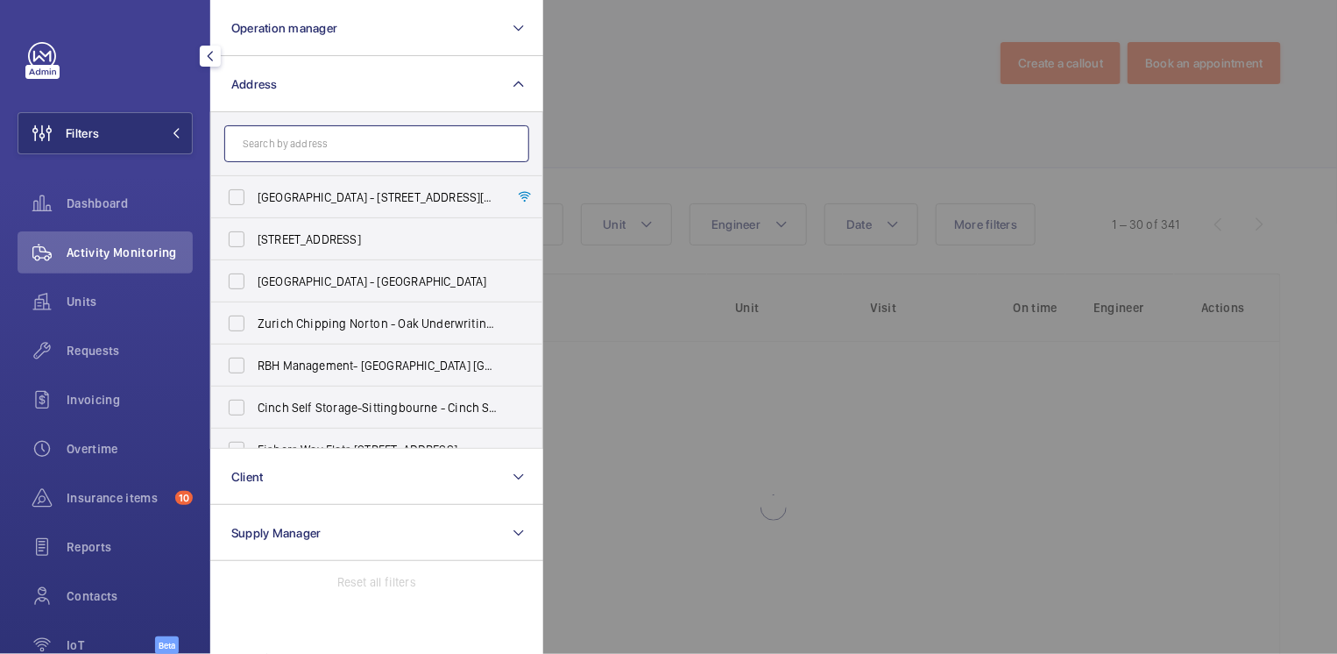
click at [281, 152] on input "text" at bounding box center [376, 143] width 305 height 37
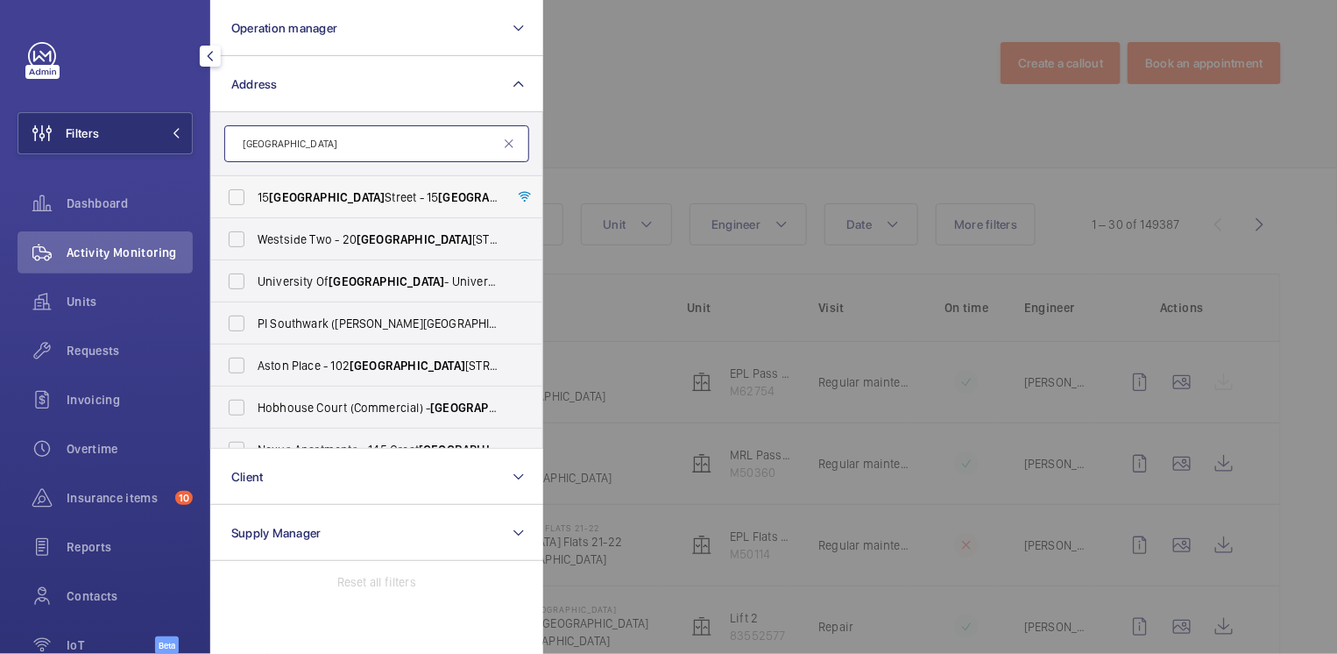
type input "[GEOGRAPHIC_DATA]"
click at [334, 192] on span "[STREET_ADDRESS]" at bounding box center [378, 197] width 241 height 18
click at [254, 192] on input "[STREET_ADDRESS]" at bounding box center [236, 197] width 35 height 35
checkbox input "true"
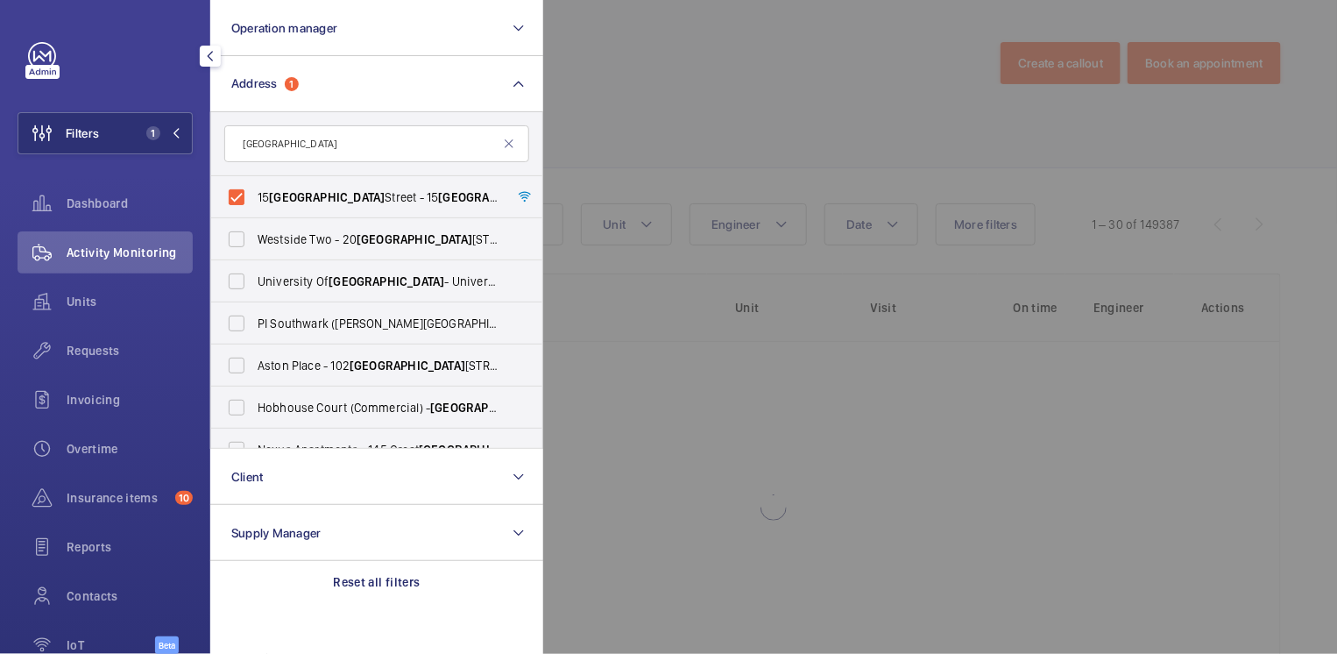
click at [615, 125] on div at bounding box center [1211, 327] width 1337 height 654
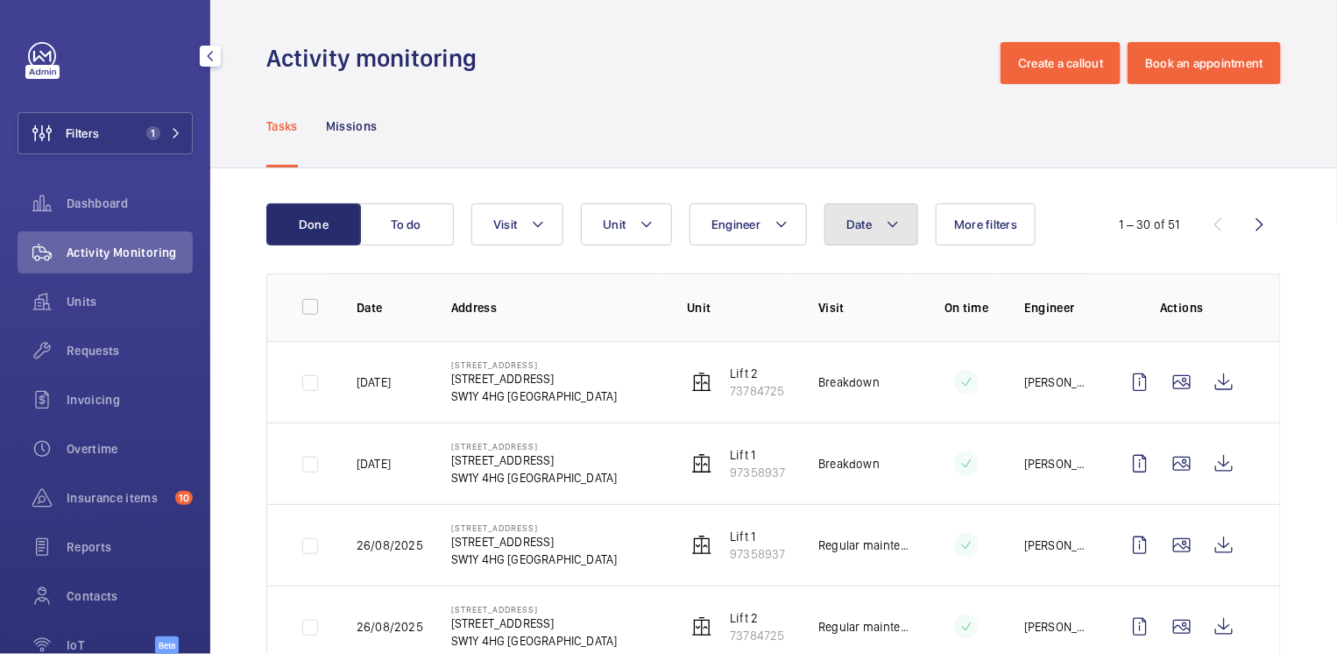
click at [887, 223] on mat-icon at bounding box center [893, 224] width 14 height 21
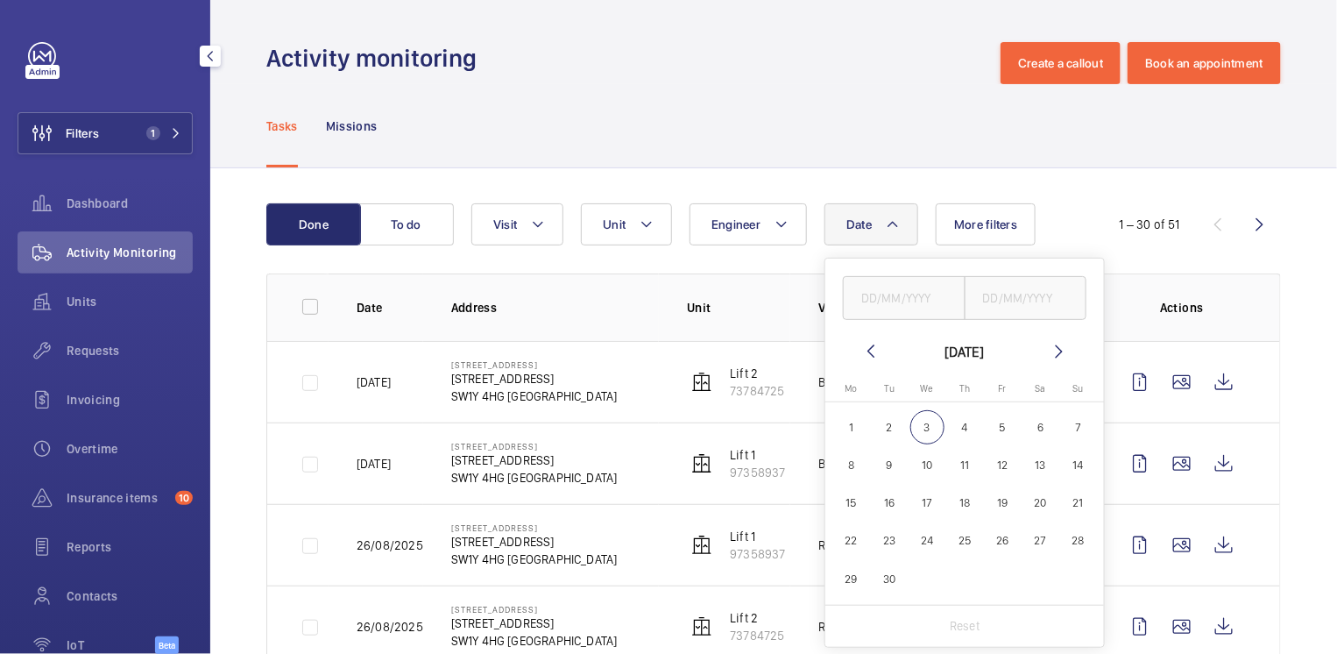
click at [890, 429] on span "2" at bounding box center [890, 427] width 34 height 34
type input "[DATE]"
click at [1027, 299] on input "text" at bounding box center [1025, 298] width 123 height 44
click at [894, 429] on span "2" at bounding box center [890, 427] width 34 height 34
type input "[DATE]"
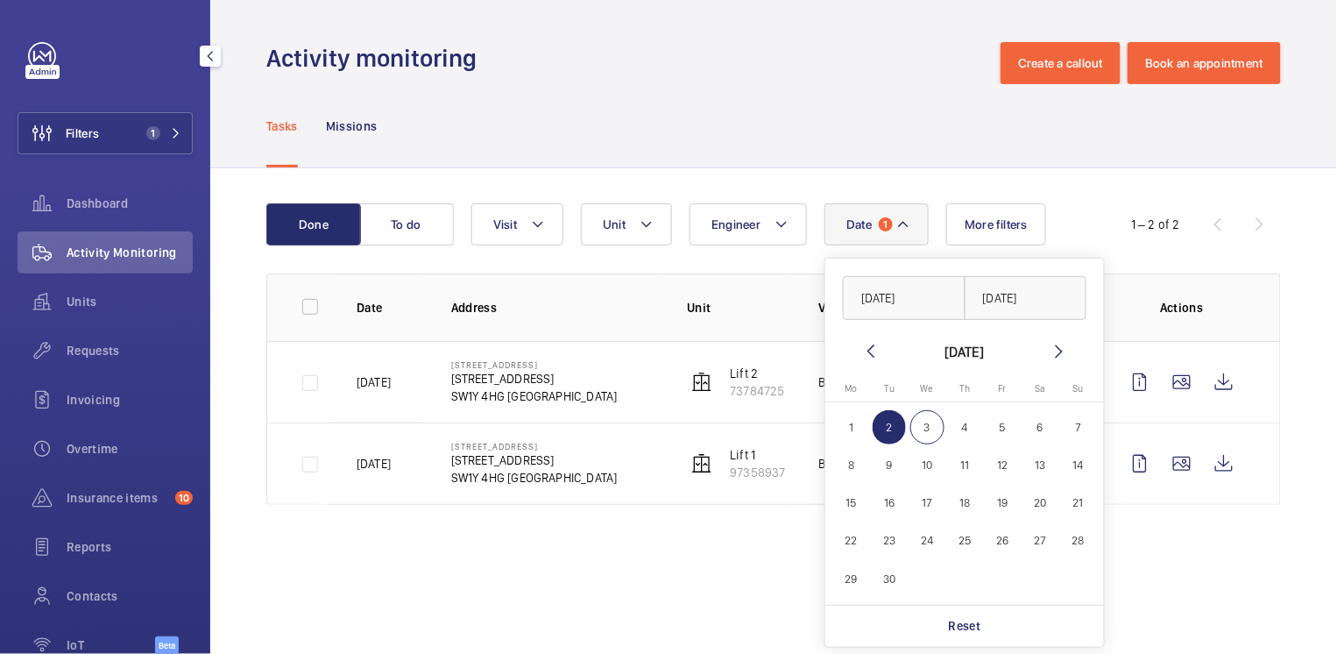
click at [871, 125] on div "Tasks Missions" at bounding box center [773, 125] width 1014 height 83
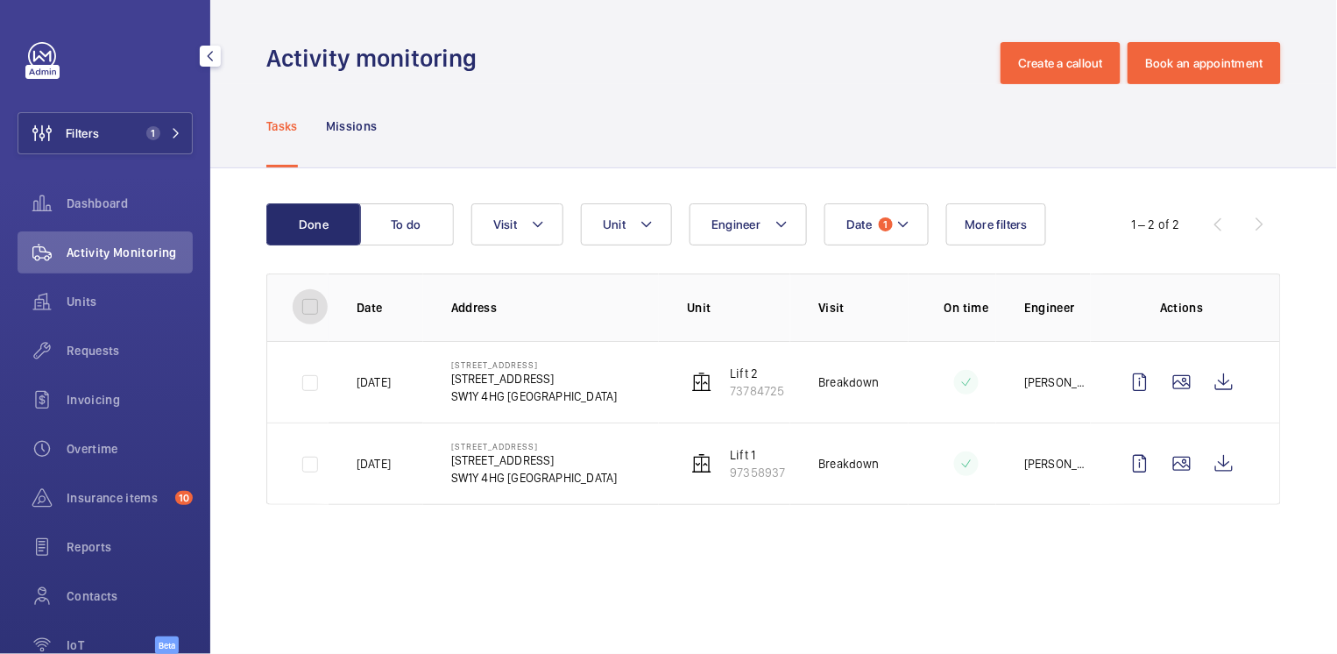
click at [309, 304] on input "checkbox" at bounding box center [310, 306] width 35 height 35
checkbox input "true"
click at [1175, 227] on button "Download 2 reports" at bounding box center [1208, 224] width 146 height 42
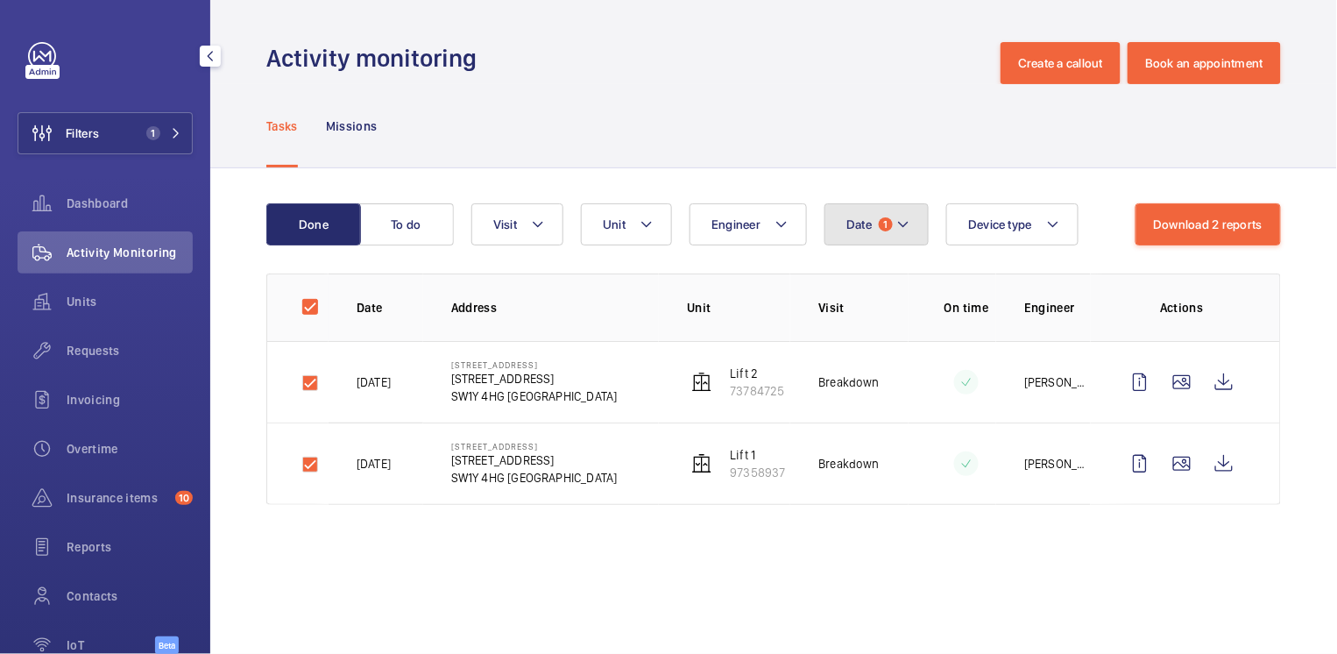
click at [880, 219] on span "1" at bounding box center [886, 224] width 14 height 14
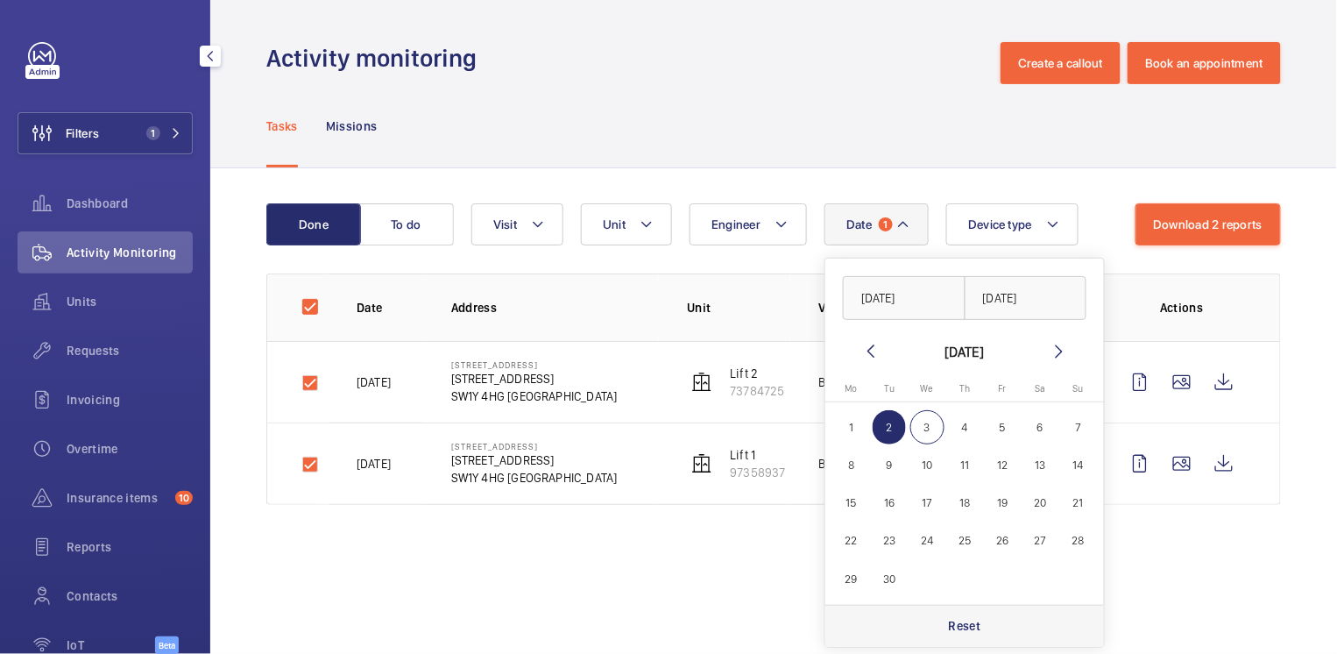
click at [951, 617] on p "Reset" at bounding box center [965, 626] width 32 height 18
checkbox input "false"
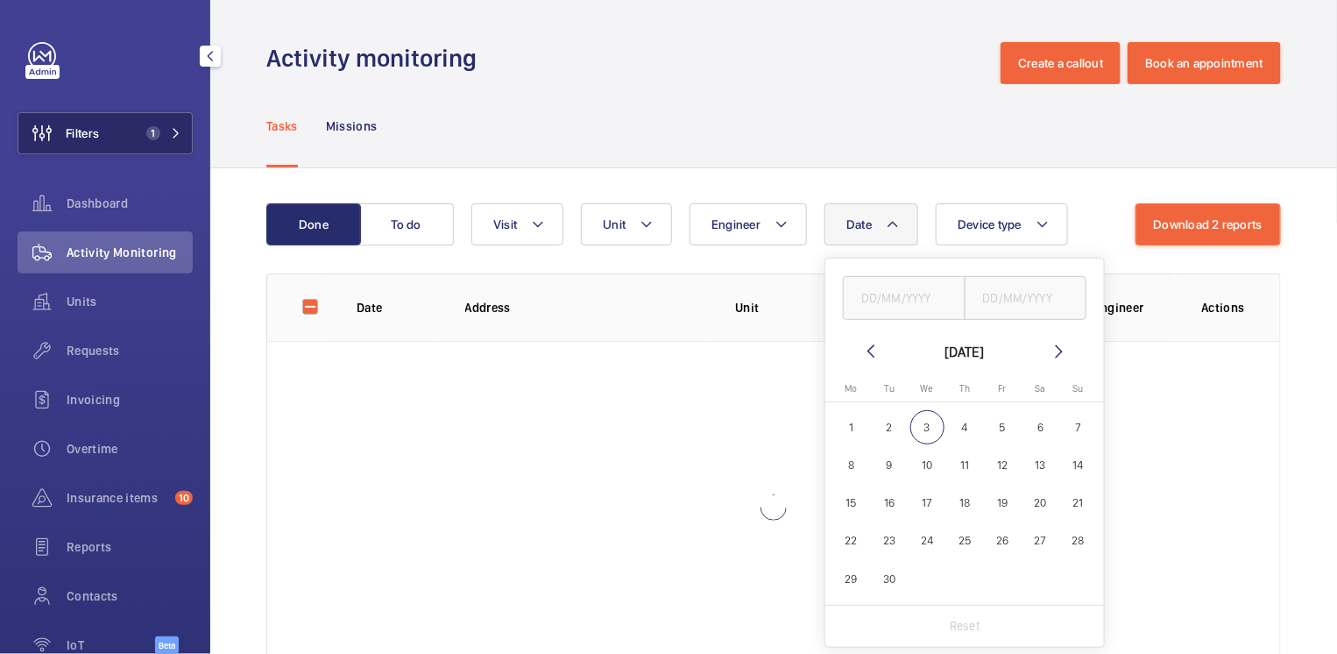
click at [121, 129] on button "Filters 1" at bounding box center [105, 133] width 175 height 42
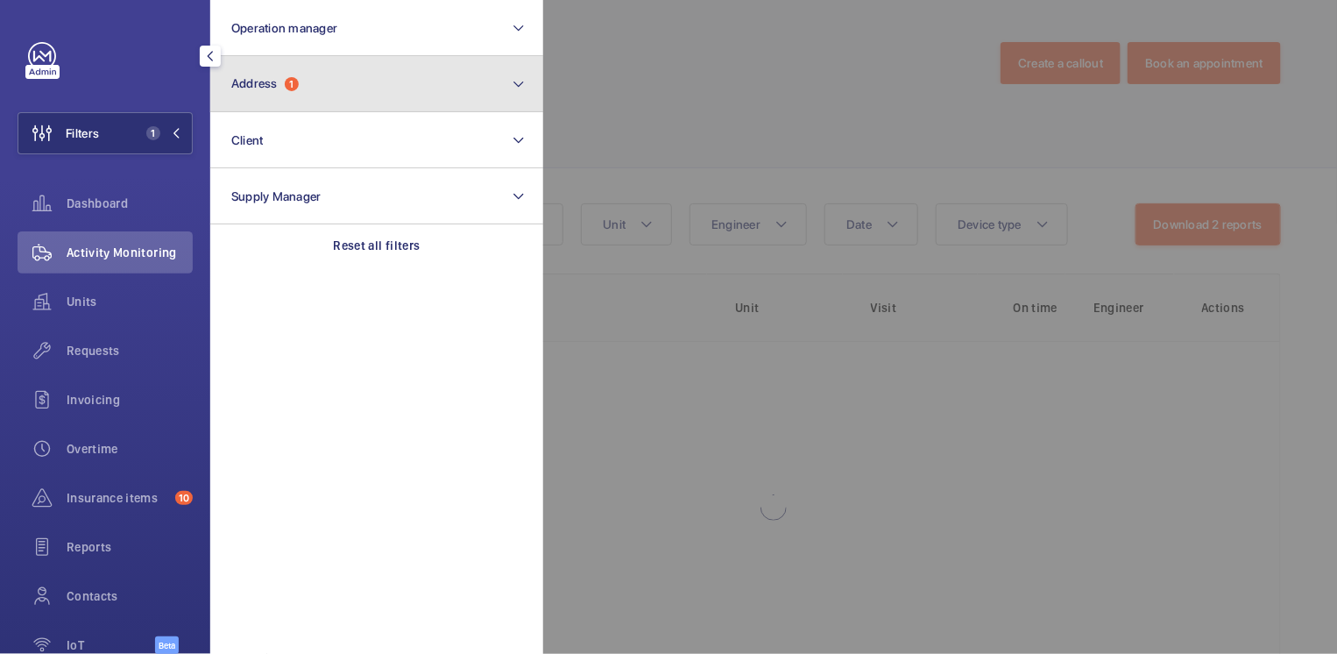
click at [272, 104] on button "Address 1" at bounding box center [376, 84] width 333 height 56
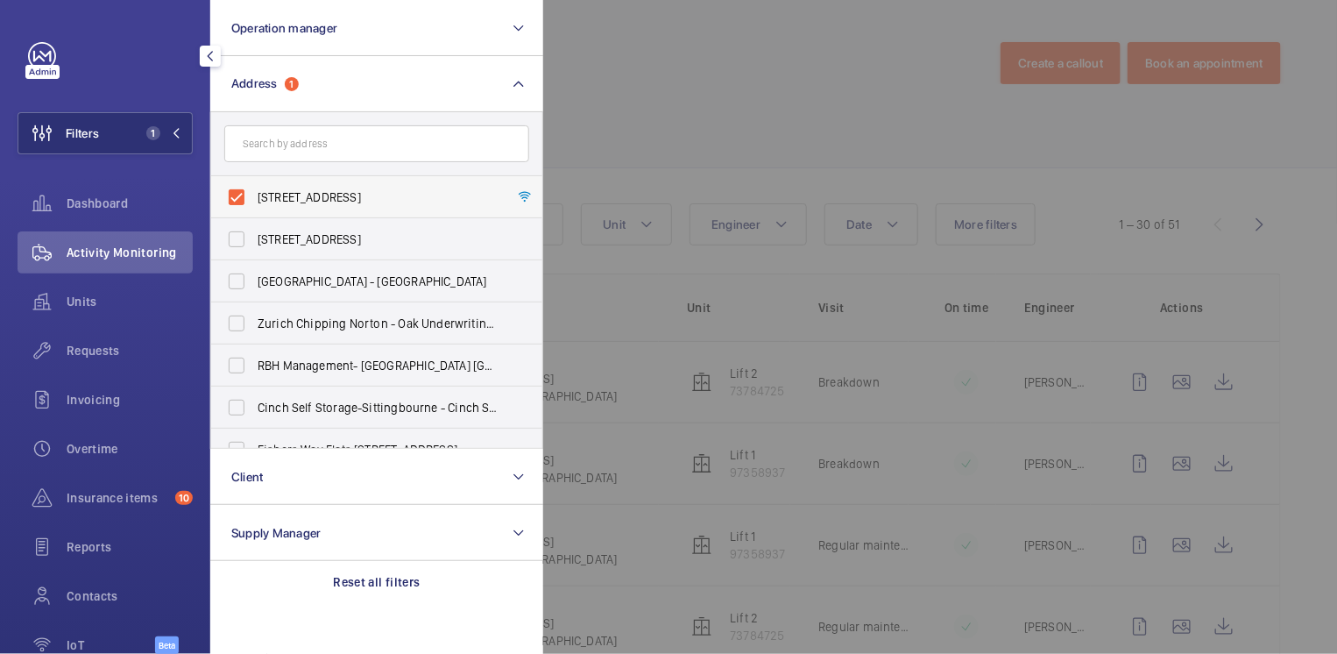
click at [272, 201] on span "[STREET_ADDRESS]" at bounding box center [378, 197] width 241 height 18
click at [254, 201] on input "[STREET_ADDRESS]" at bounding box center [236, 197] width 35 height 35
checkbox input "false"
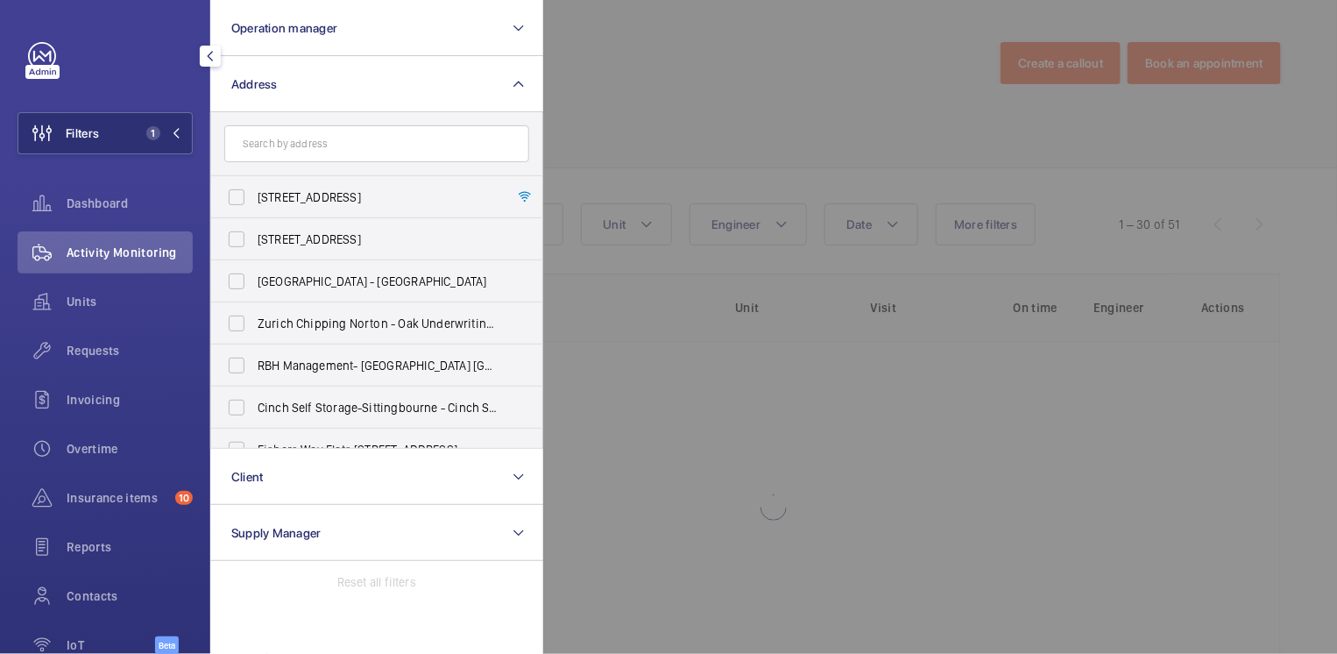
click at [666, 89] on div at bounding box center [1211, 327] width 1337 height 654
